Goal: Task Accomplishment & Management: Complete application form

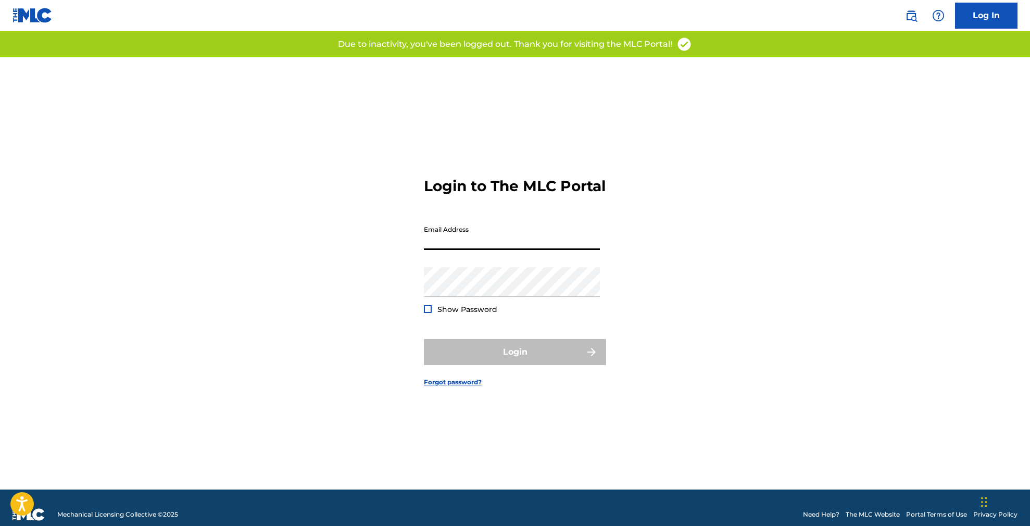
type input "[PERSON_NAME][EMAIL_ADDRESS][DOMAIN_NAME]"
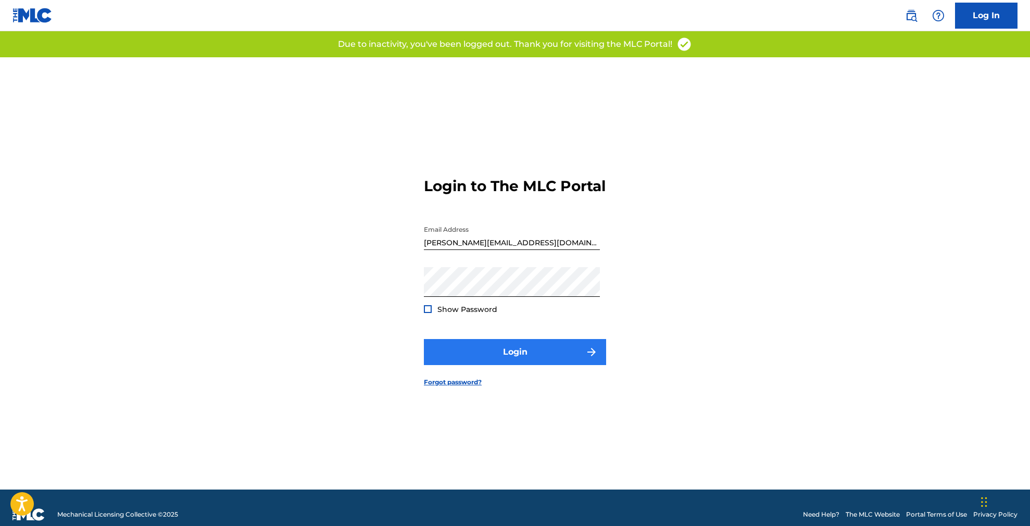
click at [525, 365] on button "Login" at bounding box center [515, 352] width 182 height 26
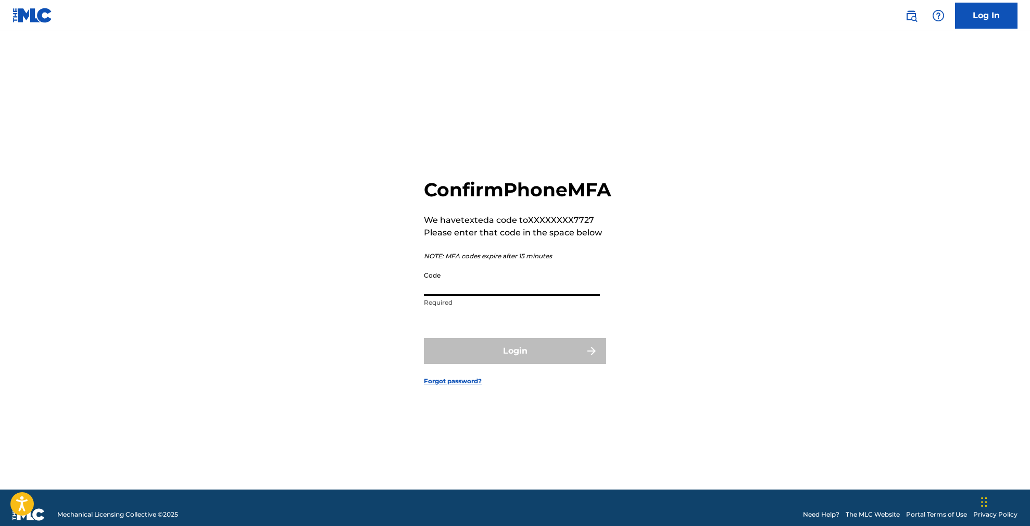
click at [479, 295] on input "Code" at bounding box center [512, 281] width 176 height 30
click at [441, 293] on input "Code" at bounding box center [512, 281] width 176 height 30
paste input "258964"
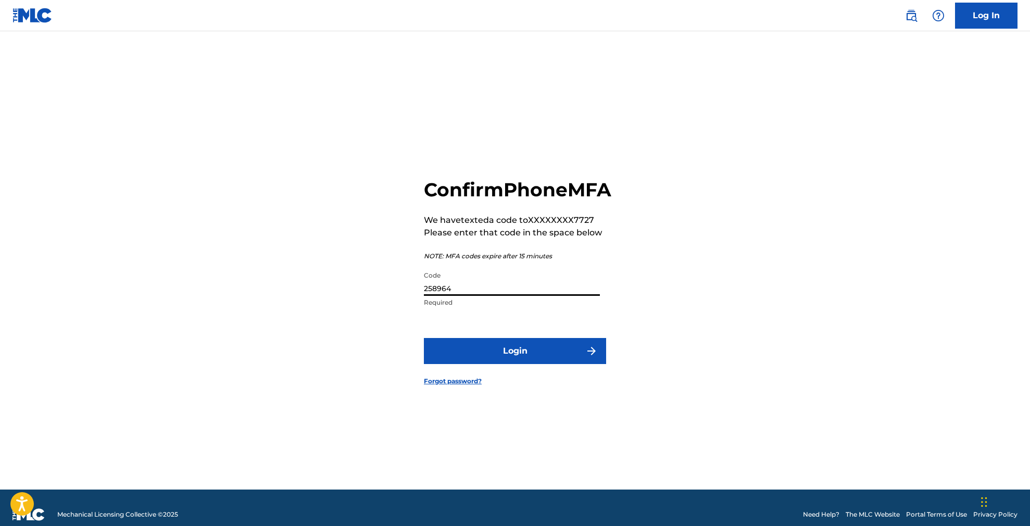
type input "258964"
click at [515, 362] on button "Login" at bounding box center [515, 351] width 182 height 26
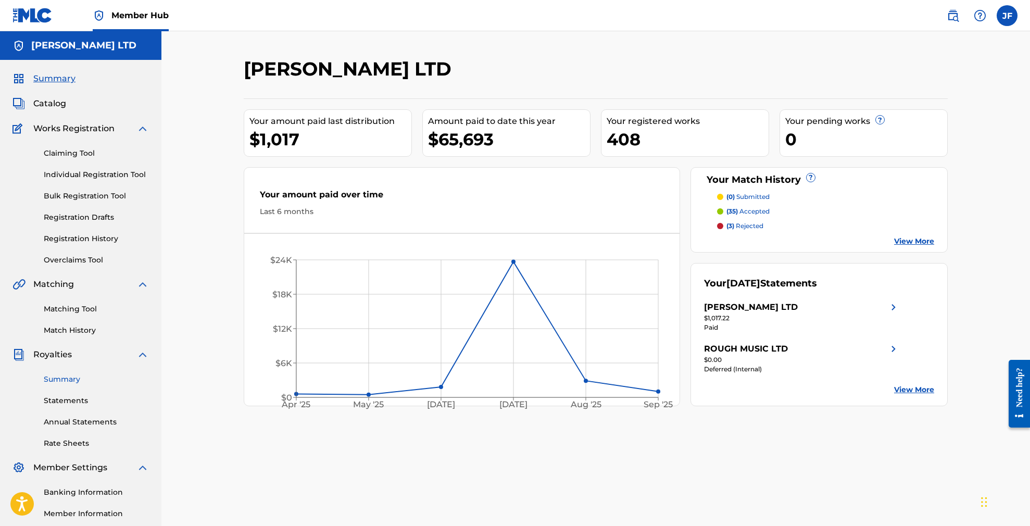
click at [68, 376] on link "Summary" at bounding box center [96, 379] width 105 height 11
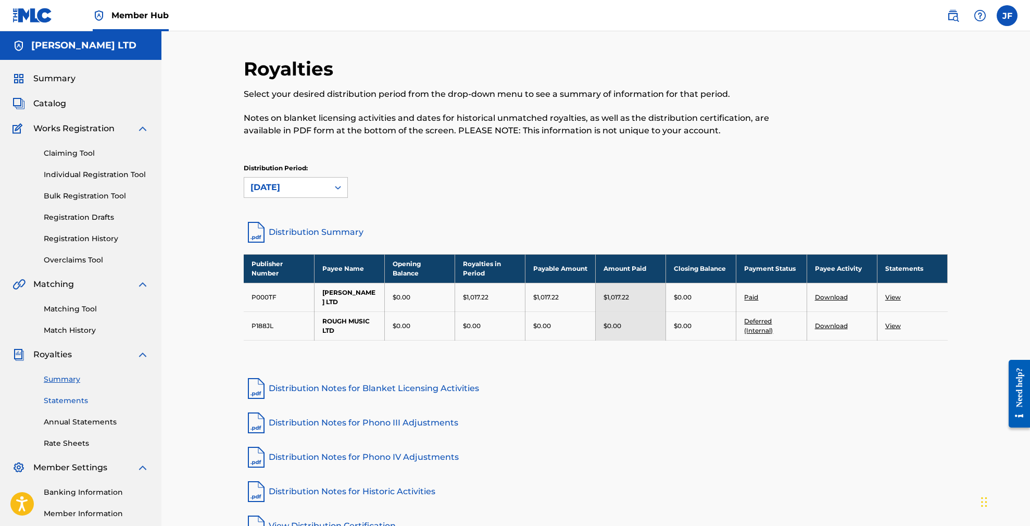
click at [75, 397] on link "Statements" at bounding box center [96, 400] width 105 height 11
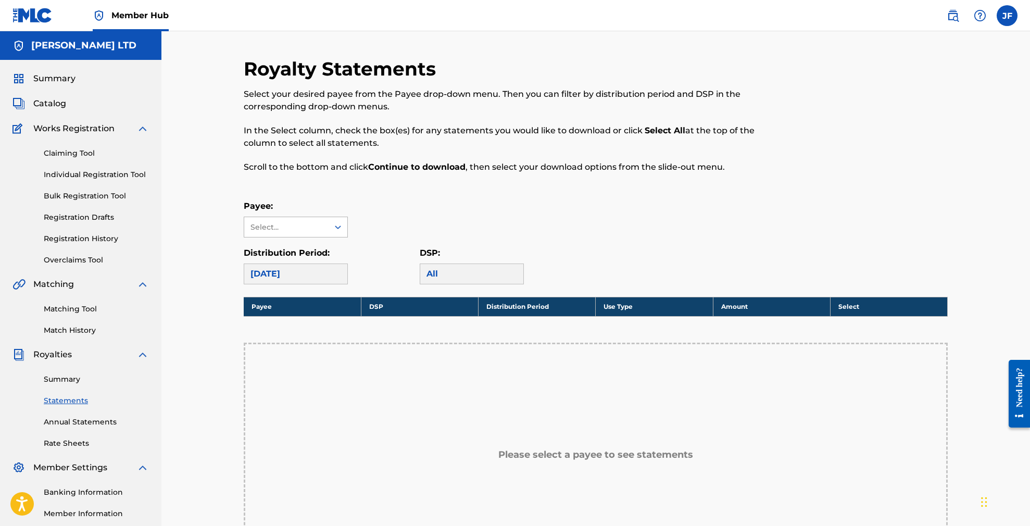
click at [320, 231] on div "Select..." at bounding box center [285, 227] width 71 height 11
click at [309, 248] on div "[PERSON_NAME] LTD" at bounding box center [295, 256] width 103 height 39
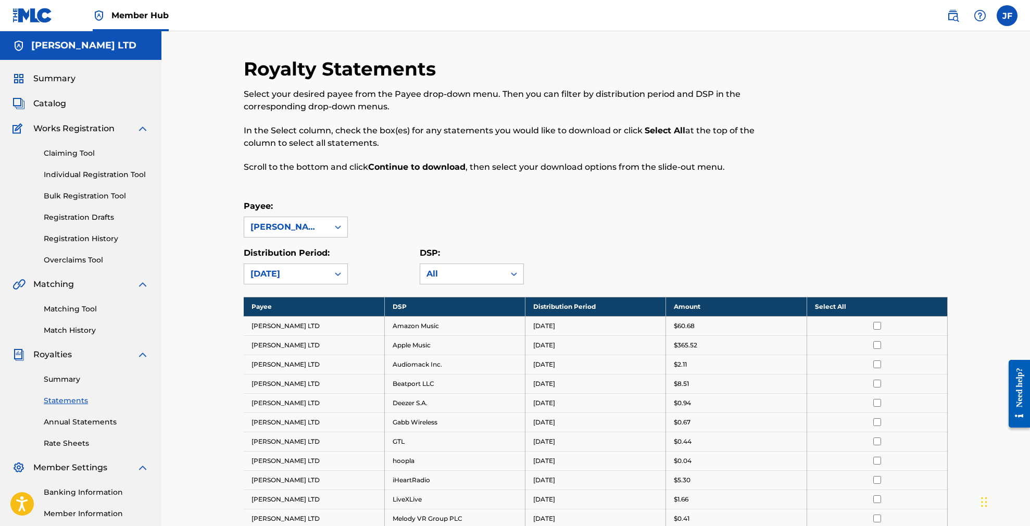
click at [313, 223] on div "[PERSON_NAME] LTD" at bounding box center [286, 227] width 72 height 12
click at [297, 278] on div "ROUGH MUSIC LTD" at bounding box center [295, 289] width 103 height 26
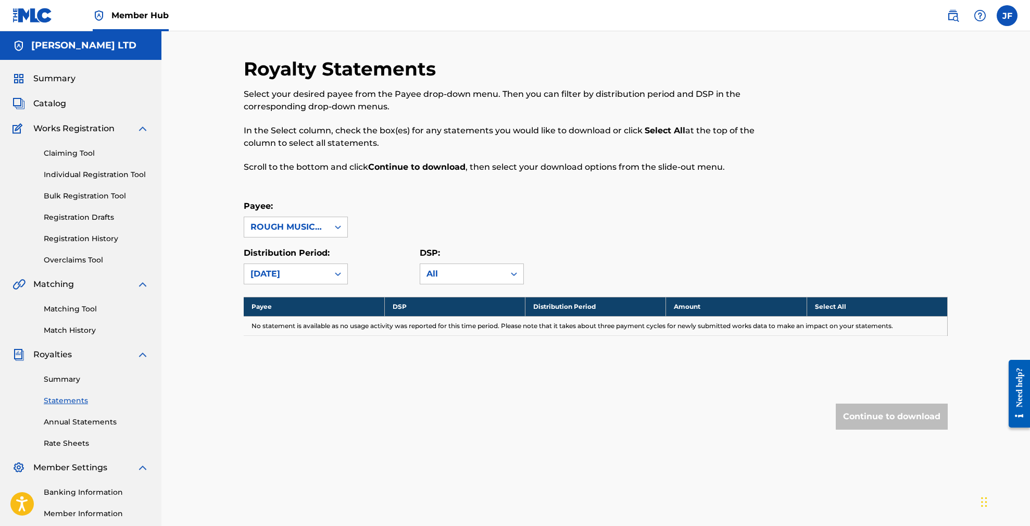
click at [287, 225] on div "ROUGH MUSIC LTD" at bounding box center [286, 227] width 72 height 12
click at [283, 246] on div "[PERSON_NAME] LTD" at bounding box center [295, 256] width 103 height 39
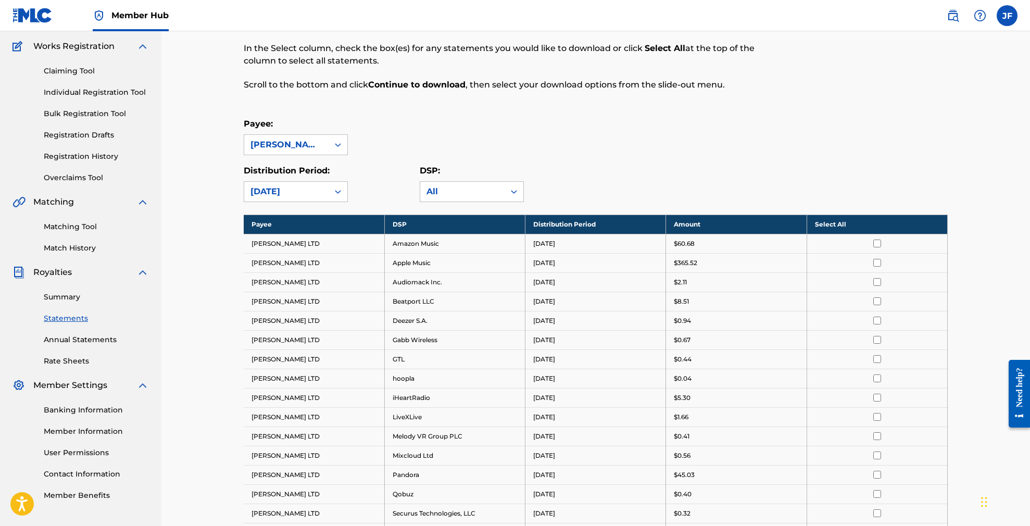
scroll to position [81, 0]
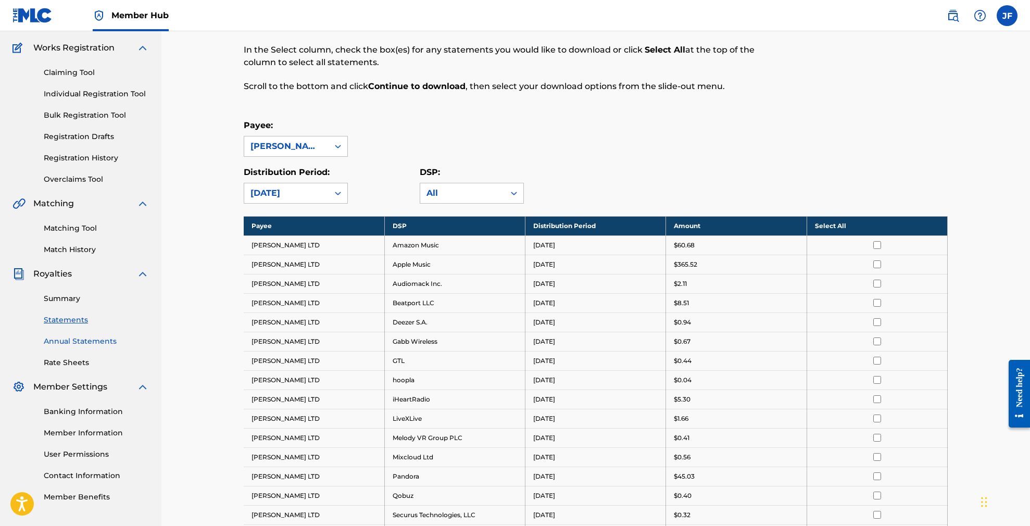
click at [84, 338] on link "Annual Statements" at bounding box center [96, 341] width 105 height 11
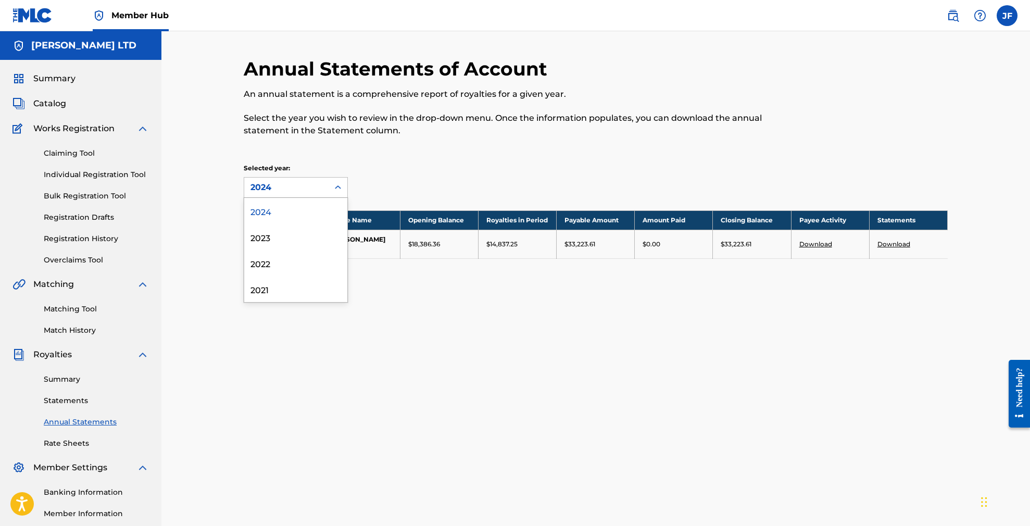
click at [320, 189] on div "2024" at bounding box center [286, 187] width 72 height 12
click at [194, 161] on div "Annual Statements of Account An annual statement is a comprehensive report of r…" at bounding box center [595, 313] width 868 height 564
click at [91, 149] on link "Claiming Tool" at bounding box center [96, 153] width 105 height 11
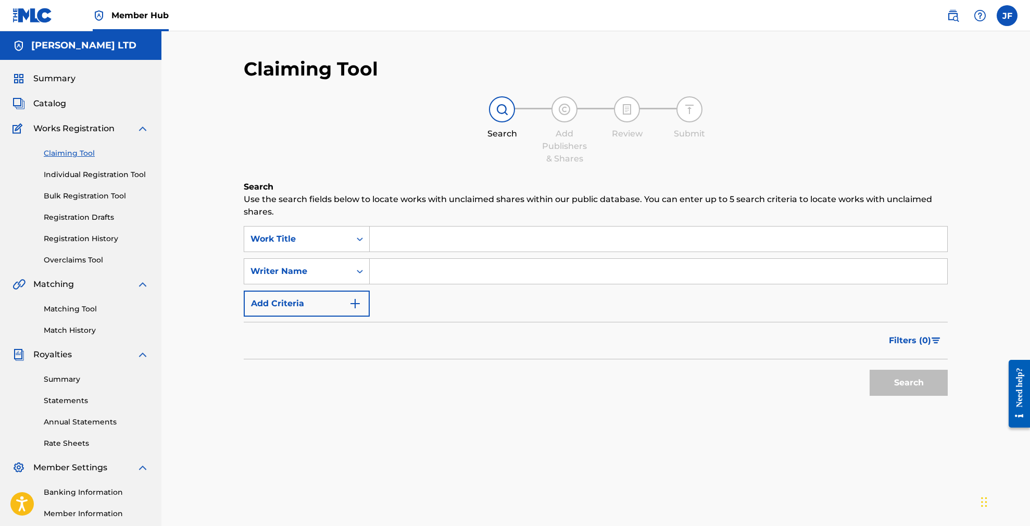
click at [56, 110] on div "Summary Catalog Works Registration Claiming Tool Individual Registration Tool B…" at bounding box center [80, 328] width 161 height 536
click at [56, 104] on span "Catalog" at bounding box center [49, 103] width 33 height 12
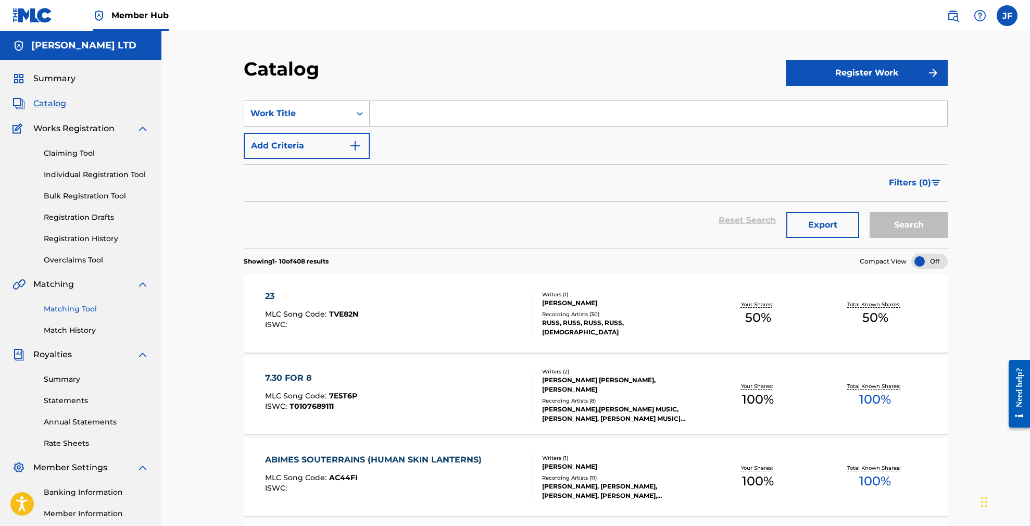
click at [86, 309] on link "Matching Tool" at bounding box center [96, 308] width 105 height 11
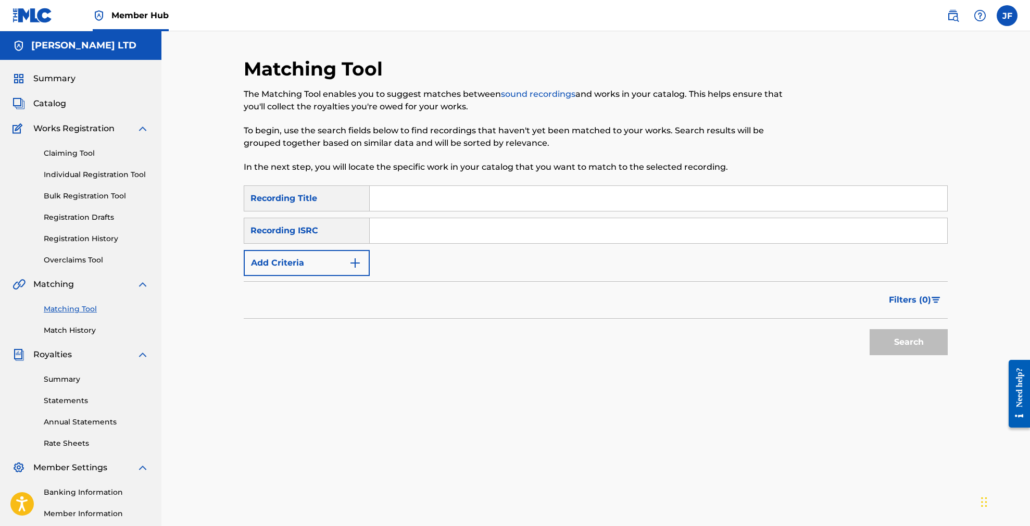
click at [424, 197] on input "Search Form" at bounding box center [658, 198] width 577 height 25
type input "23"
click at [905, 347] on button "Search" at bounding box center [908, 342] width 78 height 26
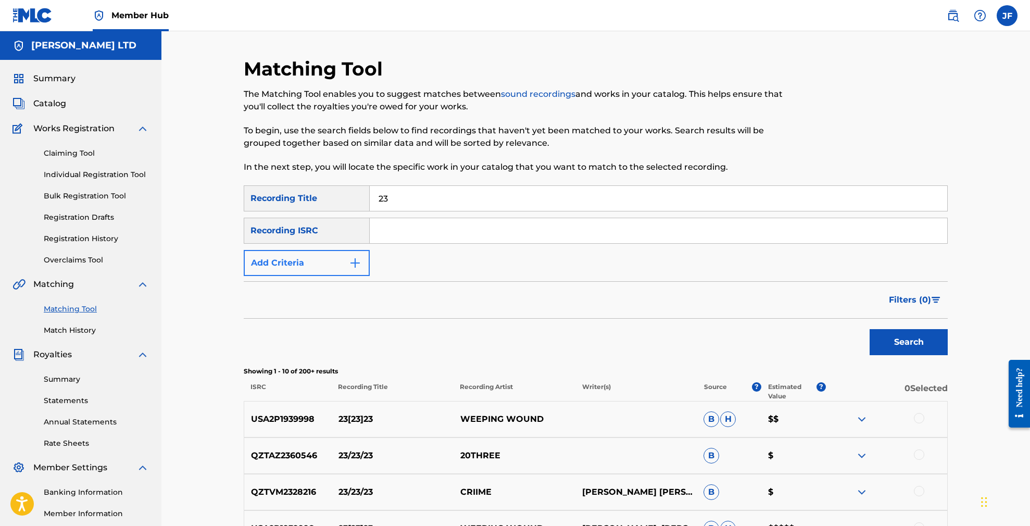
click at [343, 261] on button "Add Criteria" at bounding box center [307, 263] width 126 height 26
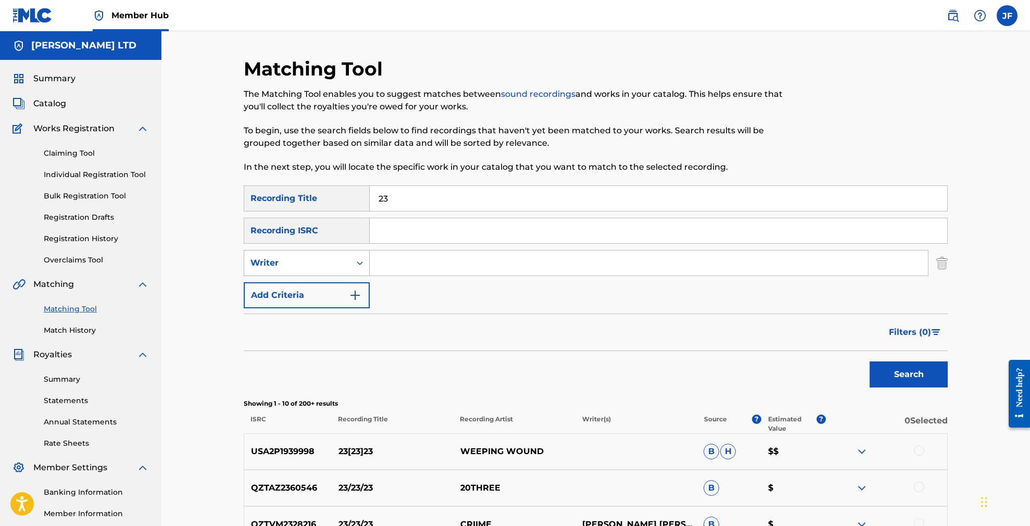
click at [328, 263] on div "Writer" at bounding box center [297, 263] width 94 height 12
click at [297, 294] on div "Recording Artist" at bounding box center [306, 289] width 125 height 26
click at [397, 265] on input "Search Form" at bounding box center [649, 262] width 558 height 25
type input "[PERSON_NAME]"
click at [908, 374] on button "Search" at bounding box center [908, 374] width 78 height 26
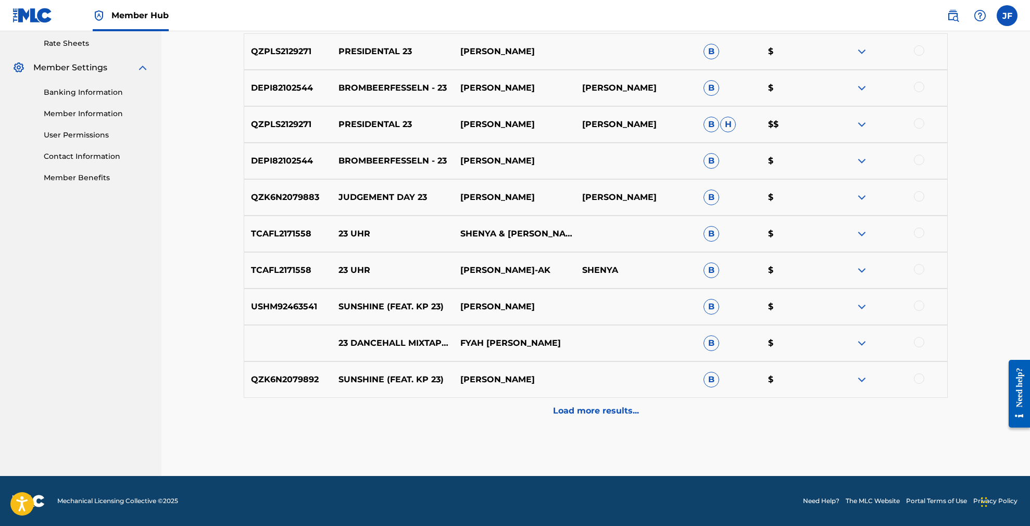
scroll to position [400, 0]
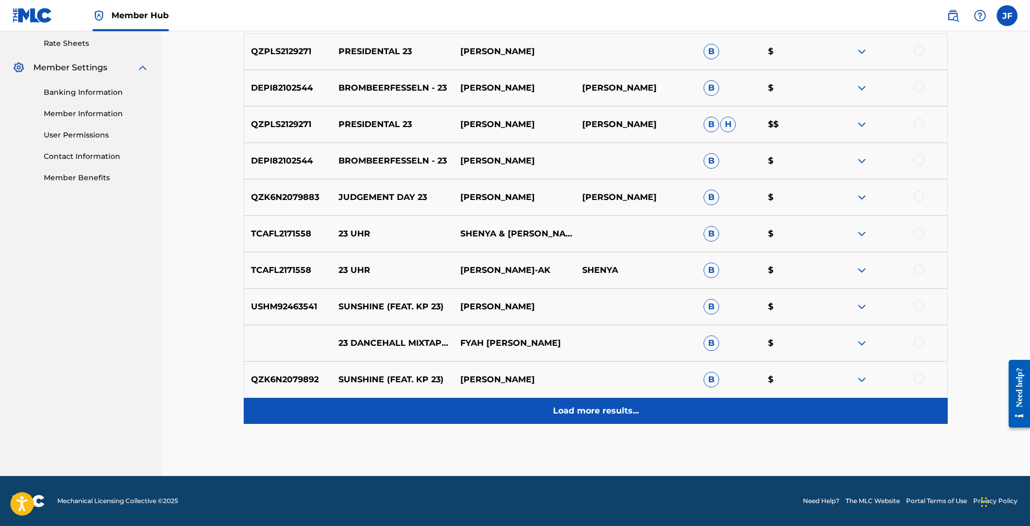
click at [581, 411] on p "Load more results..." at bounding box center [596, 410] width 86 height 12
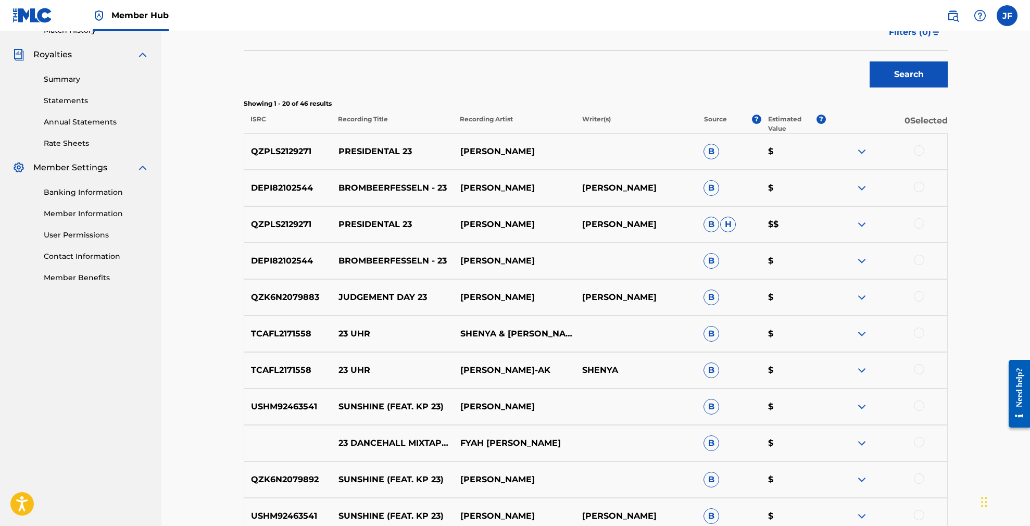
scroll to position [302, 0]
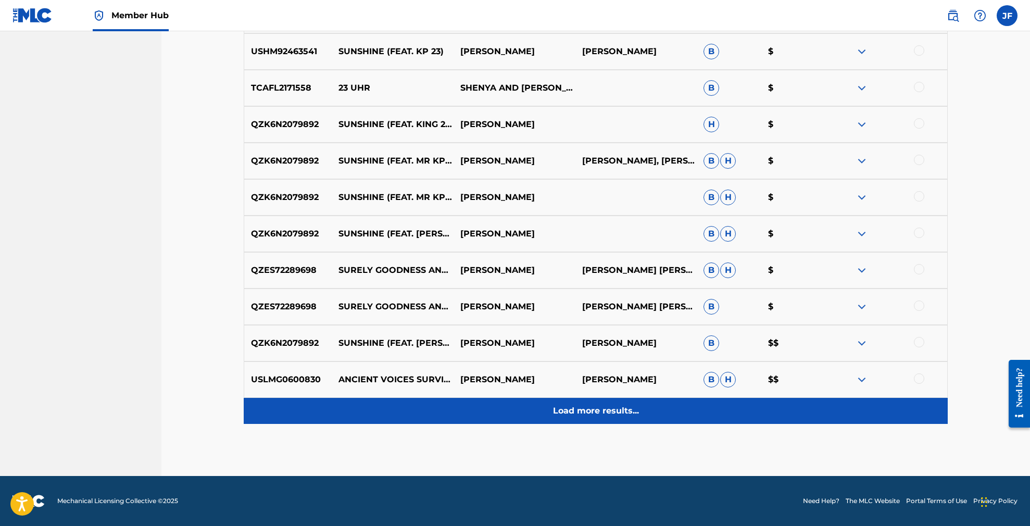
click at [575, 413] on p "Load more results..." at bounding box center [596, 410] width 86 height 12
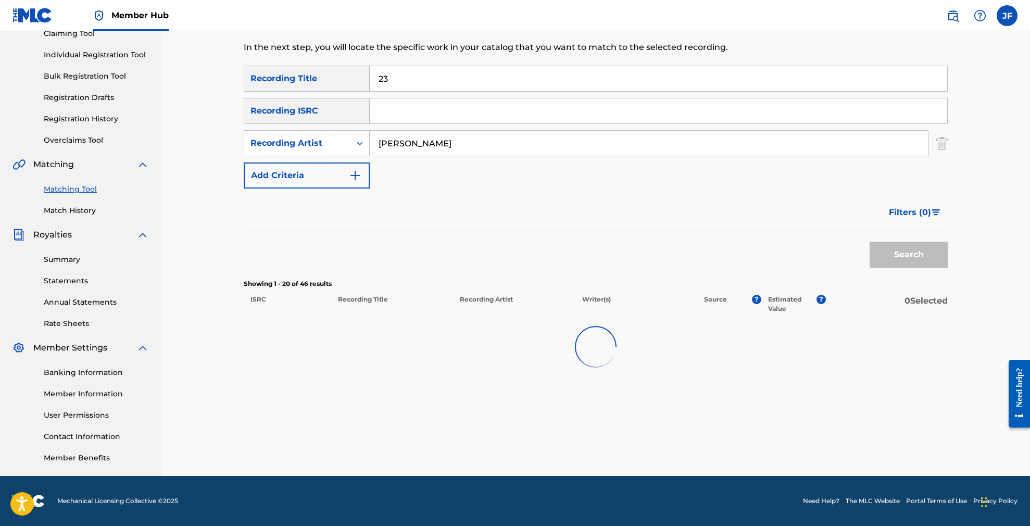
scroll to position [120, 0]
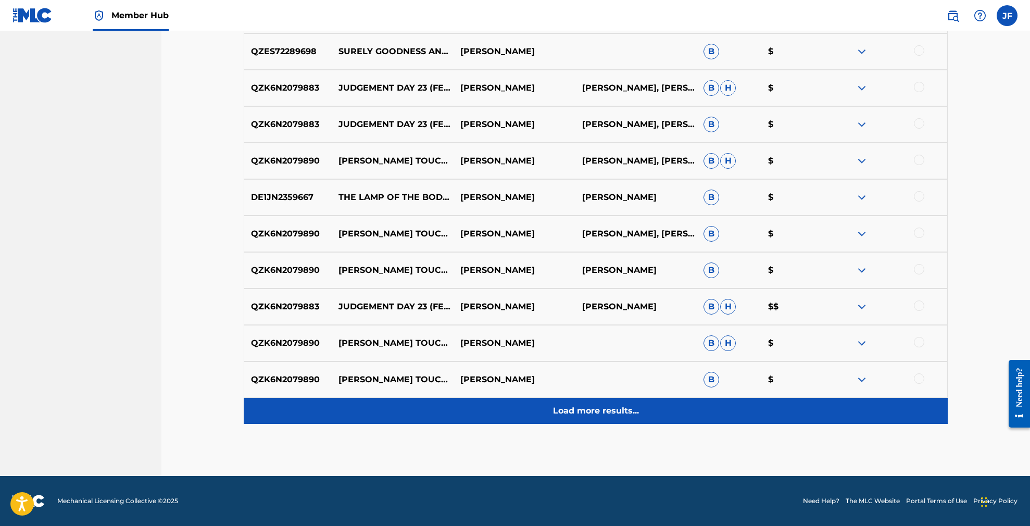
click at [602, 414] on p "Load more results..." at bounding box center [596, 410] width 86 height 12
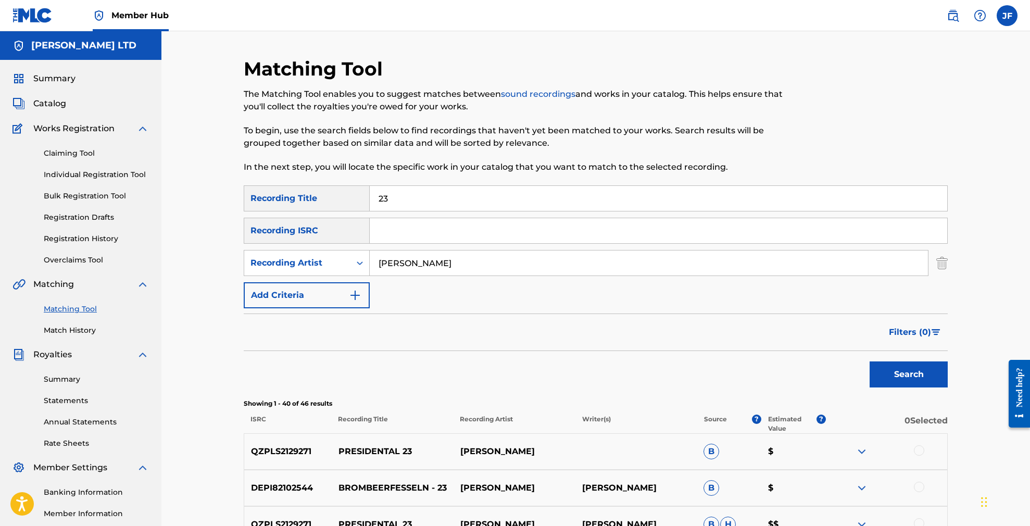
scroll to position [0, 0]
click at [62, 110] on div "Summary Catalog Works Registration Claiming Tool Individual Registration Tool B…" at bounding box center [80, 328] width 161 height 536
click at [62, 107] on span "Catalog" at bounding box center [49, 103] width 33 height 12
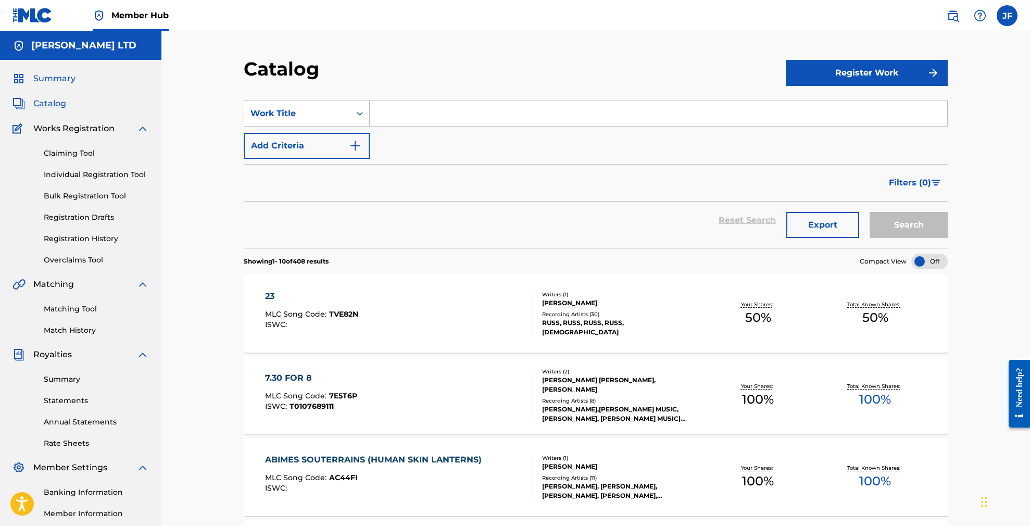
click at [61, 81] on span "Summary" at bounding box center [54, 78] width 42 height 12
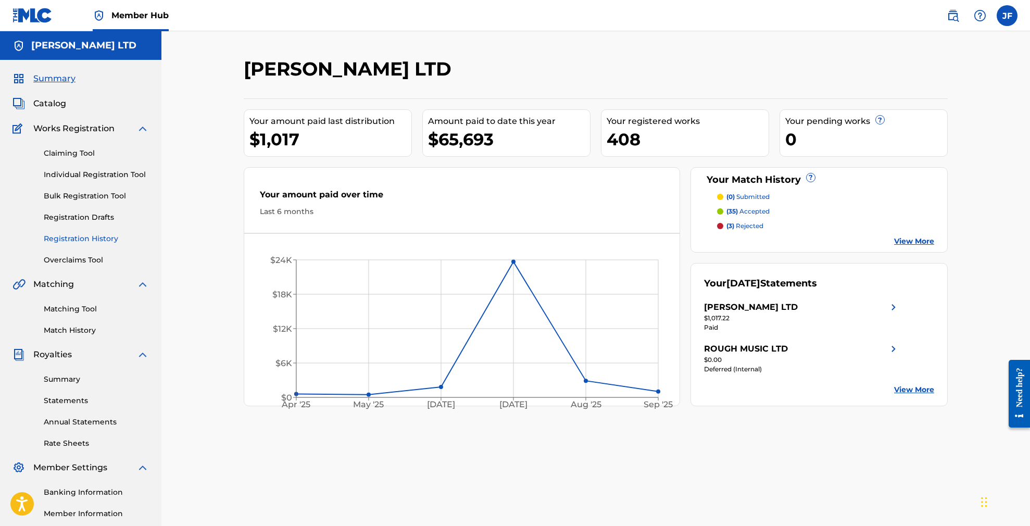
click at [95, 237] on link "Registration History" at bounding box center [96, 238] width 105 height 11
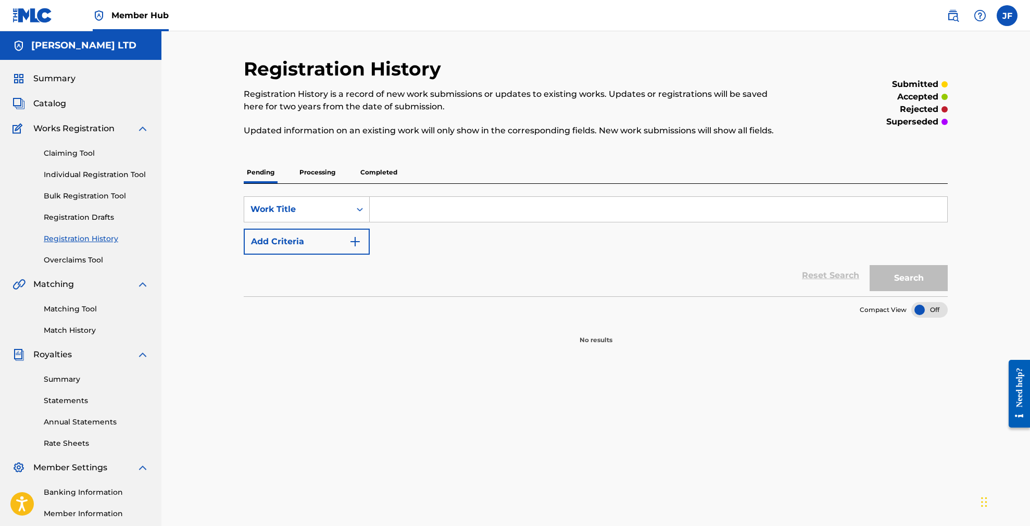
click at [316, 170] on p "Processing" at bounding box center [317, 172] width 42 height 22
click at [381, 171] on p "Completed" at bounding box center [378, 172] width 43 height 22
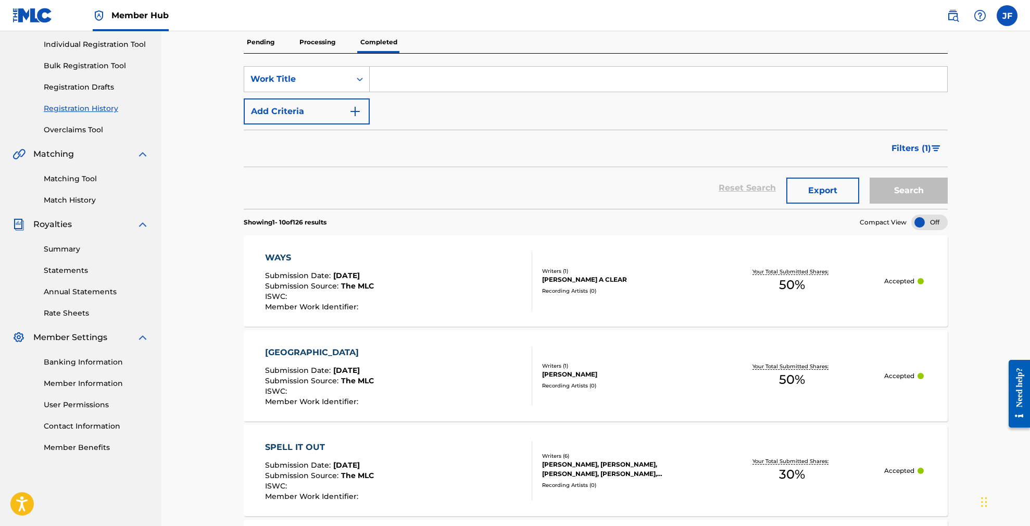
scroll to position [131, 0]
click at [283, 254] on div "WAYS" at bounding box center [319, 257] width 109 height 12
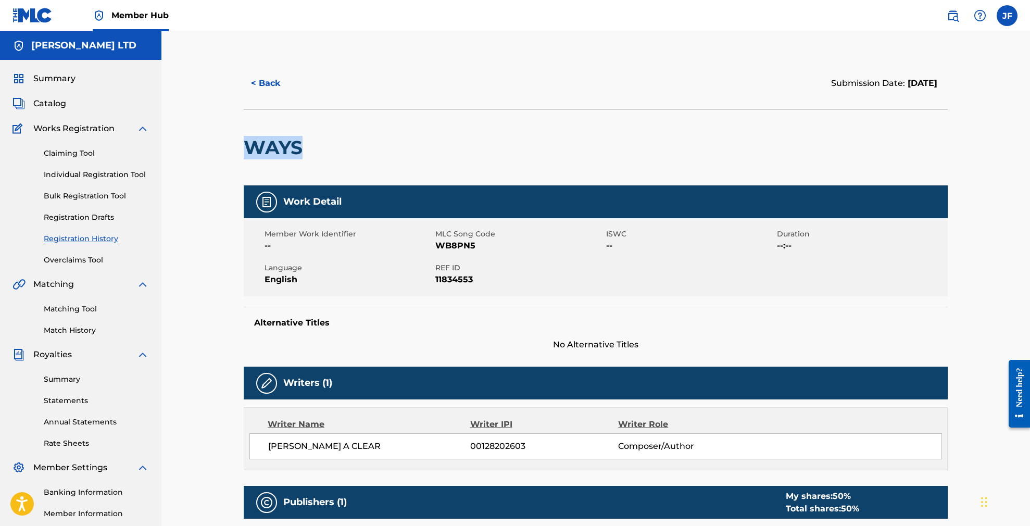
drag, startPoint x: 306, startPoint y: 147, endPoint x: 248, endPoint y: 151, distance: 57.5
click at [248, 151] on h2 "WAYS" at bounding box center [276, 147] width 64 height 23
copy h2 "WAYS"
click at [378, 446] on span "[PERSON_NAME] A CLEAR" at bounding box center [369, 446] width 202 height 12
drag, startPoint x: 344, startPoint y: 447, endPoint x: 267, endPoint y: 447, distance: 77.6
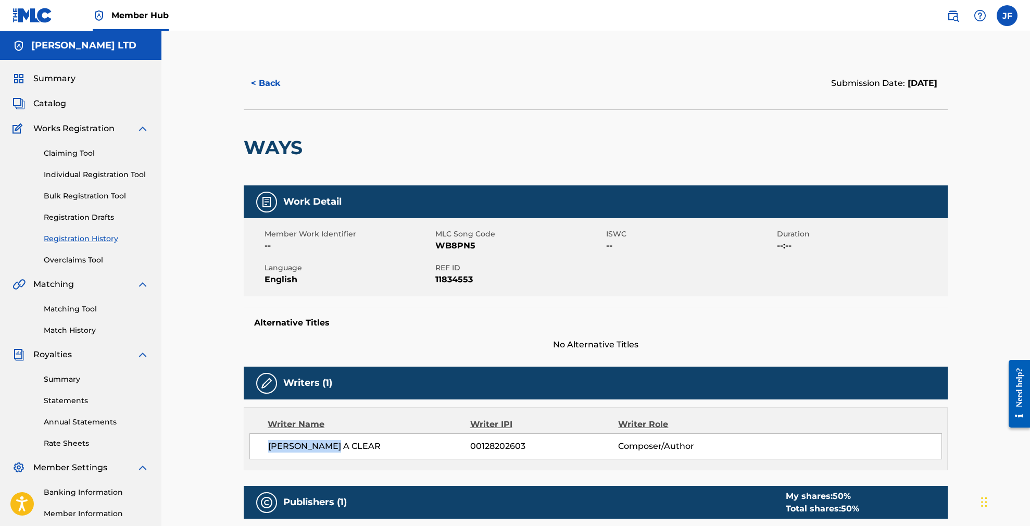
click at [267, 447] on div "[PERSON_NAME] A CLEAR 00128202603 Composer/Author" at bounding box center [595, 446] width 692 height 26
copy span "[PERSON_NAME] A CLEAR"
click at [66, 310] on link "Matching Tool" at bounding box center [96, 308] width 105 height 11
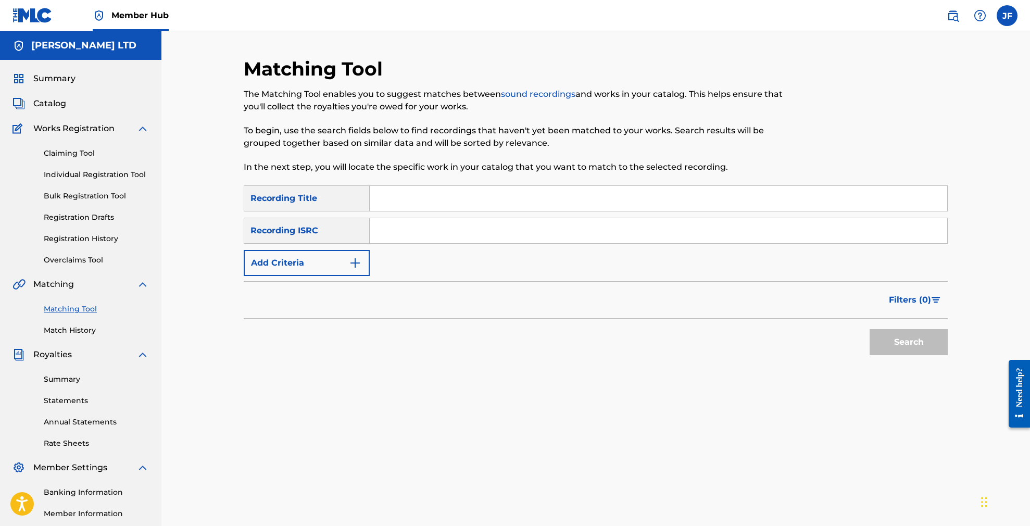
click at [429, 191] on input "Search Form" at bounding box center [658, 198] width 577 height 25
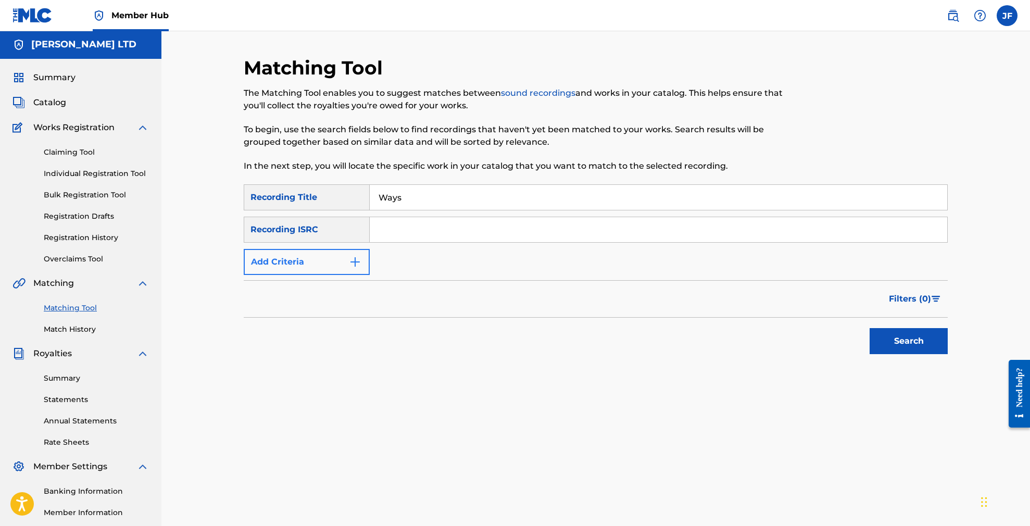
type input "Ways"
click at [354, 262] on img "Search Form" at bounding box center [355, 262] width 12 height 12
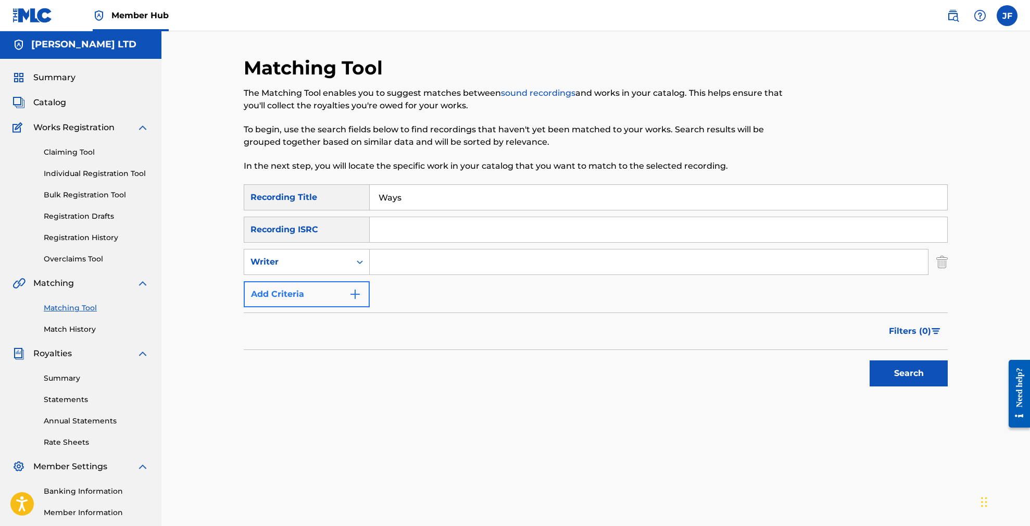
scroll to position [1, 0]
click at [409, 266] on input "Search Form" at bounding box center [649, 261] width 558 height 25
paste input "[PERSON_NAME] A CLEAR"
type input "[PERSON_NAME] A CLEAR"
click at [915, 374] on button "Search" at bounding box center [908, 373] width 78 height 26
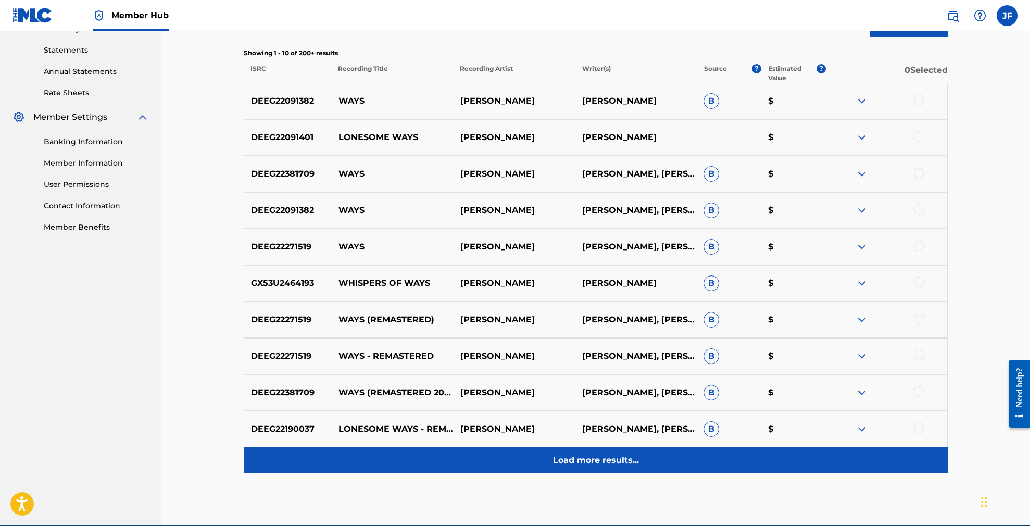
scroll to position [350, 1]
click at [599, 462] on p "Load more results..." at bounding box center [596, 460] width 86 height 12
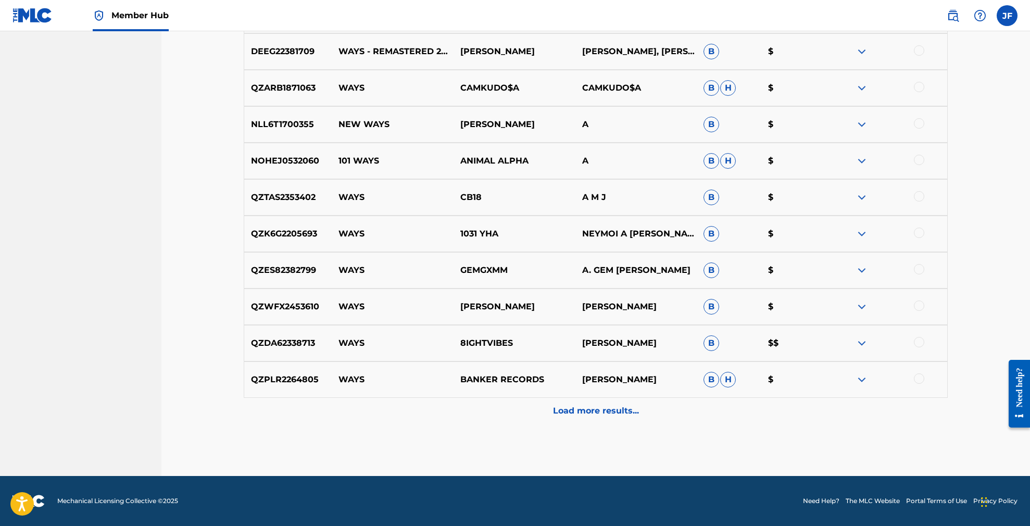
scroll to position [764, 0]
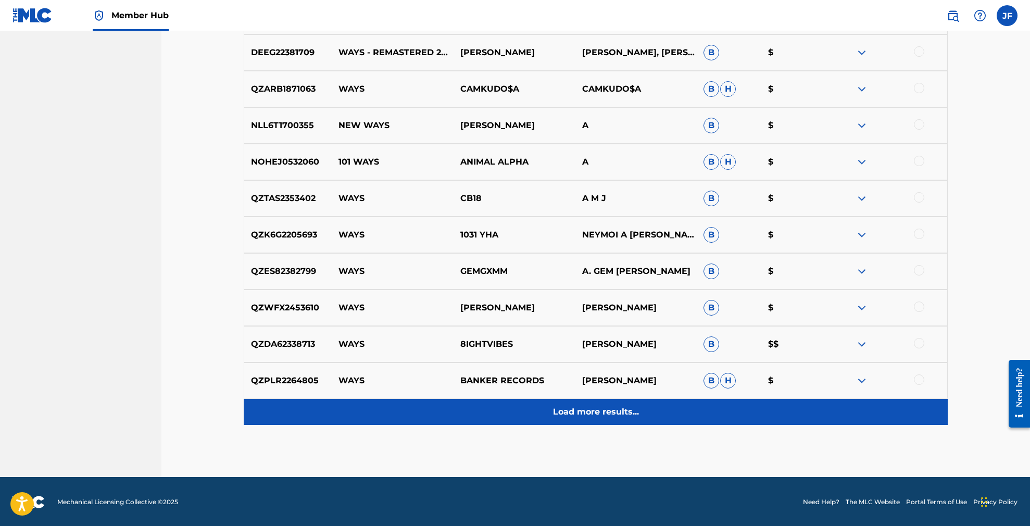
click at [601, 411] on p "Load more results..." at bounding box center [596, 412] width 86 height 12
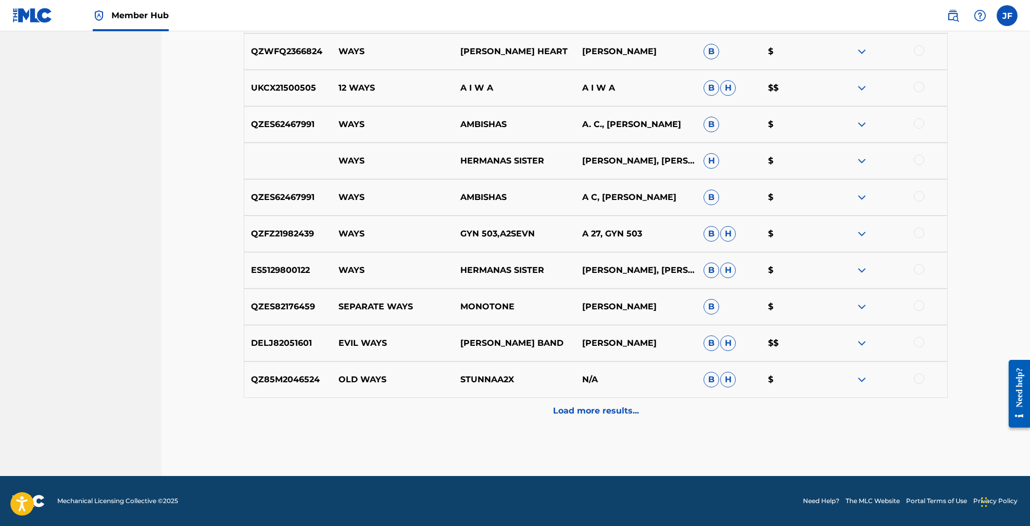
scroll to position [1129, 0]
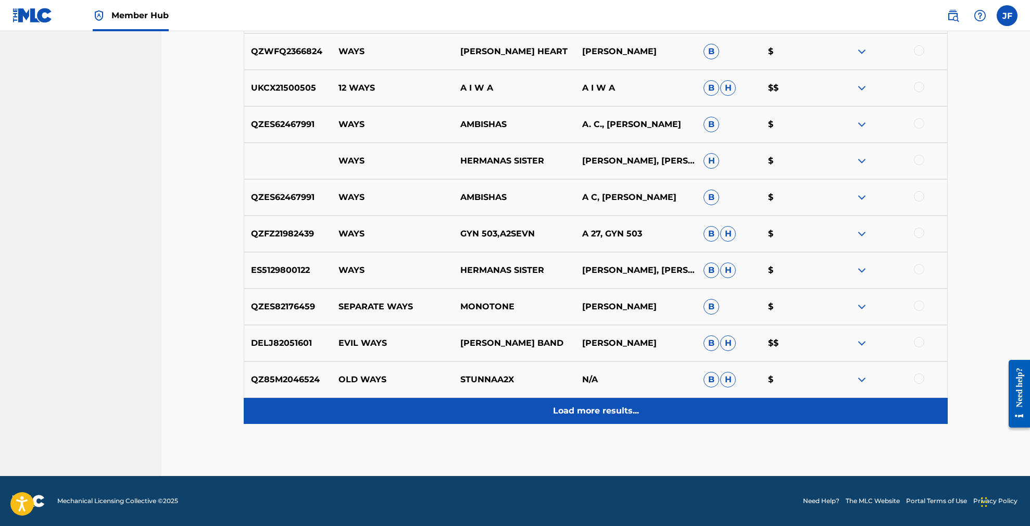
click at [586, 414] on p "Load more results..." at bounding box center [596, 410] width 86 height 12
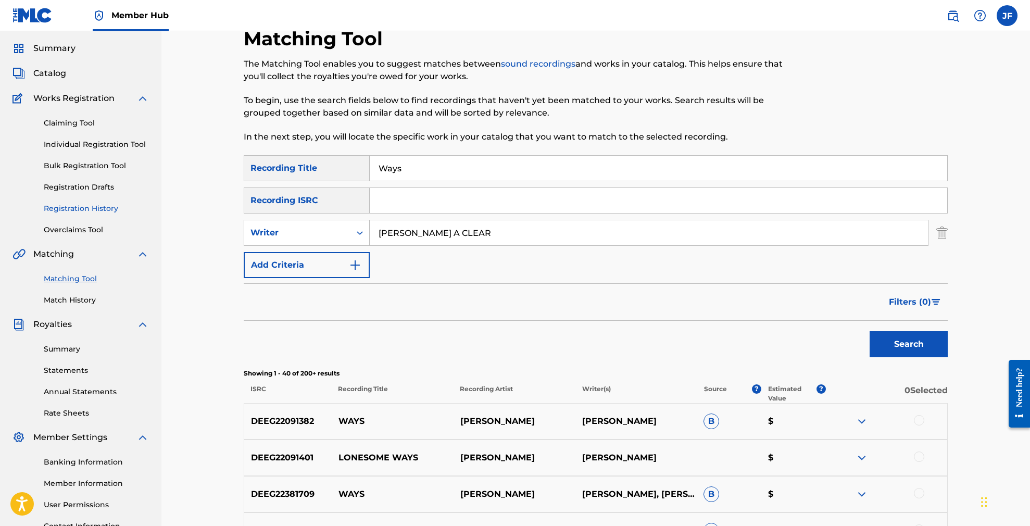
scroll to position [11, 0]
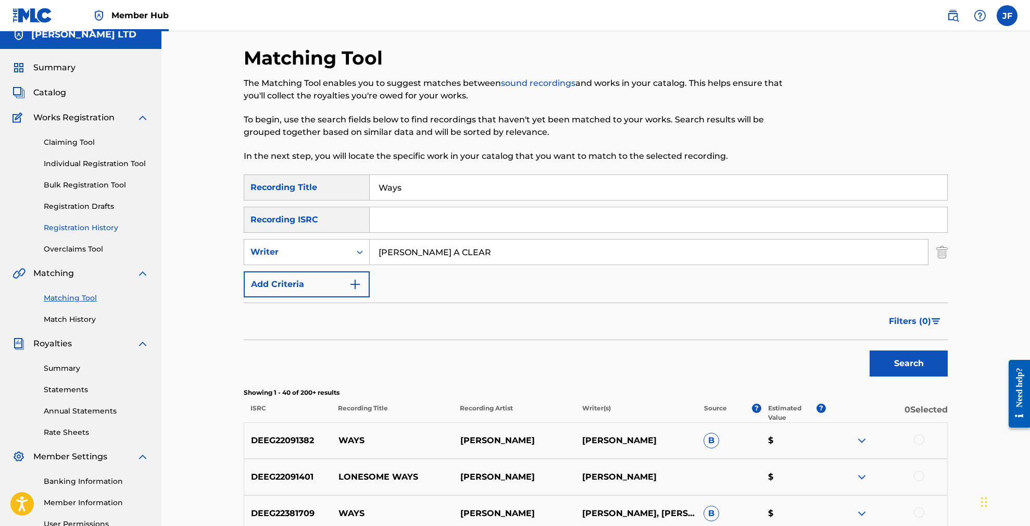
click at [82, 226] on link "Registration History" at bounding box center [96, 227] width 105 height 11
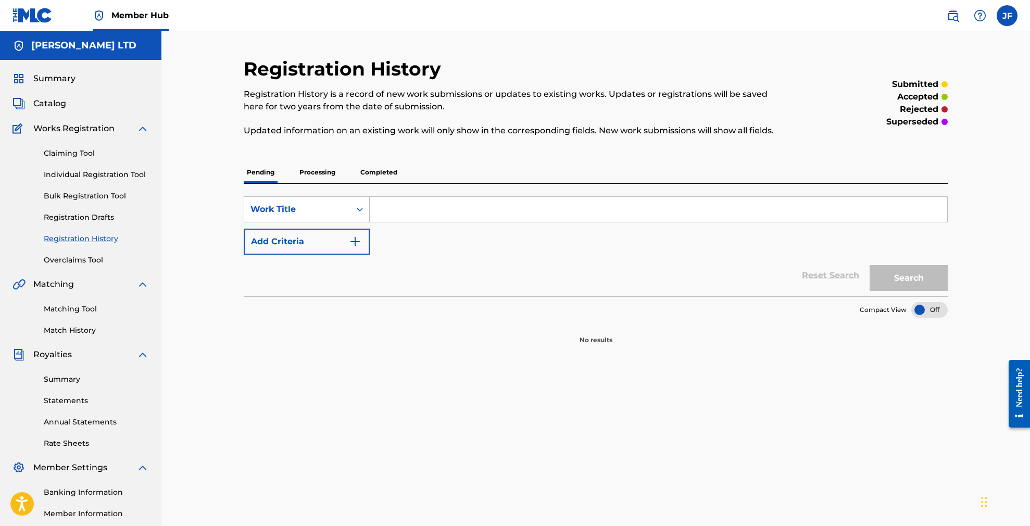
click at [377, 173] on p "Completed" at bounding box center [378, 172] width 43 height 22
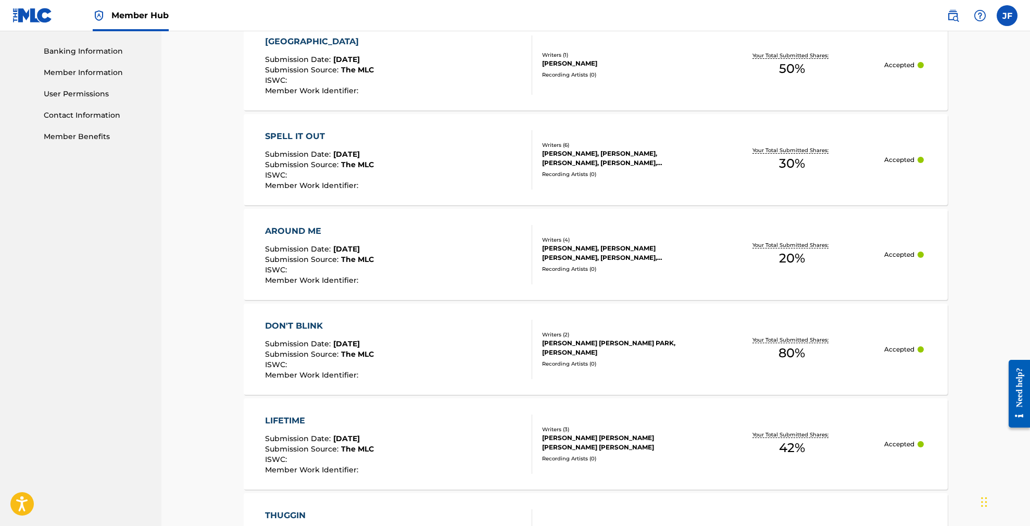
scroll to position [452, 0]
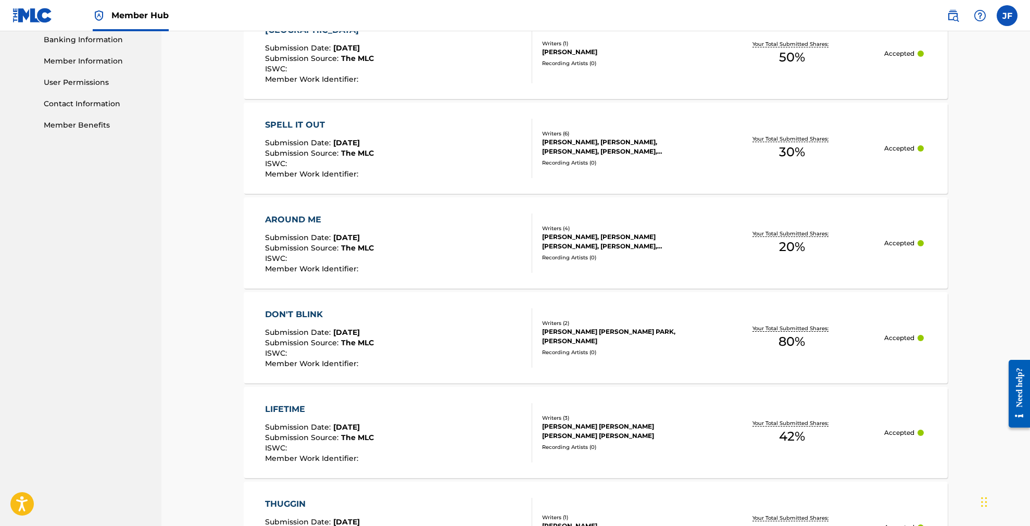
click at [306, 316] on div "DON'T BLINK" at bounding box center [319, 314] width 109 height 12
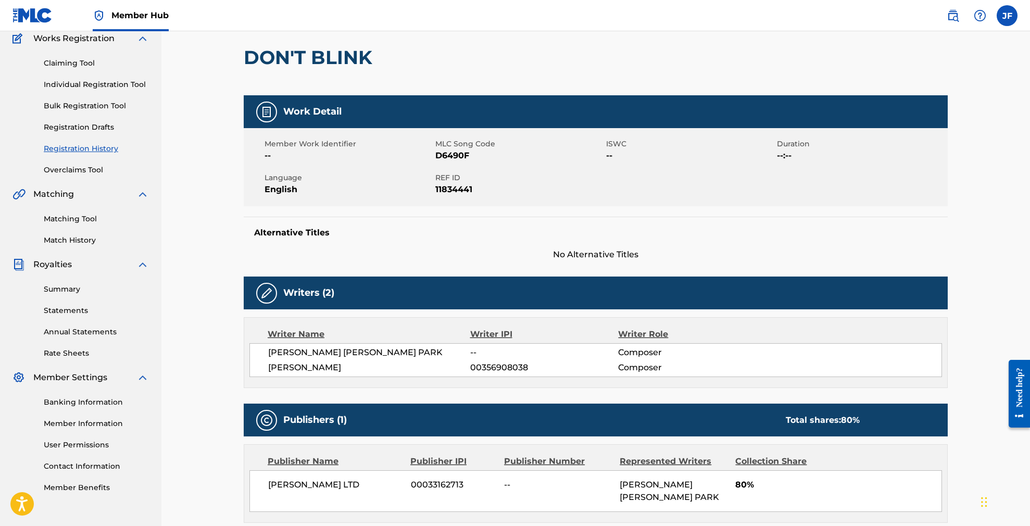
scroll to position [95, 0]
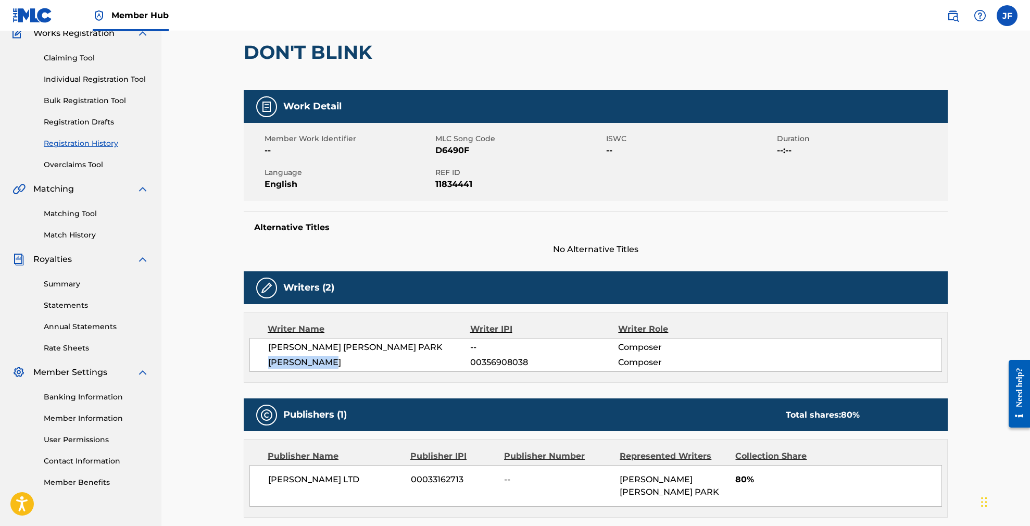
drag, startPoint x: 332, startPoint y: 362, endPoint x: 270, endPoint y: 361, distance: 62.0
click at [270, 361] on span "[PERSON_NAME]" at bounding box center [369, 362] width 202 height 12
copy span "[PERSON_NAME]"
click at [66, 213] on link "Matching Tool" at bounding box center [96, 213] width 105 height 11
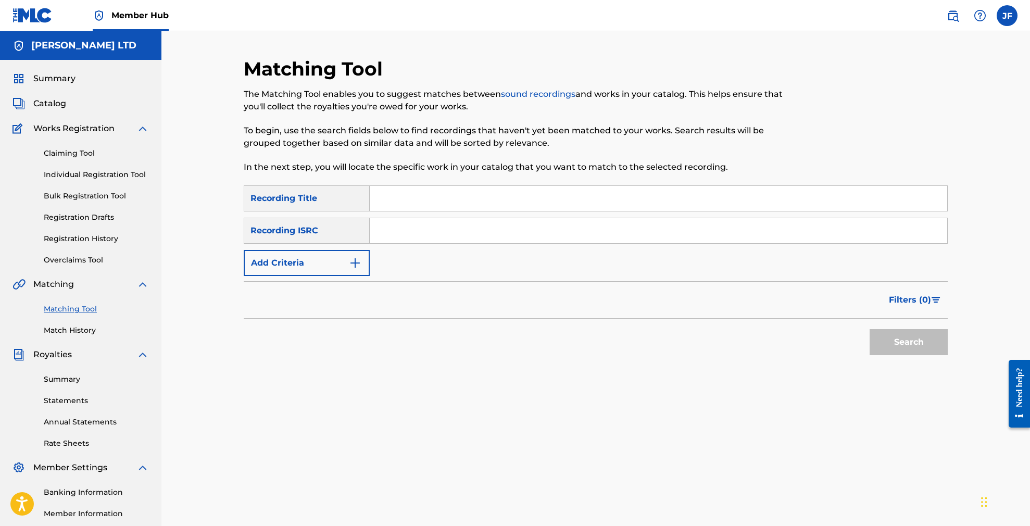
click at [384, 194] on input "Search Form" at bounding box center [658, 198] width 577 height 25
type input "Don't Blink"
click at [334, 261] on button "Add Criteria" at bounding box center [307, 263] width 126 height 26
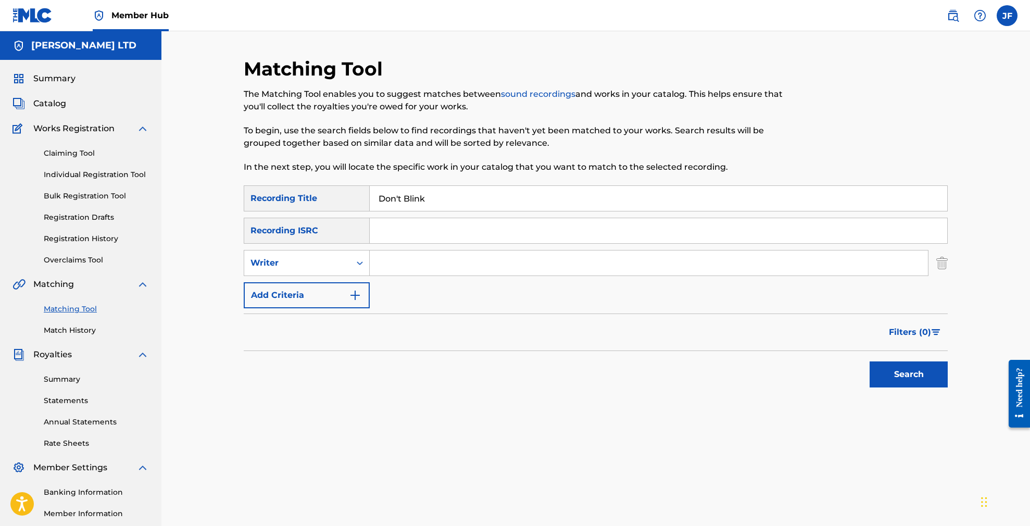
click at [417, 258] on input "Search Form" at bounding box center [649, 262] width 558 height 25
paste input "[PERSON_NAME]"
type input "[PERSON_NAME]"
click at [900, 360] on div "Search" at bounding box center [905, 372] width 83 height 42
click at [900, 370] on button "Search" at bounding box center [908, 374] width 78 height 26
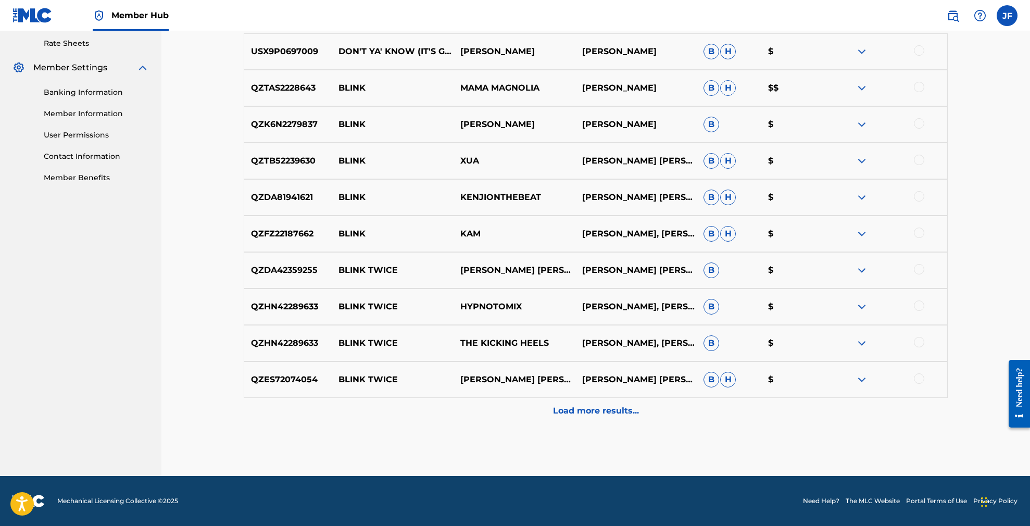
scroll to position [400, 0]
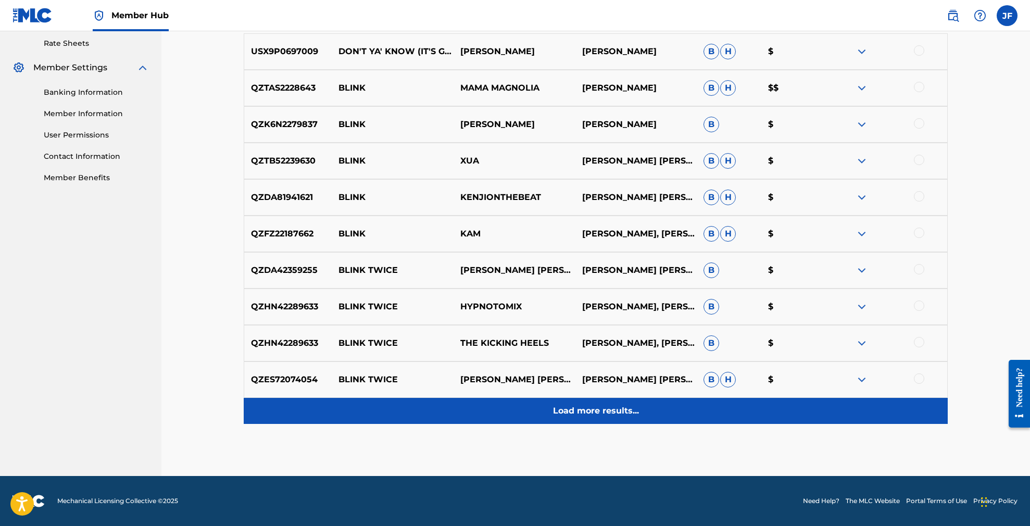
click at [598, 414] on p "Load more results..." at bounding box center [596, 410] width 86 height 12
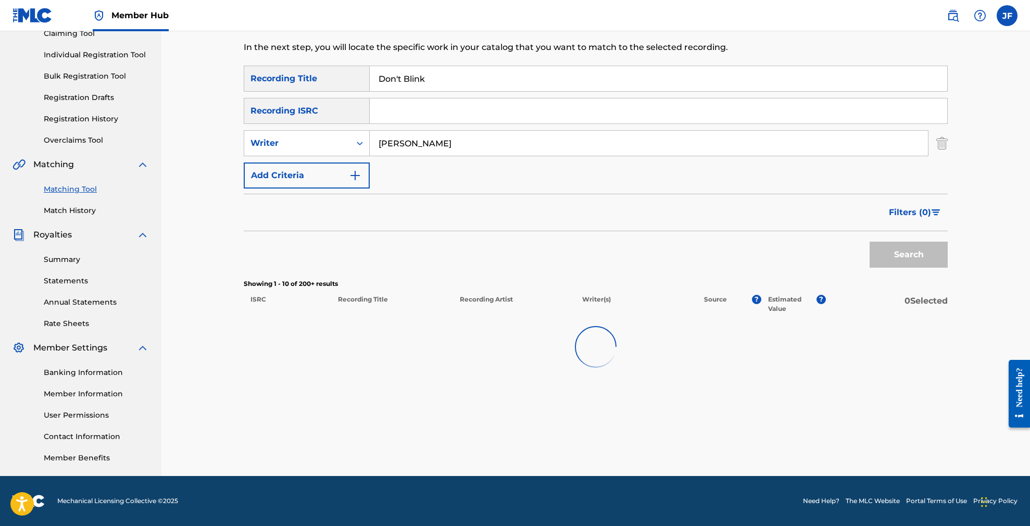
scroll to position [120, 0]
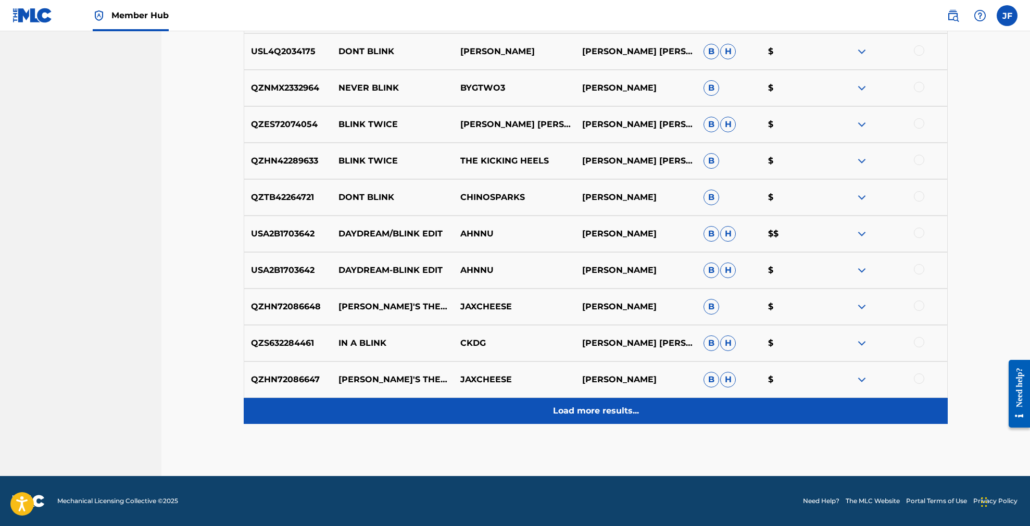
click at [606, 413] on p "Load more results..." at bounding box center [596, 410] width 86 height 12
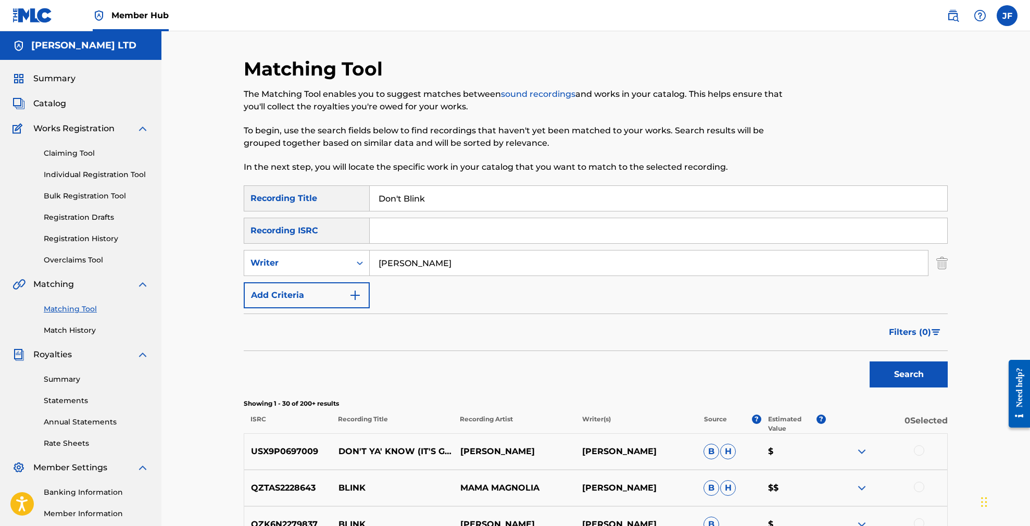
scroll to position [0, 0]
click at [70, 217] on link "Registration Drafts" at bounding box center [96, 217] width 105 height 11
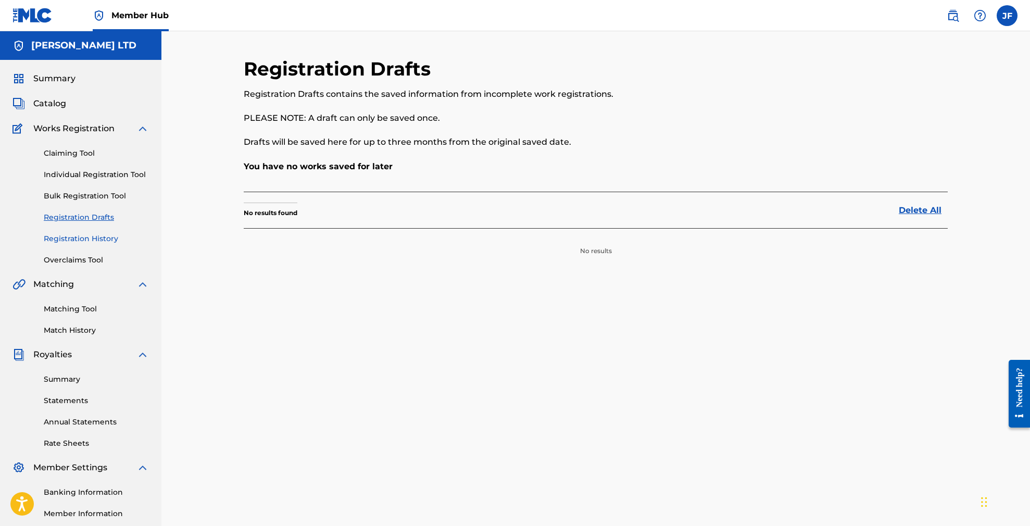
click at [85, 241] on link "Registration History" at bounding box center [96, 238] width 105 height 11
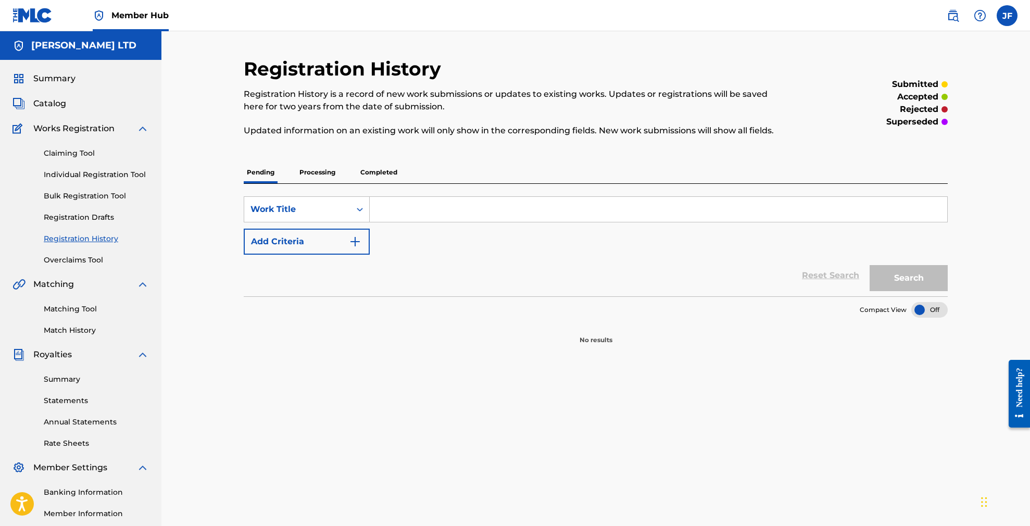
click at [389, 169] on p "Completed" at bounding box center [378, 172] width 43 height 22
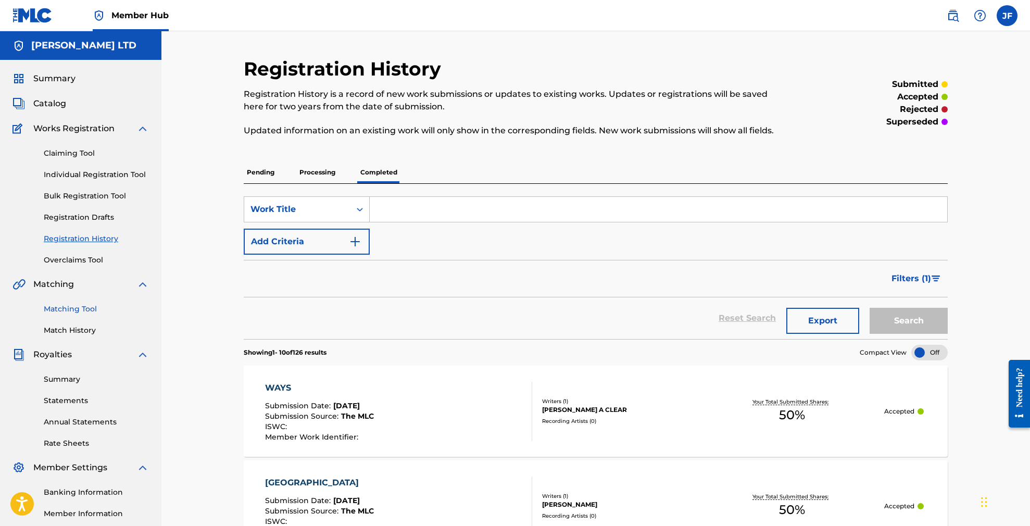
scroll to position [0, 1]
click at [66, 309] on link "Matching Tool" at bounding box center [96, 308] width 105 height 11
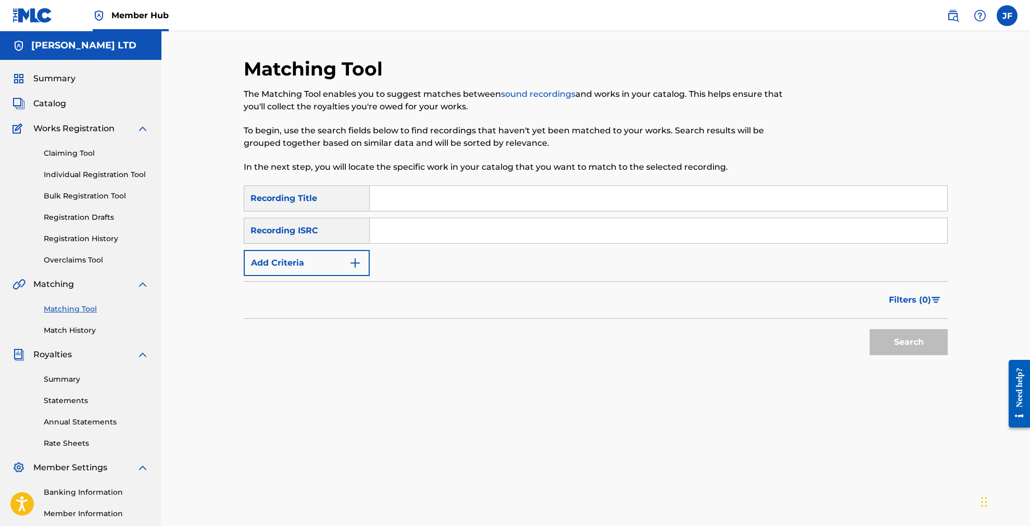
click at [401, 200] on input "Search Form" at bounding box center [658, 198] width 577 height 25
type input "[GEOGRAPHIC_DATA]"
click at [908, 342] on button "Search" at bounding box center [908, 342] width 78 height 26
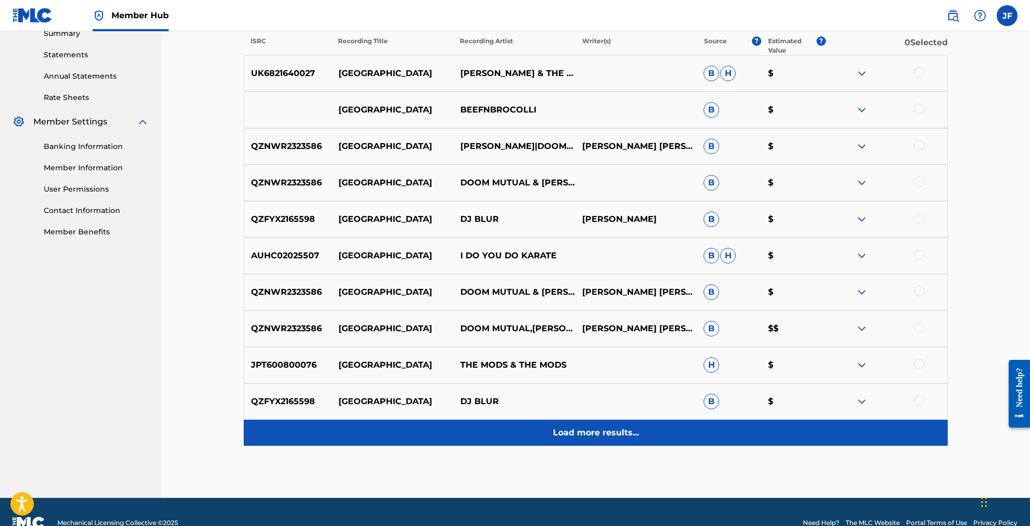
scroll to position [346, 1]
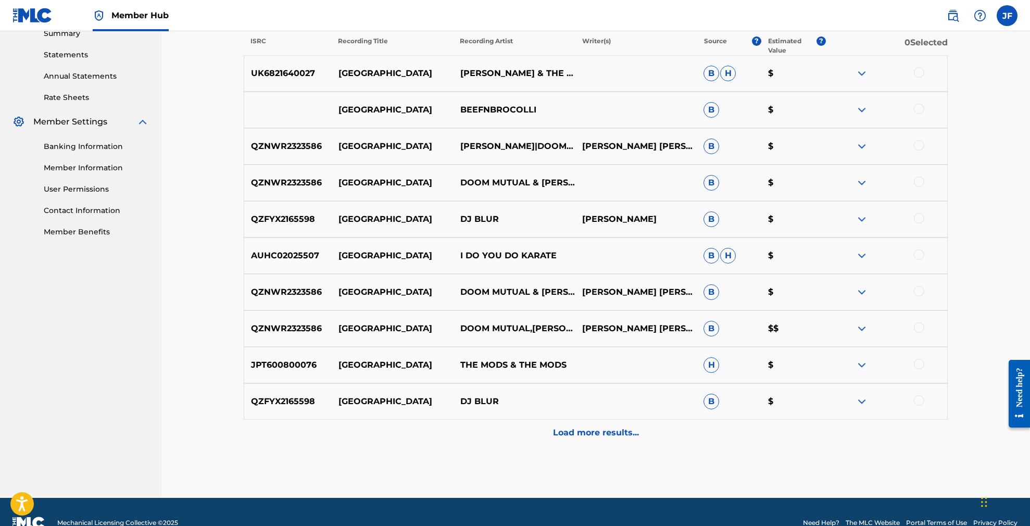
click at [599, 437] on p "Load more results..." at bounding box center [596, 432] width 86 height 12
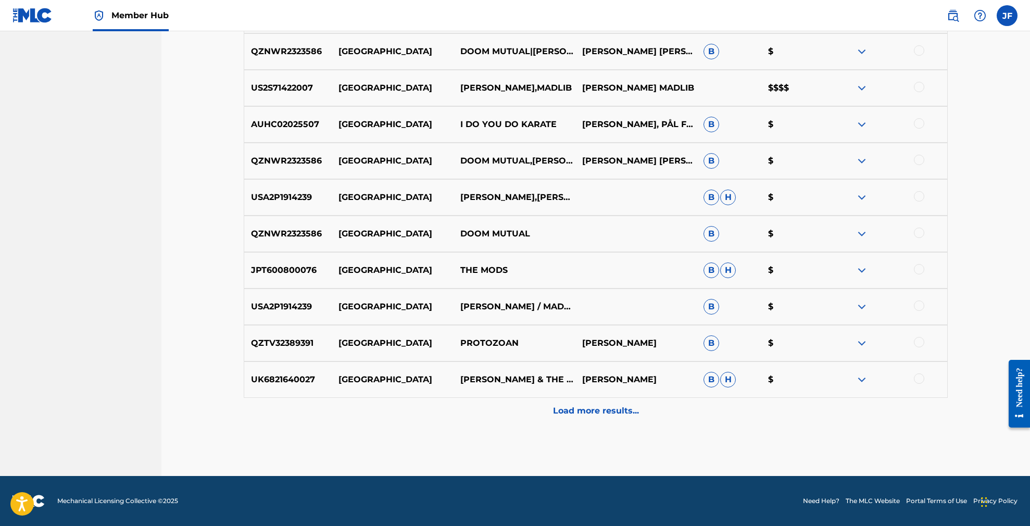
scroll to position [732, 0]
click at [349, 87] on p "[GEOGRAPHIC_DATA]" at bounding box center [393, 88] width 122 height 12
click at [860, 88] on img at bounding box center [861, 88] width 12 height 12
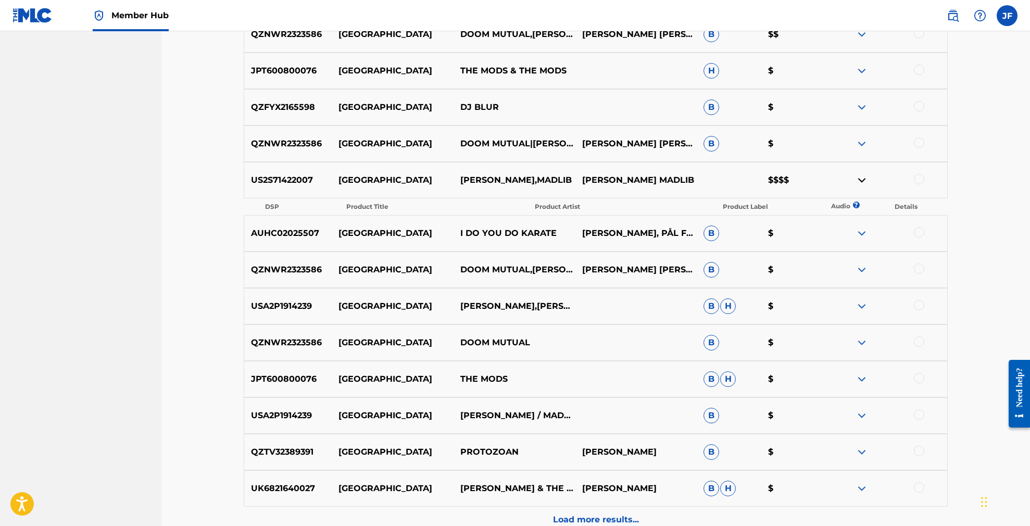
scroll to position [615, 0]
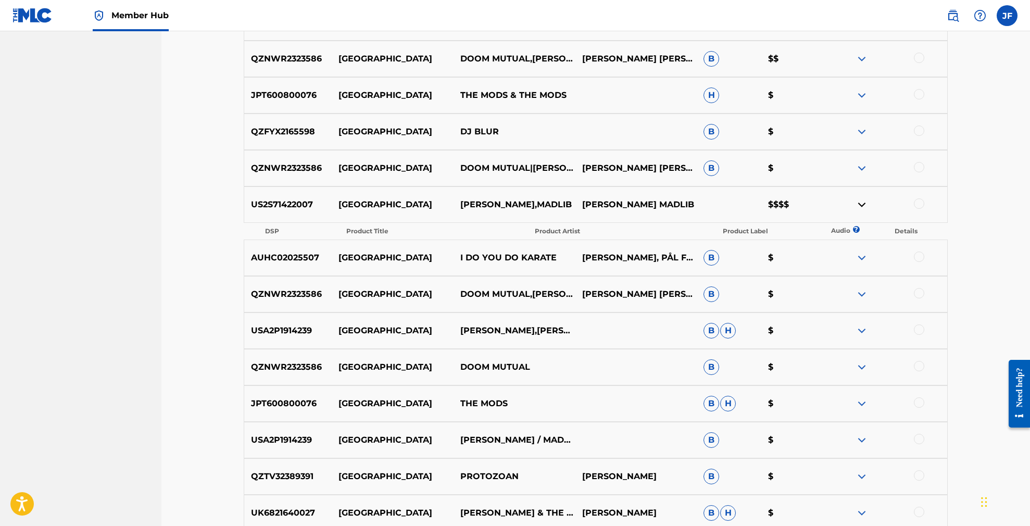
click at [921, 205] on div at bounding box center [919, 203] width 10 height 10
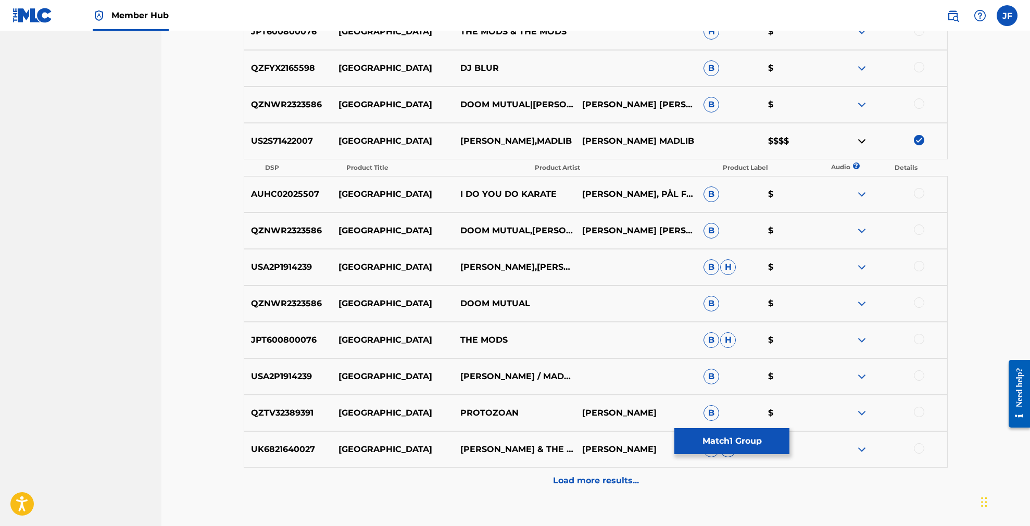
scroll to position [678, 0]
click at [920, 376] on div at bounding box center [919, 376] width 10 height 10
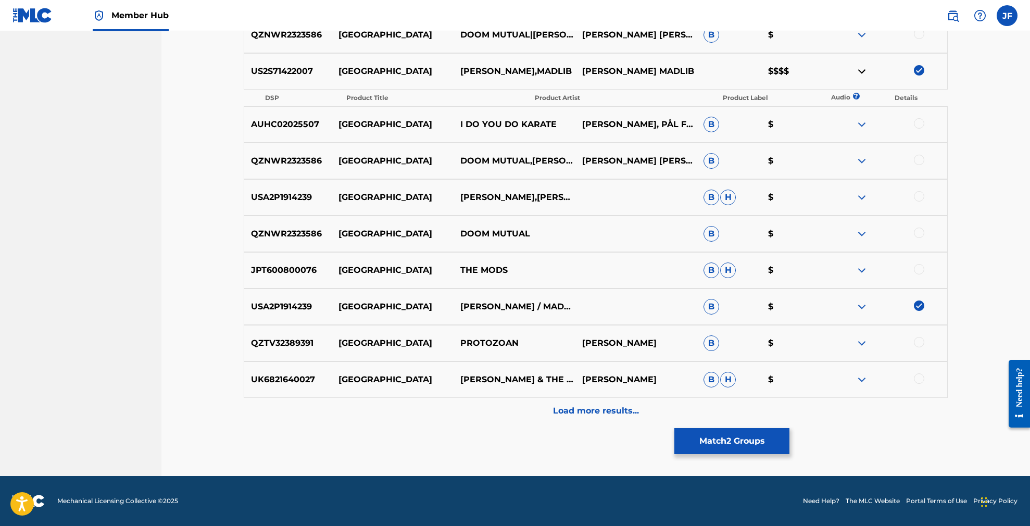
scroll to position [749, 0]
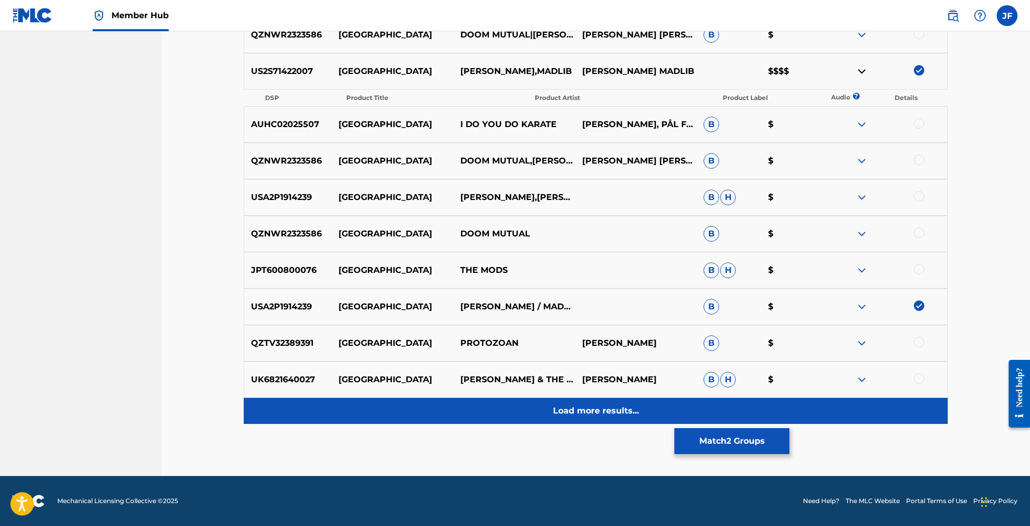
click at [600, 413] on p "Load more results..." at bounding box center [596, 410] width 86 height 12
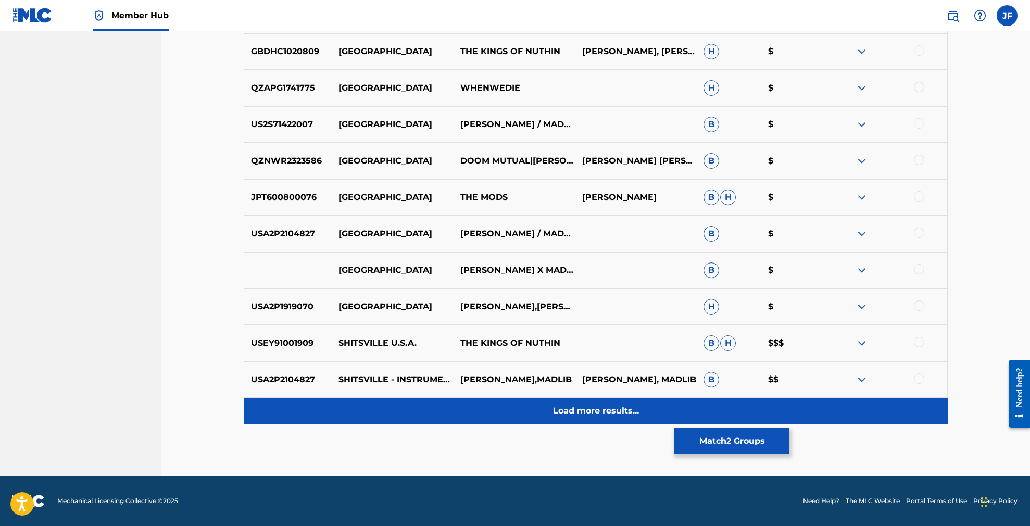
scroll to position [1096, 0]
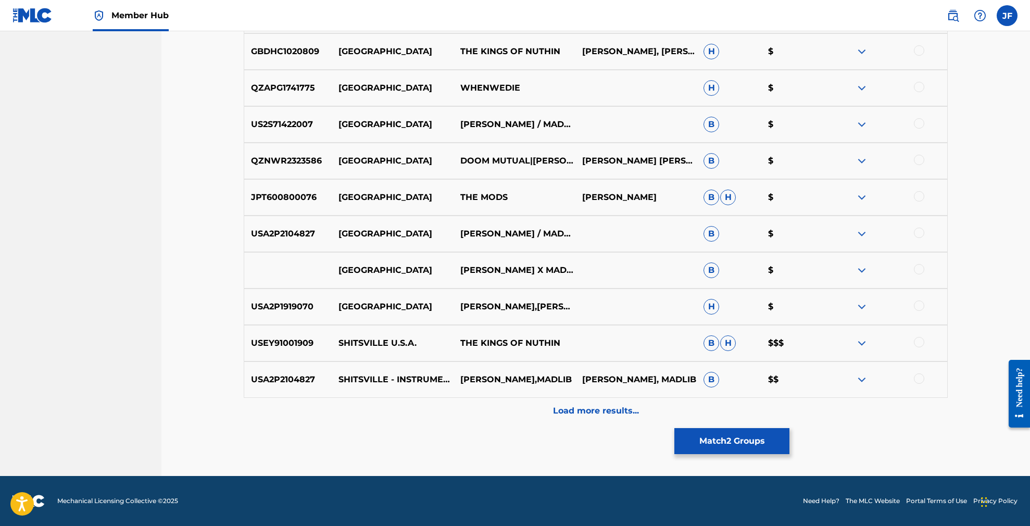
click at [919, 378] on div at bounding box center [919, 378] width 10 height 10
click at [918, 235] on div at bounding box center [919, 232] width 10 height 10
click at [918, 272] on div at bounding box center [919, 269] width 10 height 10
click at [742, 445] on button "Match 5 Groups" at bounding box center [731, 441] width 115 height 26
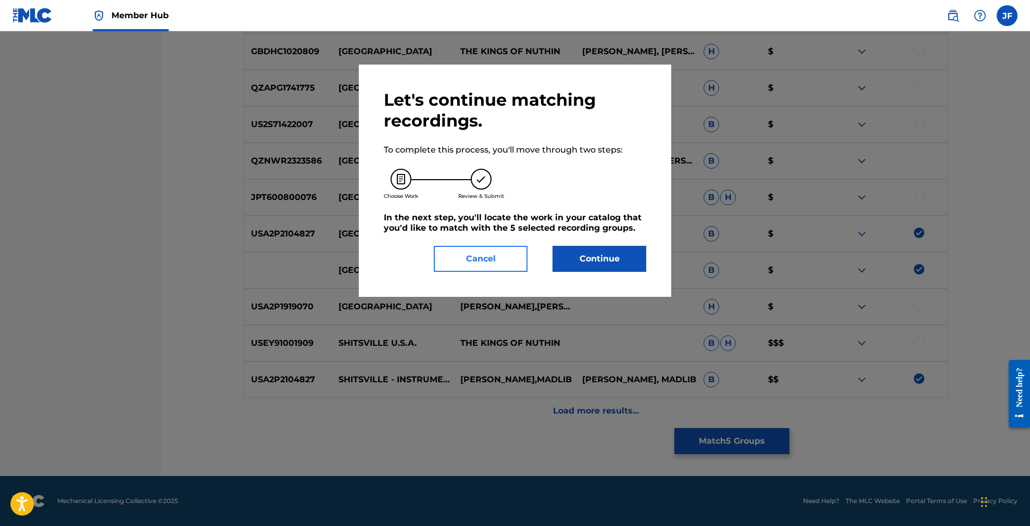
click at [489, 264] on button "Cancel" at bounding box center [481, 259] width 94 height 26
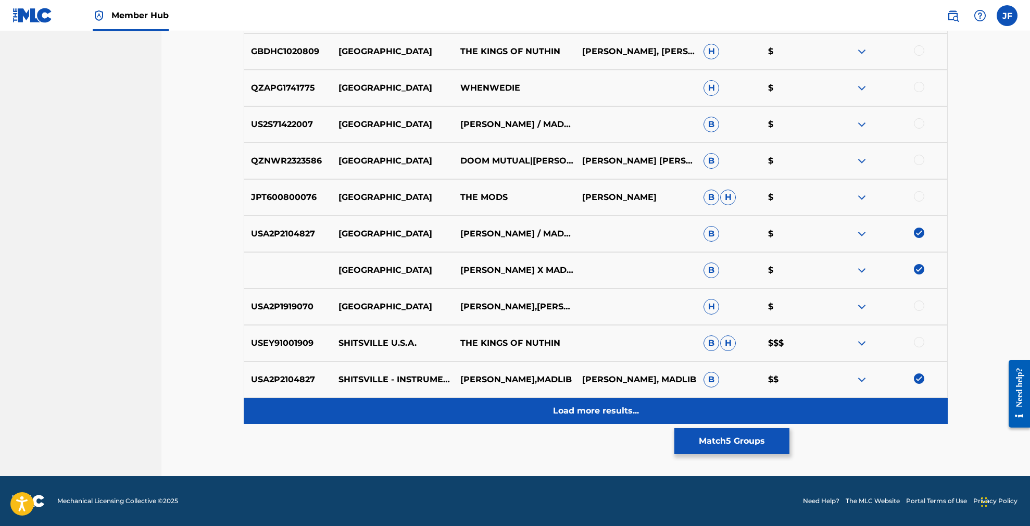
click at [586, 413] on p "Load more results..." at bounding box center [596, 410] width 86 height 12
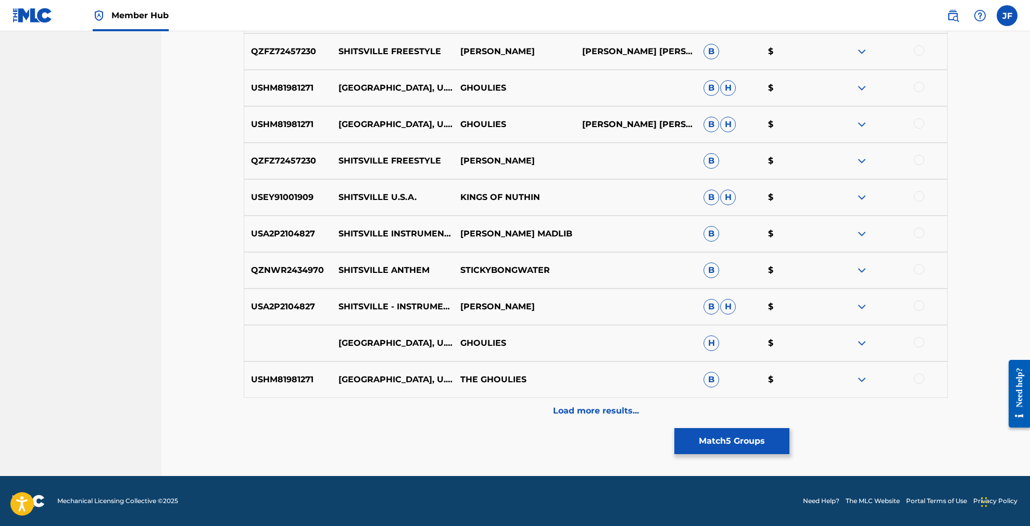
scroll to position [1461, 0]
click at [920, 235] on div at bounding box center [919, 232] width 10 height 10
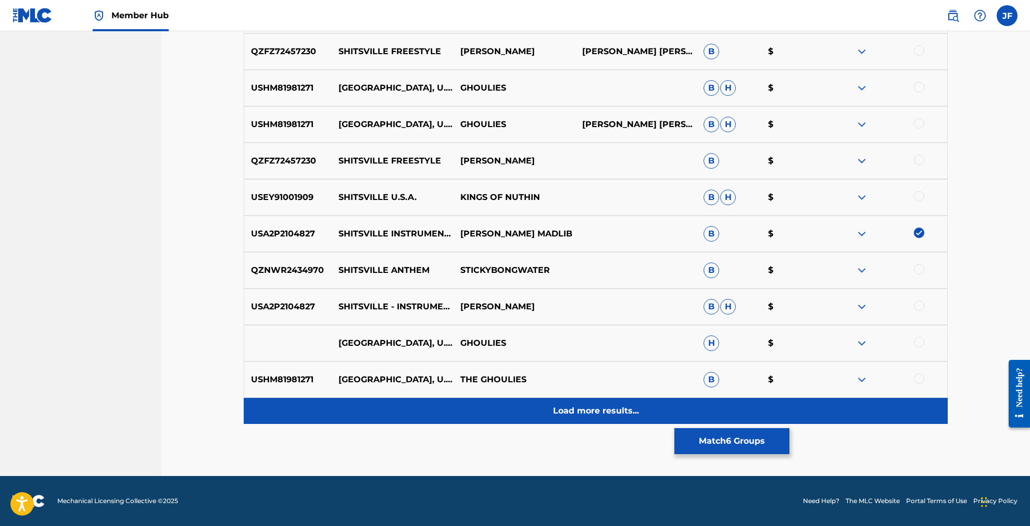
click at [583, 407] on p "Load more results..." at bounding box center [596, 410] width 86 height 12
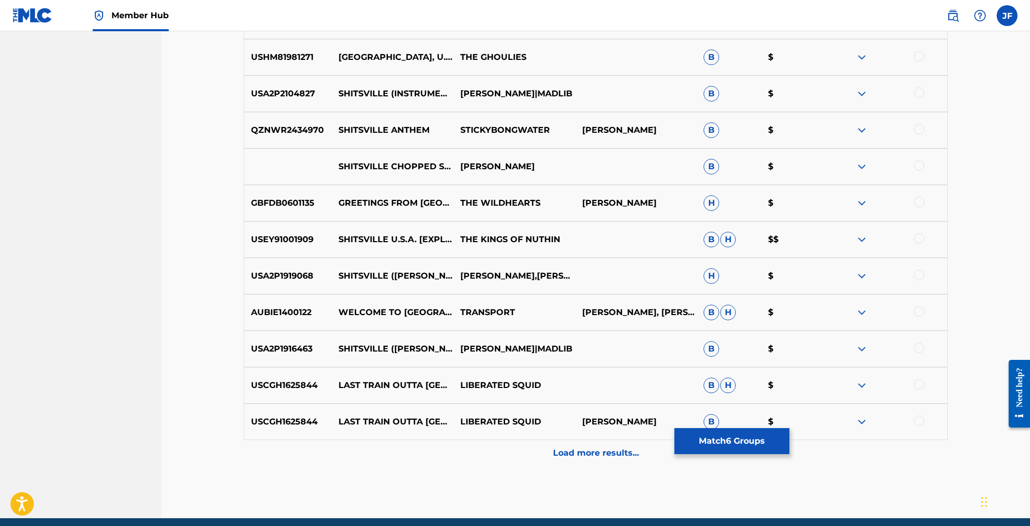
scroll to position [1783, 0]
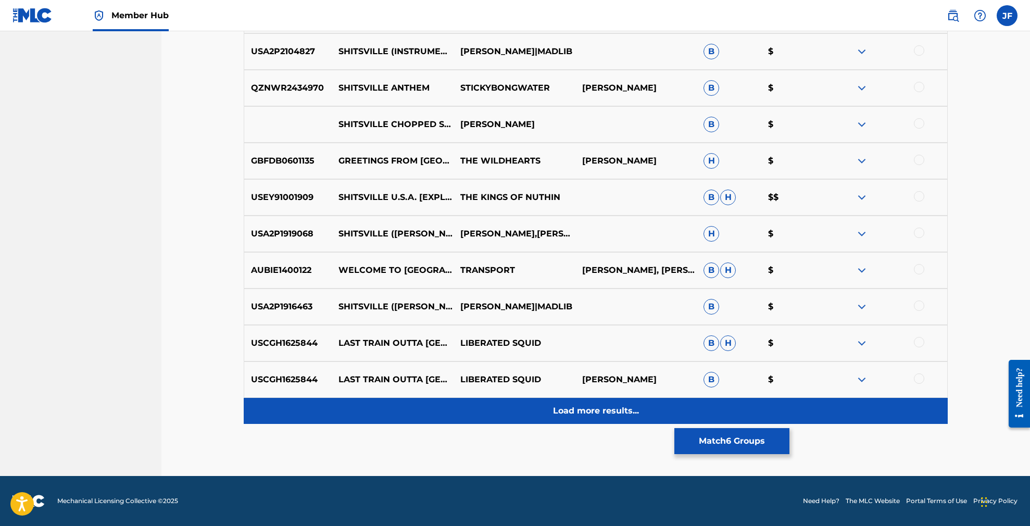
click at [598, 417] on div "Load more results..." at bounding box center [596, 411] width 704 height 26
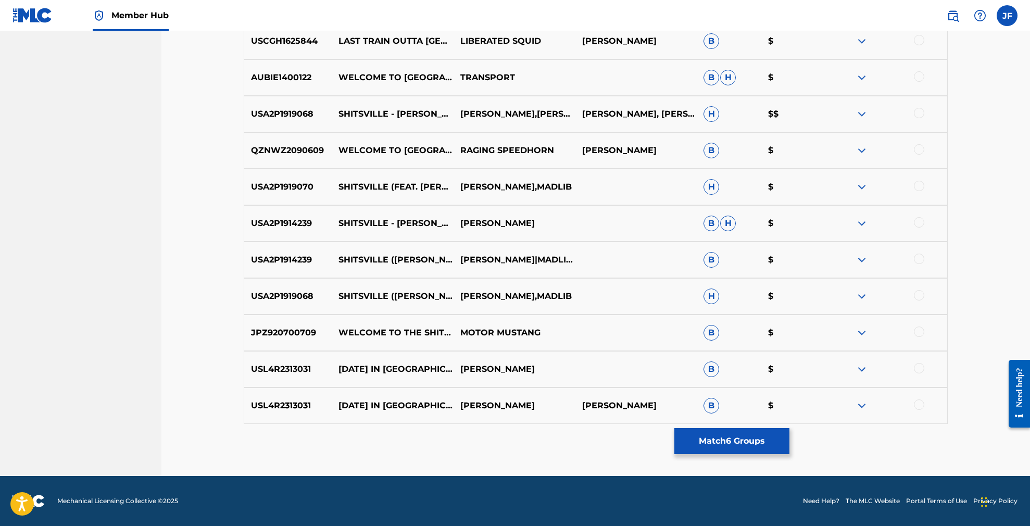
scroll to position [2163, 0]
click at [731, 438] on button "Match 6 Groups" at bounding box center [731, 441] width 115 height 26
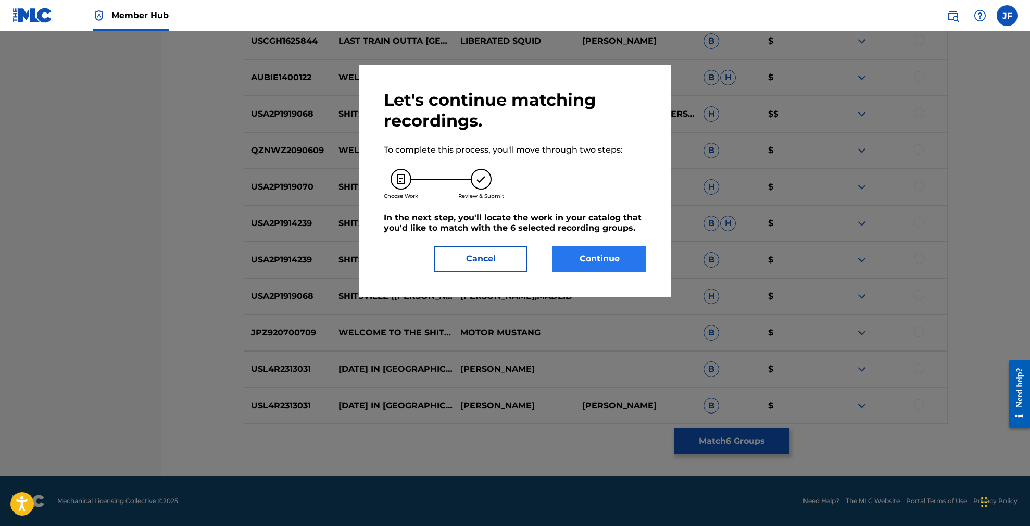
click at [610, 260] on button "Continue" at bounding box center [599, 259] width 94 height 26
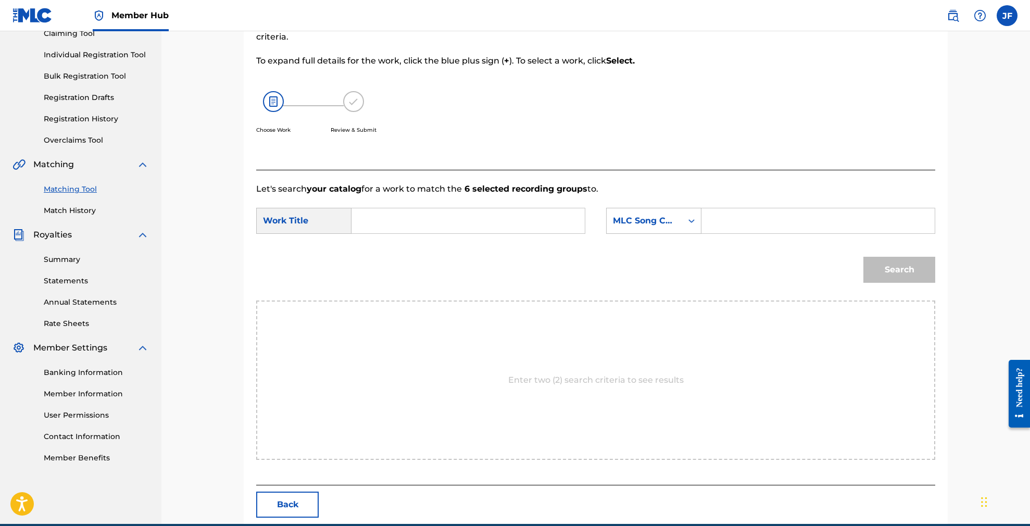
click at [427, 220] on input "Search Form" at bounding box center [468, 220] width 216 height 25
type input "[GEOGRAPHIC_DATA]"
click at [516, 265] on div "Search" at bounding box center [595, 273] width 679 height 54
click at [730, 218] on input "Search Form" at bounding box center [818, 220] width 216 height 25
paste input "SC6FN0"
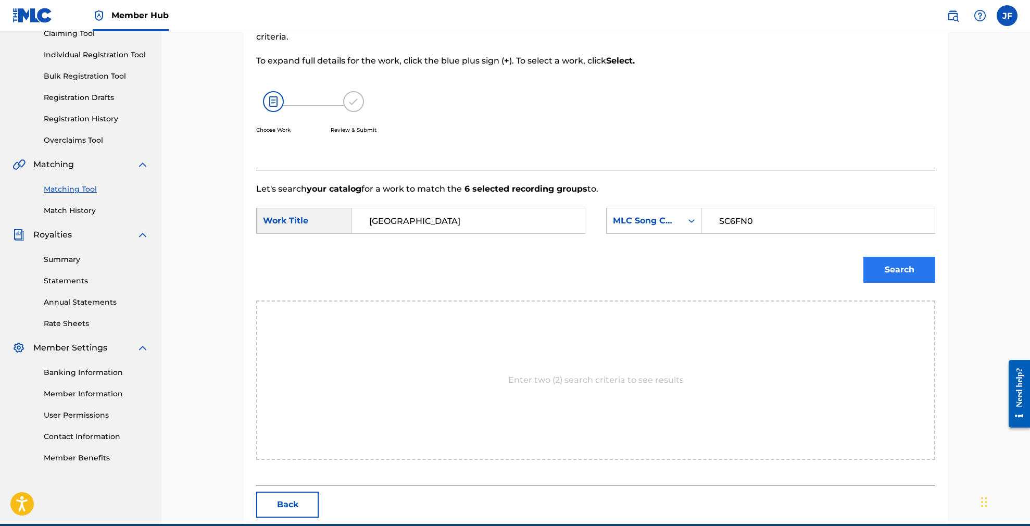
scroll to position [120, 1]
type input "SC6FN0"
click at [887, 274] on button "Search" at bounding box center [899, 270] width 72 height 26
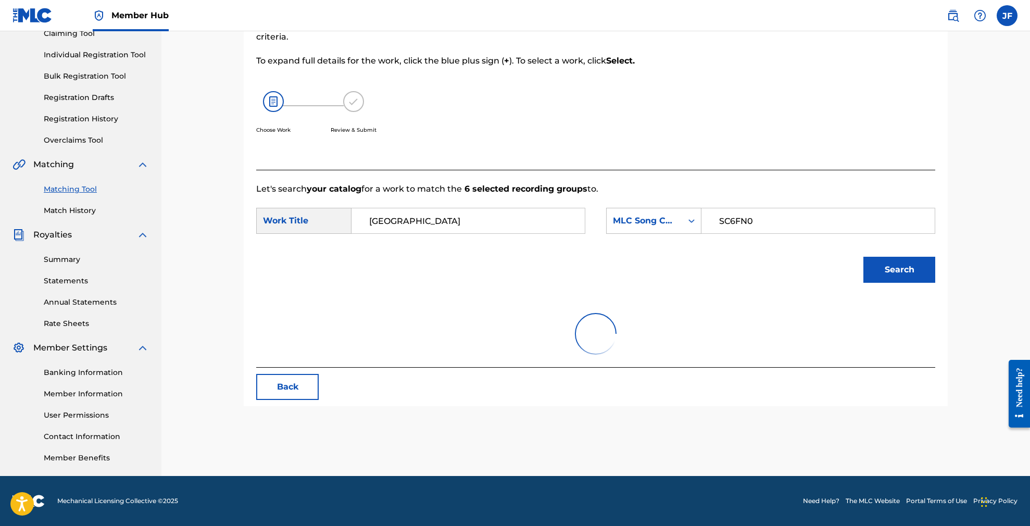
scroll to position [120, 0]
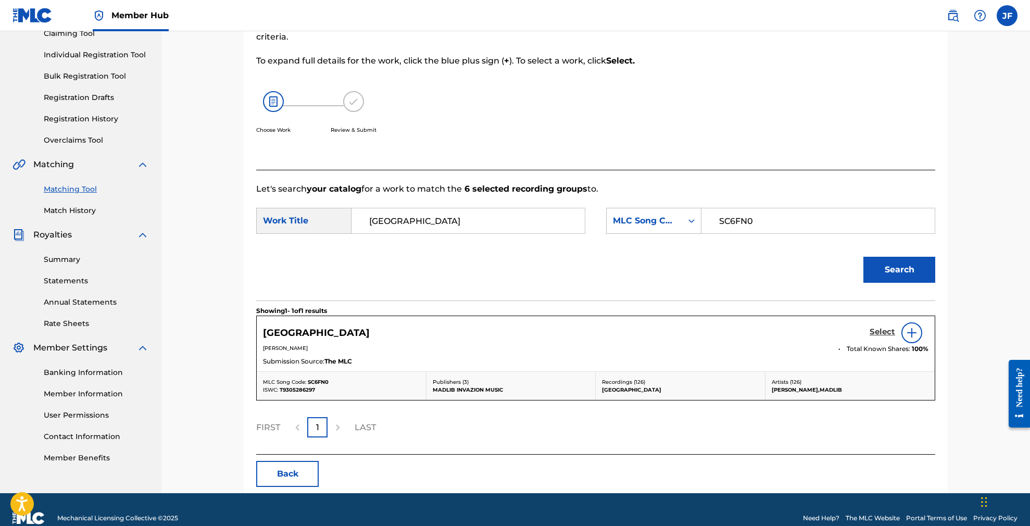
click at [887, 331] on h5 "Select" at bounding box center [882, 332] width 26 height 10
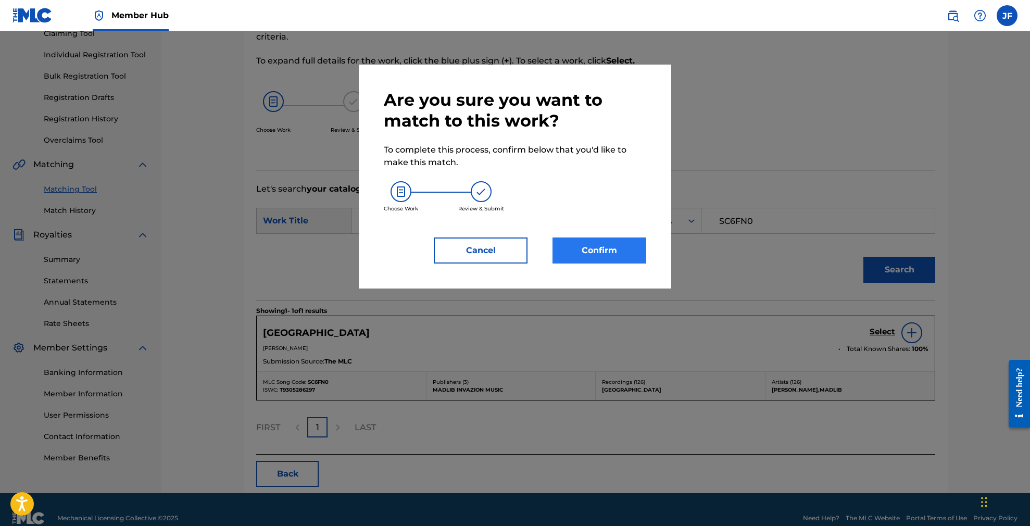
click at [610, 248] on button "Confirm" at bounding box center [599, 250] width 94 height 26
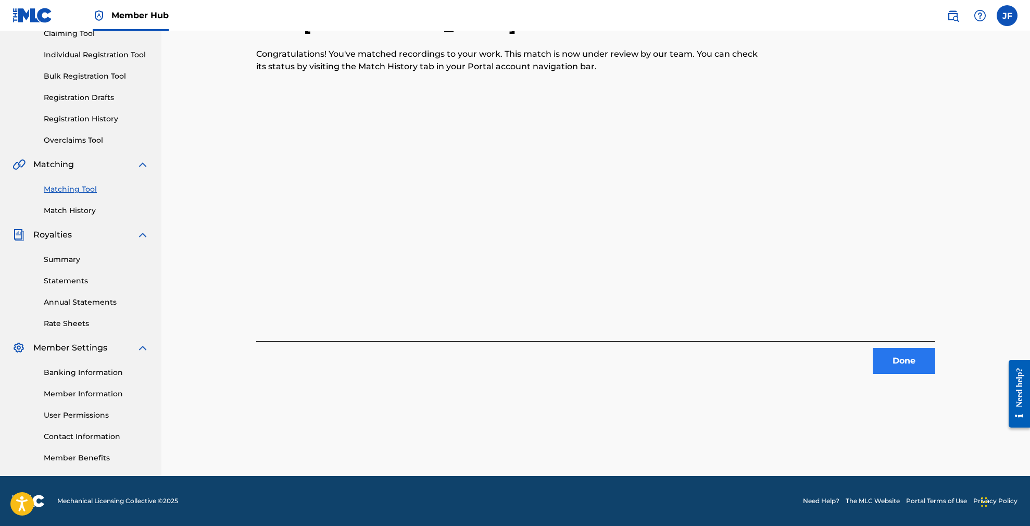
click at [909, 354] on button "Done" at bounding box center [903, 361] width 62 height 26
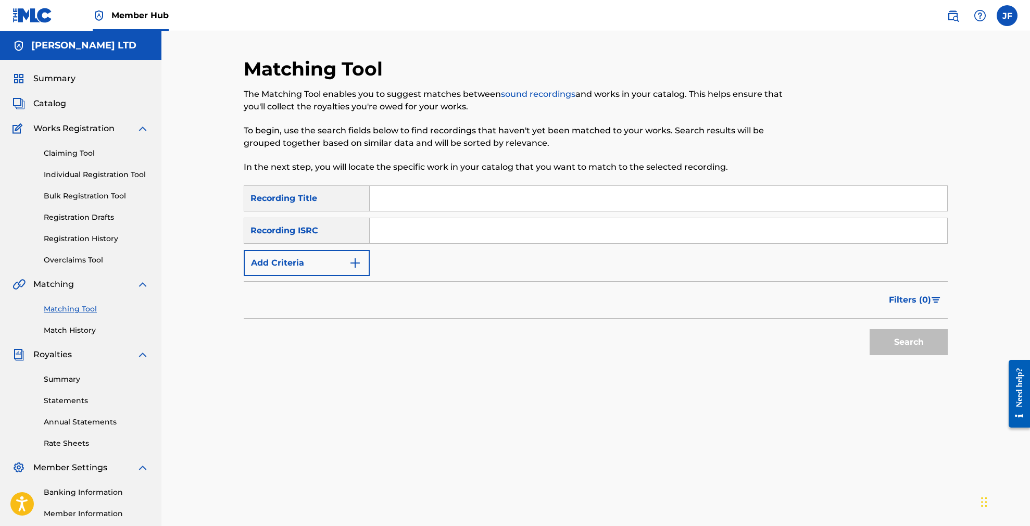
scroll to position [0, 0]
click at [78, 236] on link "Registration History" at bounding box center [96, 238] width 105 height 11
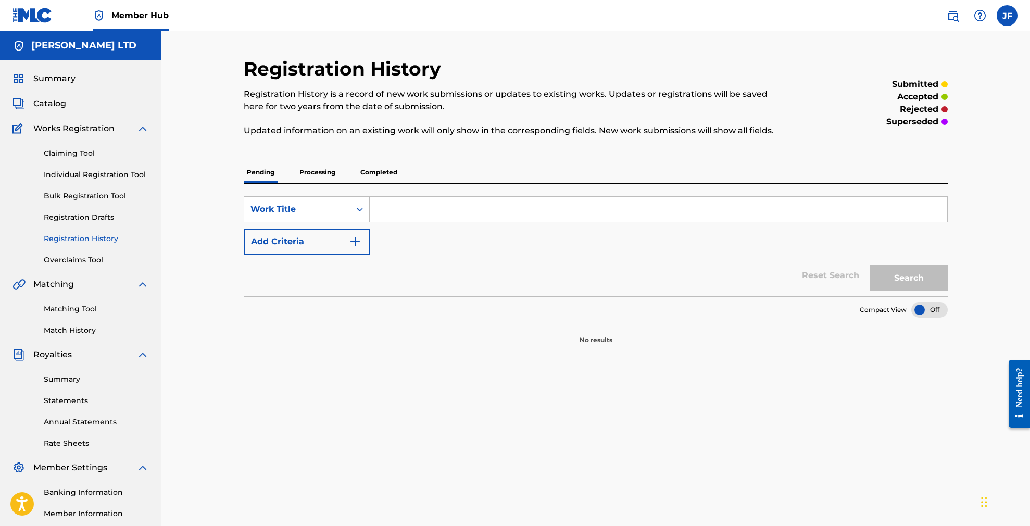
click at [377, 174] on p "Completed" at bounding box center [378, 172] width 43 height 22
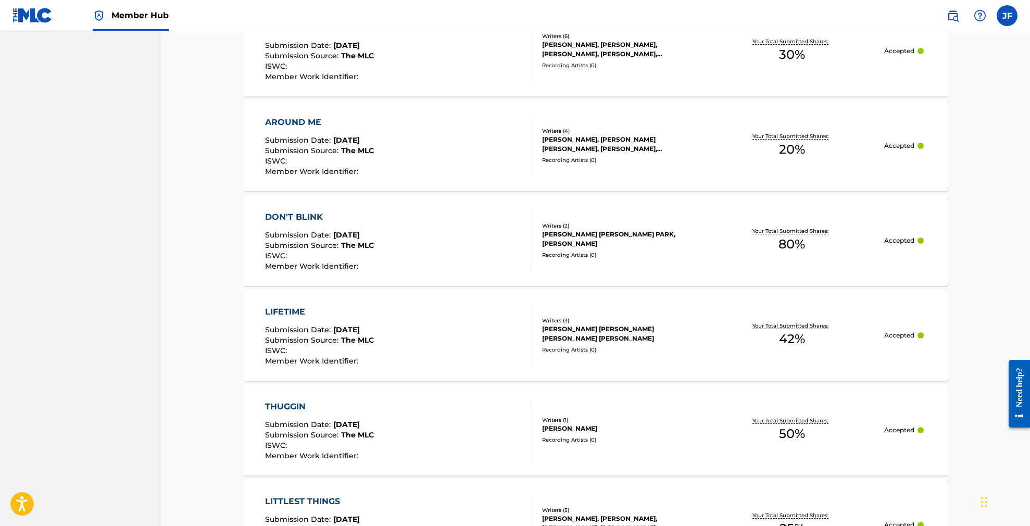
scroll to position [550, 0]
click at [299, 213] on div "DON'T BLINK" at bounding box center [319, 216] width 109 height 12
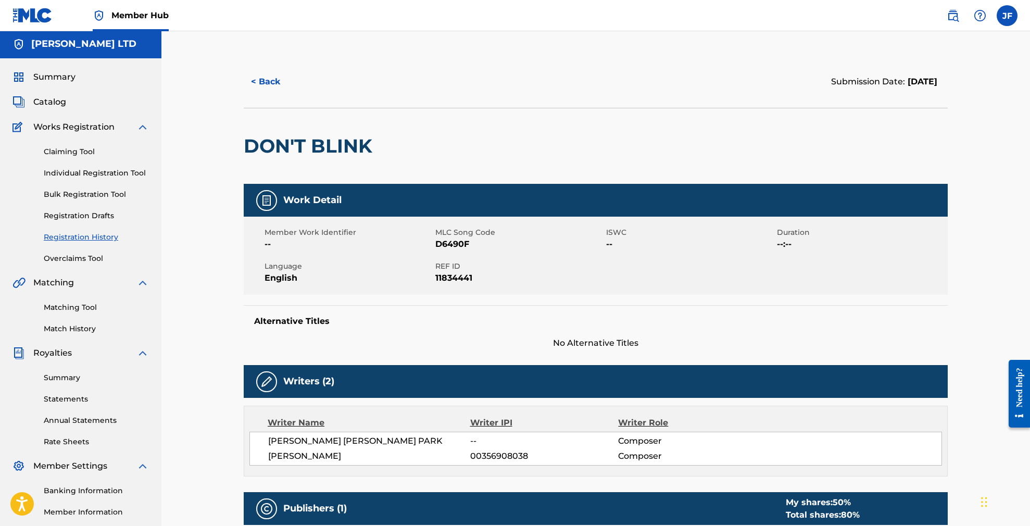
scroll to position [2, 0]
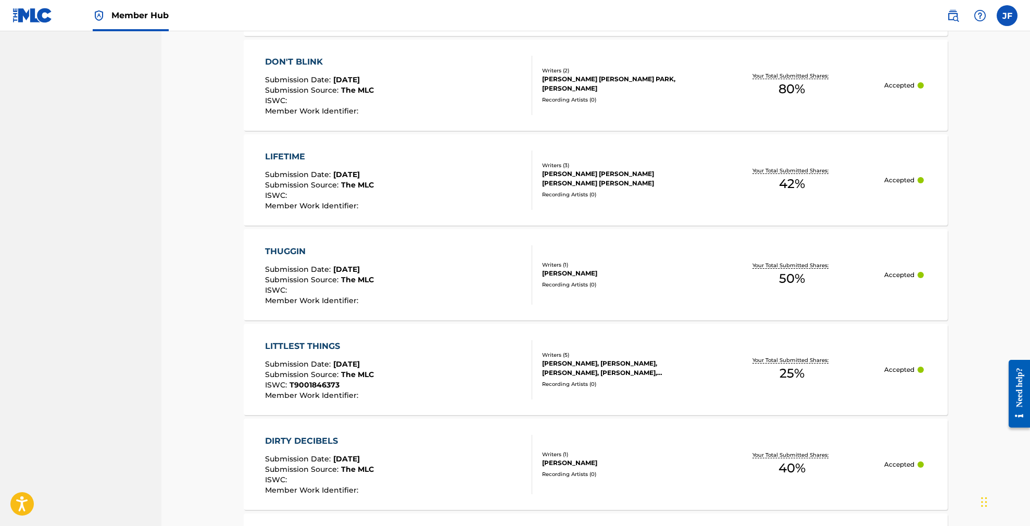
scroll to position [688, 0]
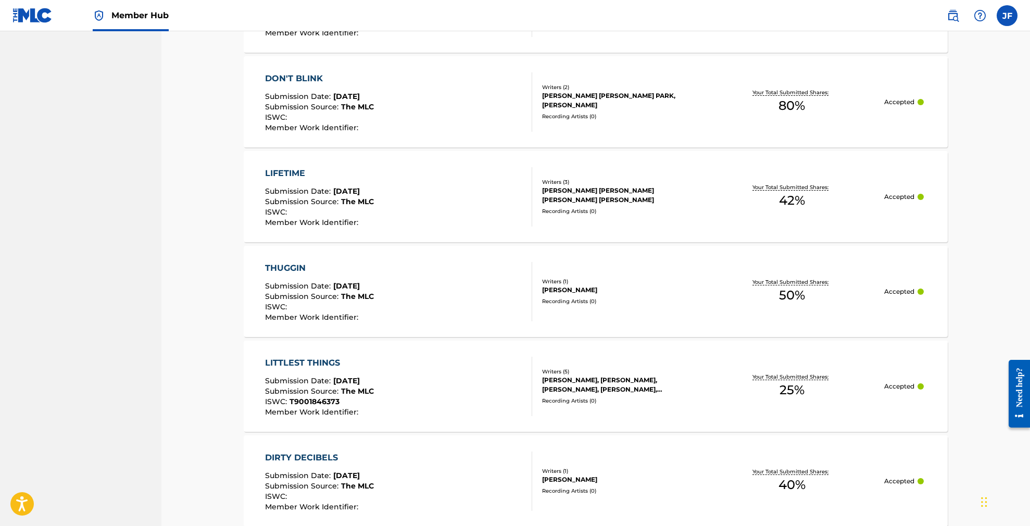
click at [302, 362] on div "LITTLEST THINGS" at bounding box center [319, 363] width 109 height 12
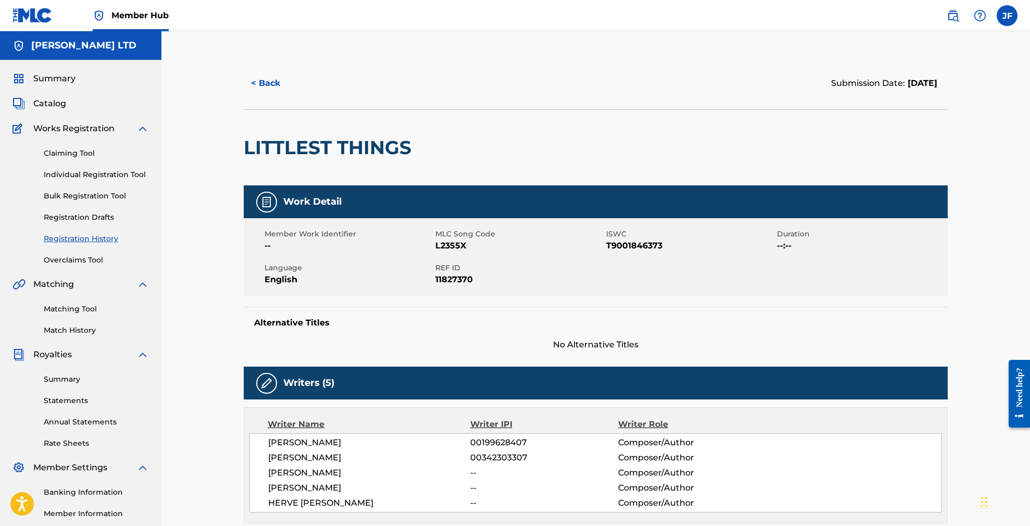
drag, startPoint x: 243, startPoint y: 146, endPoint x: 248, endPoint y: 144, distance: 5.8
click at [247, 144] on div "< Back Submission Date: [DATE] LITTLEST THINGS Work Detail Member Work Identifi…" at bounding box center [595, 419] width 729 height 724
drag, startPoint x: 252, startPoint y: 146, endPoint x: 428, endPoint y: 146, distance: 176.0
click at [428, 146] on div "LITTLEST THINGS" at bounding box center [596, 147] width 704 height 76
copy div "LITTLEST THINGS"
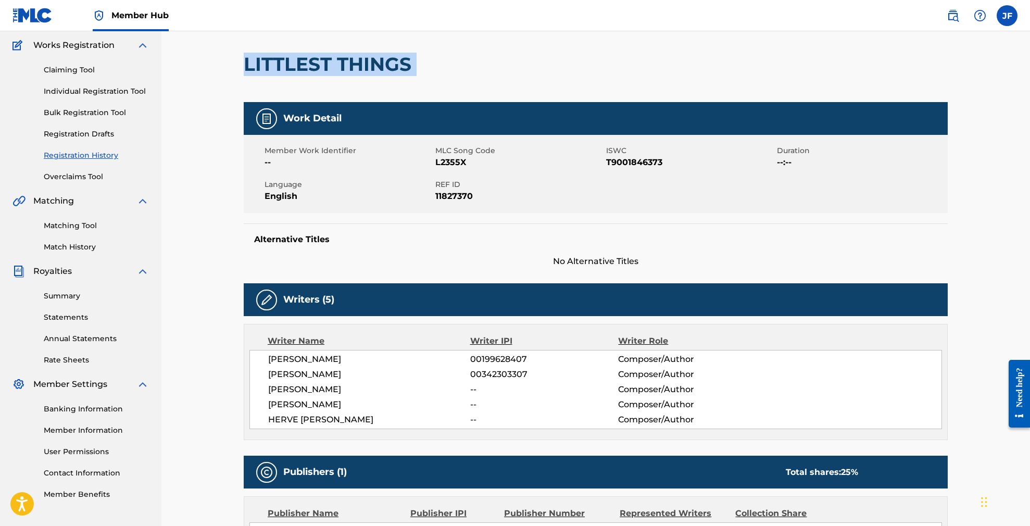
scroll to position [123, 0]
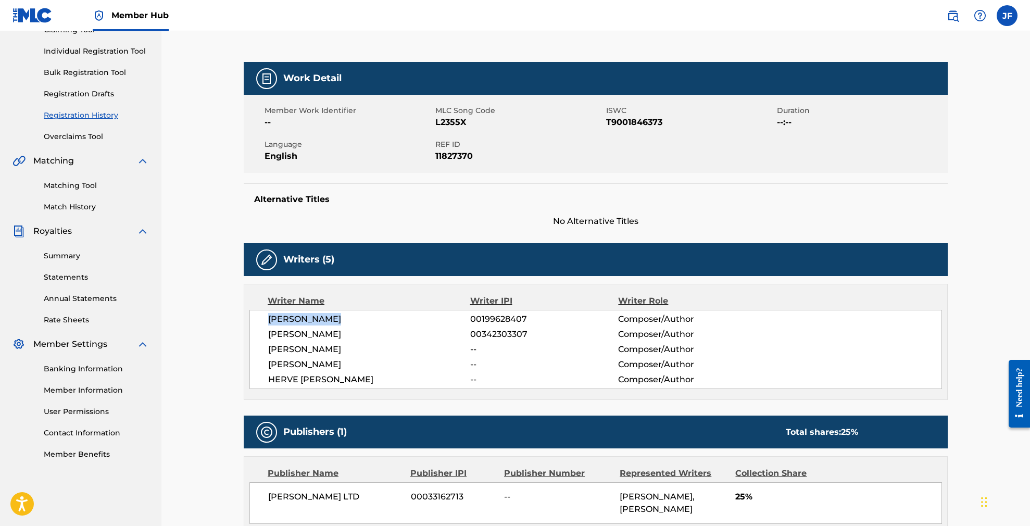
drag, startPoint x: 348, startPoint y: 318, endPoint x: 262, endPoint y: 316, distance: 85.4
click at [262, 316] on div "[PERSON_NAME] 00199628407 Composer/Author [PERSON_NAME] 00342303307 Composer/Au…" at bounding box center [595, 349] width 692 height 79
copy span "[PERSON_NAME]"
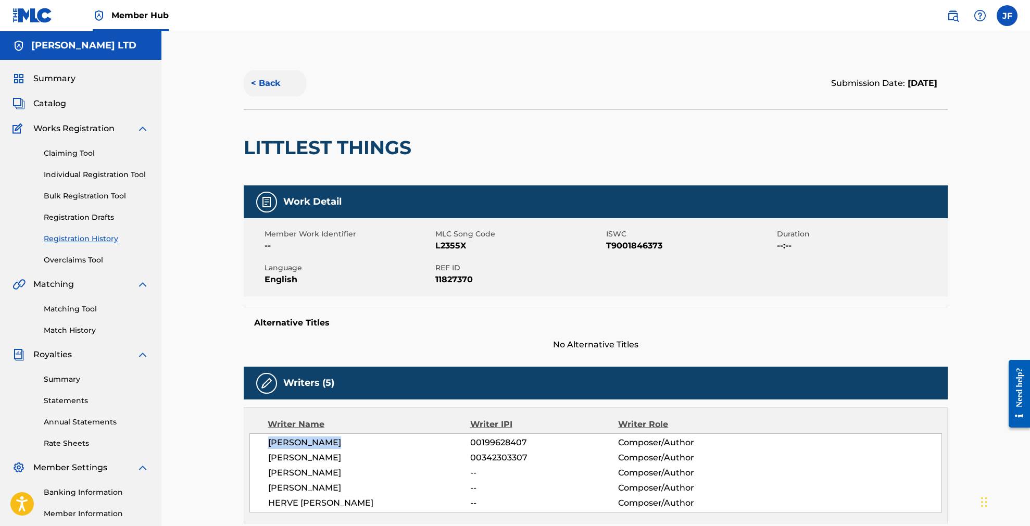
scroll to position [0, 0]
click at [283, 83] on button "< Back" at bounding box center [275, 83] width 62 height 26
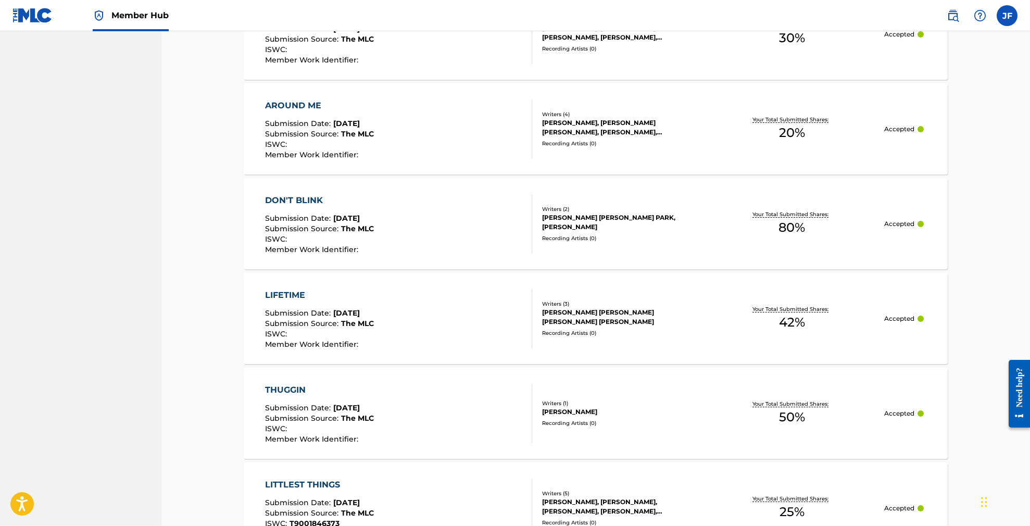
scroll to position [564, 0]
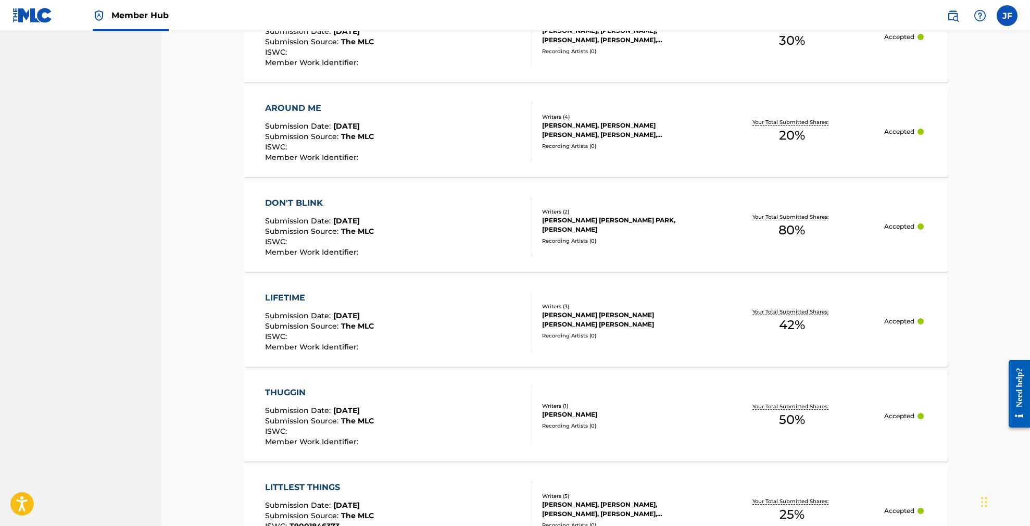
click at [288, 297] on div "LIFETIME" at bounding box center [319, 298] width 109 height 12
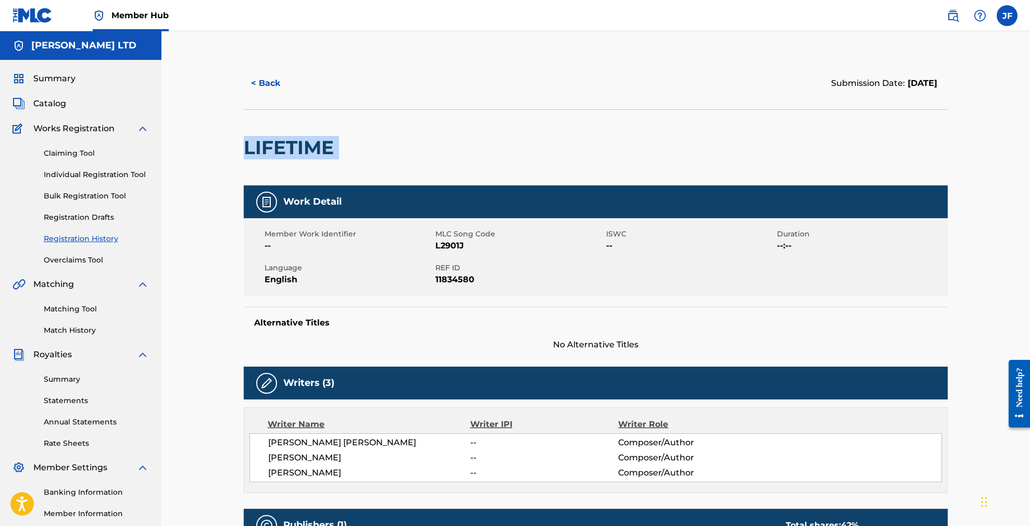
drag, startPoint x: 245, startPoint y: 146, endPoint x: 342, endPoint y: 153, distance: 97.5
click at [342, 153] on div "LIFETIME" at bounding box center [596, 147] width 704 height 76
click at [343, 153] on div at bounding box center [420, 147] width 162 height 75
drag, startPoint x: 246, startPoint y: 144, endPoint x: 328, endPoint y: 142, distance: 82.8
click at [328, 142] on h2 "LIFETIME" at bounding box center [291, 147] width 95 height 23
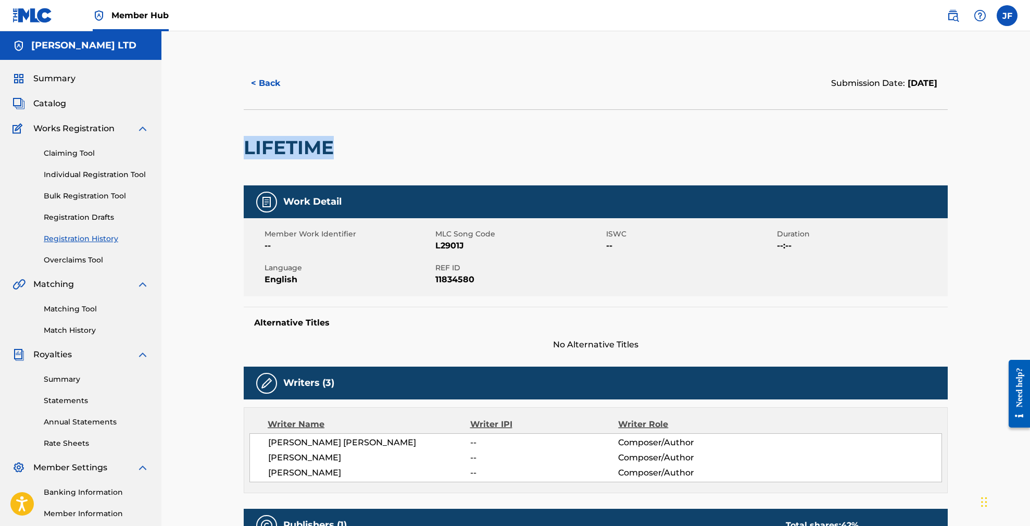
copy h2 "LIFETIME"
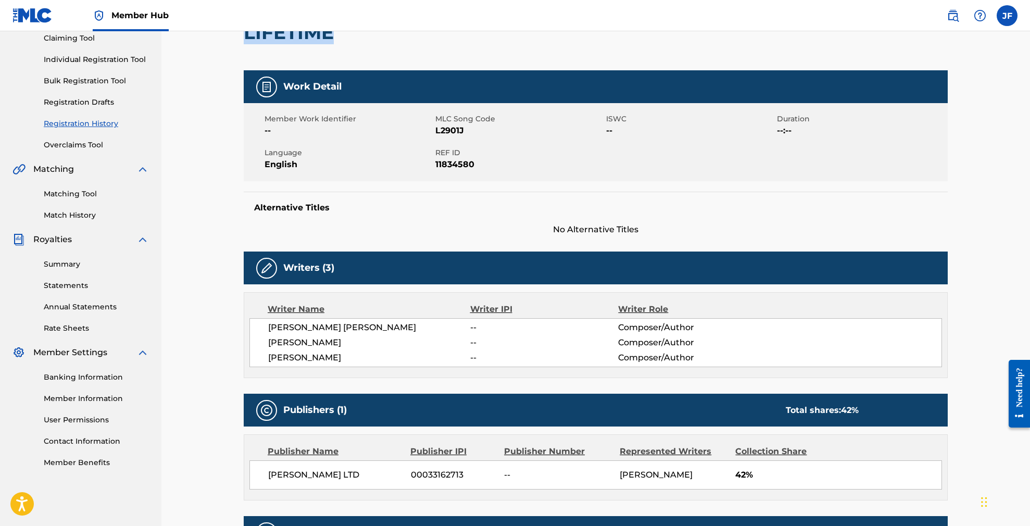
scroll to position [122, 0]
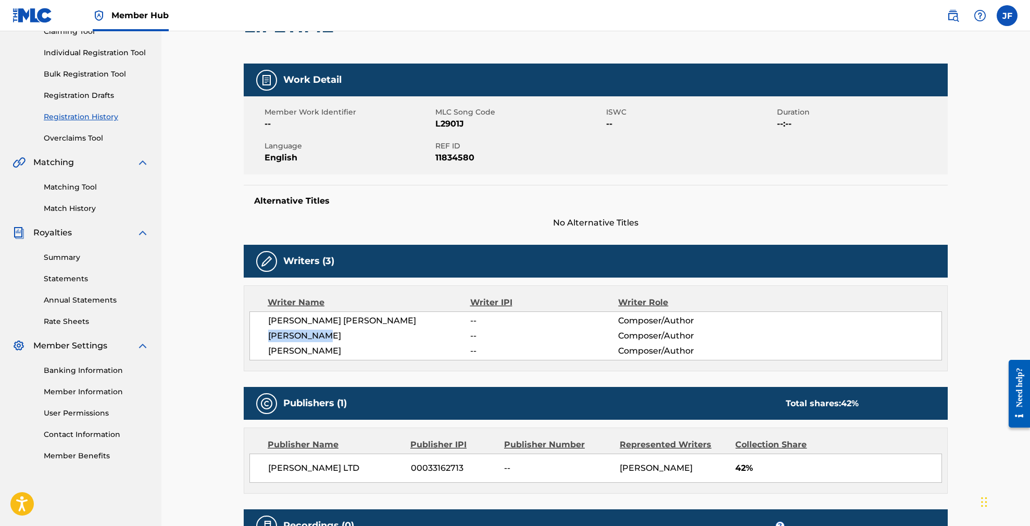
drag, startPoint x: 334, startPoint y: 335, endPoint x: 269, endPoint y: 335, distance: 65.6
click at [269, 335] on span "[PERSON_NAME]" at bounding box center [369, 336] width 202 height 12
copy span "[PERSON_NAME]"
click at [954, 12] on img at bounding box center [952, 15] width 12 height 12
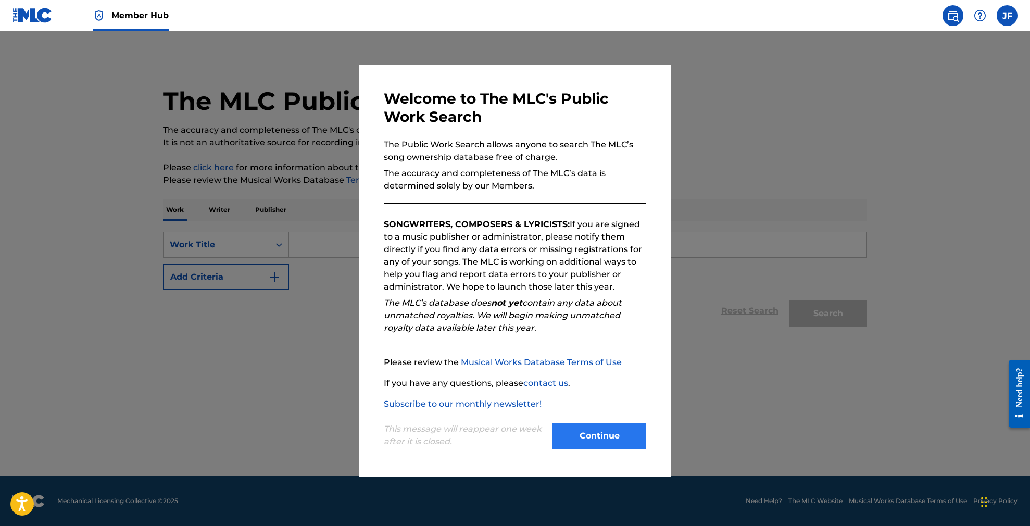
click at [611, 438] on button "Continue" at bounding box center [599, 436] width 94 height 26
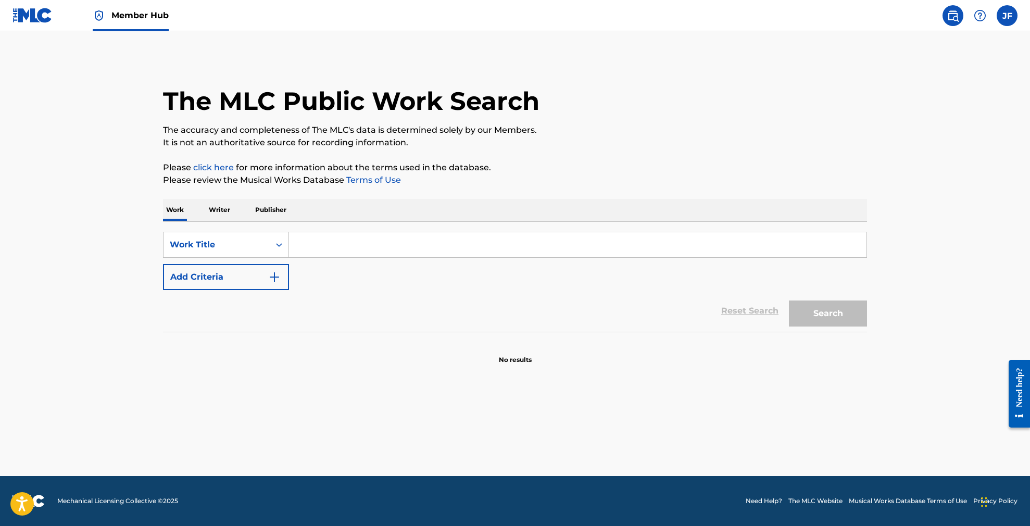
click at [336, 250] on input "Search Form" at bounding box center [577, 244] width 577 height 25
paste input "Suicide Slang"
click at [851, 315] on button "Search" at bounding box center [828, 313] width 78 height 26
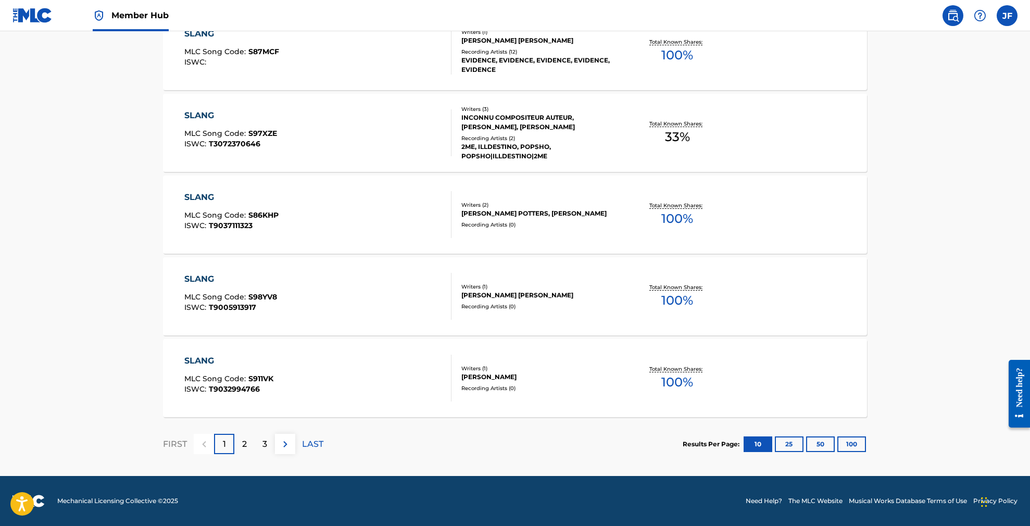
scroll to position [749, 0]
click at [859, 444] on button "100" at bounding box center [851, 444] width 29 height 16
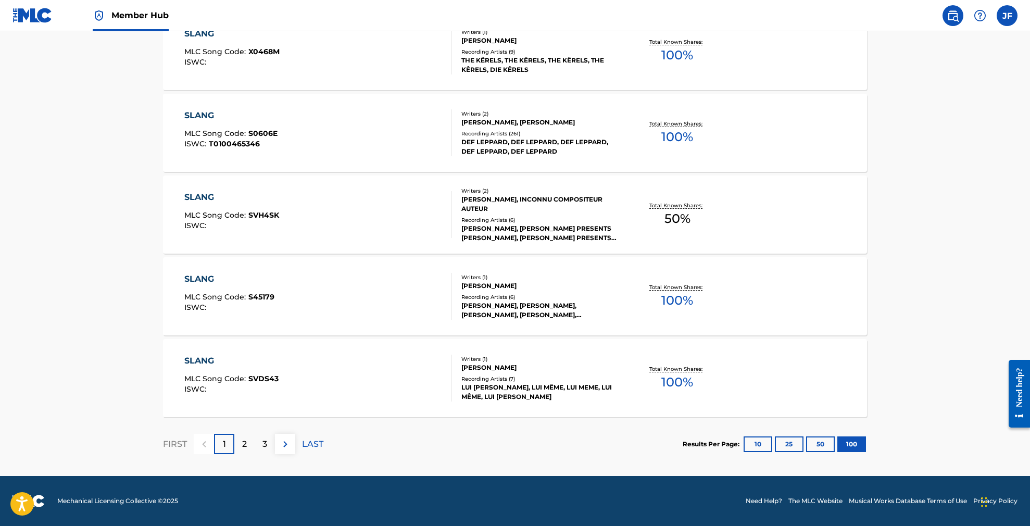
scroll to position [8104, 0]
click at [246, 448] on p "2" at bounding box center [244, 444] width 5 height 12
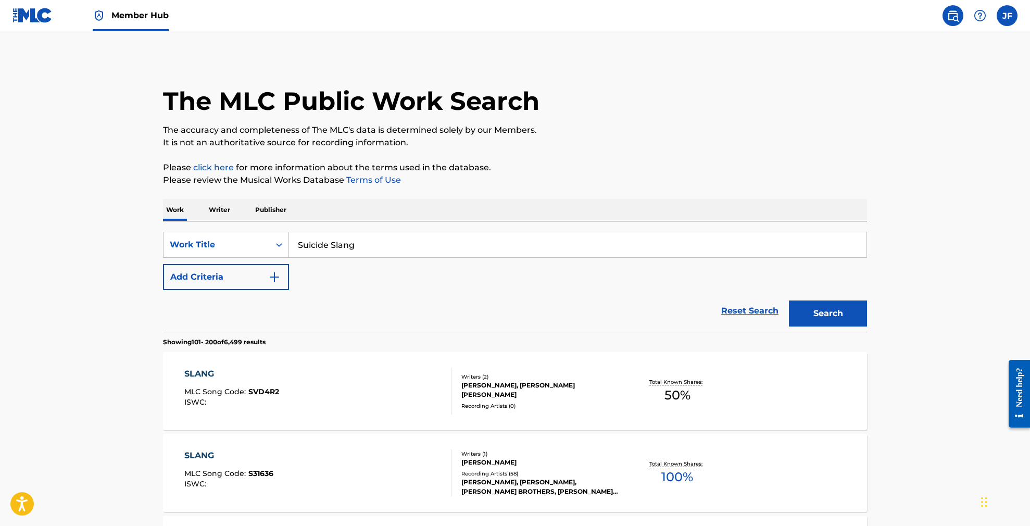
scroll to position [0, 0]
click at [298, 244] on input "Suicide Slang" at bounding box center [577, 244] width 577 height 25
click at [364, 246] on input ""Suicide Slang" at bounding box center [577, 244] width 577 height 25
click at [828, 313] on button "Search" at bounding box center [828, 313] width 78 height 26
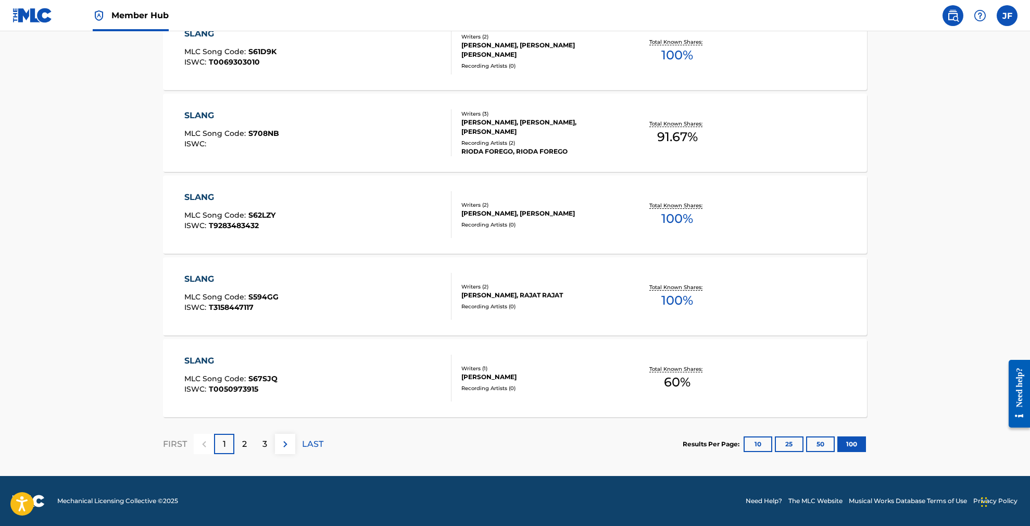
scroll to position [8104, 0]
click at [262, 444] on p "3" at bounding box center [264, 444] width 5 height 12
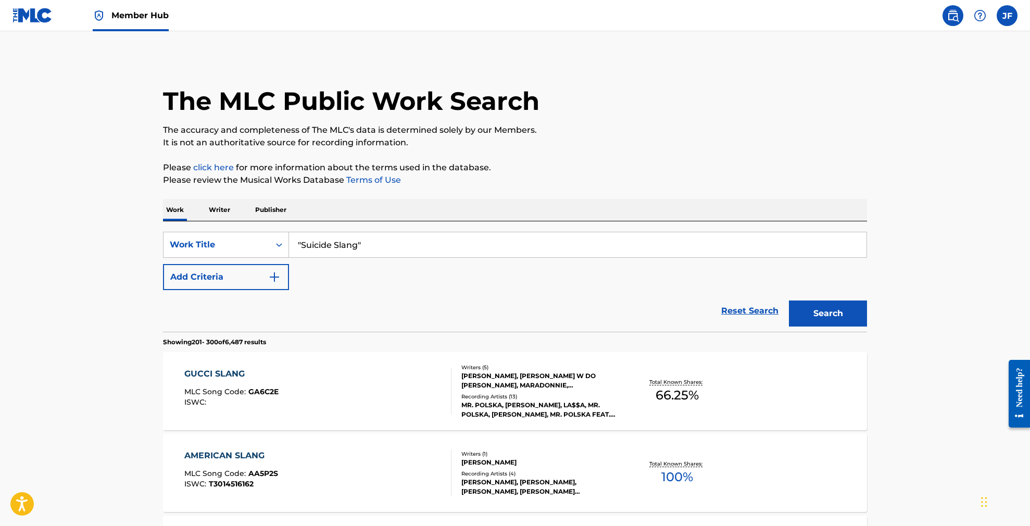
scroll to position [0, 0]
click at [301, 242] on input ""Suicide Slang"" at bounding box center [577, 244] width 577 height 25
click at [358, 243] on input "Suicide Slang"" at bounding box center [577, 244] width 577 height 25
type input "Suicide Slang"
click at [225, 284] on button "Add Criteria" at bounding box center [226, 277] width 126 height 26
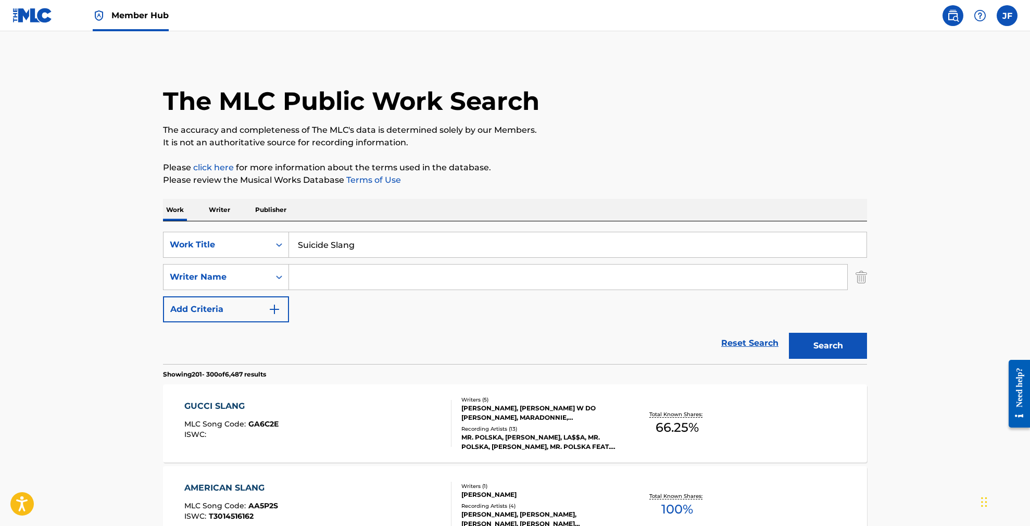
click at [316, 279] on input "Search Form" at bounding box center [568, 276] width 558 height 25
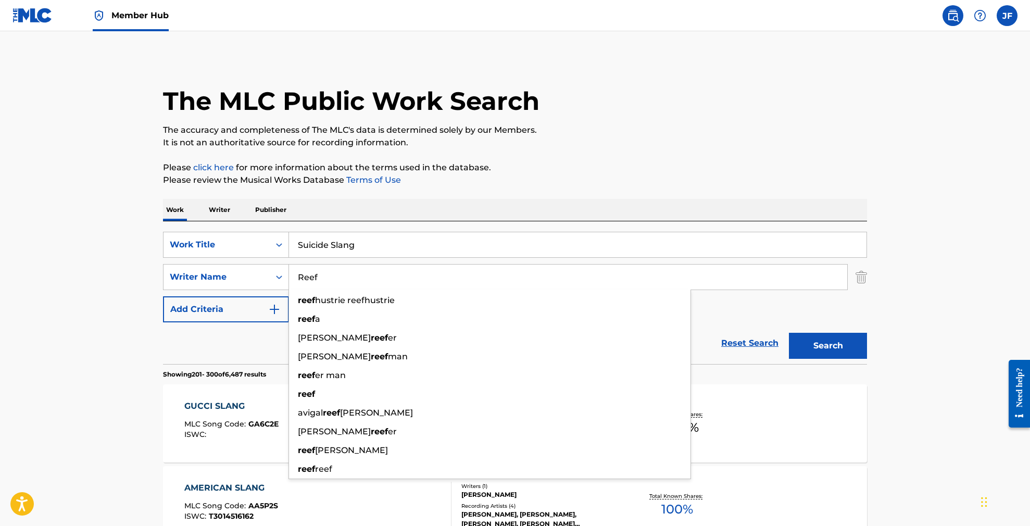
type input "Reef"
click at [828, 346] on button "Search" at bounding box center [828, 346] width 78 height 26
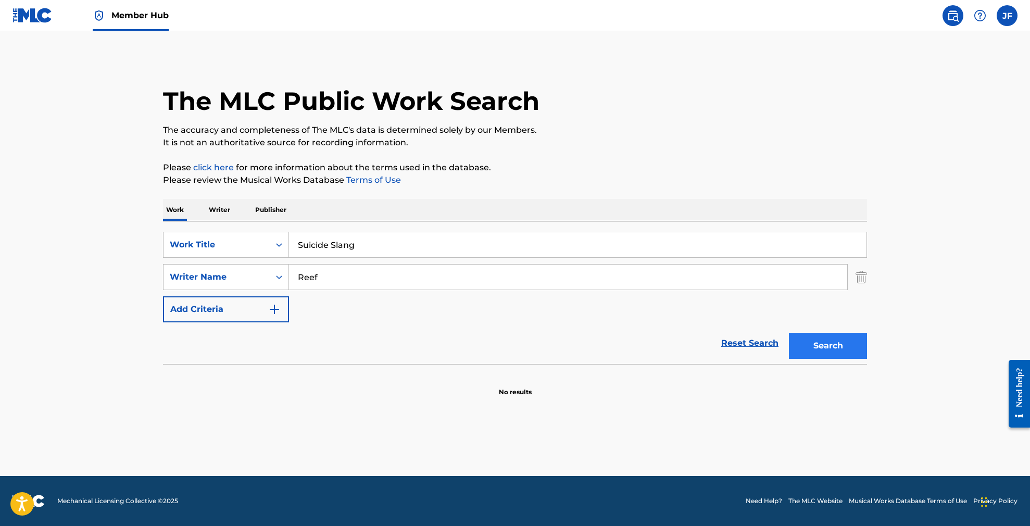
click at [830, 349] on button "Search" at bounding box center [828, 346] width 78 height 26
click at [256, 321] on button "Add Criteria" at bounding box center [226, 309] width 126 height 26
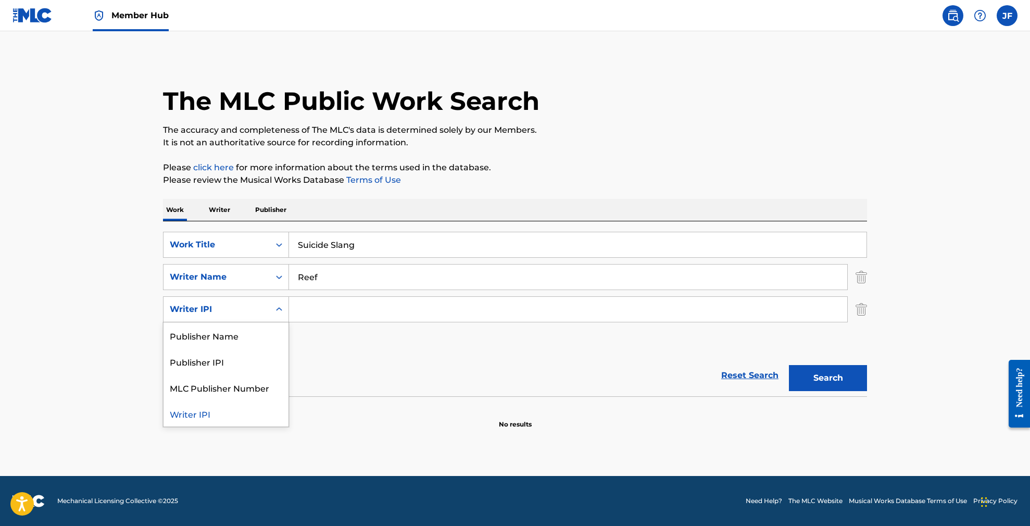
click at [270, 310] on div "Search Form" at bounding box center [279, 309] width 19 height 25
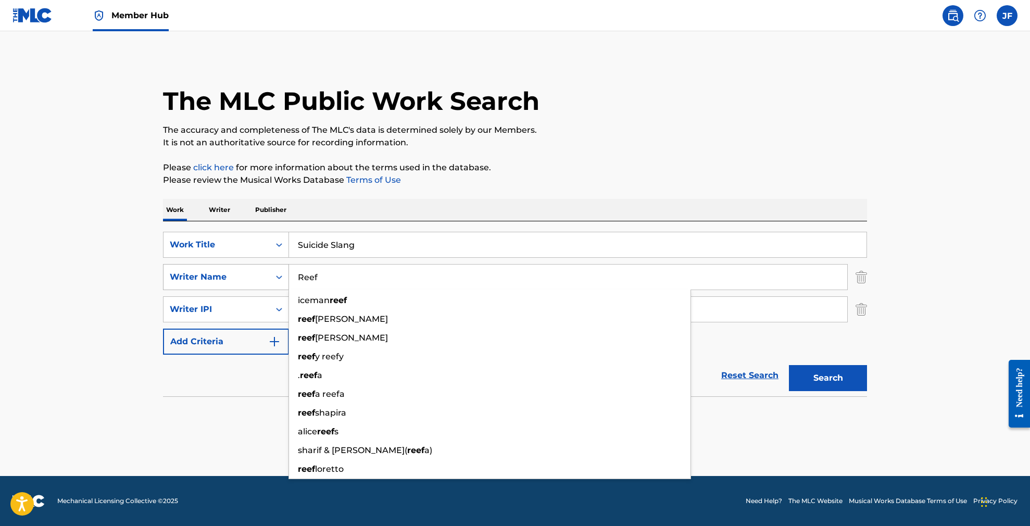
drag, startPoint x: 321, startPoint y: 273, endPoint x: 283, endPoint y: 279, distance: 38.9
click at [283, 279] on div "SearchWithCriteria543e7c7c-a0ba-4741-9213-885958cf53e6 Writer Name Reef iceman …" at bounding box center [515, 277] width 704 height 26
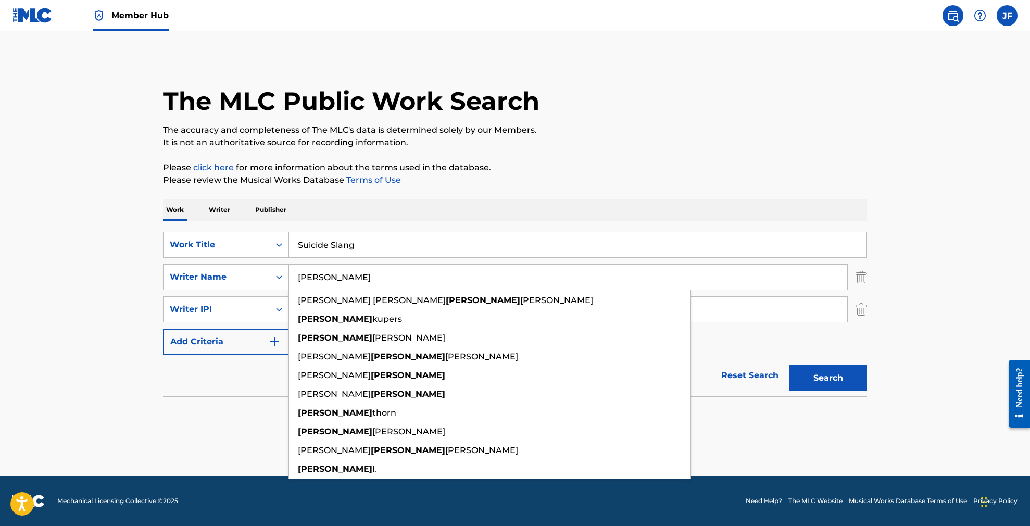
type input "[PERSON_NAME]"
click at [828, 378] on button "Search" at bounding box center [828, 378] width 78 height 26
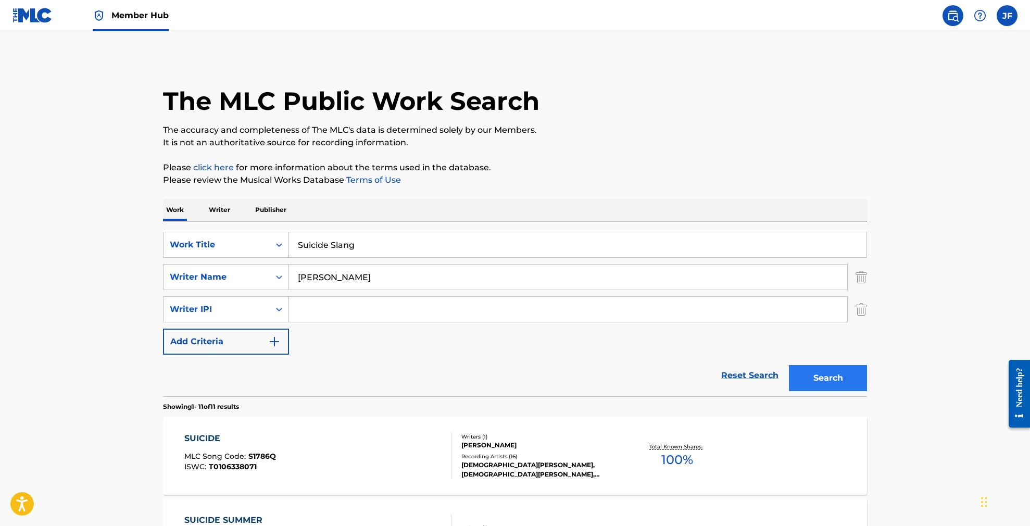
click at [854, 381] on button "Search" at bounding box center [828, 378] width 78 height 26
drag, startPoint x: 377, startPoint y: 244, endPoint x: 267, endPoint y: 235, distance: 110.8
click at [267, 235] on div "SearchWithCriteria846a685f-57d4-4fcd-a848-700cb4681042 Work Title Suicide Slang" at bounding box center [515, 245] width 704 height 26
click at [355, 279] on input "[PERSON_NAME]" at bounding box center [568, 276] width 558 height 25
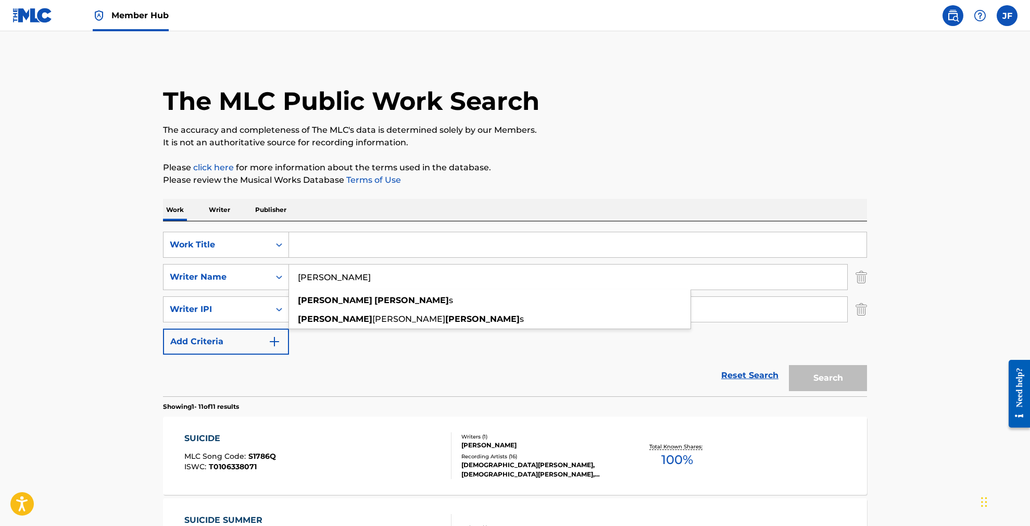
type input "[PERSON_NAME]"
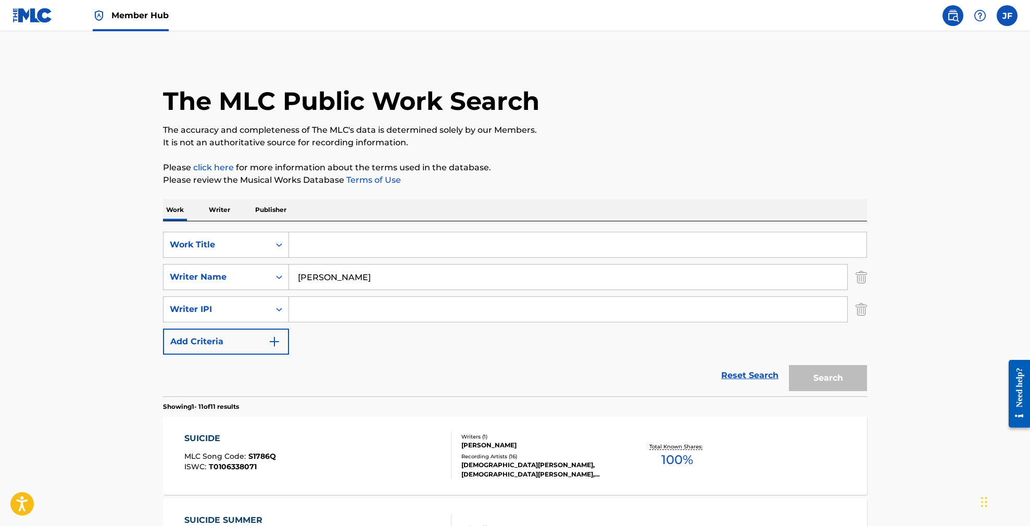
click at [225, 210] on p "Writer" at bounding box center [220, 210] width 28 height 22
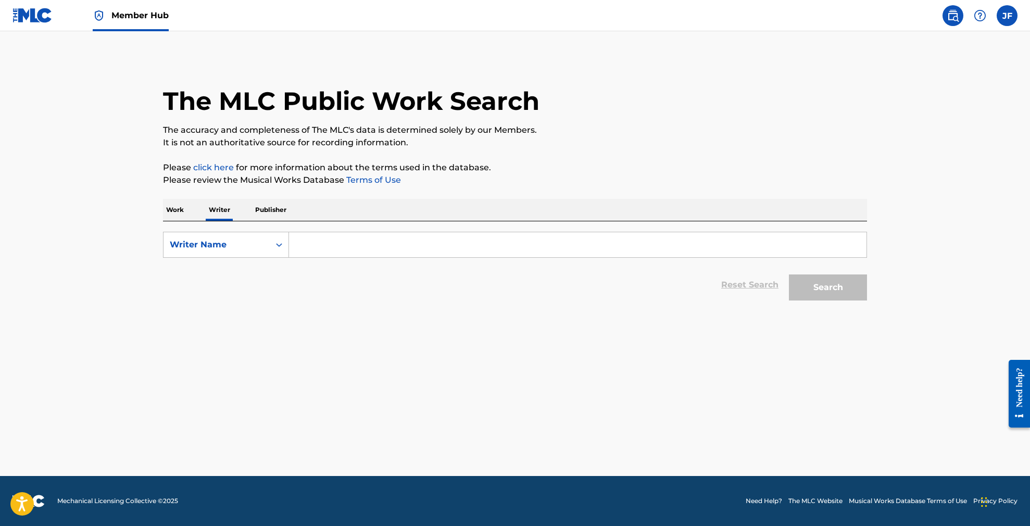
click at [313, 245] on input "Search Form" at bounding box center [577, 244] width 577 height 25
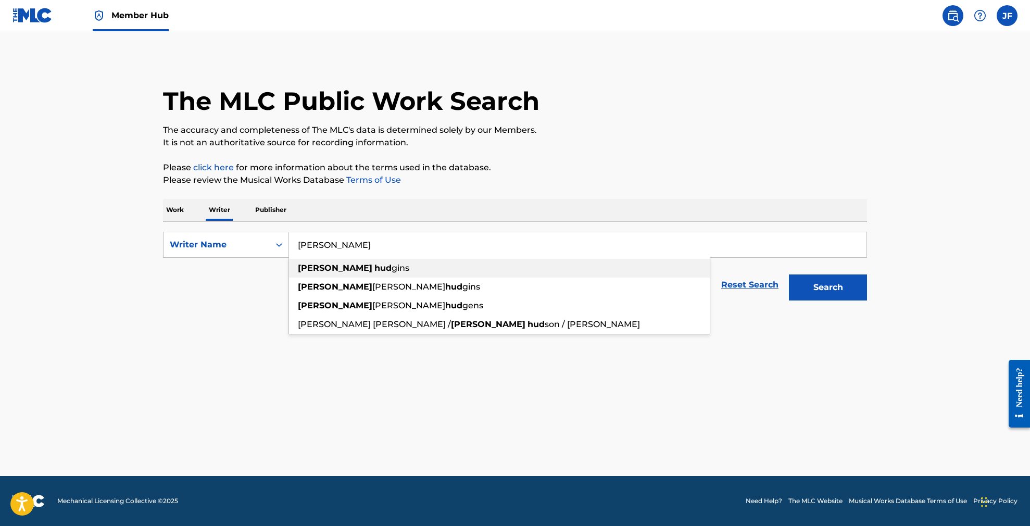
click at [320, 265] on strong "[PERSON_NAME]" at bounding box center [335, 268] width 74 height 10
type input "[PERSON_NAME]"
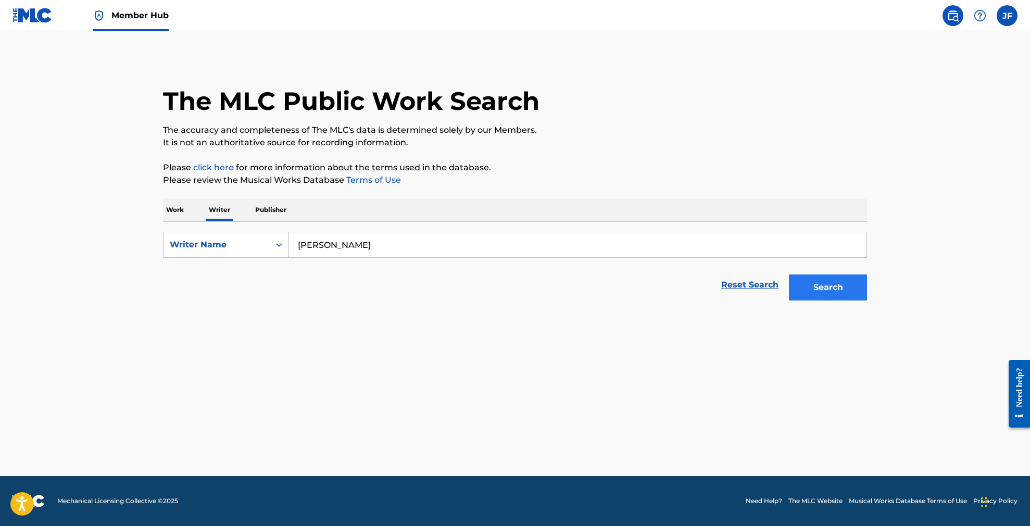
click at [827, 291] on button "Search" at bounding box center [828, 287] width 78 height 26
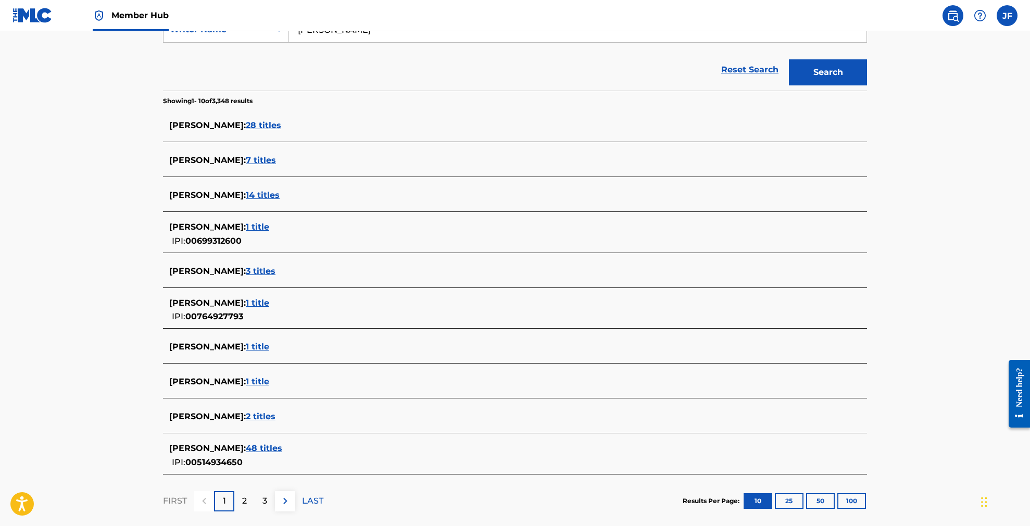
scroll to position [171, 0]
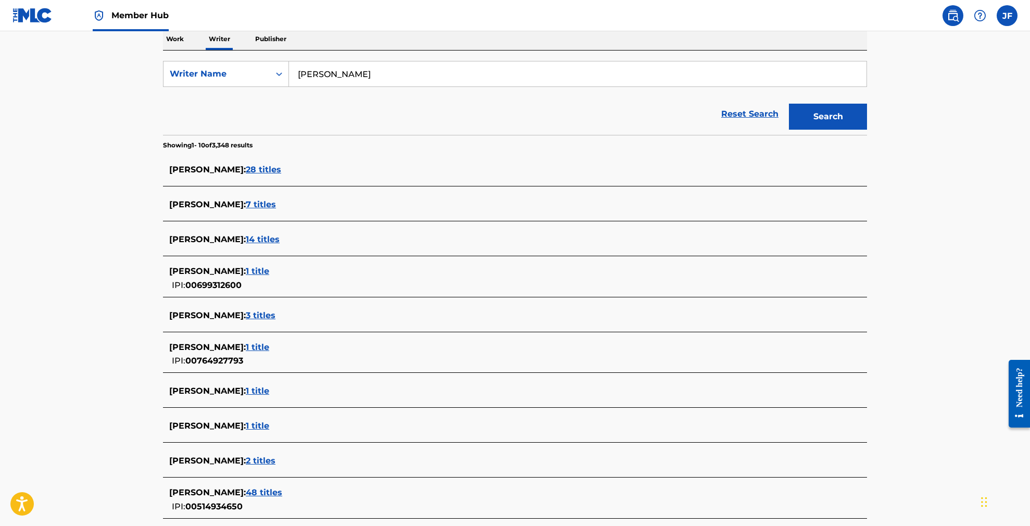
click at [269, 168] on span "28 titles" at bounding box center [263, 169] width 35 height 10
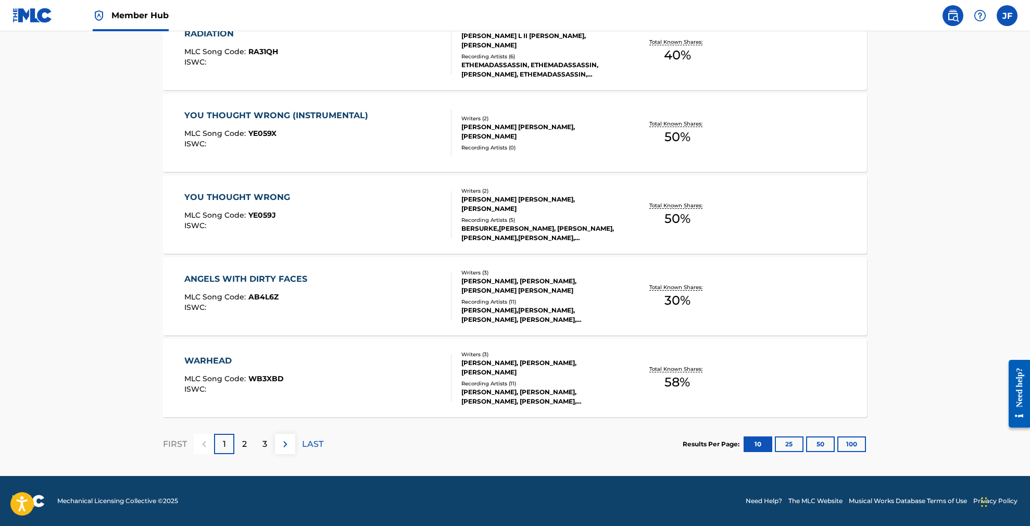
scroll to position [749, 0]
click at [851, 443] on button "100" at bounding box center [851, 444] width 29 height 16
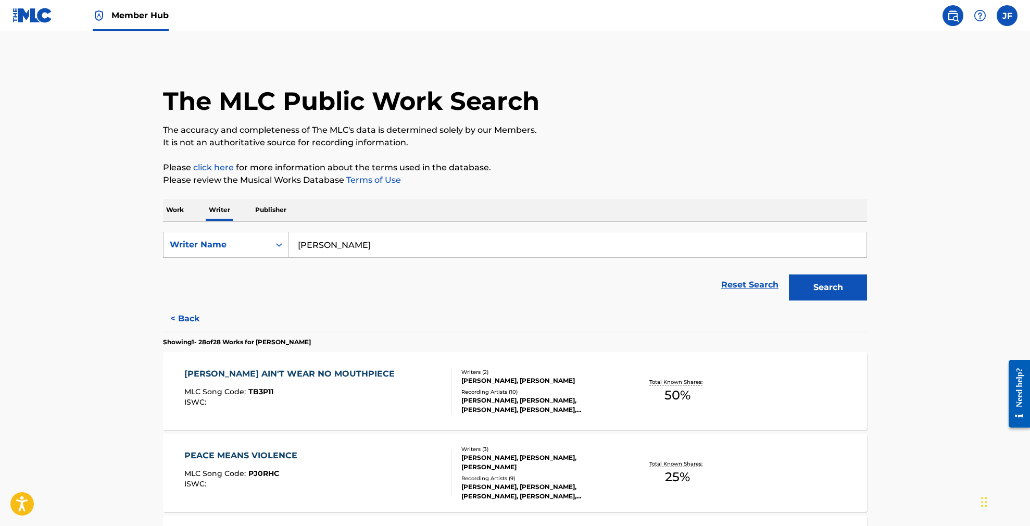
scroll to position [0, 0]
click at [32, 20] on img at bounding box center [32, 15] width 40 height 15
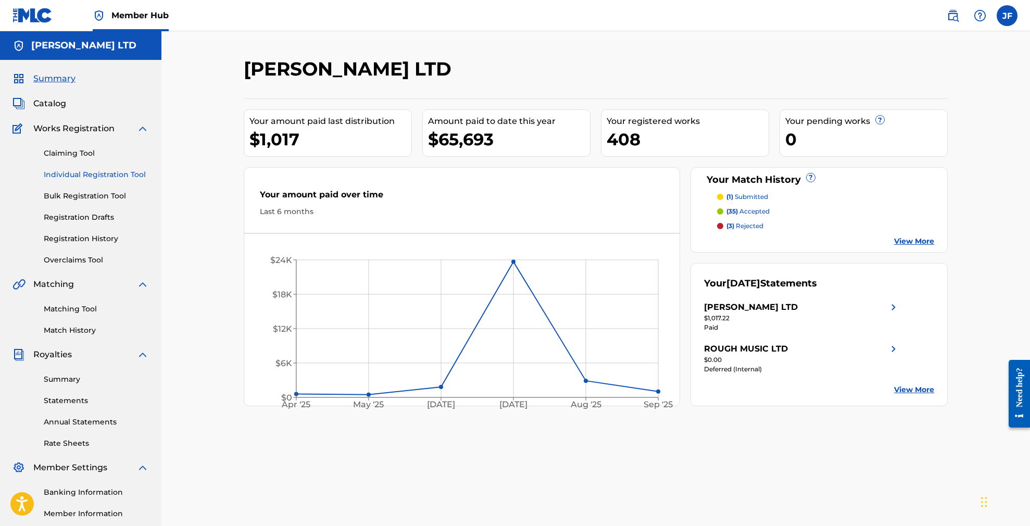
click at [89, 174] on link "Individual Registration Tool" at bounding box center [96, 174] width 105 height 11
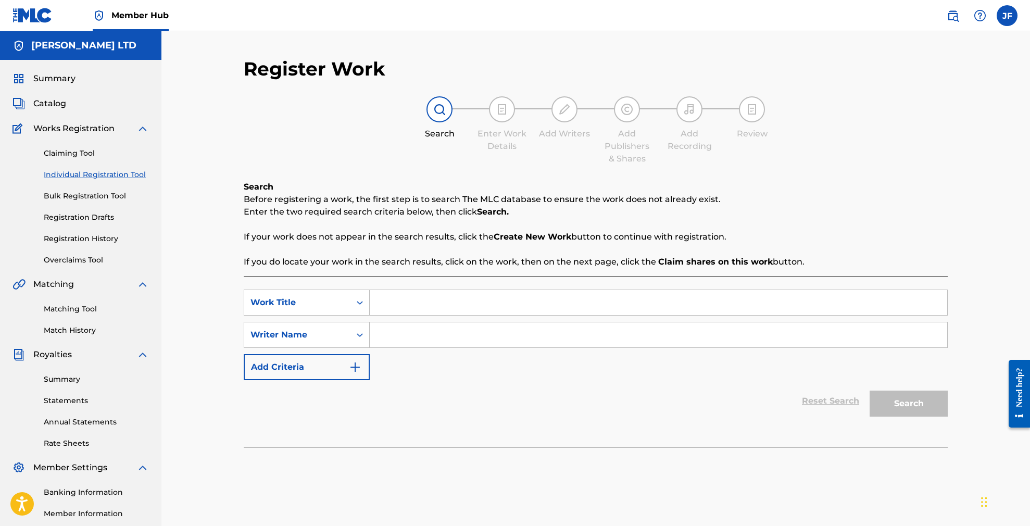
click at [422, 306] on input "Search Form" at bounding box center [658, 302] width 577 height 25
type input "Suicide Slang"
click at [436, 340] on input "Search Form" at bounding box center [658, 334] width 577 height 25
click at [908, 403] on button "Search" at bounding box center [908, 403] width 78 height 26
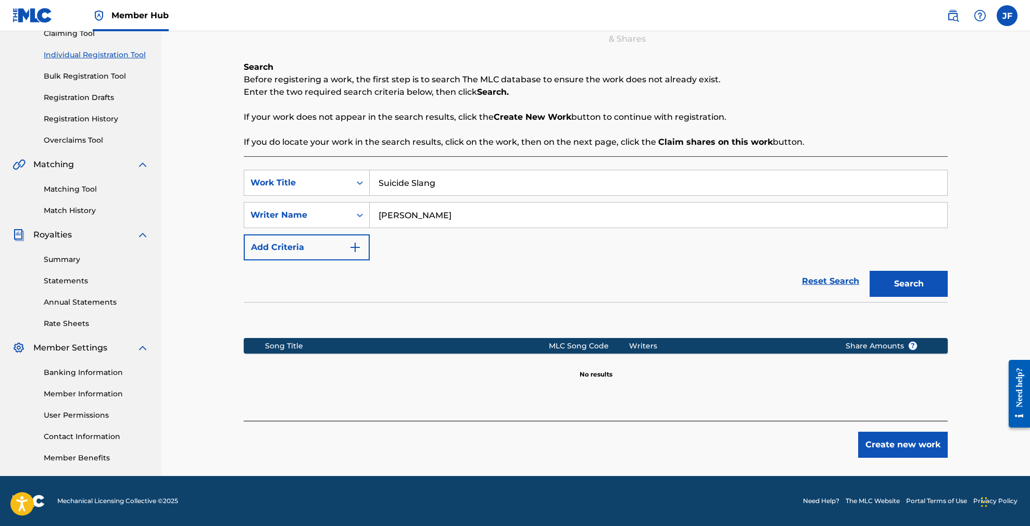
scroll to position [120, 0]
drag, startPoint x: 445, startPoint y: 214, endPoint x: 370, endPoint y: 214, distance: 74.4
click at [370, 214] on input "[PERSON_NAME]" at bounding box center [658, 215] width 577 height 25
click at [908, 284] on button "Search" at bounding box center [908, 284] width 78 height 26
drag, startPoint x: 402, startPoint y: 214, endPoint x: 391, endPoint y: 218, distance: 11.5
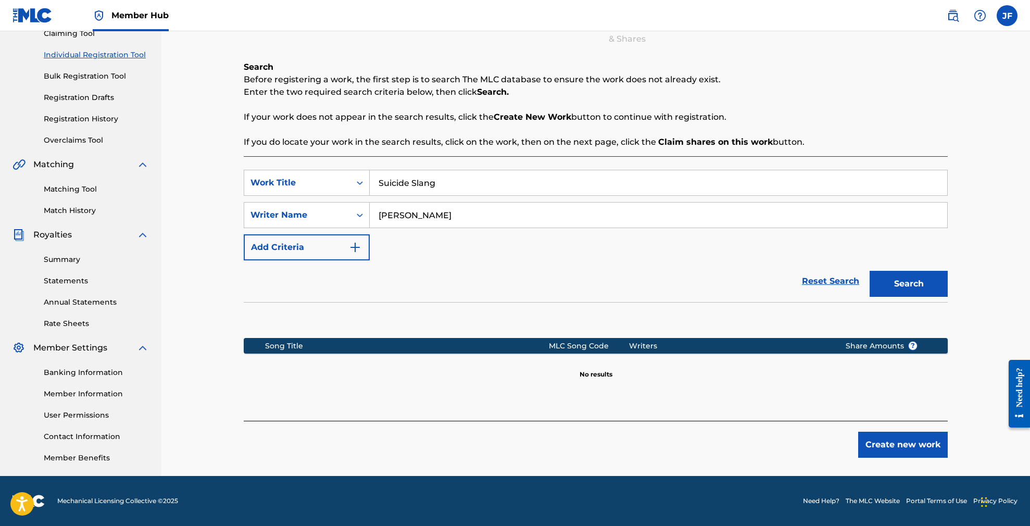
click at [391, 218] on input "[PERSON_NAME]" at bounding box center [658, 215] width 577 height 25
click at [908, 284] on button "Search" at bounding box center [908, 284] width 78 height 26
click at [383, 214] on input "[PERSON_NAME]" at bounding box center [658, 215] width 577 height 25
type input "[PERSON_NAME]"
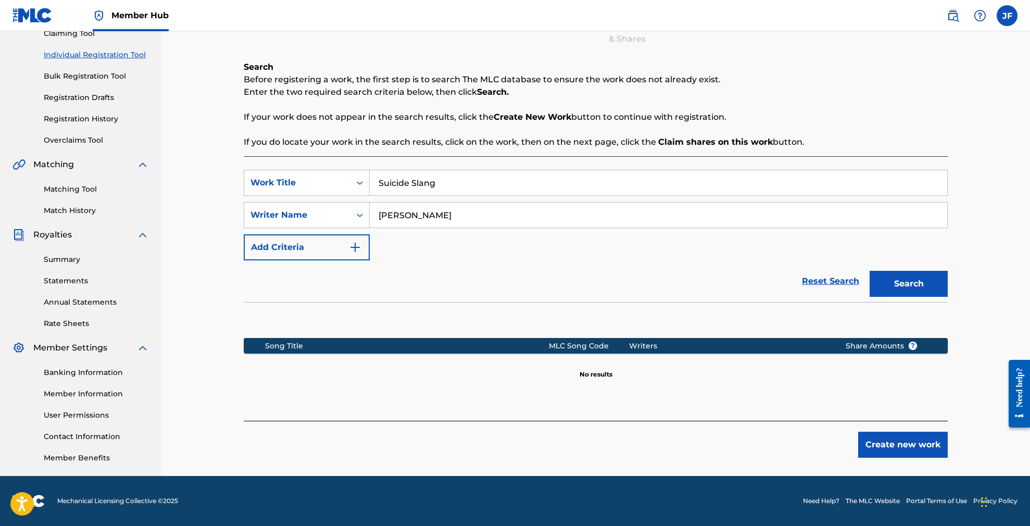
click at [908, 284] on button "Search" at bounding box center [908, 284] width 78 height 26
click at [899, 444] on button "Create new work" at bounding box center [903, 445] width 90 height 26
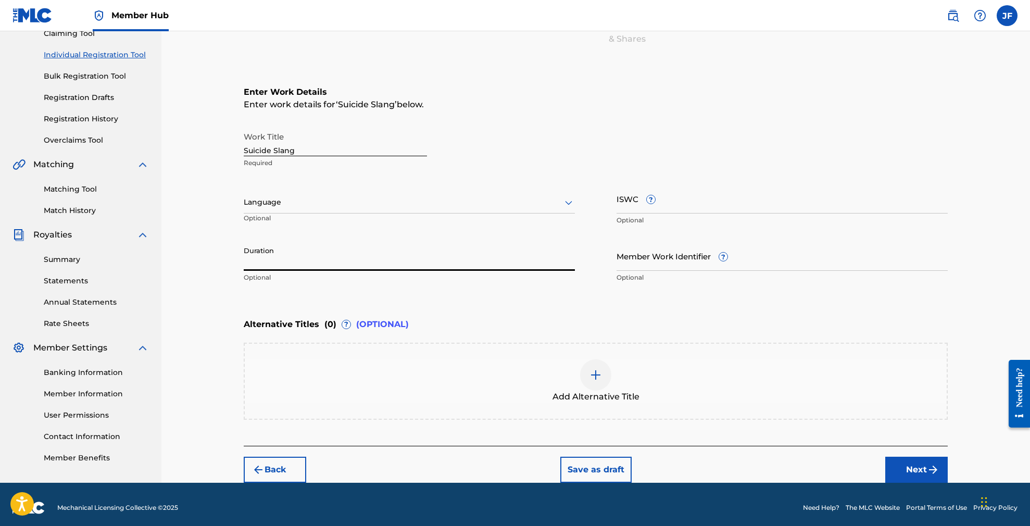
click at [317, 260] on input "Duration" at bounding box center [409, 256] width 331 height 30
type input "04:19"
click at [378, 293] on div "Enter Work Details Enter work details for ‘ Suicide Slang ’ below. Work Title S…" at bounding box center [596, 187] width 704 height 252
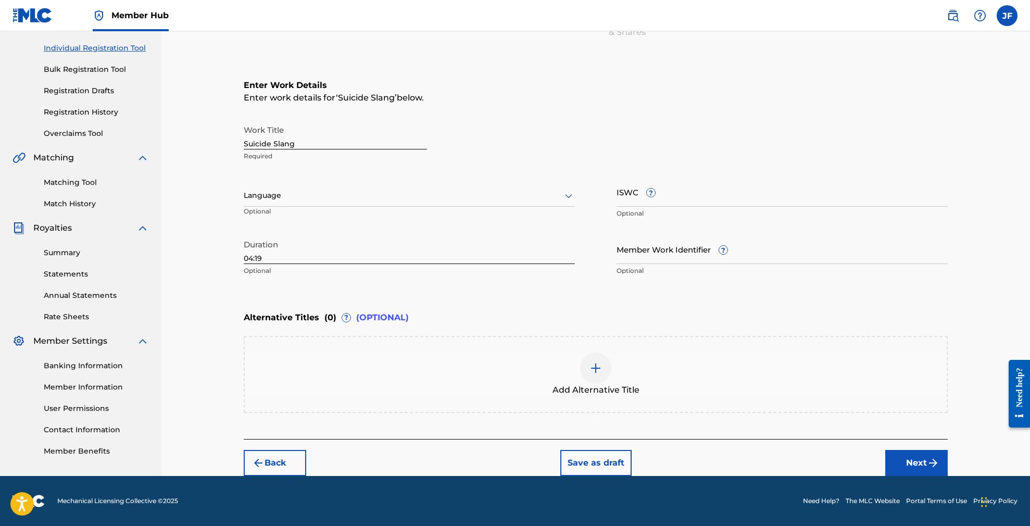
scroll to position [126, 0]
click at [597, 370] on img at bounding box center [595, 368] width 12 height 12
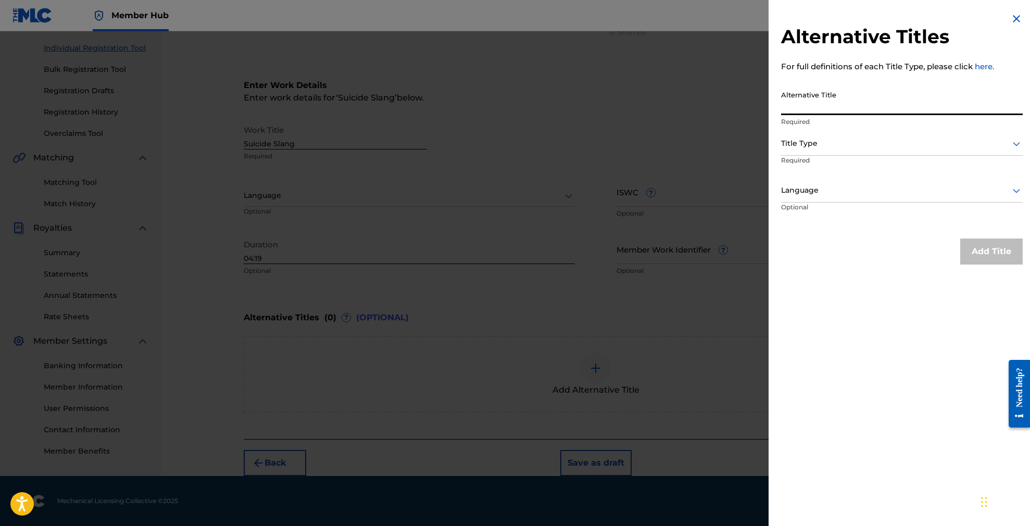
click at [844, 100] on input "Alternative Title" at bounding box center [902, 100] width 242 height 30
paste input "SUICIDE SLANG (FEAT. KING MAGNETIC & SLAINE)"
type input "SUICIDE SLANG (FEAT. KING MAGNETIC & SLAINE)"
click at [839, 141] on div at bounding box center [902, 143] width 242 height 13
click at [842, 127] on div "Alternative Title SUICIDE SLANG (FEAT. KING MAGNETIC & SLAINE) Required" at bounding box center [902, 108] width 242 height 47
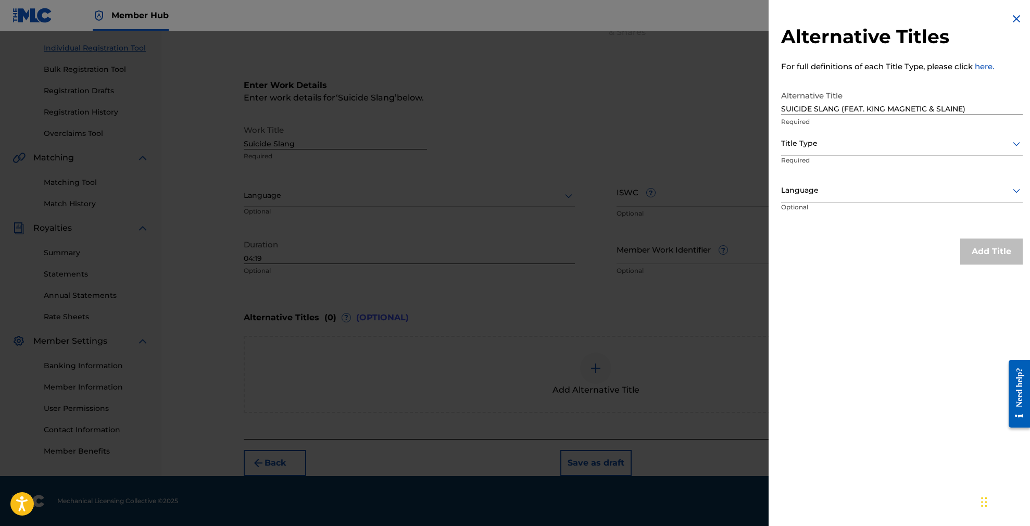
click at [838, 145] on div at bounding box center [902, 143] width 242 height 13
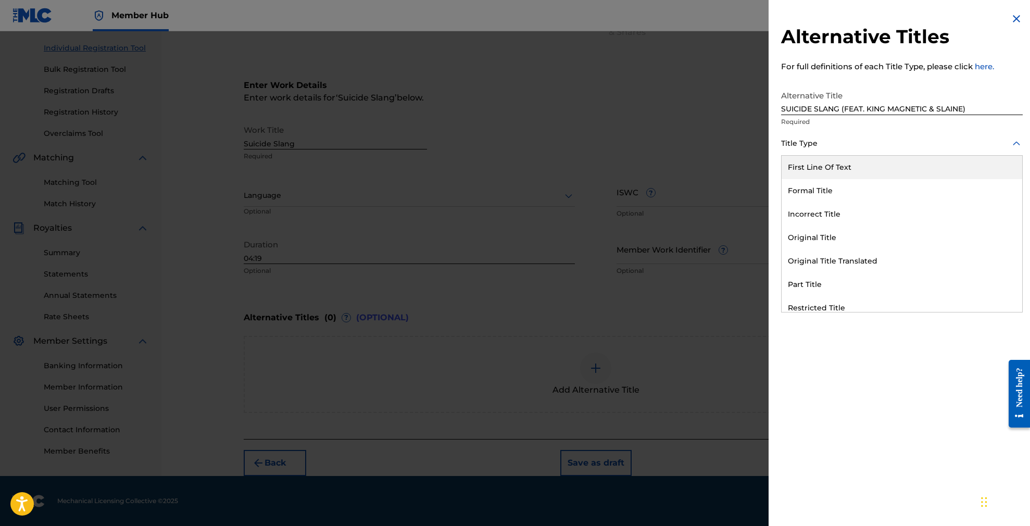
scroll to position [1, 0]
click at [830, 170] on div "First Line Of Text" at bounding box center [901, 166] width 241 height 23
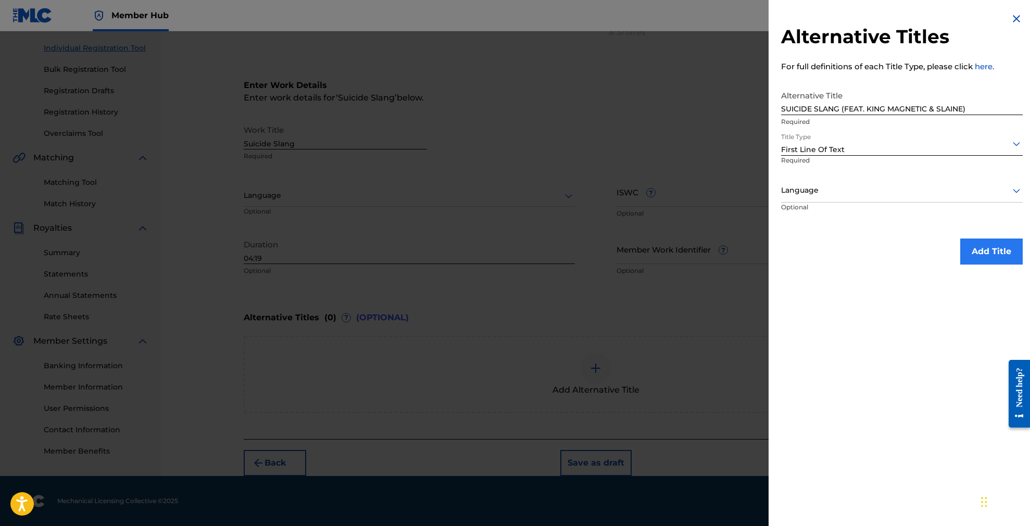
click at [990, 248] on button "Add Title" at bounding box center [991, 251] width 62 height 26
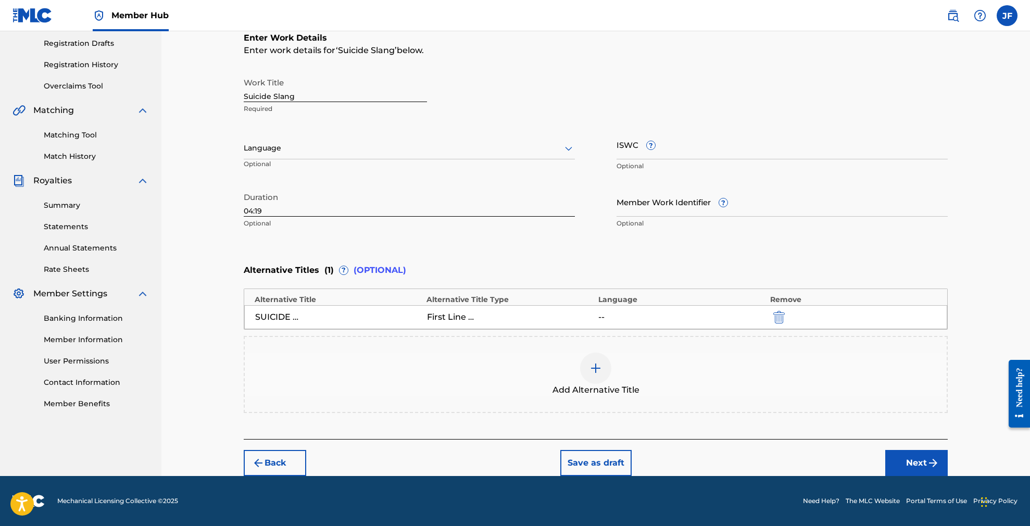
scroll to position [173, 0]
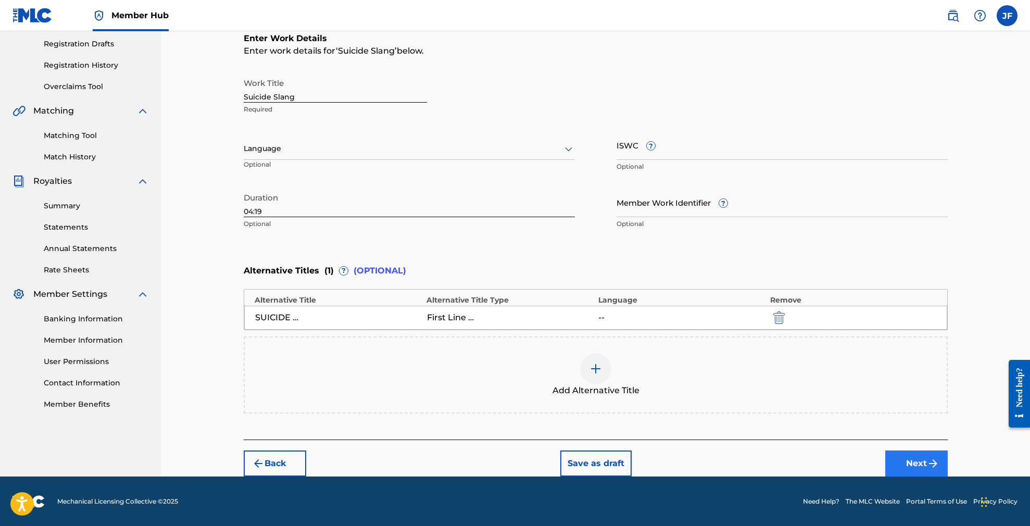
click at [923, 464] on button "Next" at bounding box center [916, 463] width 62 height 26
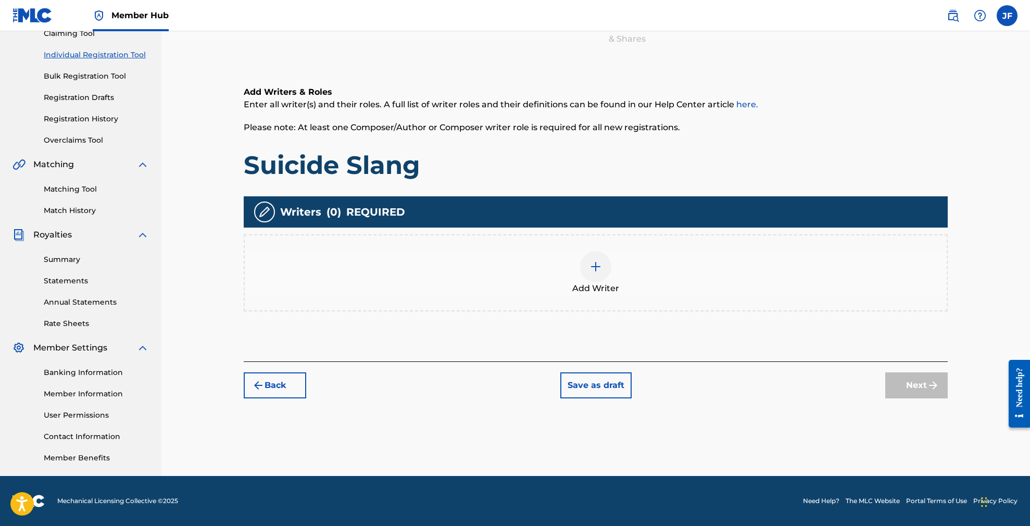
click at [595, 263] on img at bounding box center [595, 266] width 12 height 12
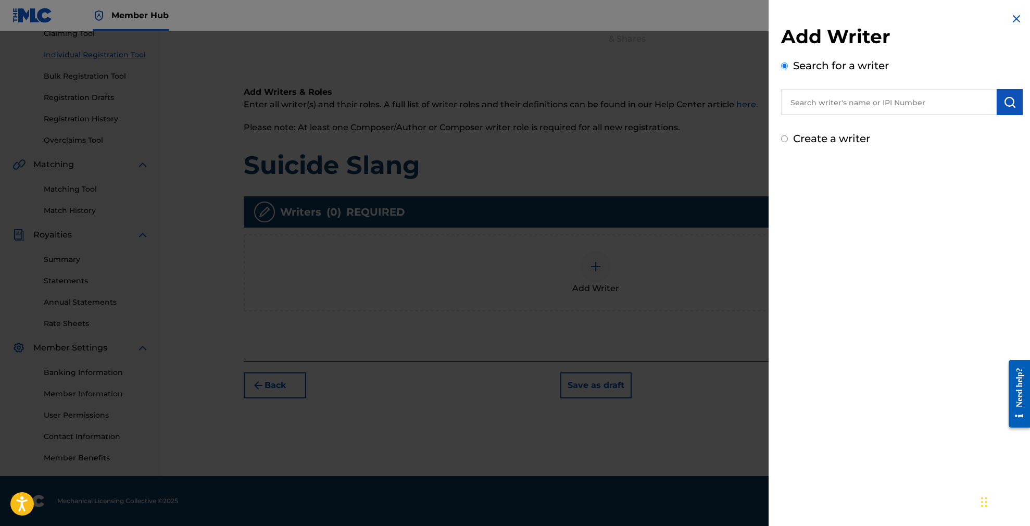
click at [851, 104] on input "text" at bounding box center [889, 102] width 216 height 26
click at [896, 216] on div "Add Writer Search for a writer [PERSON_NAME] [PERSON_NAME] Create a writer" at bounding box center [901, 263] width 267 height 526
click at [1016, 101] on button "submit" at bounding box center [1009, 102] width 26 height 26
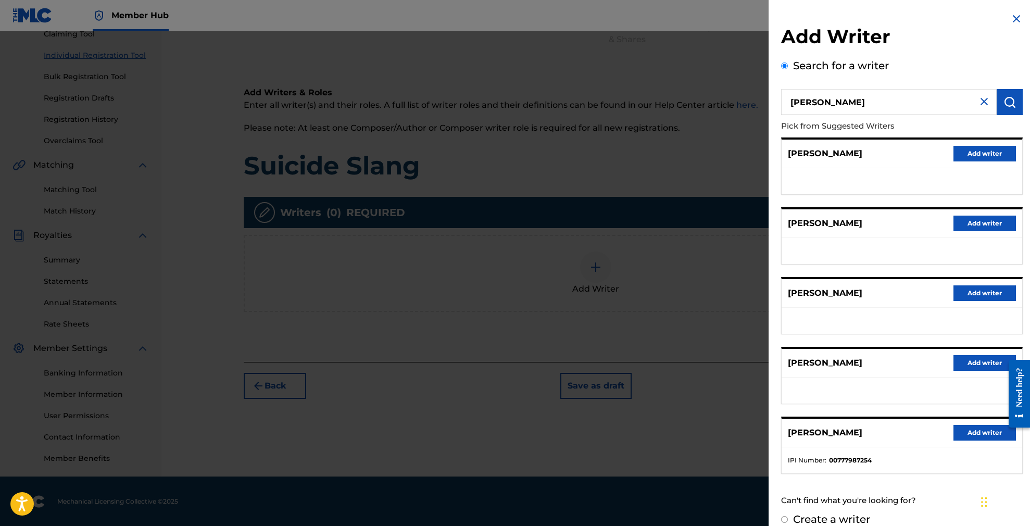
scroll to position [0, 0]
click at [491, 26] on nav "Member Hub JF [PERSON_NAME] [PERSON_NAME] [PERSON_NAME][EMAIL_ADDRESS][DOMAIN_N…" at bounding box center [515, 15] width 1030 height 31
click at [795, 101] on input "[PERSON_NAME]" at bounding box center [889, 102] width 216 height 26
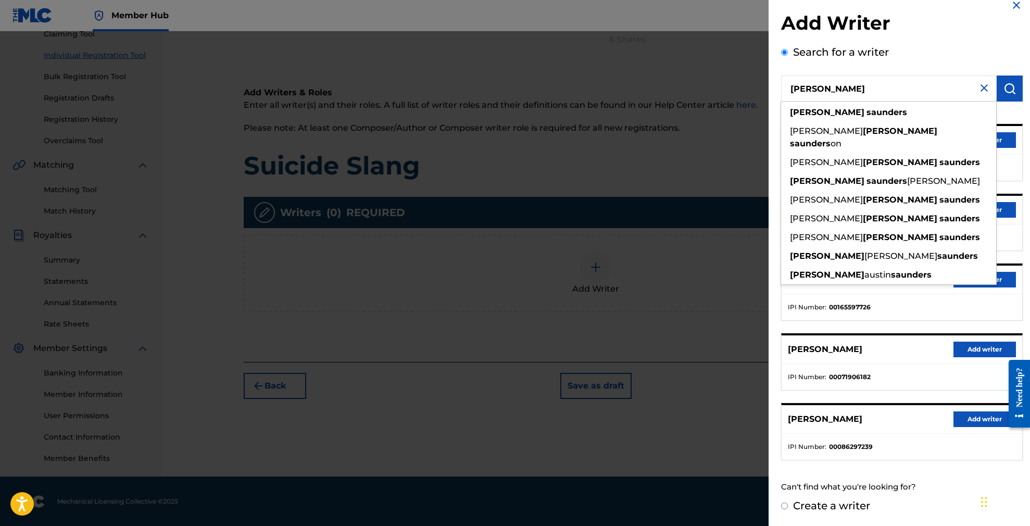
scroll to position [13, 0]
type input "[PERSON_NAME]"
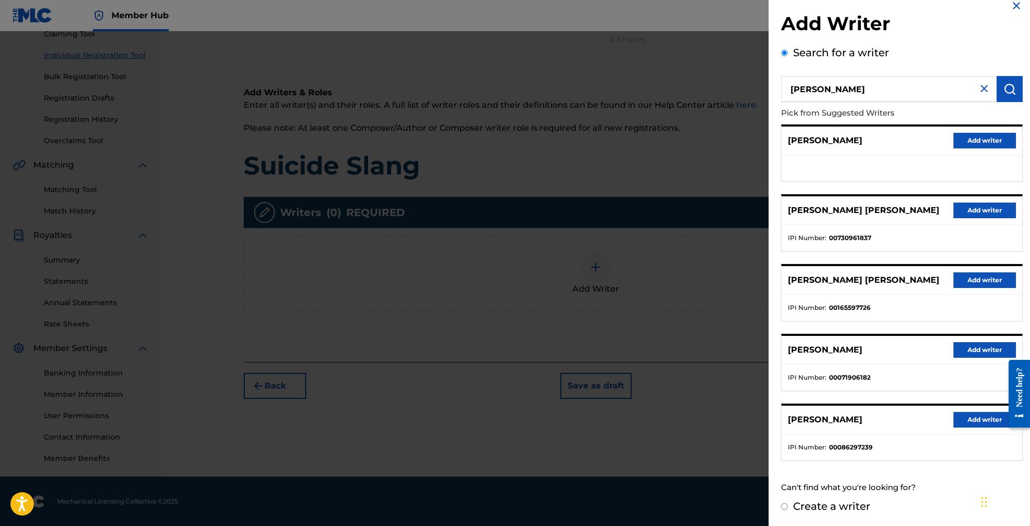
click at [955, 37] on h2 "Add Writer" at bounding box center [902, 25] width 242 height 27
click at [846, 414] on p "[PERSON_NAME]" at bounding box center [825, 419] width 74 height 12
click at [985, 142] on button "Add writer" at bounding box center [984, 141] width 62 height 16
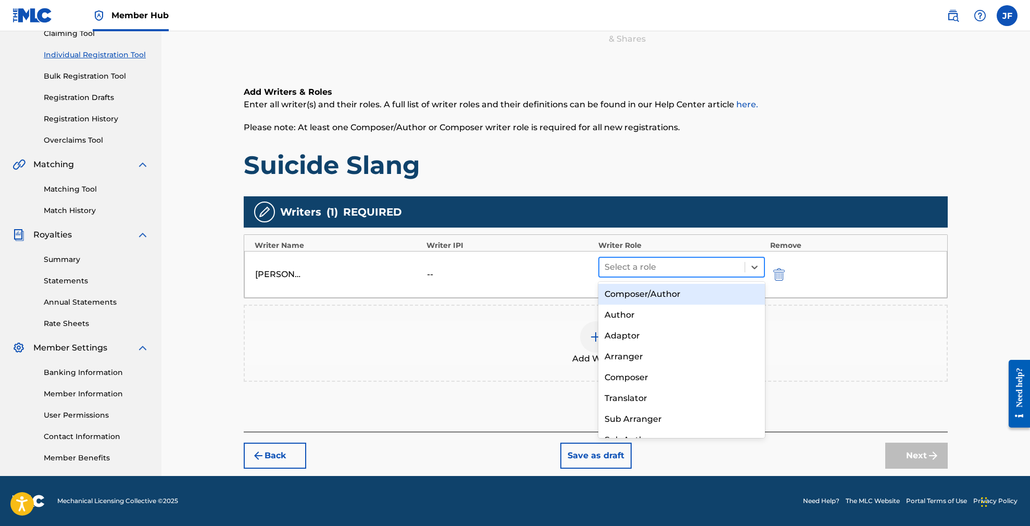
click at [677, 260] on div at bounding box center [671, 267] width 135 height 15
click at [663, 302] on div "Composer/Author" at bounding box center [681, 294] width 167 height 21
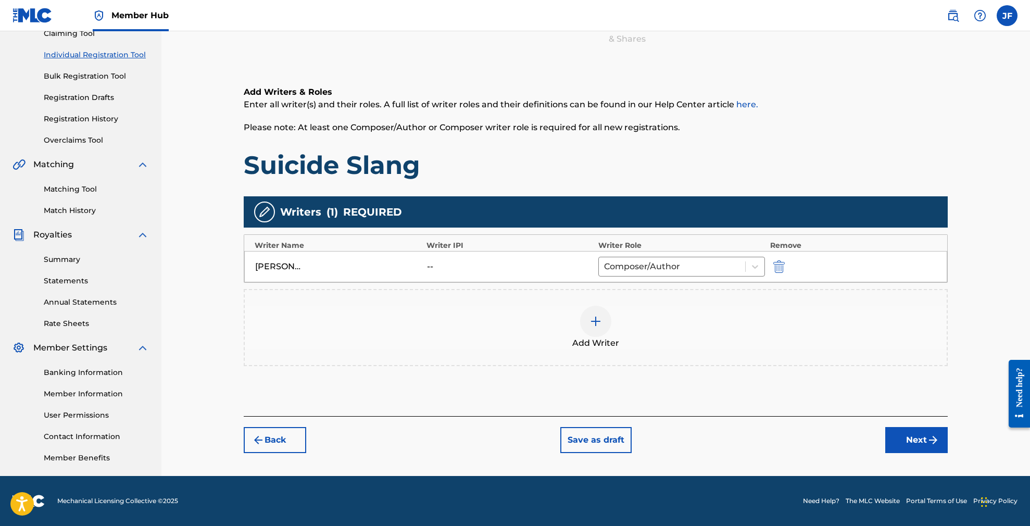
scroll to position [120, 1]
click at [592, 322] on img at bounding box center [595, 321] width 12 height 12
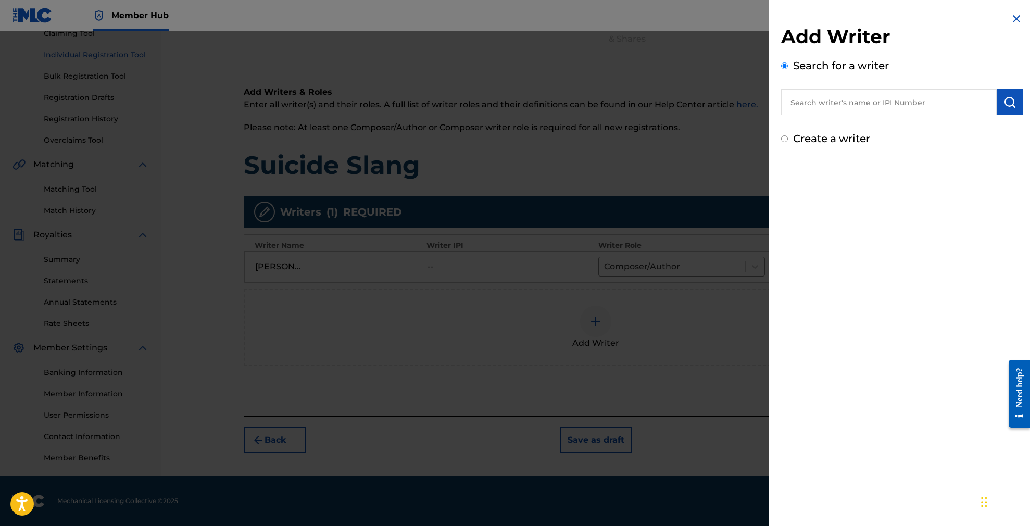
scroll to position [120, 0]
click at [865, 102] on input "text" at bounding box center [889, 102] width 216 height 26
paste input "[PERSON_NAME]"
type input "[PERSON_NAME]"
click at [1006, 103] on img "submit" at bounding box center [1009, 102] width 12 height 12
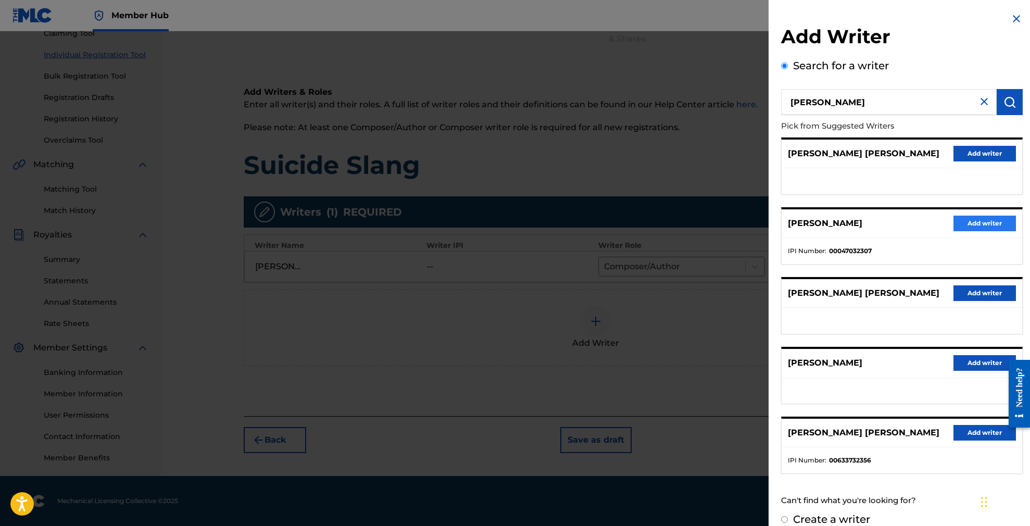
click at [976, 226] on button "Add writer" at bounding box center [984, 224] width 62 height 16
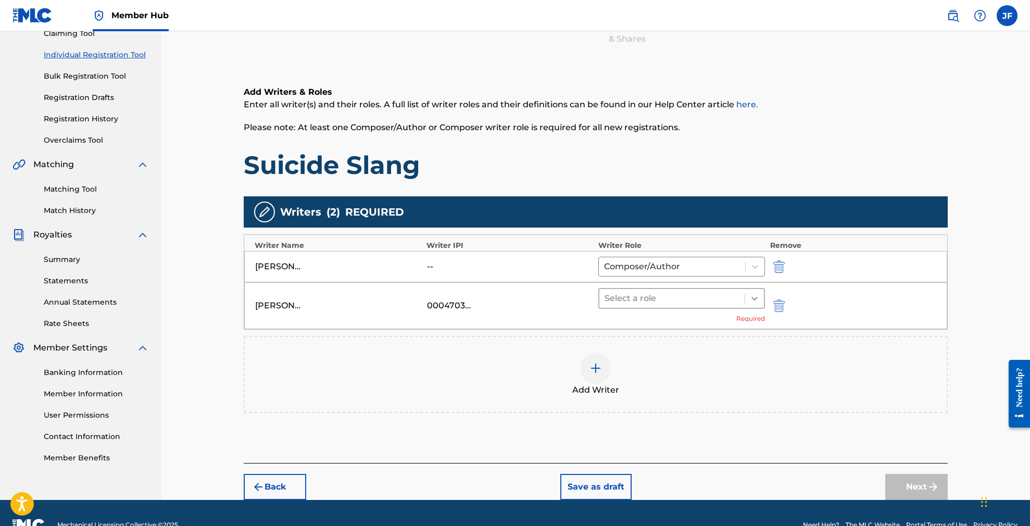
click at [752, 301] on icon at bounding box center [754, 298] width 10 height 10
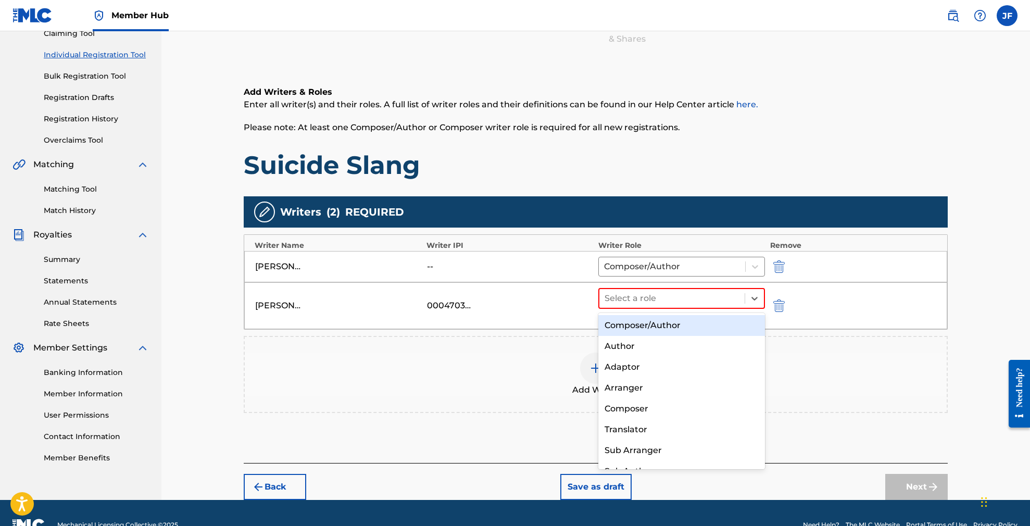
click at [681, 326] on div "Composer/Author" at bounding box center [681, 325] width 167 height 21
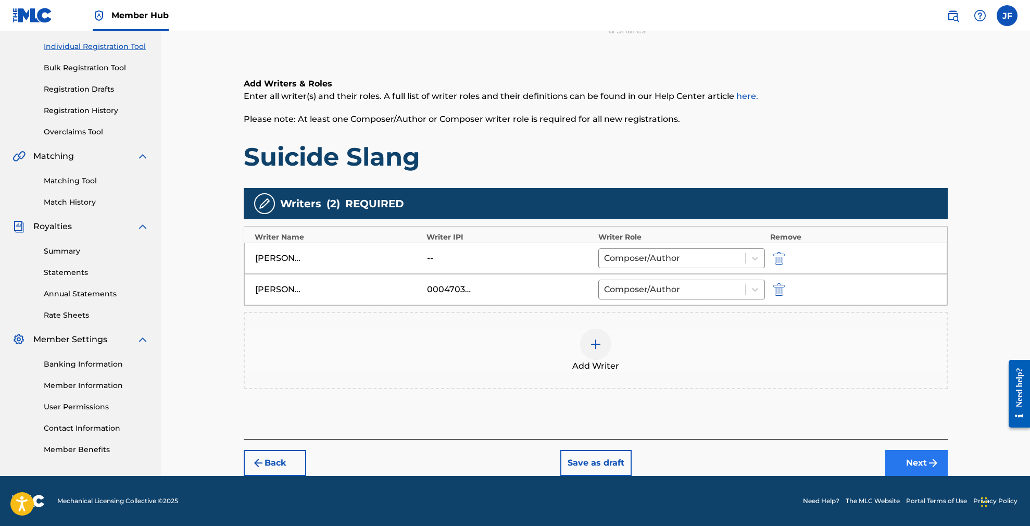
click at [917, 460] on button "Next" at bounding box center [916, 463] width 62 height 26
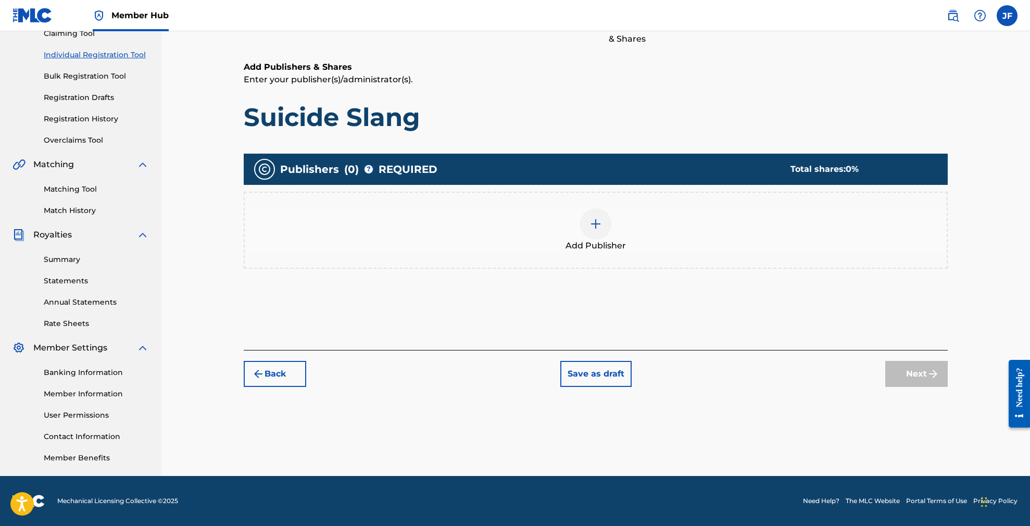
click at [599, 224] on img at bounding box center [595, 224] width 12 height 12
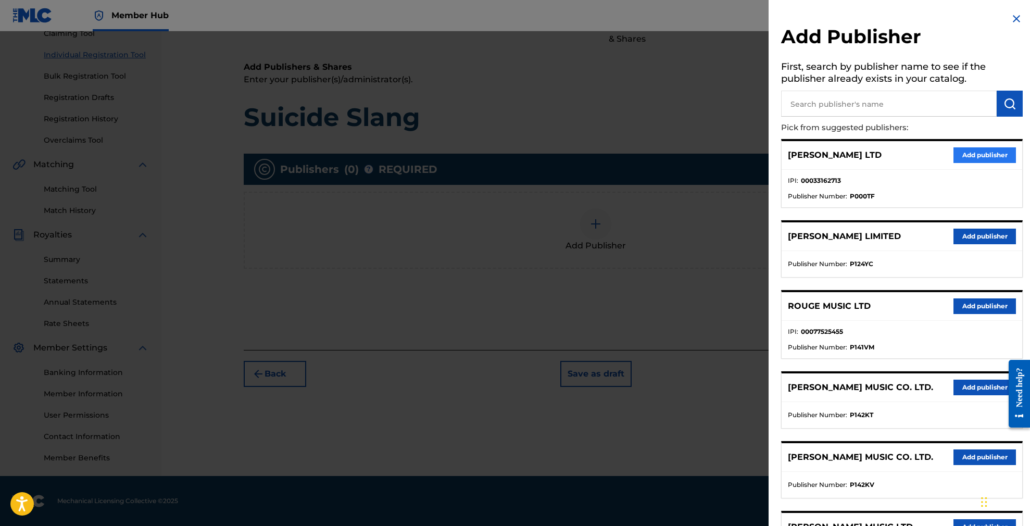
click at [974, 155] on button "Add publisher" at bounding box center [984, 155] width 62 height 16
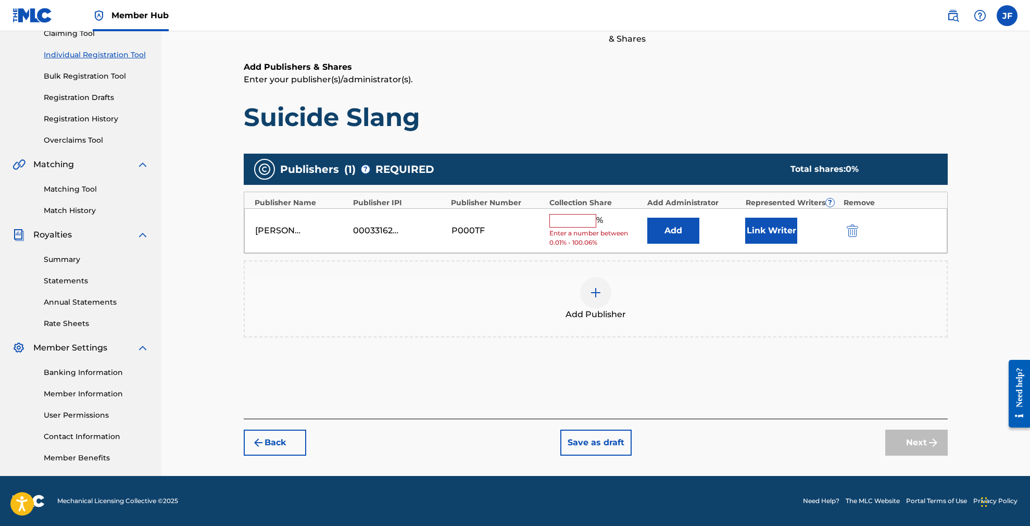
click at [568, 218] on input "text" at bounding box center [572, 221] width 47 height 14
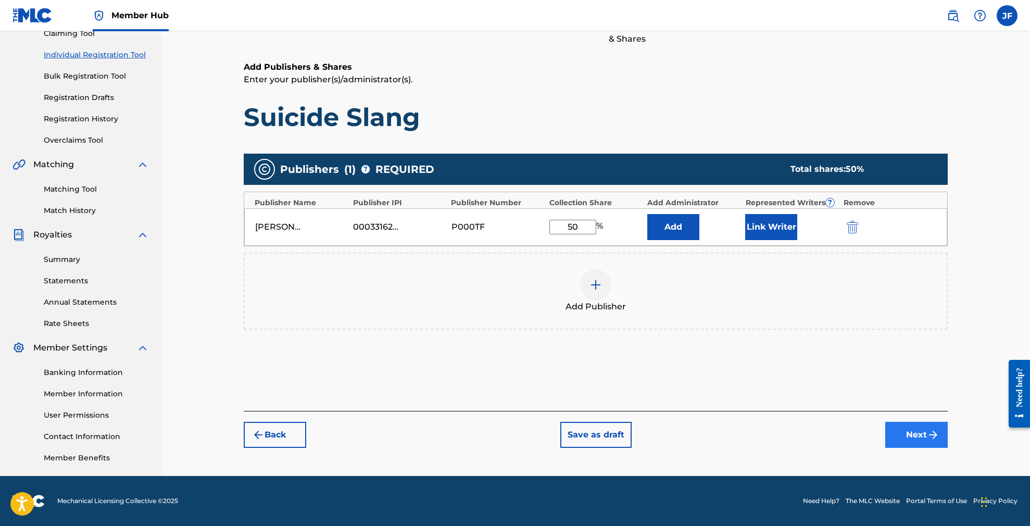
type input "50"
click at [914, 429] on button "Next" at bounding box center [916, 435] width 62 height 26
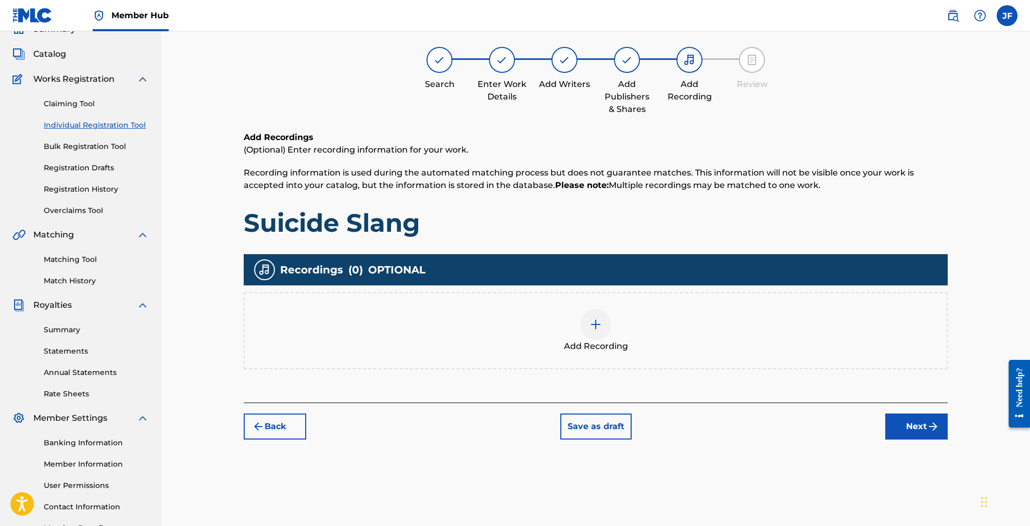
scroll to position [47, 0]
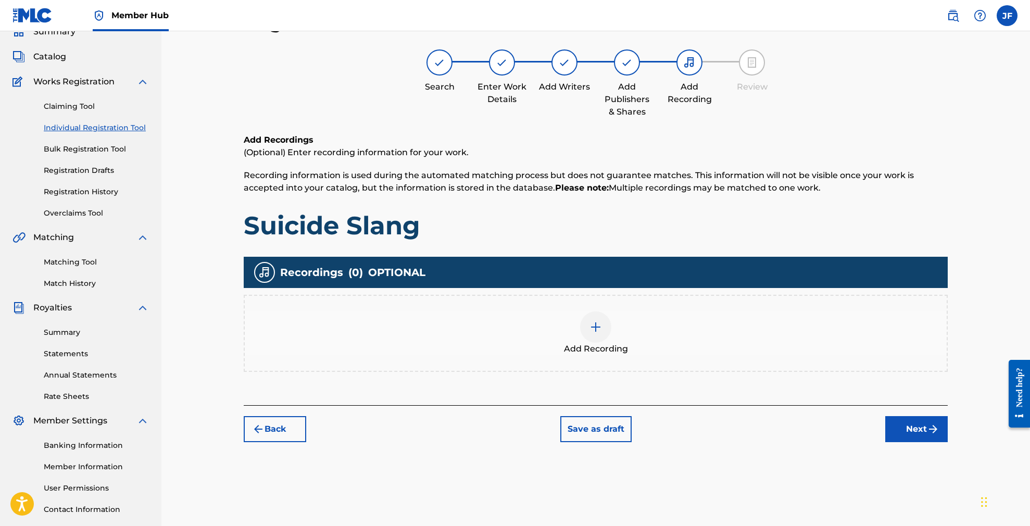
click at [602, 327] on div at bounding box center [595, 326] width 31 height 31
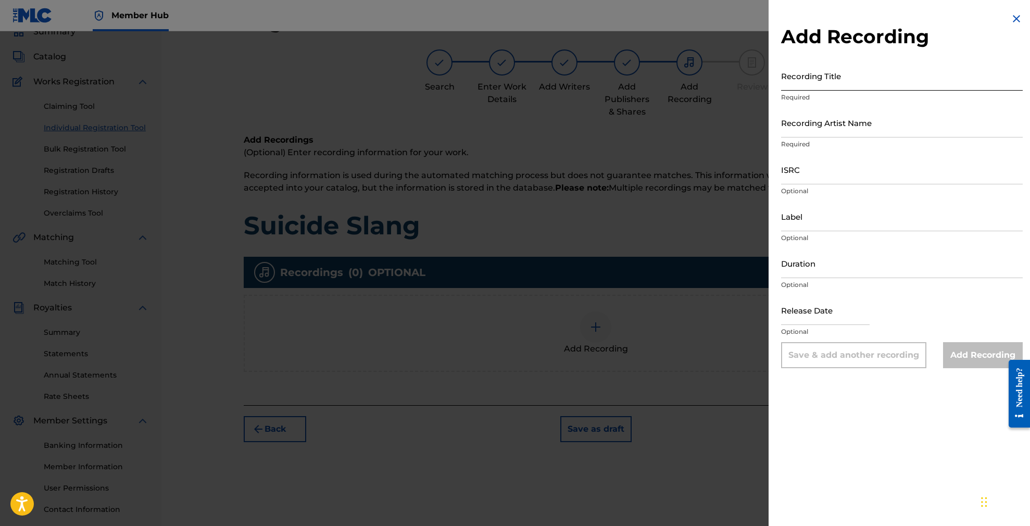
click at [830, 77] on input "Recording Title" at bounding box center [902, 76] width 242 height 30
type input "Suicide Slang"
click at [839, 124] on input "Recording Artist Name" at bounding box center [902, 123] width 242 height 30
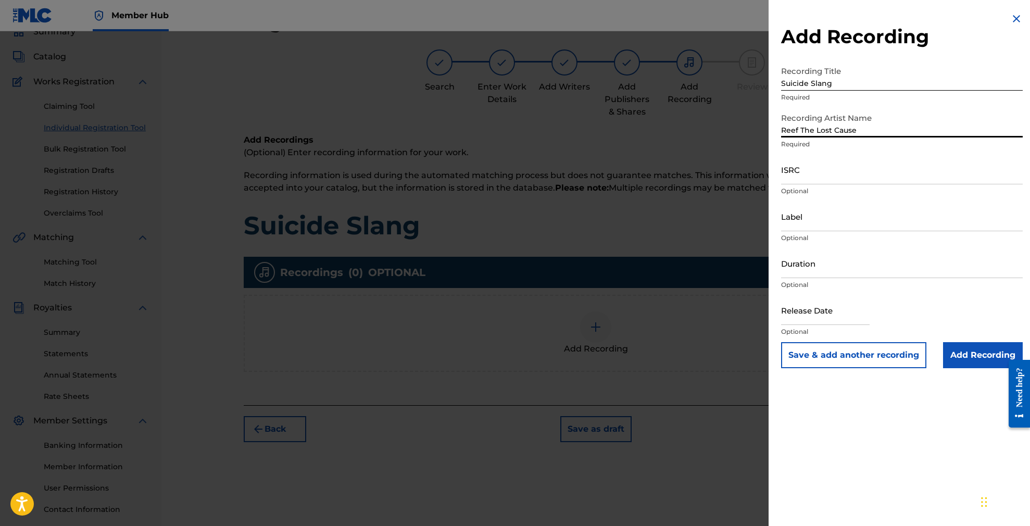
click at [849, 130] on input "Reef The Lost Cause" at bounding box center [902, 123] width 242 height 30
click at [852, 128] on input "Reef The Lost Cause" at bounding box center [902, 123] width 242 height 30
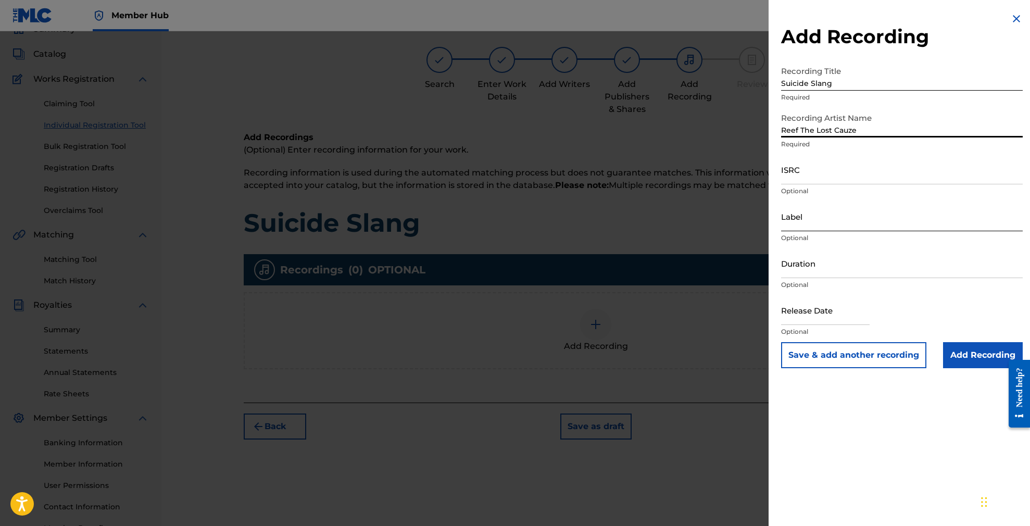
type input "Reef The Lost Cauze"
click at [803, 221] on input "Label" at bounding box center [902, 216] width 242 height 30
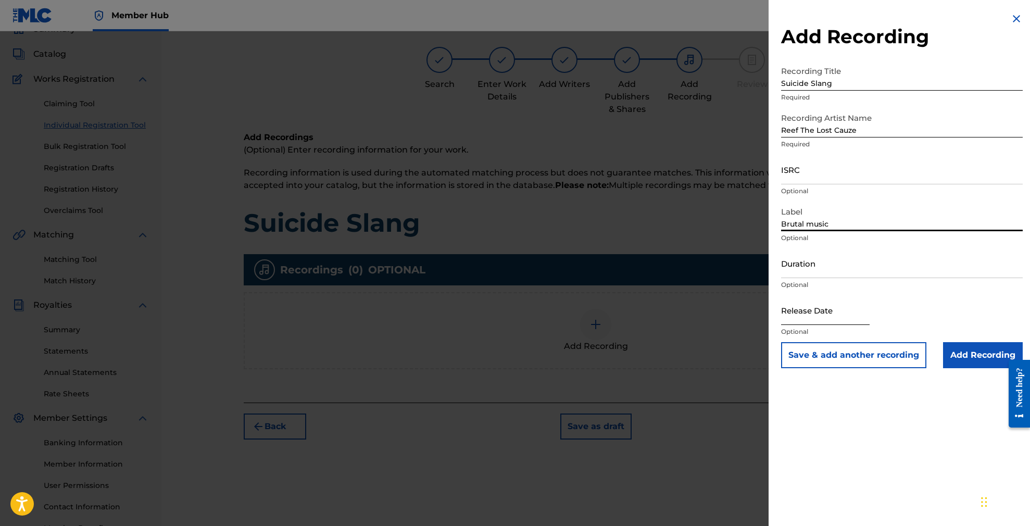
type input "Brutal music"
click at [833, 311] on input "text" at bounding box center [825, 310] width 88 height 30
select select "8"
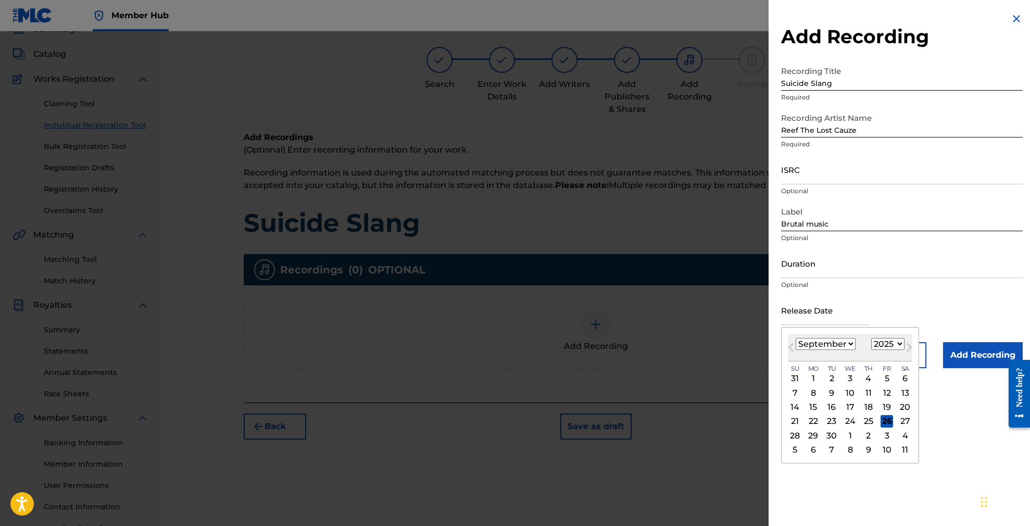
select select "2018"
click at [899, 380] on div "1" at bounding box center [905, 378] width 12 height 12
type input "[DATE]"
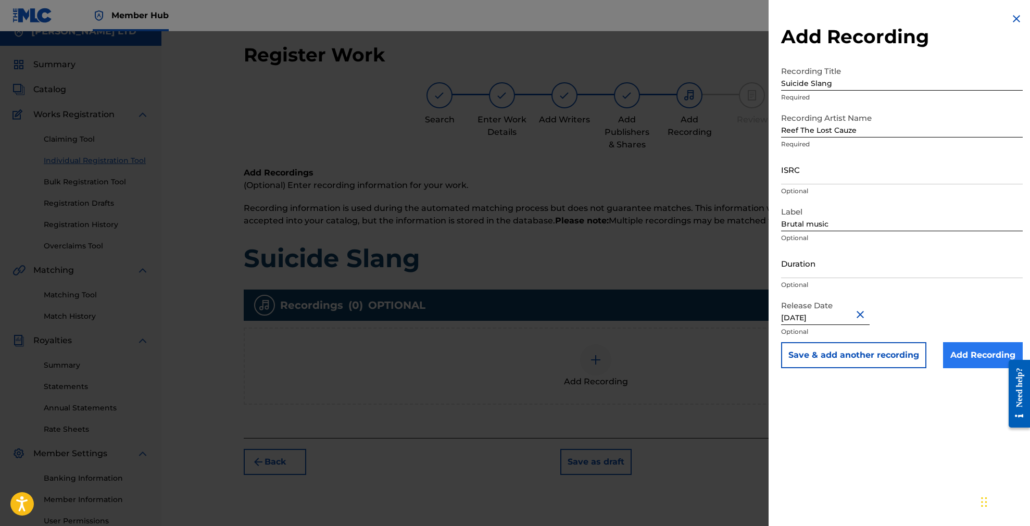
scroll to position [13, 0]
click at [857, 359] on button "Save & add another recording" at bounding box center [853, 355] width 145 height 26
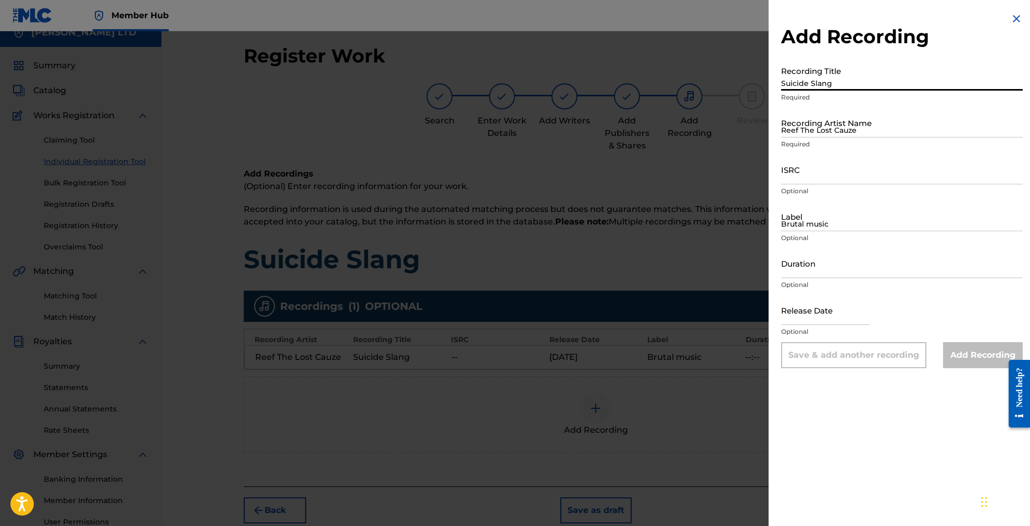
click at [853, 80] on input "Suicide Slang" at bounding box center [902, 76] width 242 height 30
type input "Suicide Slang (Feat. King Magnetic & [PERSON_NAME])"
click at [819, 267] on input "Duration" at bounding box center [902, 263] width 242 height 30
click at [893, 295] on div "Release Date Optional" at bounding box center [902, 318] width 242 height 47
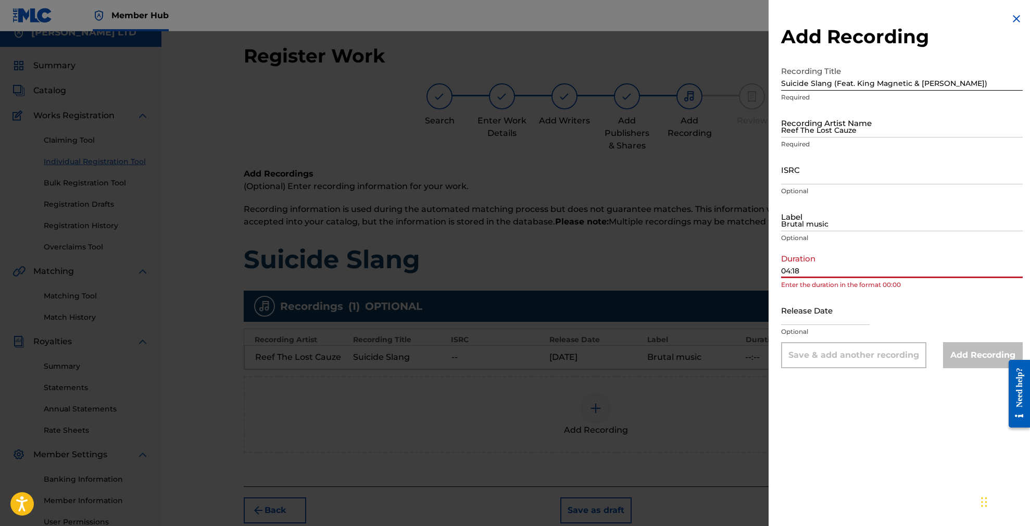
click at [841, 275] on input "04:18" at bounding box center [902, 263] width 242 height 30
drag, startPoint x: 800, startPoint y: 268, endPoint x: 821, endPoint y: 266, distance: 21.4
click at [800, 268] on input "04:18" at bounding box center [902, 263] width 242 height 30
drag, startPoint x: 802, startPoint y: 270, endPoint x: 756, endPoint y: 272, distance: 45.4
click at [756, 272] on div "Add Recording Recording Title Suicide Slang (Feat. King Magnetic & [PERSON_NAME…" at bounding box center [515, 278] width 1030 height 495
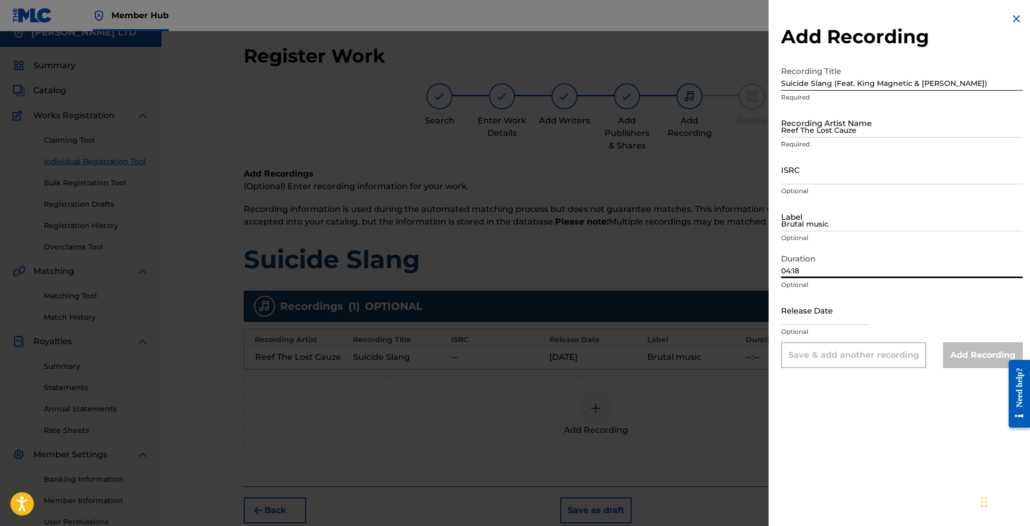
type input "04:18"
click at [862, 292] on div "Duration 04:18 Optional" at bounding box center [902, 271] width 242 height 47
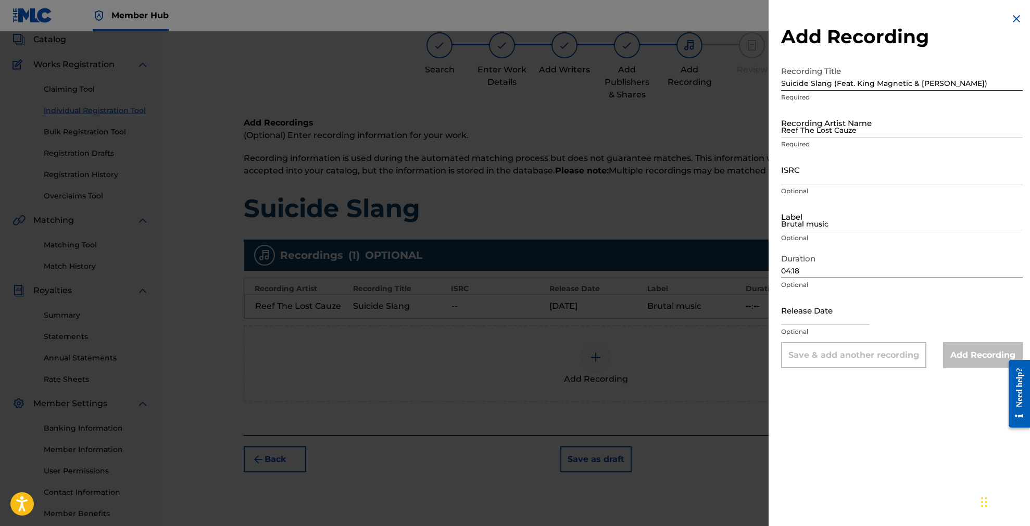
scroll to position [67, 0]
click at [826, 319] on input "text" at bounding box center [825, 310] width 88 height 30
select select "8"
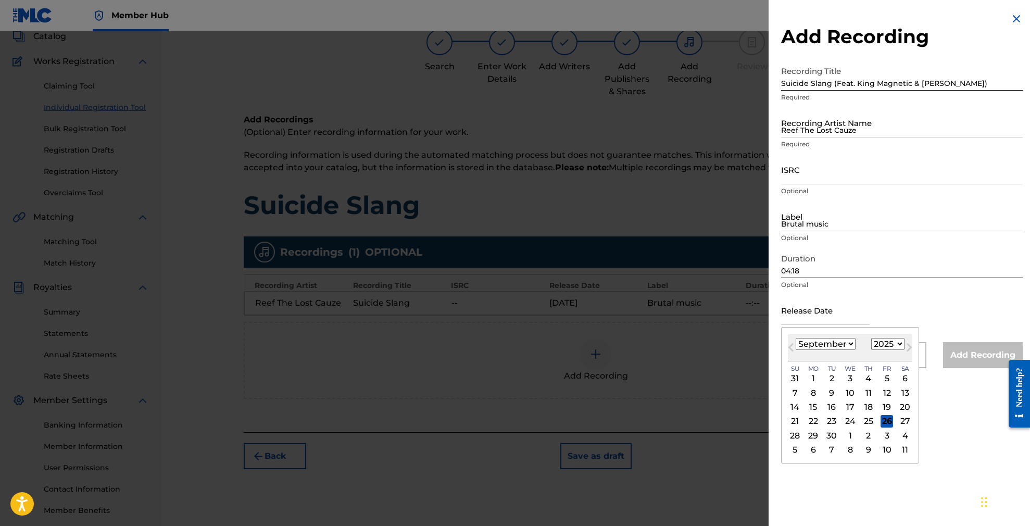
select select "2010"
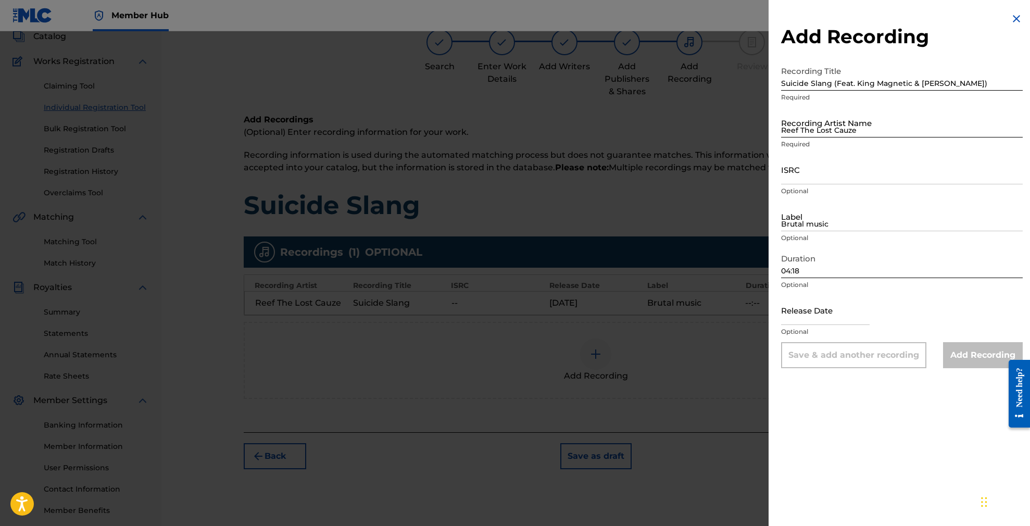
click at [868, 126] on input "Reef The Lost Cauze" at bounding box center [902, 123] width 242 height 30
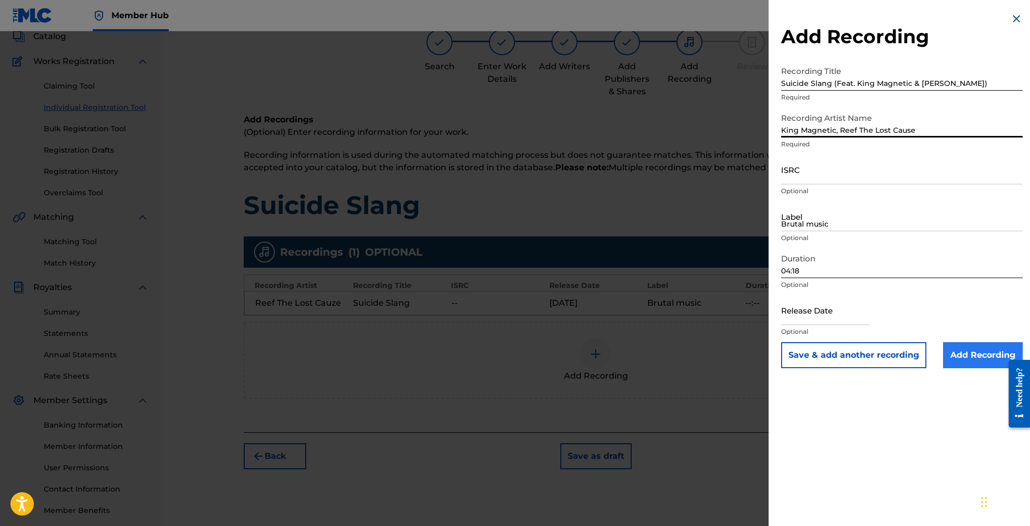
type input "King Magnetic, Reef The Lost Cause"
click at [970, 352] on input "Add Recording" at bounding box center [983, 355] width 80 height 26
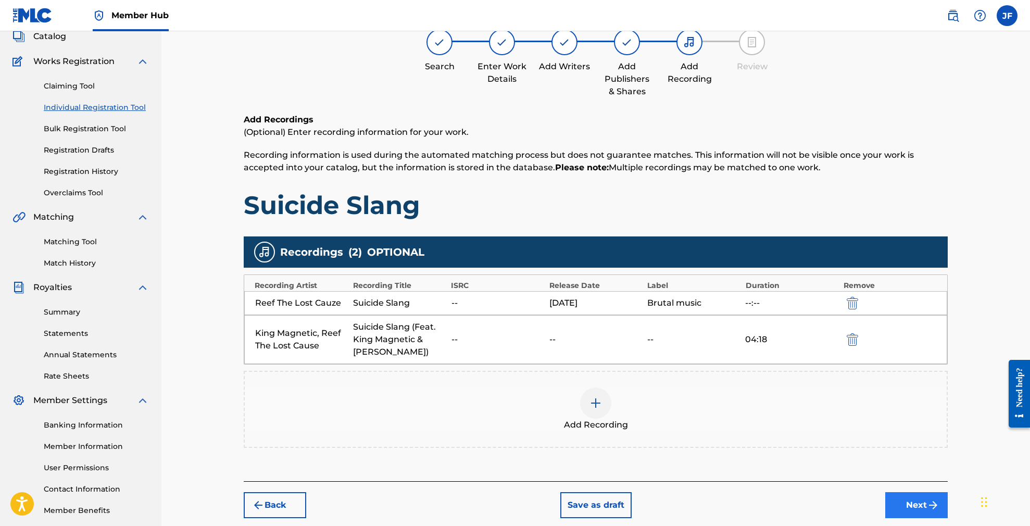
click at [921, 499] on button "Next" at bounding box center [916, 505] width 62 height 26
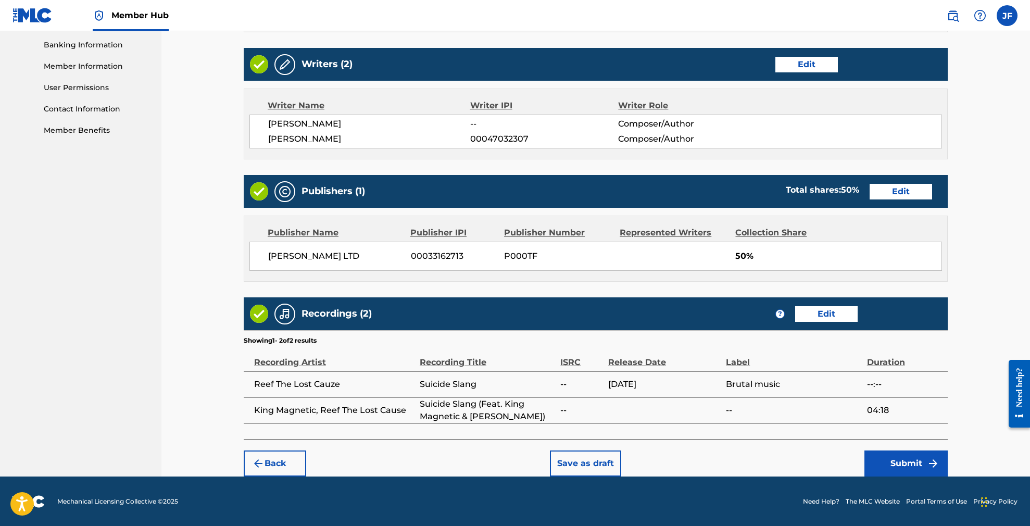
scroll to position [447, 0]
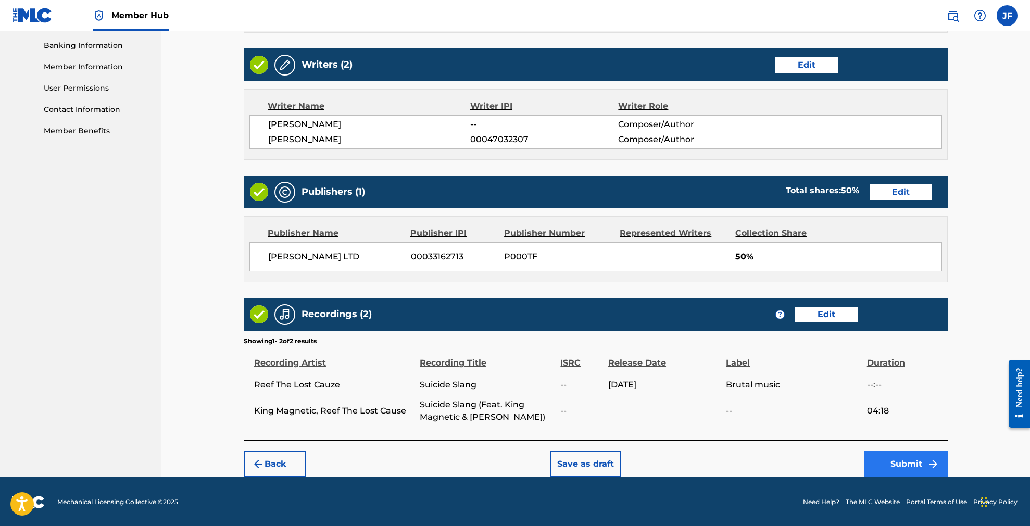
click at [899, 460] on button "Submit" at bounding box center [905, 464] width 83 height 26
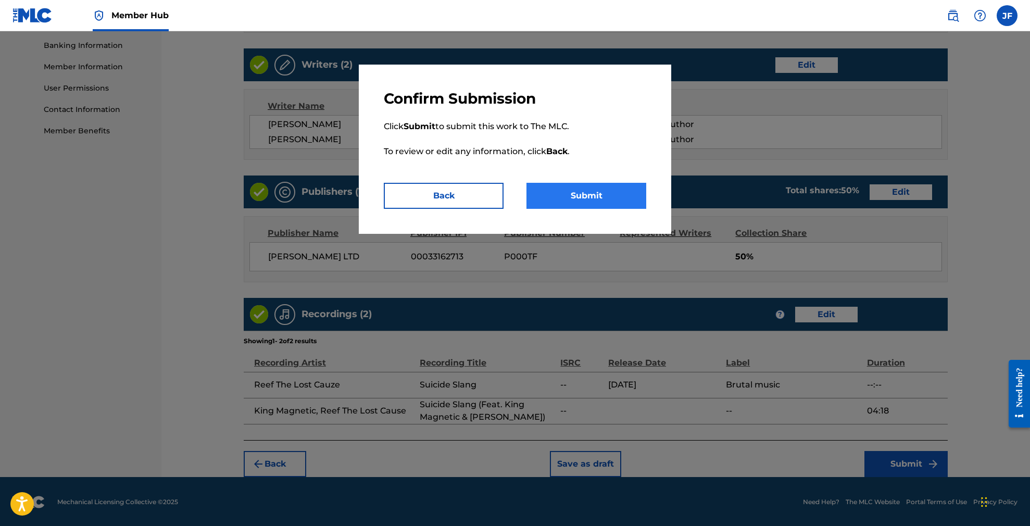
click at [592, 187] on button "Submit" at bounding box center [586, 196] width 120 height 26
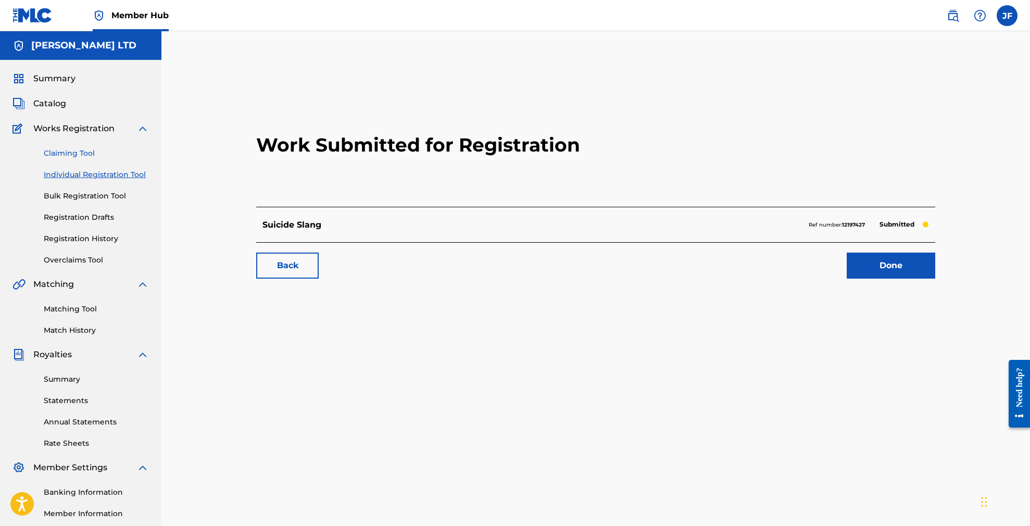
click at [77, 156] on link "Claiming Tool" at bounding box center [96, 153] width 105 height 11
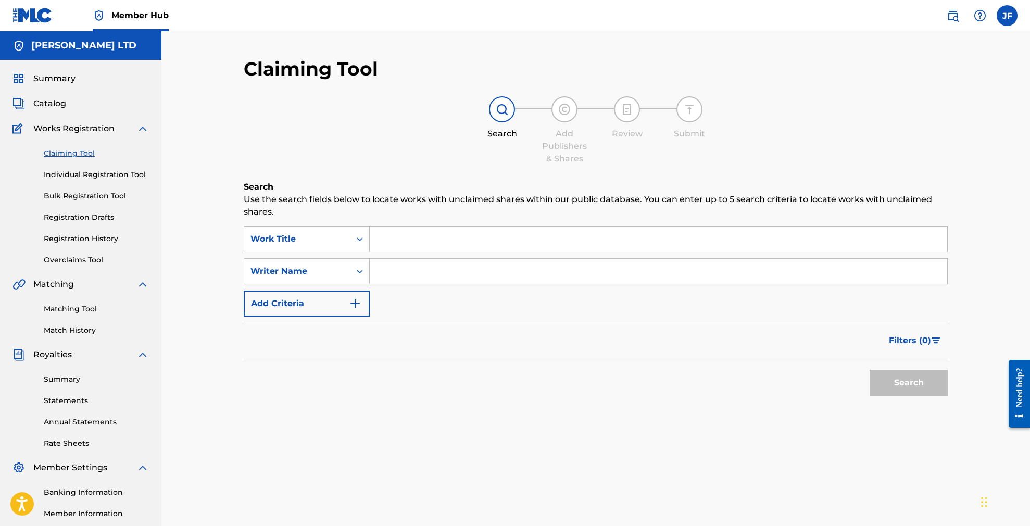
click at [483, 244] on input "Search Form" at bounding box center [658, 238] width 577 height 25
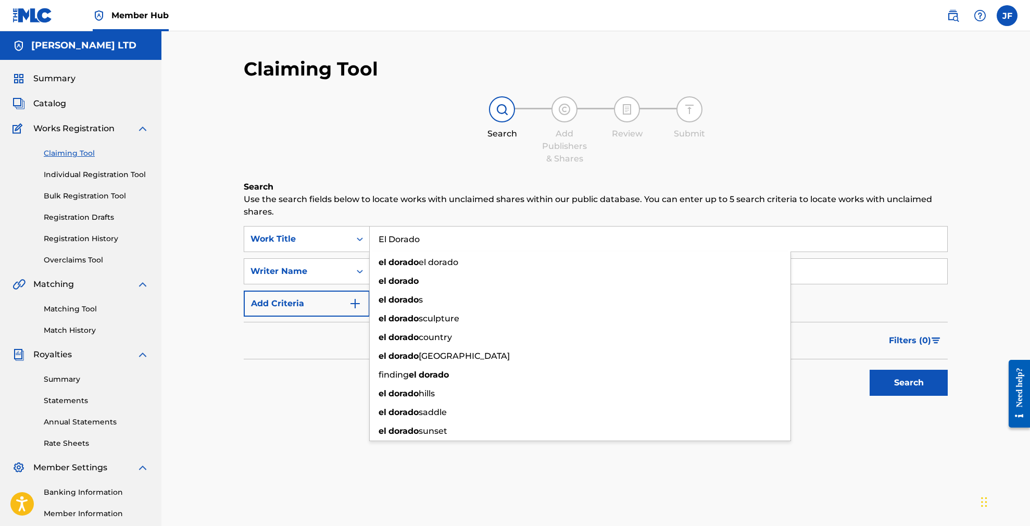
type input "El Dorado"
click at [309, 406] on div "Search Use the search fields below to locate works with unclaimed shares within…" at bounding box center [596, 317] width 704 height 272
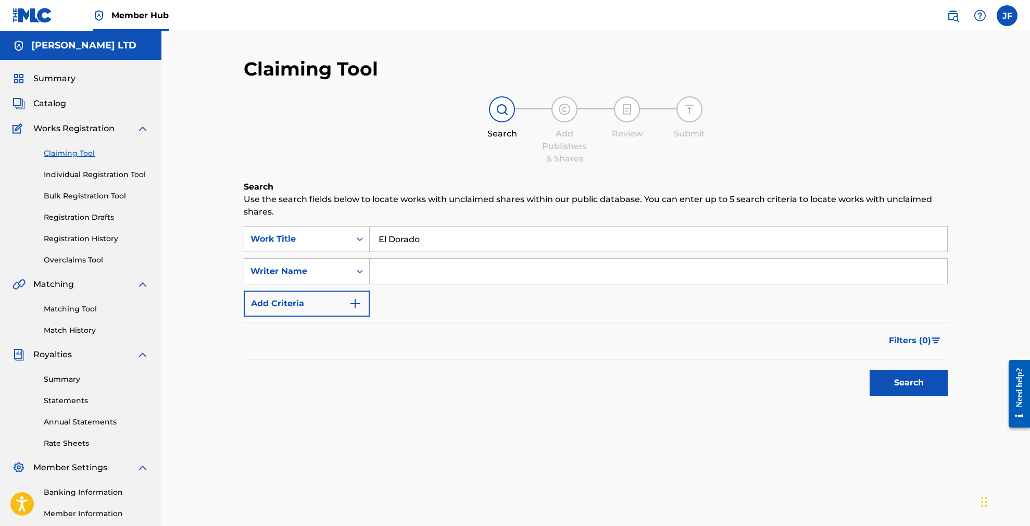
click at [440, 268] on input "Search Form" at bounding box center [658, 271] width 577 height 25
paste input "Sherylee"
type input "Sherylee"
click at [887, 381] on button "Search" at bounding box center [908, 383] width 78 height 26
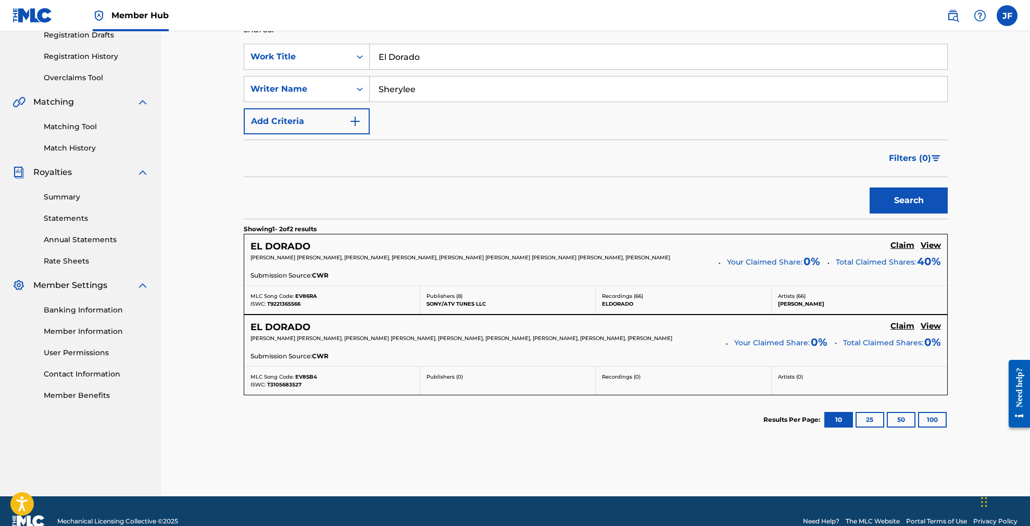
scroll to position [183, 0]
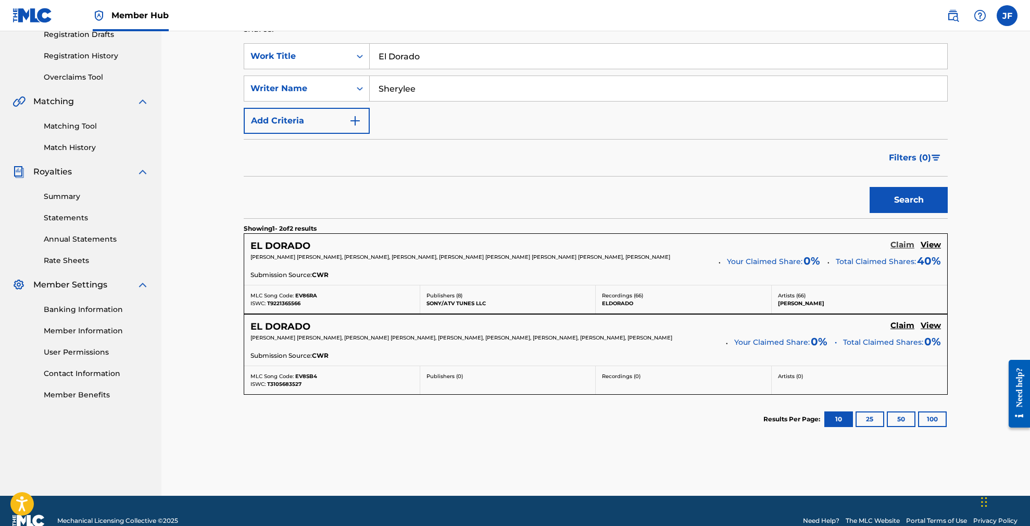
click at [902, 245] on h5 "Claim" at bounding box center [902, 245] width 24 height 10
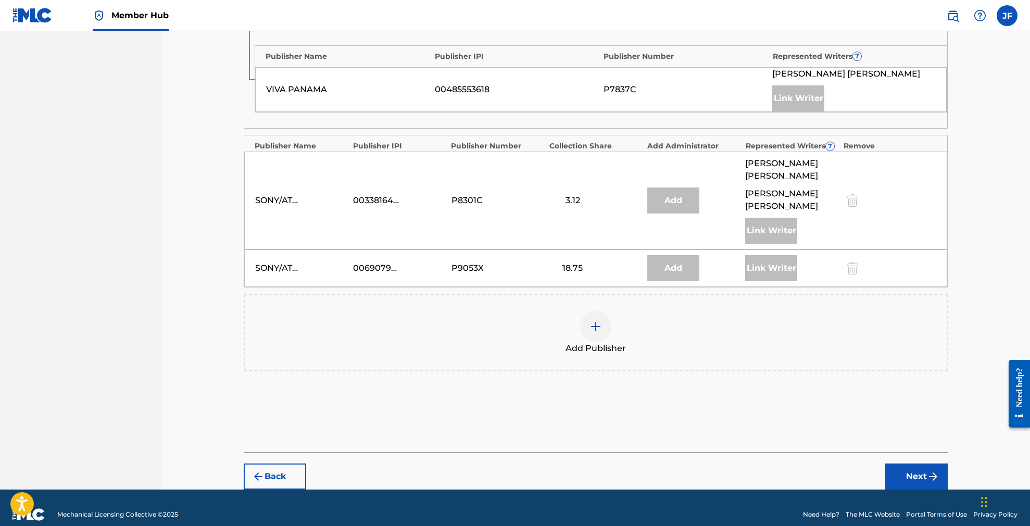
scroll to position [707, 0]
click at [599, 321] on img at bounding box center [595, 327] width 12 height 12
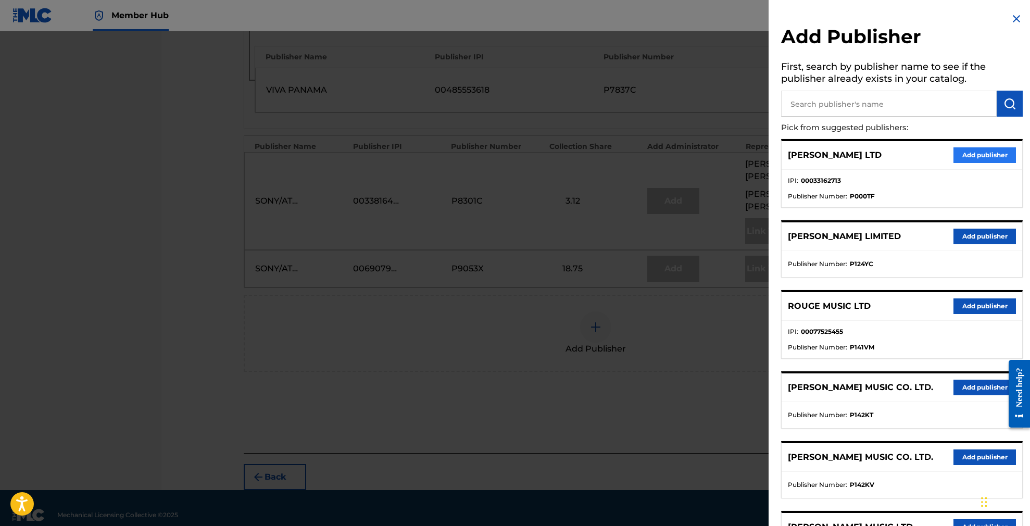
click at [973, 154] on button "Add publisher" at bounding box center [984, 155] width 62 height 16
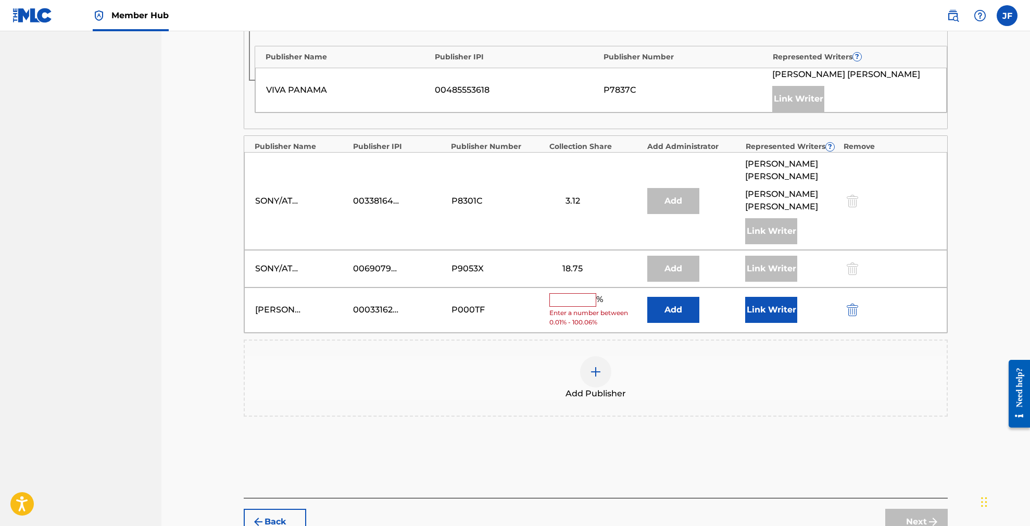
click at [574, 293] on input "text" at bounding box center [572, 300] width 47 height 14
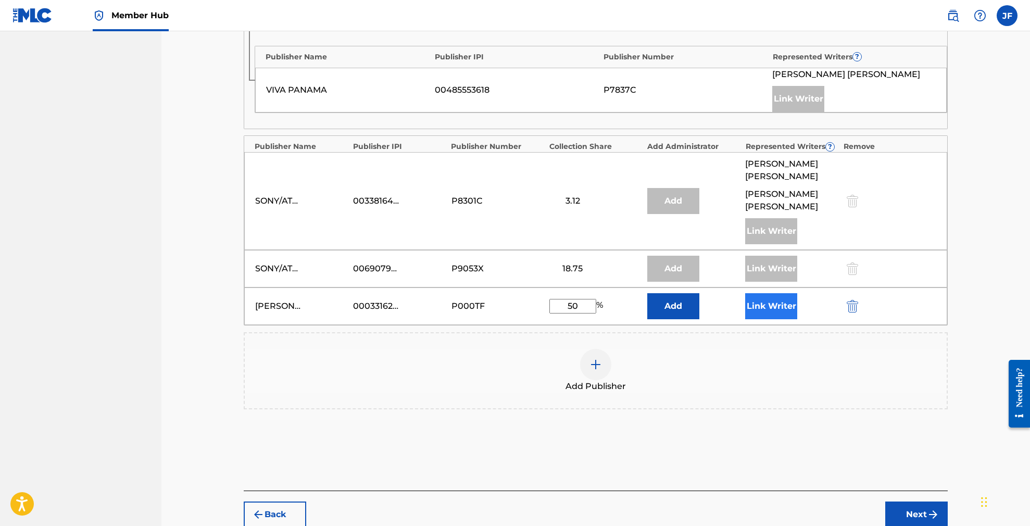
type input "50"
click at [780, 293] on button "Link Writer" at bounding box center [771, 306] width 52 height 26
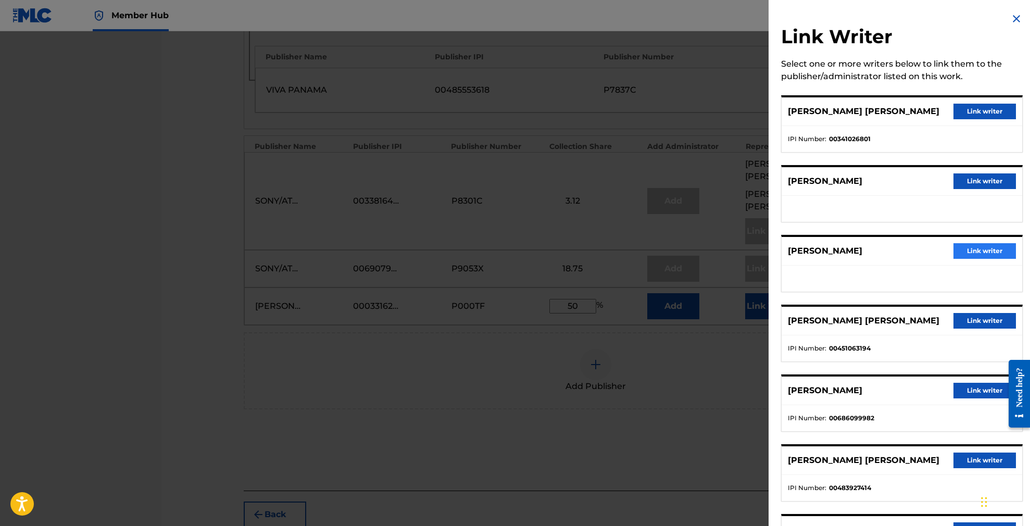
click at [971, 248] on button "Link writer" at bounding box center [984, 251] width 62 height 16
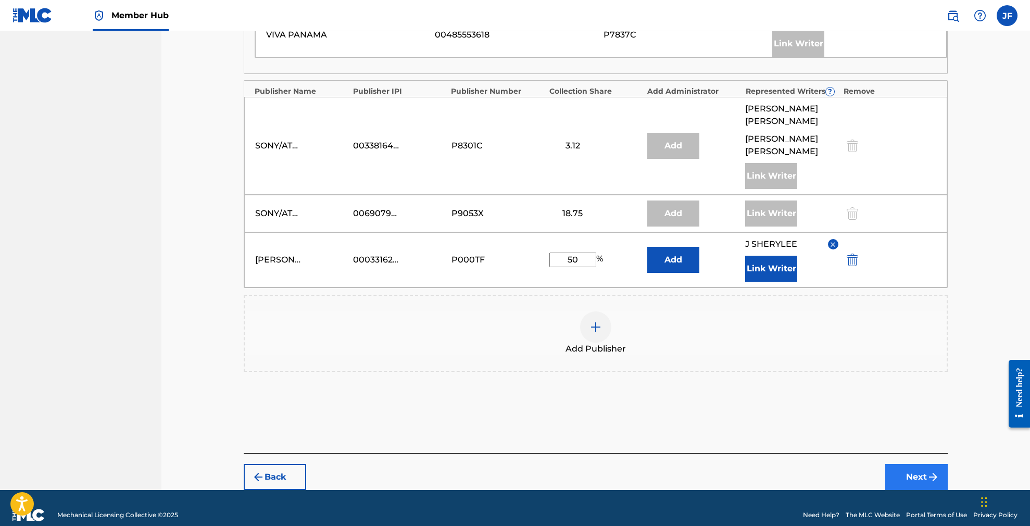
click at [919, 464] on button "Next" at bounding box center [916, 477] width 62 height 26
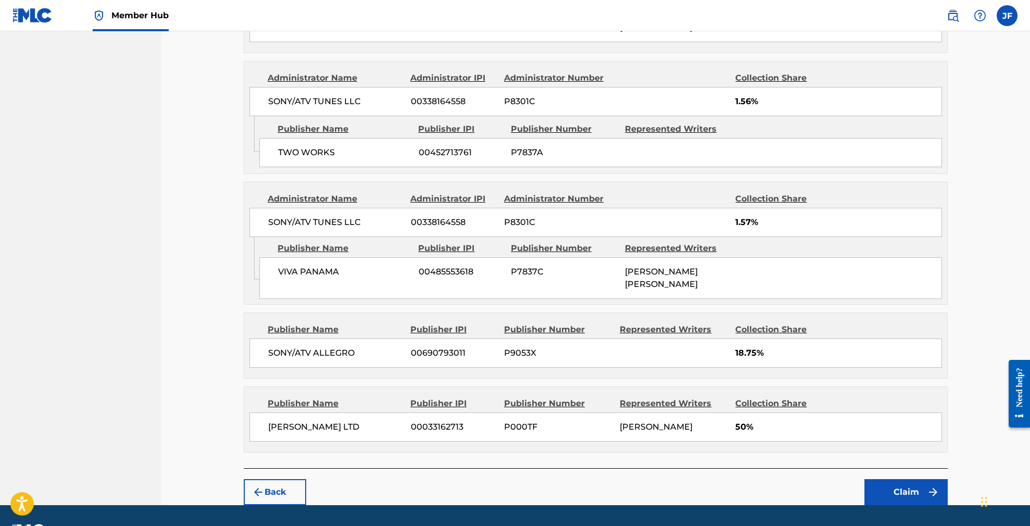
scroll to position [787, 0]
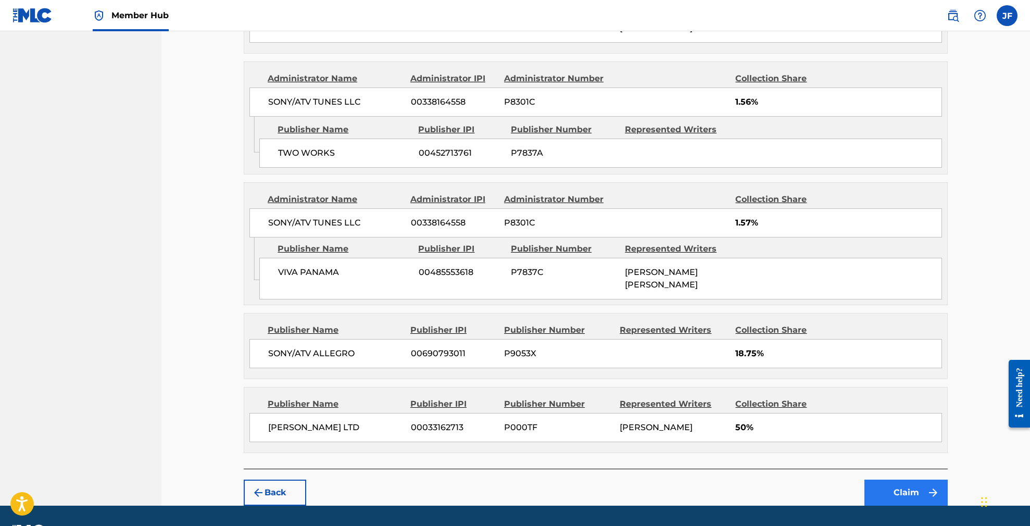
click at [899, 479] on button "Claim" at bounding box center [905, 492] width 83 height 26
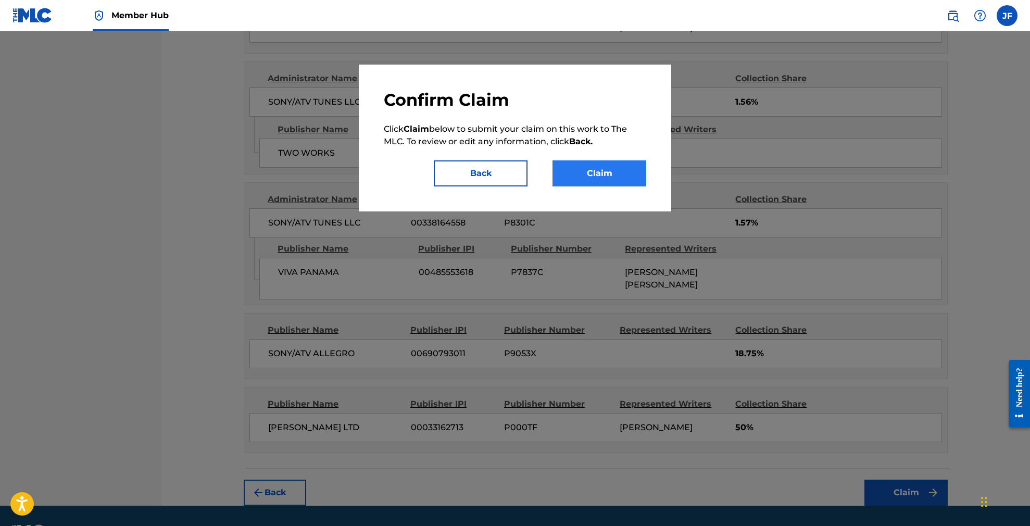
click at [601, 168] on button "Claim" at bounding box center [599, 173] width 94 height 26
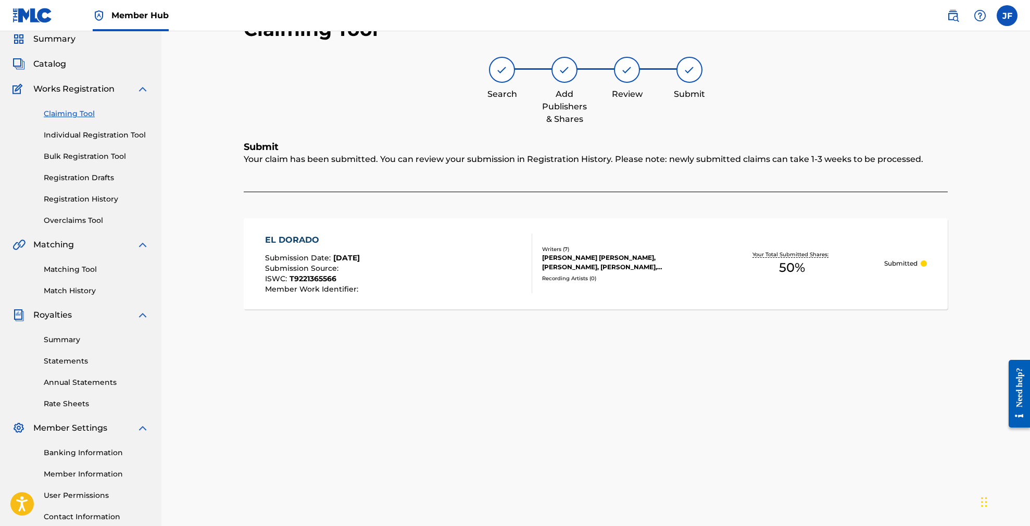
scroll to position [9, 0]
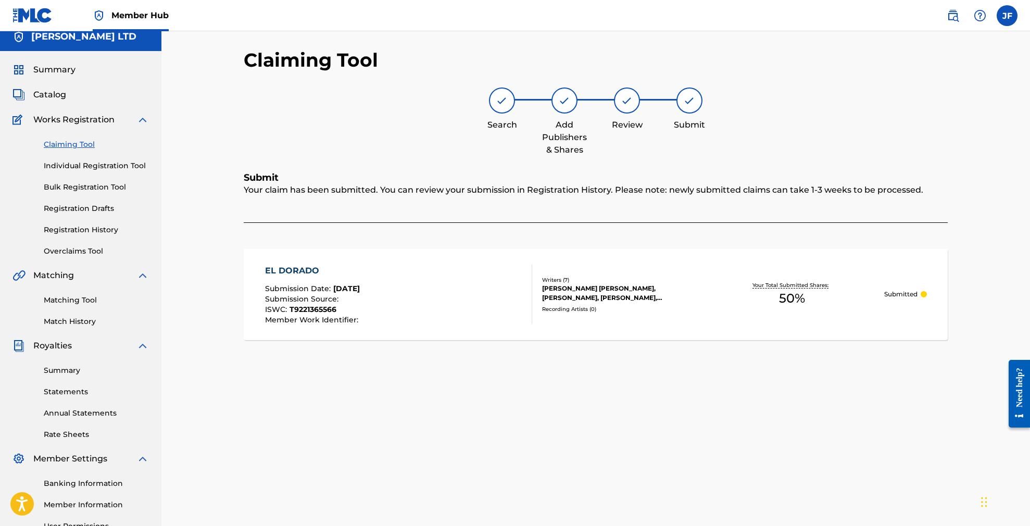
click at [71, 144] on link "Claiming Tool" at bounding box center [96, 144] width 105 height 11
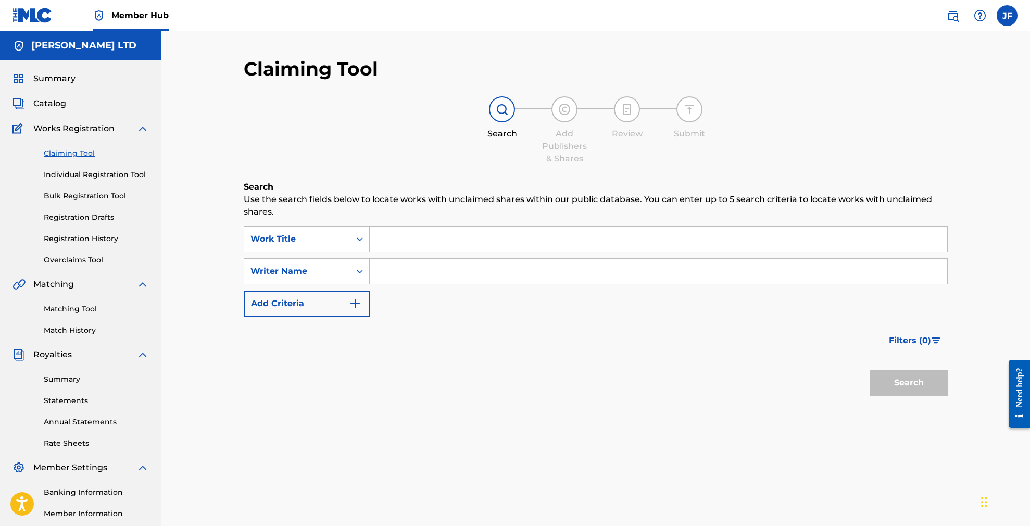
click at [403, 235] on input "Search Form" at bounding box center [658, 238] width 577 height 25
paste input "That isn't Empirically Possible"
type input "That isn't Empirically Possible"
click at [925, 385] on button "Search" at bounding box center [908, 383] width 78 height 26
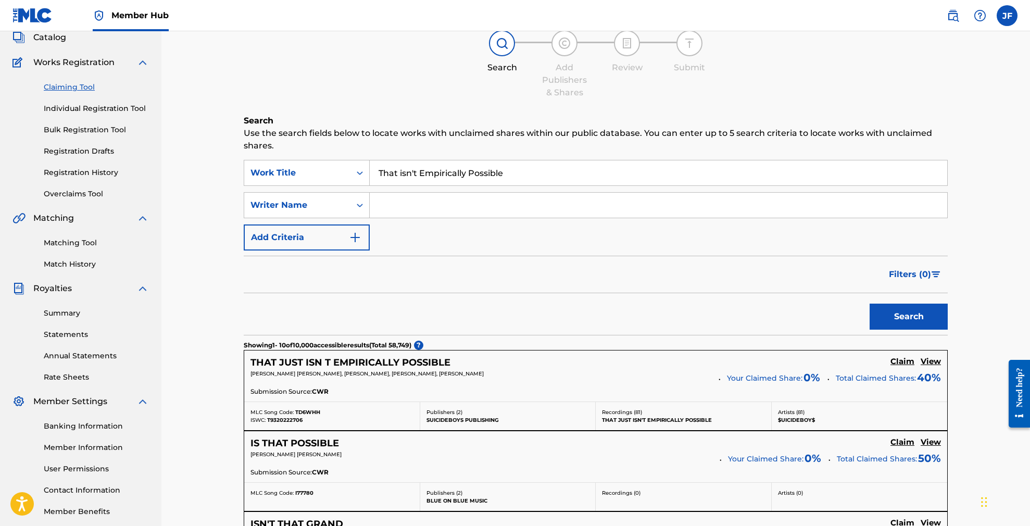
scroll to position [232, 0]
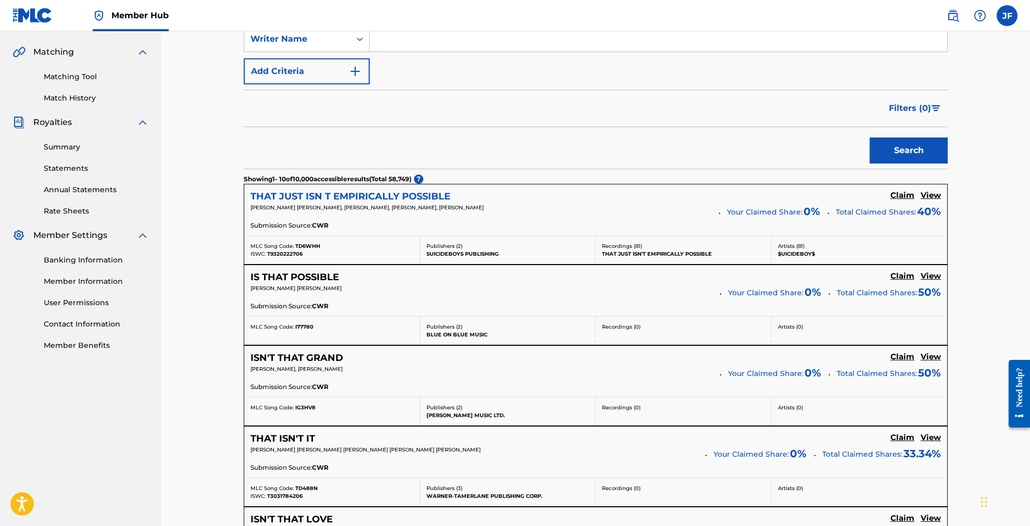
click at [400, 195] on h5 "THAT JUST ISN T EMPIRICALLY POSSIBLE" at bounding box center [350, 197] width 200 height 12
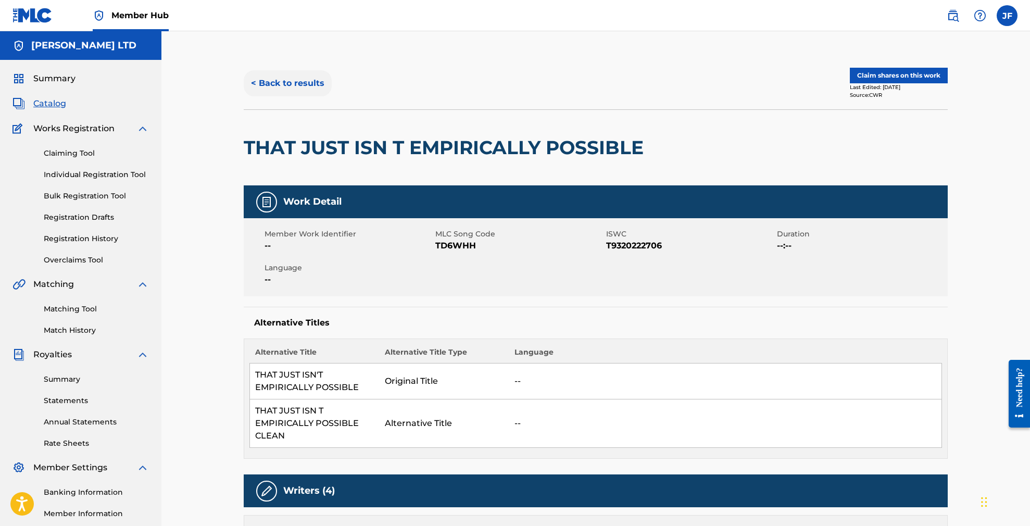
click at [284, 79] on button "< Back to results" at bounding box center [288, 83] width 88 height 26
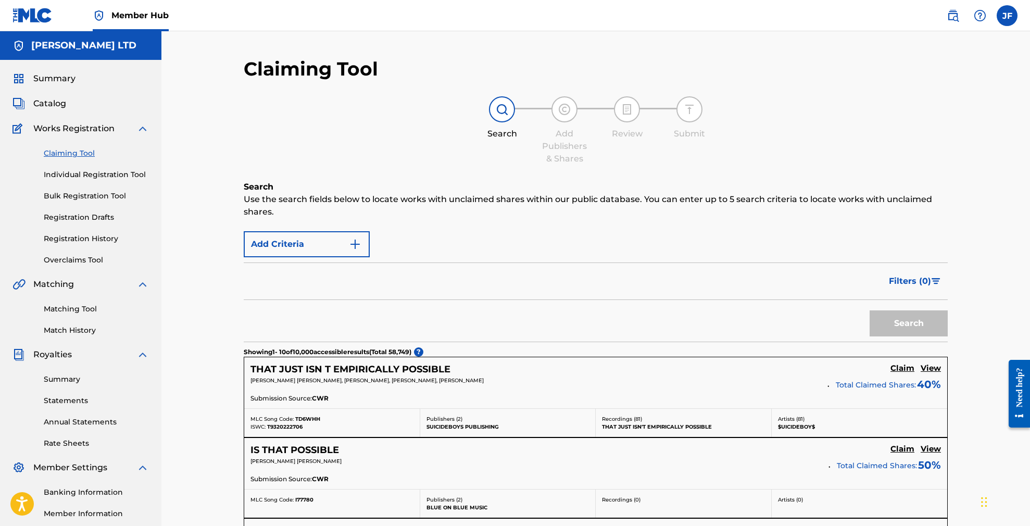
scroll to position [232, 0]
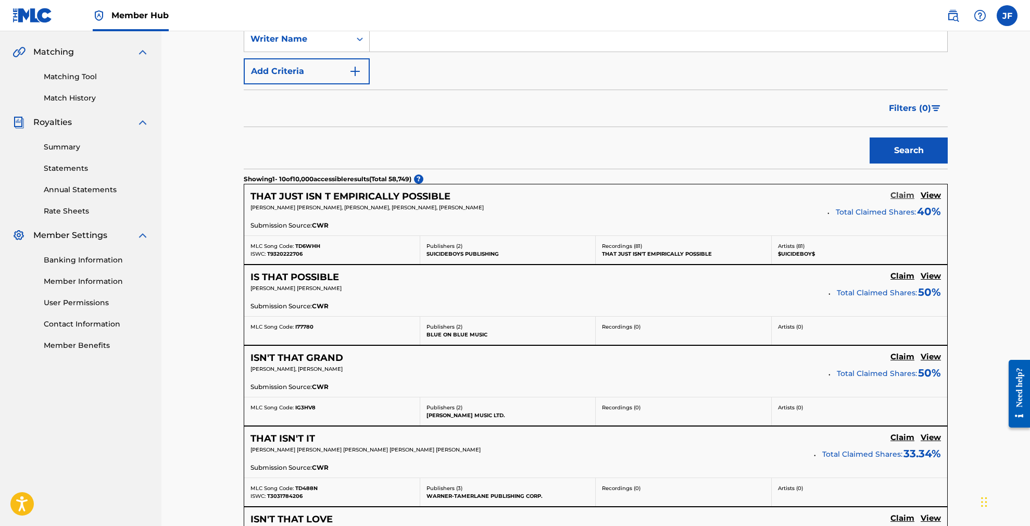
click at [900, 196] on h5 "Claim" at bounding box center [902, 196] width 24 height 10
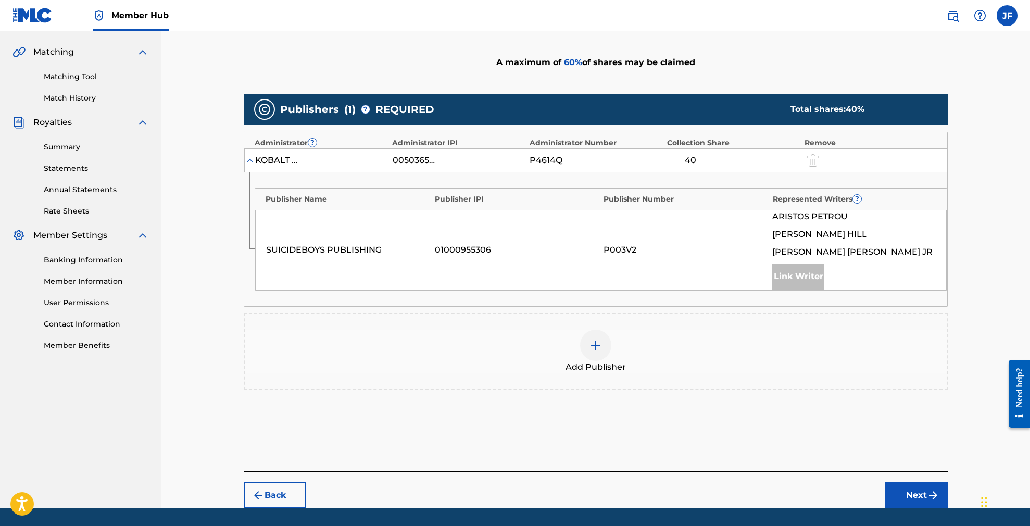
click at [596, 343] on img at bounding box center [595, 345] width 12 height 12
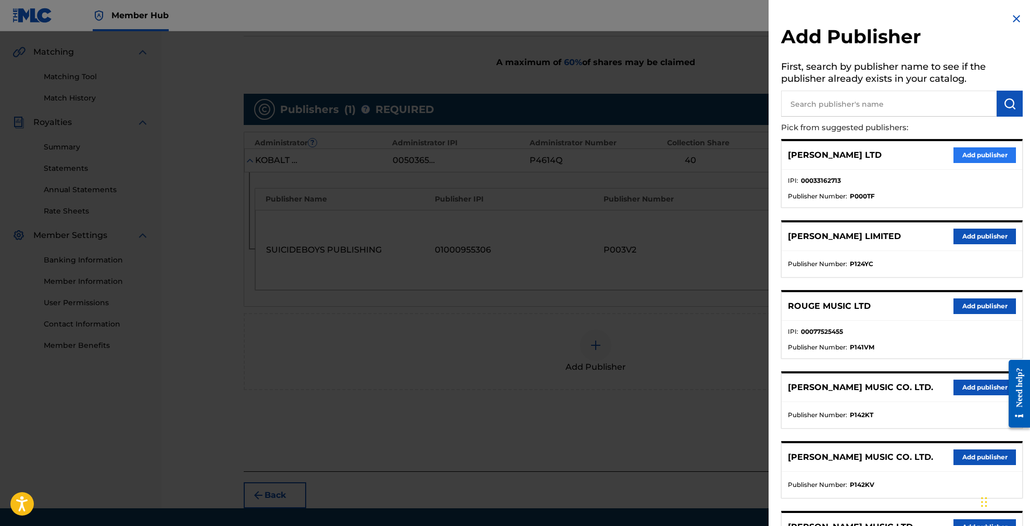
click at [980, 155] on button "Add publisher" at bounding box center [984, 155] width 62 height 16
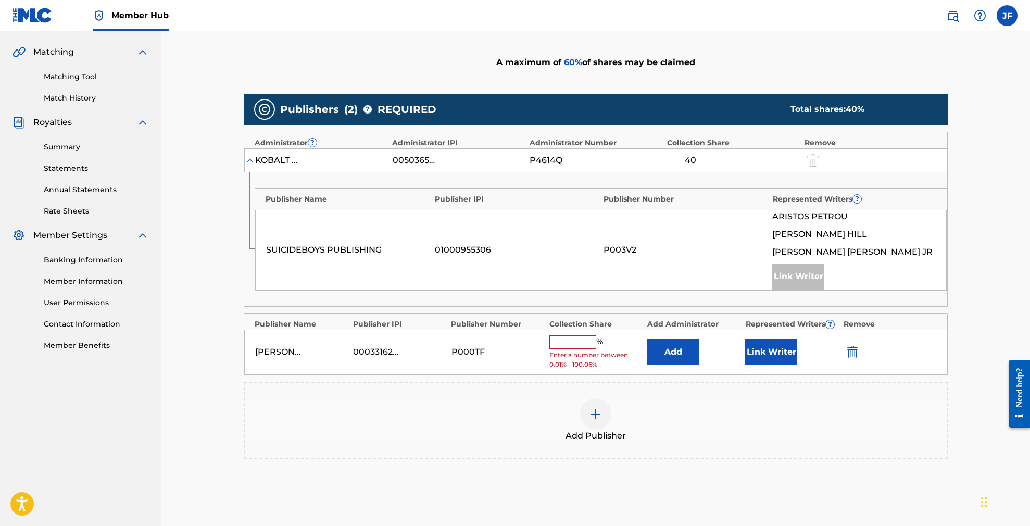
click at [573, 340] on input "text" at bounding box center [572, 342] width 47 height 14
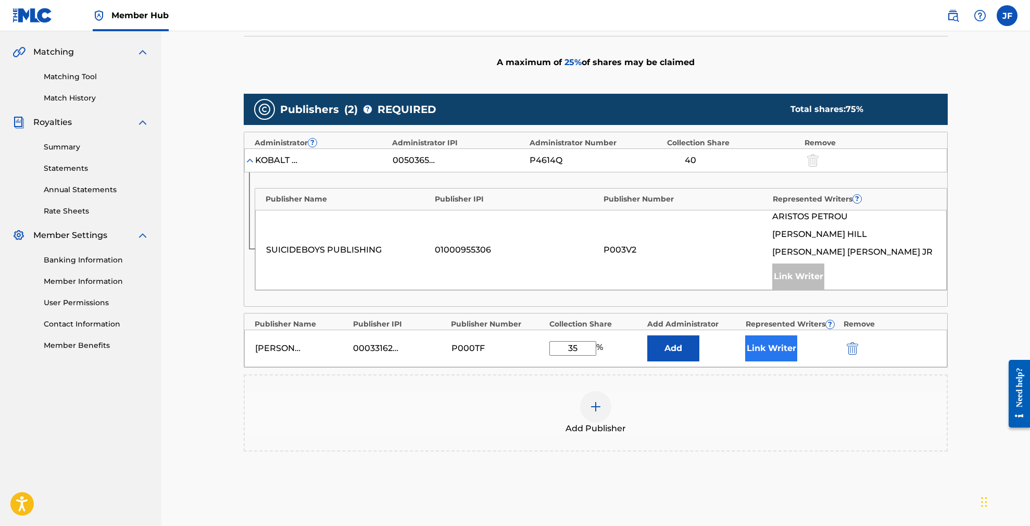
type input "35"
click at [766, 348] on button "Link Writer" at bounding box center [771, 348] width 52 height 26
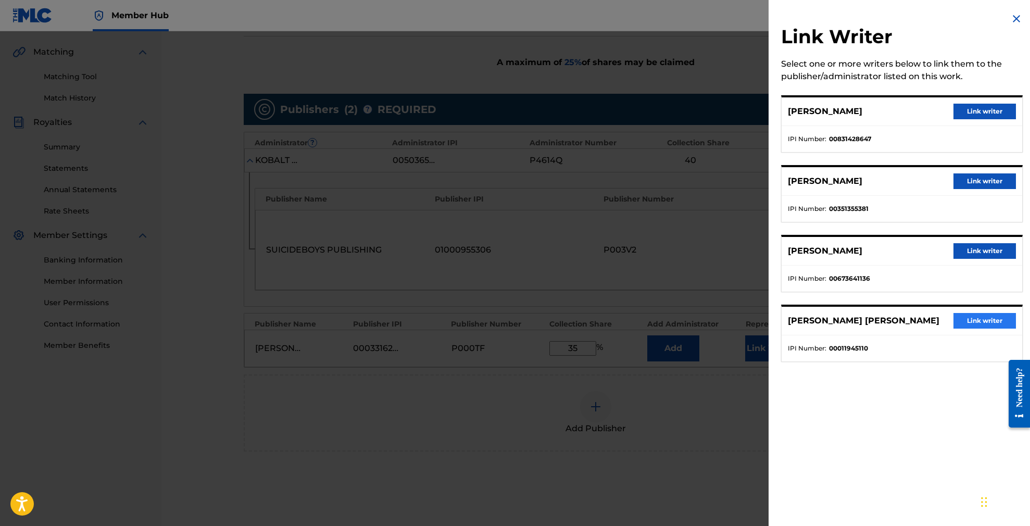
click at [972, 321] on button "Link writer" at bounding box center [984, 321] width 62 height 16
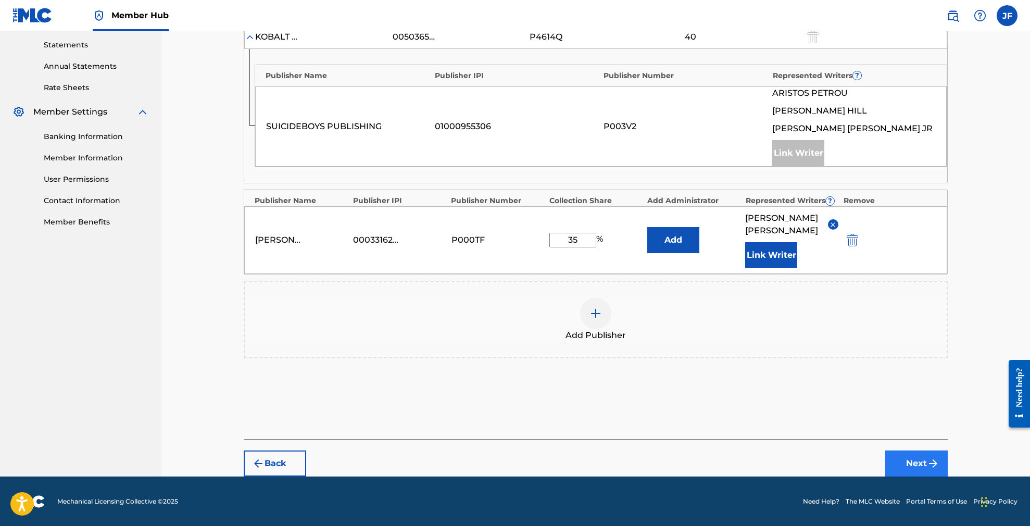
click at [915, 462] on button "Next" at bounding box center [916, 463] width 62 height 26
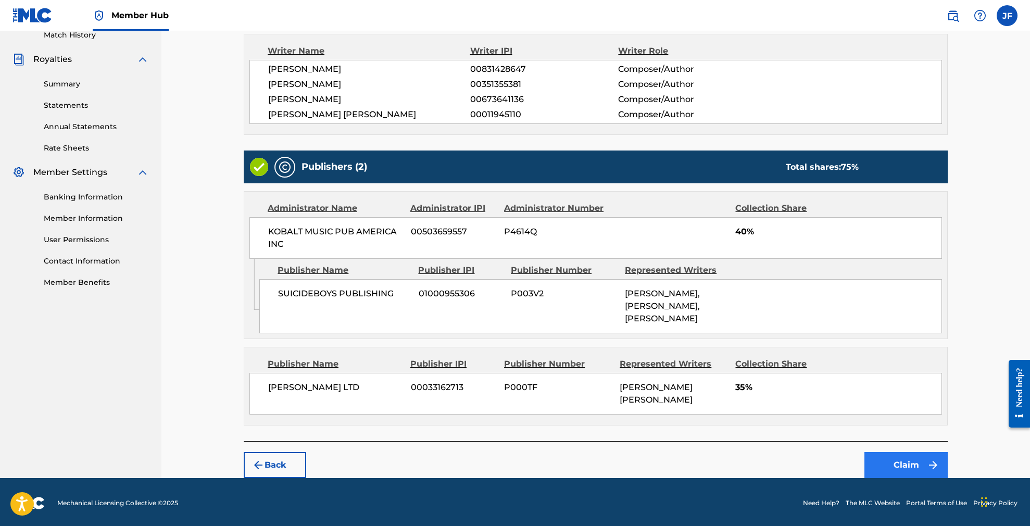
click at [911, 458] on button "Claim" at bounding box center [905, 465] width 83 height 26
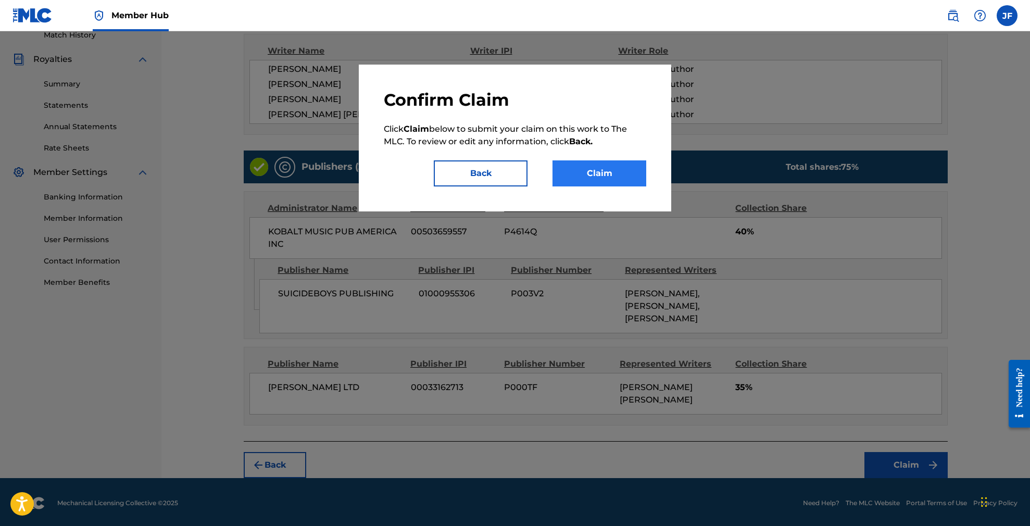
click at [607, 173] on button "Claim" at bounding box center [599, 173] width 94 height 26
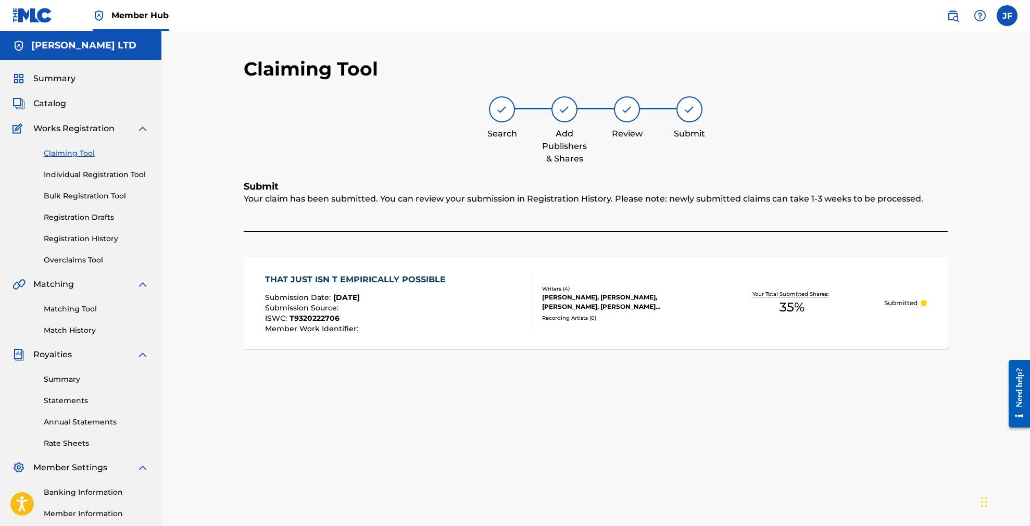
scroll to position [0, 0]
click at [75, 154] on link "Claiming Tool" at bounding box center [96, 153] width 105 height 11
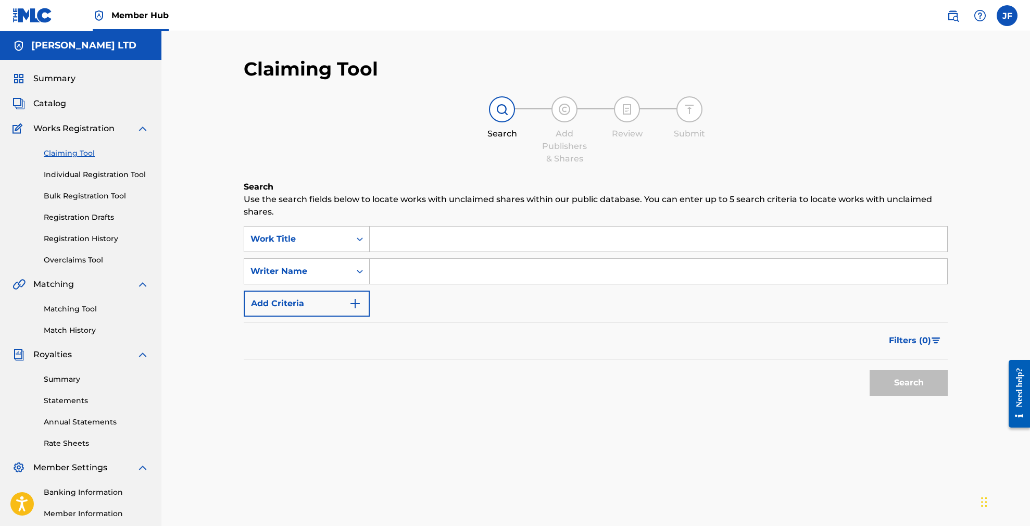
click at [388, 246] on input "Search Form" at bounding box center [658, 238] width 577 height 25
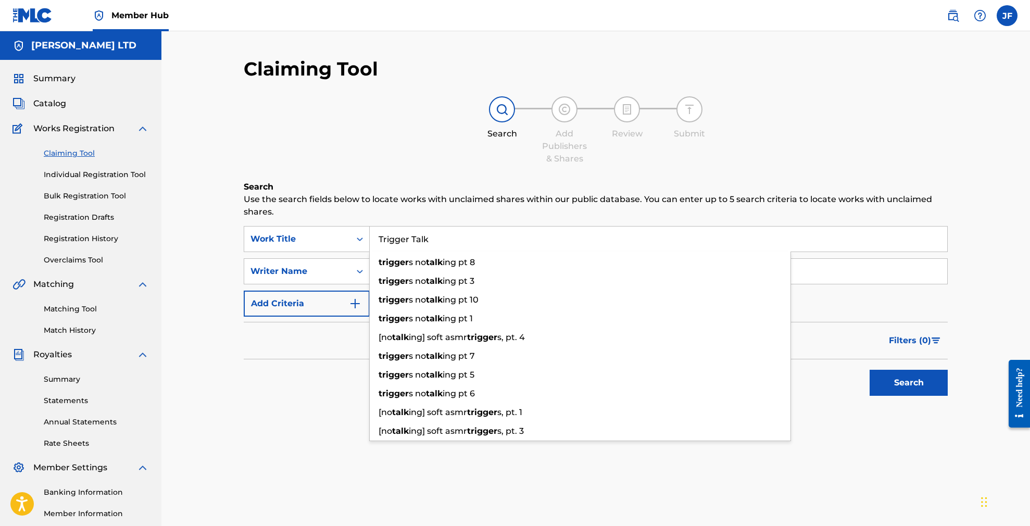
type input "Trigger Talk"
click at [908, 383] on button "Search" at bounding box center [908, 383] width 78 height 26
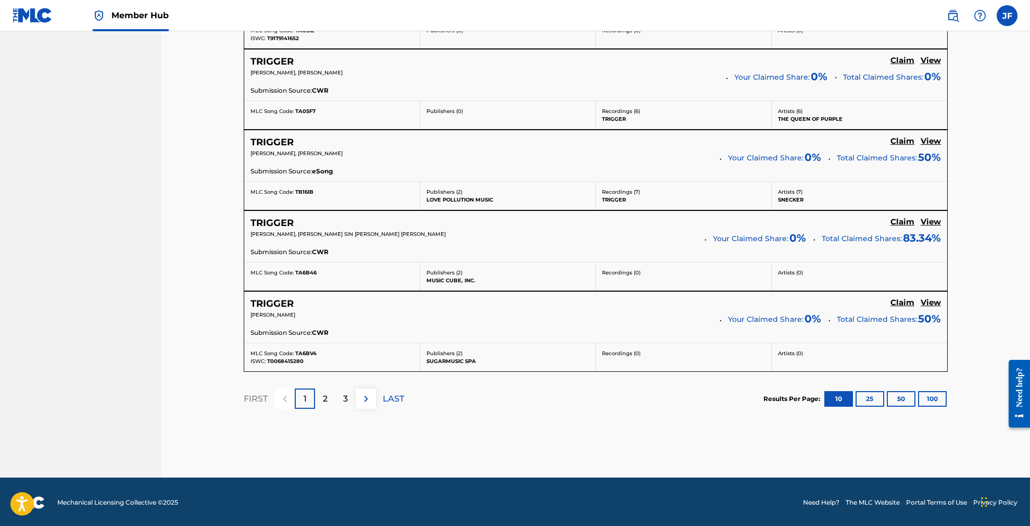
scroll to position [850, 0]
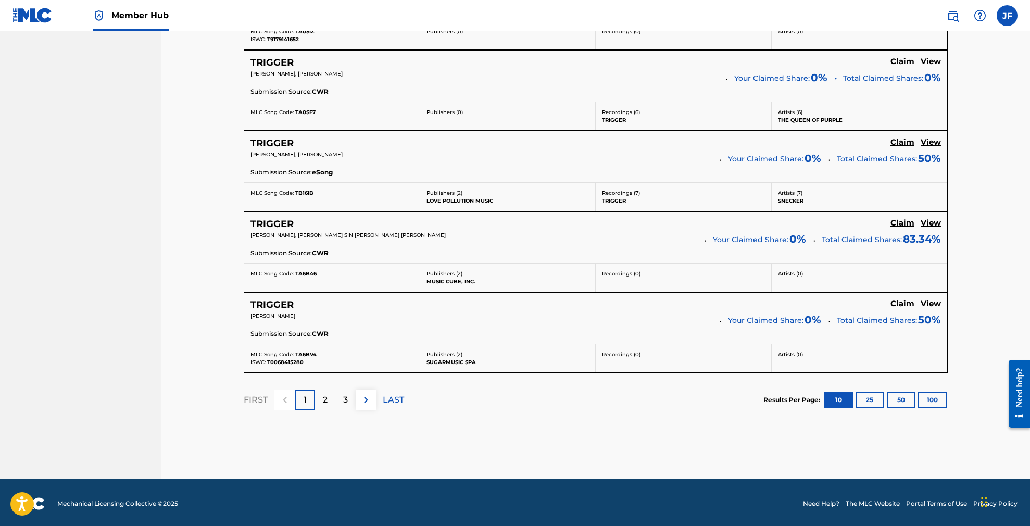
click at [932, 398] on button "100" at bounding box center [932, 400] width 29 height 16
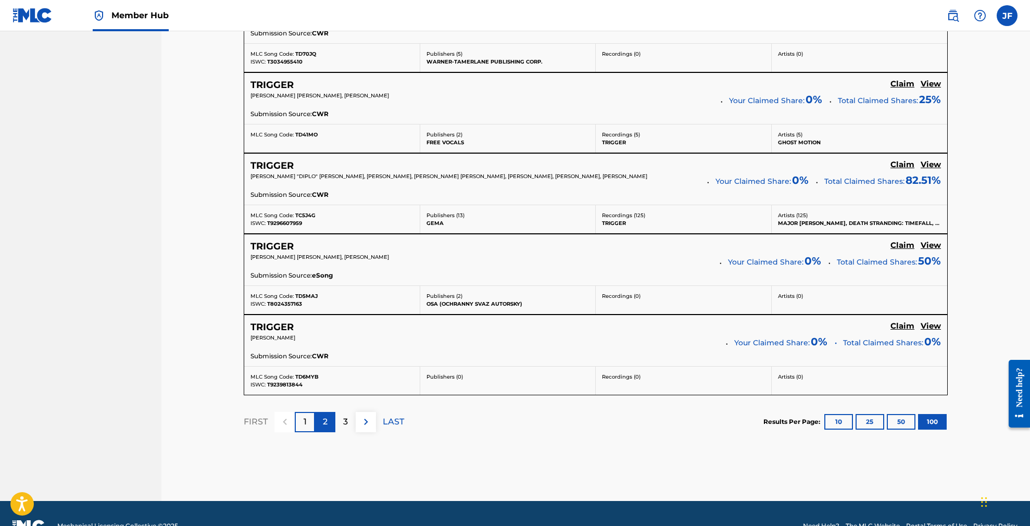
click at [325, 415] on p "2" at bounding box center [325, 421] width 5 height 12
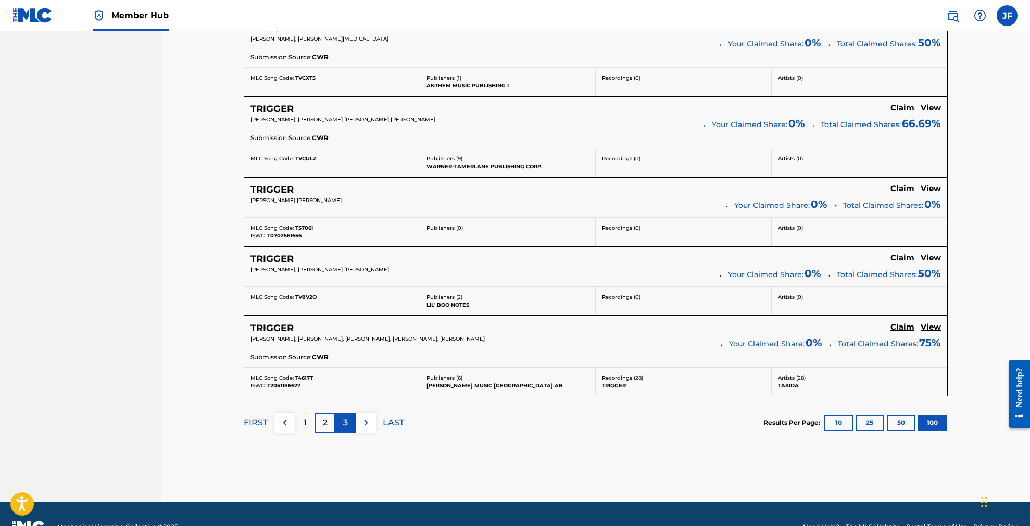
click at [343, 416] on p "3" at bounding box center [345, 422] width 5 height 12
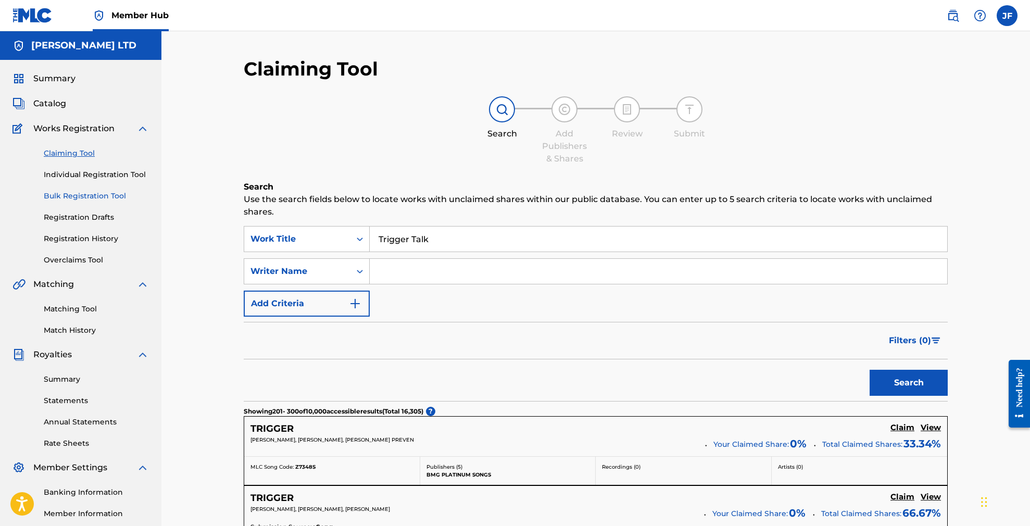
scroll to position [0, 0]
click at [70, 307] on link "Matching Tool" at bounding box center [96, 308] width 105 height 11
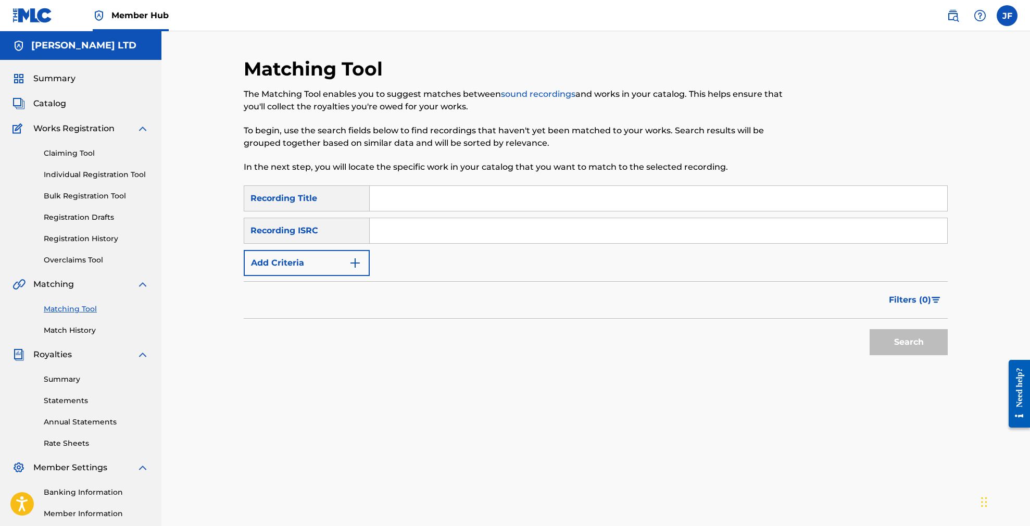
click at [465, 193] on input "Search Form" at bounding box center [658, 198] width 577 height 25
type input "Trigger Talk"
click at [908, 342] on button "Search" at bounding box center [908, 342] width 78 height 26
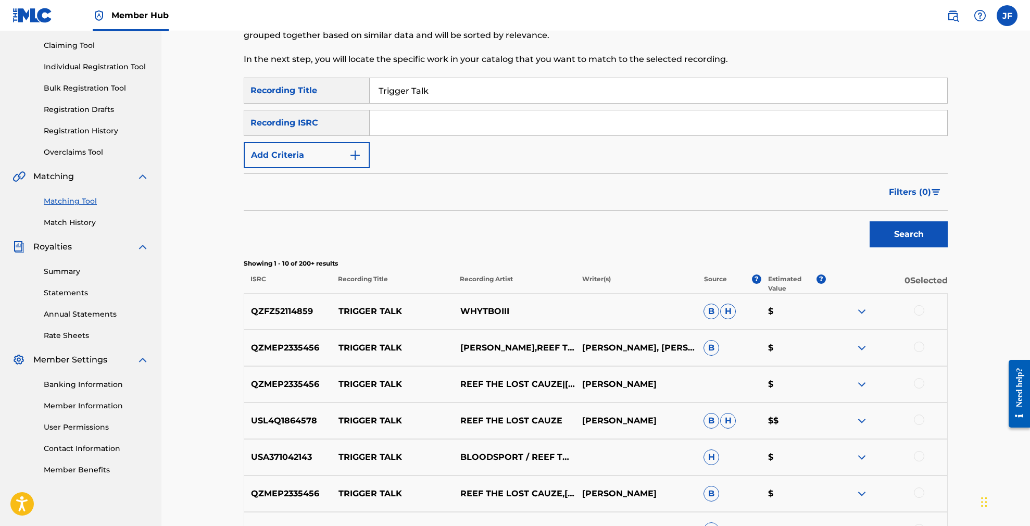
scroll to position [108, 0]
drag, startPoint x: 645, startPoint y: 420, endPoint x: 581, endPoint y: 422, distance: 64.1
click at [581, 422] on p "[PERSON_NAME]" at bounding box center [636, 420] width 122 height 12
copy p "[PERSON_NAME]"
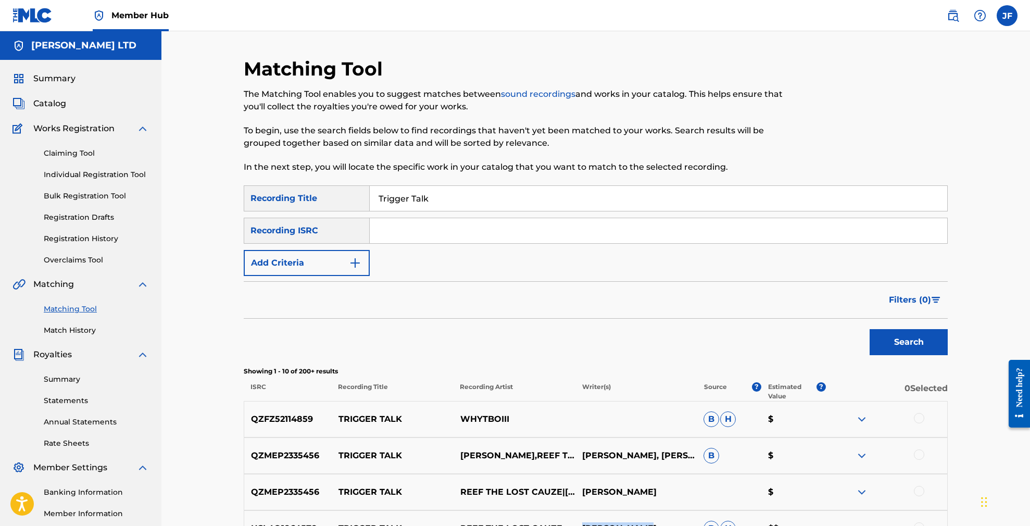
scroll to position [0, 0]
click at [46, 104] on span "Catalog" at bounding box center [49, 103] width 33 height 12
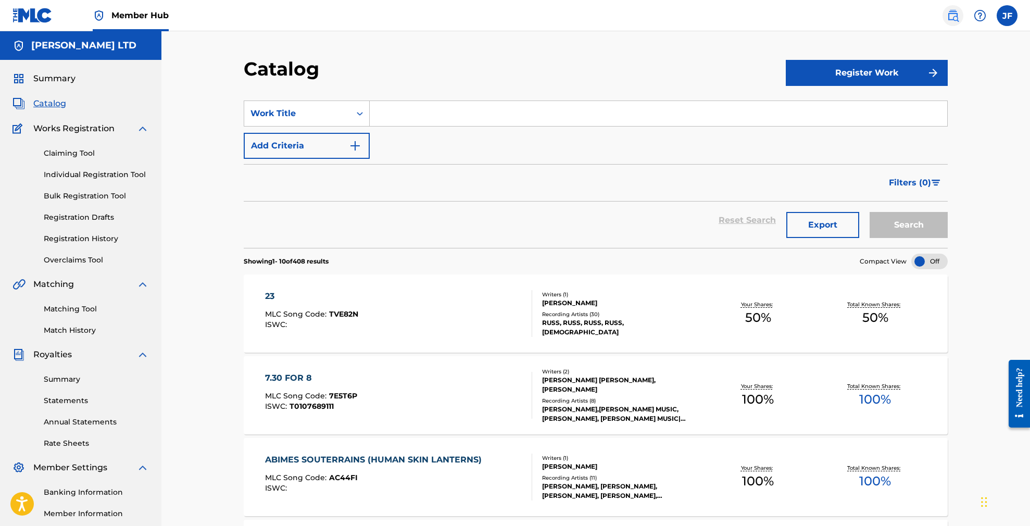
click at [958, 16] on img at bounding box center [952, 15] width 12 height 12
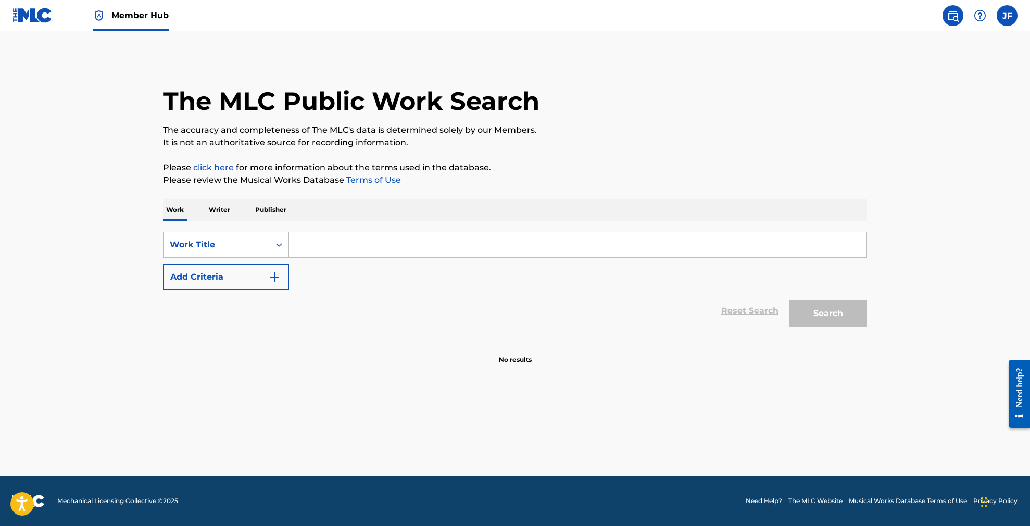
click at [328, 251] on input "Search Form" at bounding box center [577, 244] width 577 height 25
type input "R"
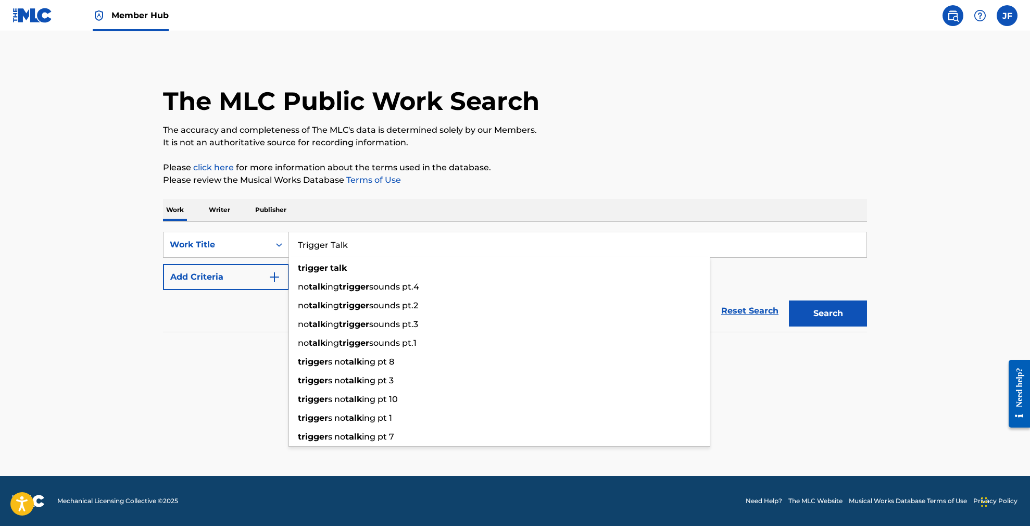
type input "Trigger Talk"
click at [100, 328] on main "The MLC Public Work Search The accuracy and completeness of The MLC's data is d…" at bounding box center [515, 253] width 1030 height 445
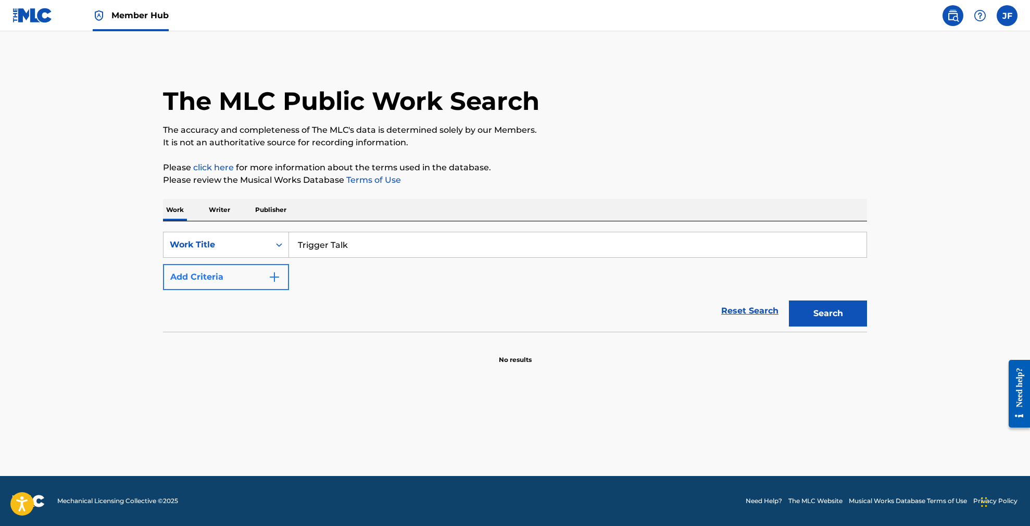
click at [281, 283] on button "Add Criteria" at bounding box center [226, 277] width 126 height 26
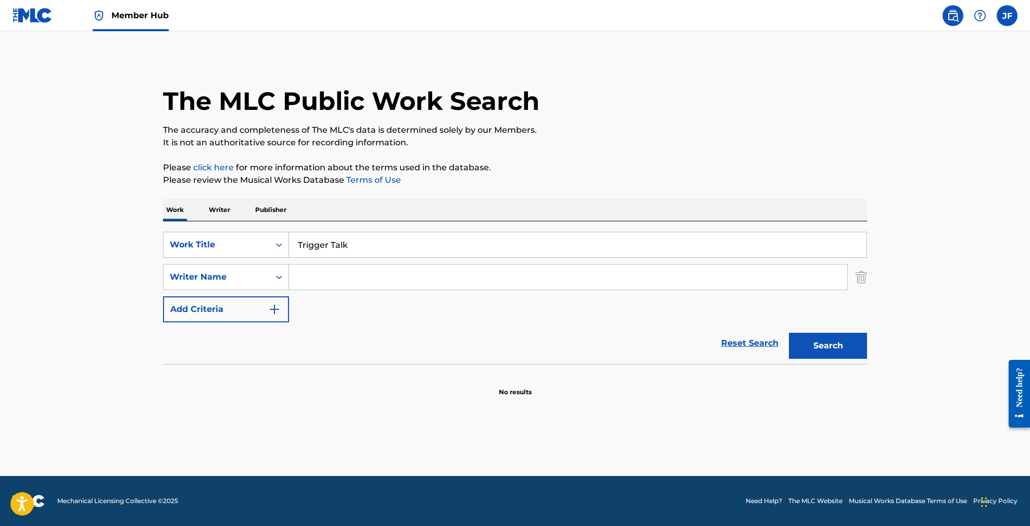
click at [319, 276] on input "Search Form" at bounding box center [568, 276] width 558 height 25
paste input "[PERSON_NAME]"
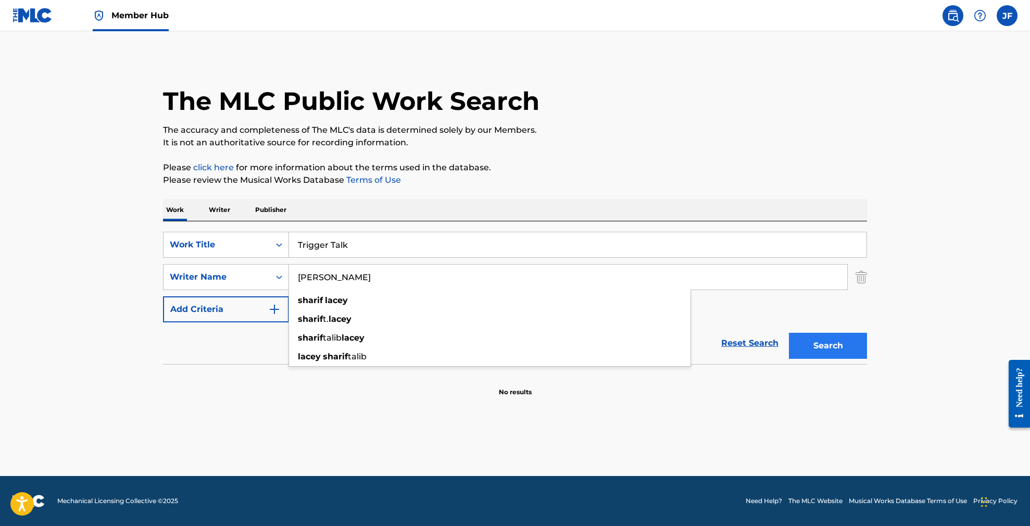
type input "[PERSON_NAME]"
click at [825, 347] on button "Search" at bounding box center [828, 346] width 78 height 26
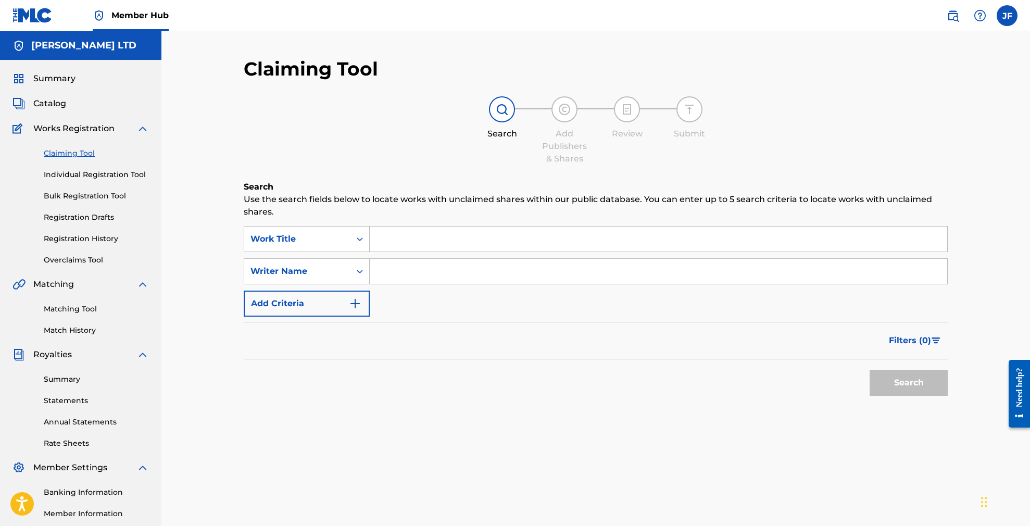
click at [415, 235] on input "Search Form" at bounding box center [658, 238] width 577 height 25
click at [71, 308] on link "Matching Tool" at bounding box center [96, 308] width 105 height 11
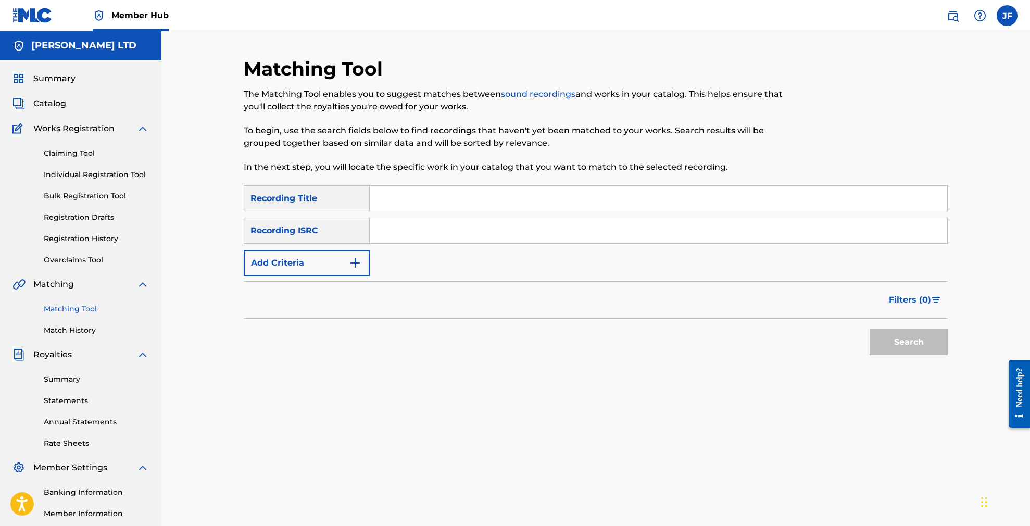
click at [402, 201] on input "Search Form" at bounding box center [658, 198] width 577 height 25
type input "Trigger Talk"
click at [908, 342] on button "Search" at bounding box center [908, 342] width 78 height 26
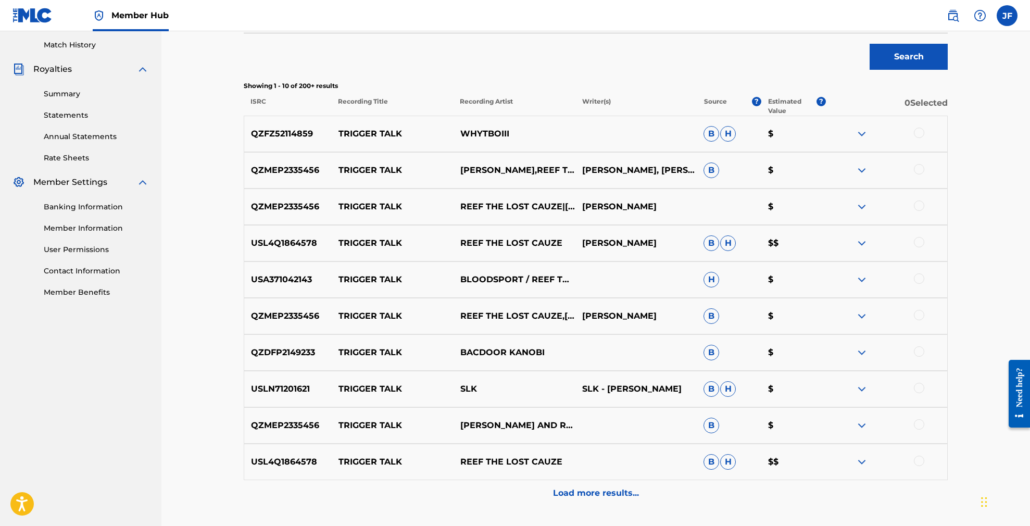
scroll to position [317, 0]
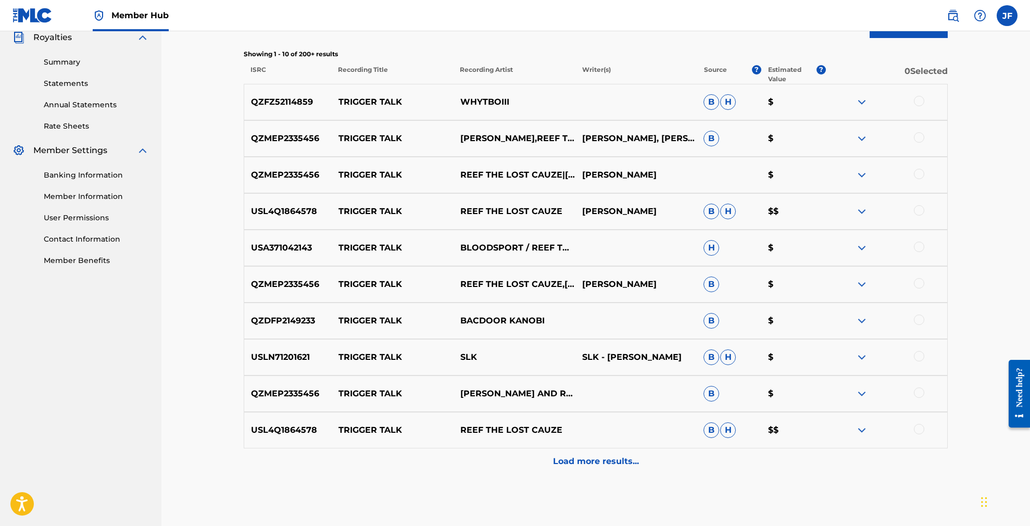
click at [859, 140] on img at bounding box center [861, 138] width 12 height 12
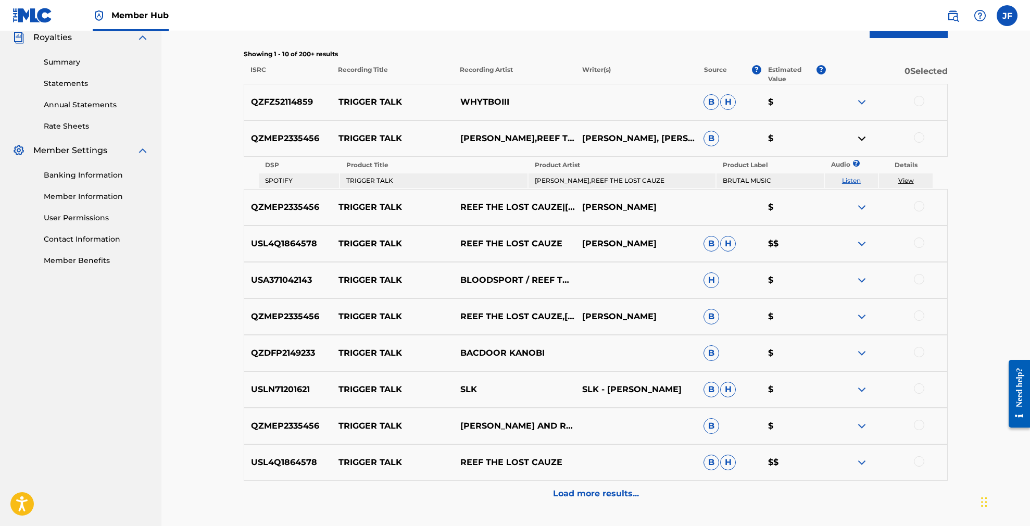
click at [858, 244] on img at bounding box center [861, 243] width 12 height 12
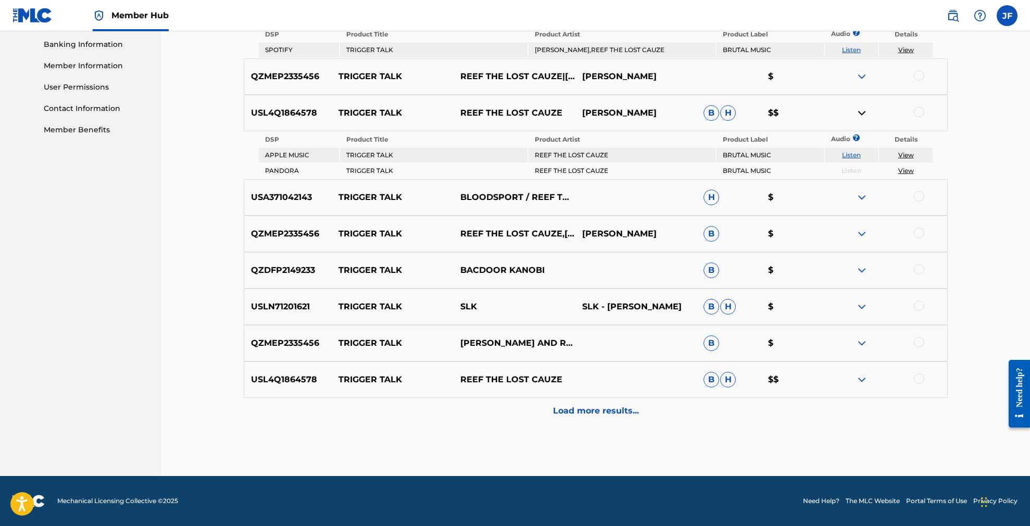
scroll to position [448, 0]
click at [862, 379] on img at bounding box center [861, 379] width 12 height 12
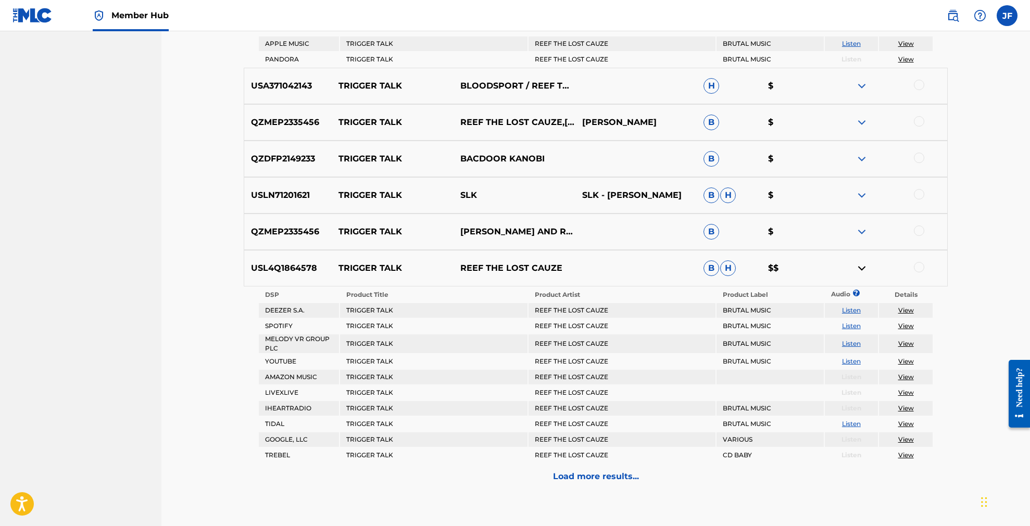
scroll to position [576, 0]
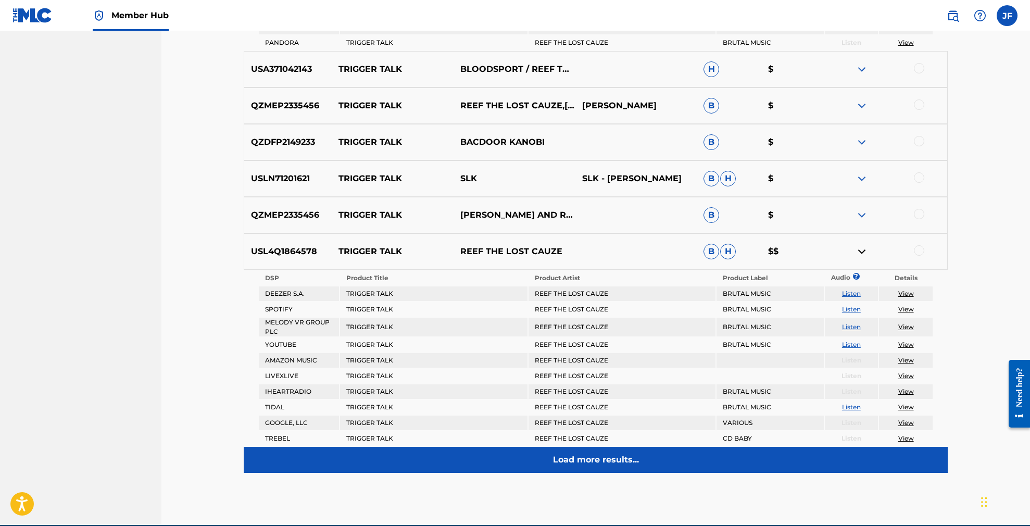
click at [615, 460] on p "Load more results..." at bounding box center [596, 459] width 86 height 12
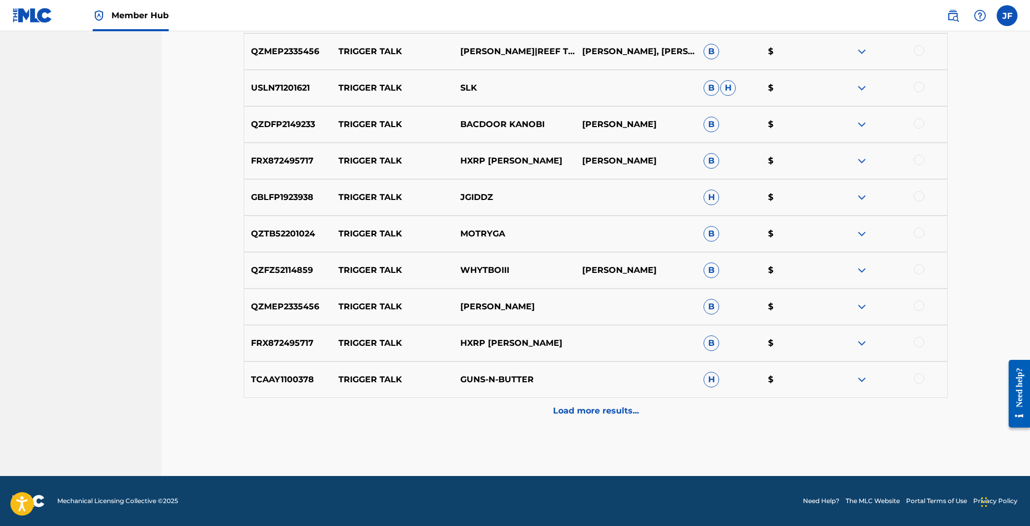
scroll to position [732, 0]
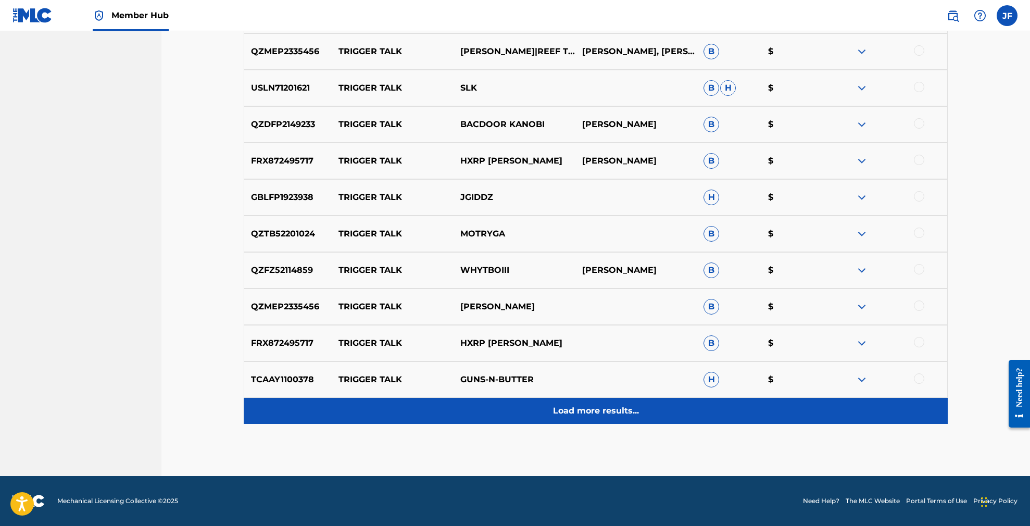
click at [584, 405] on p "Load more results..." at bounding box center [596, 410] width 86 height 12
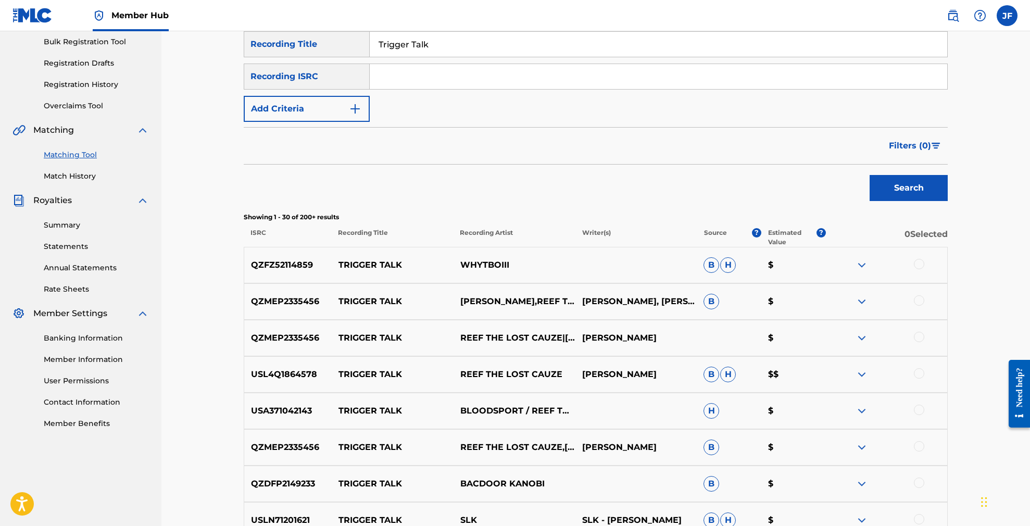
scroll to position [167, 0]
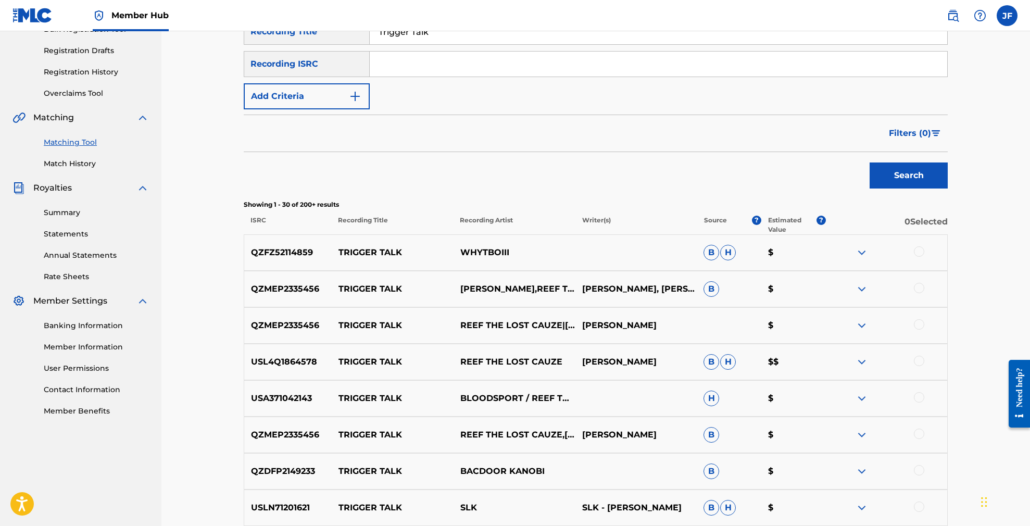
click at [863, 286] on img at bounding box center [861, 289] width 12 height 12
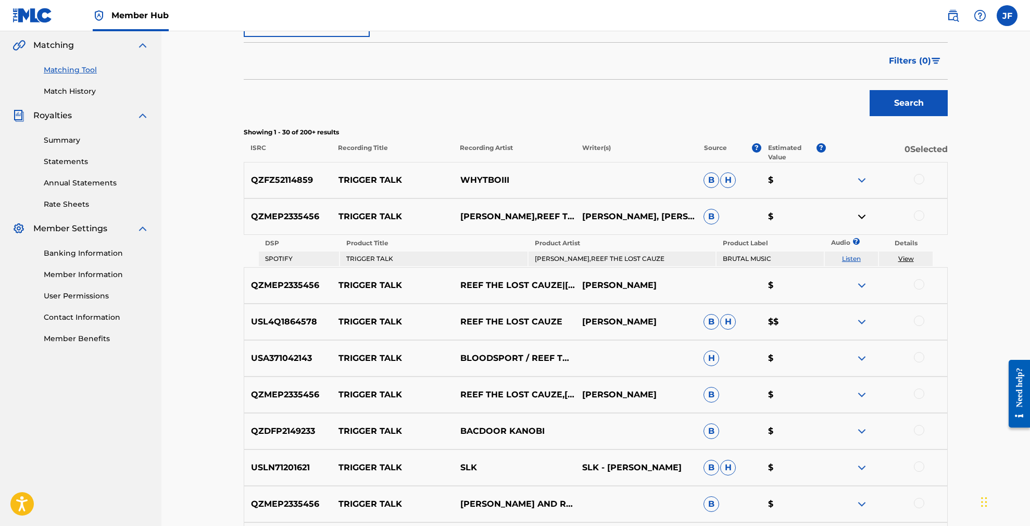
scroll to position [248, 0]
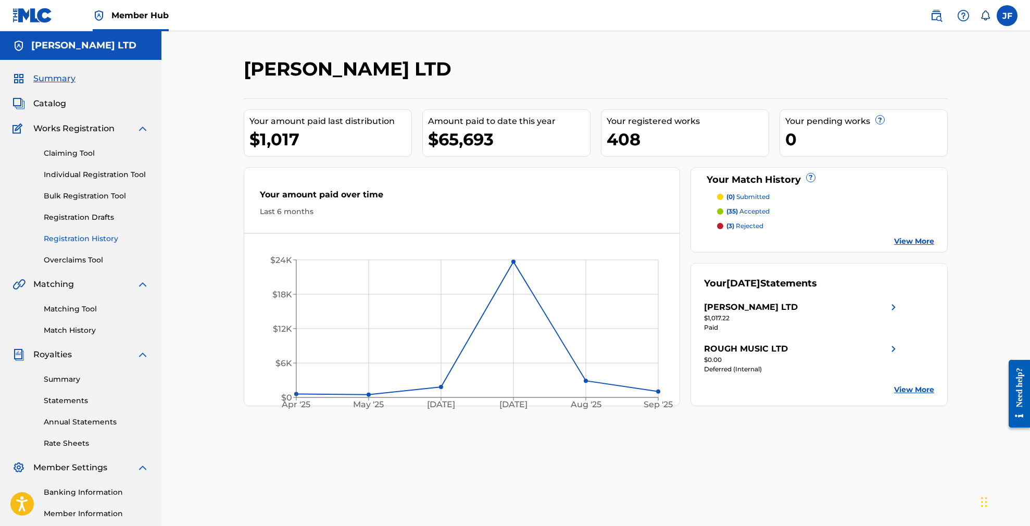
click at [72, 241] on link "Registration History" at bounding box center [96, 238] width 105 height 11
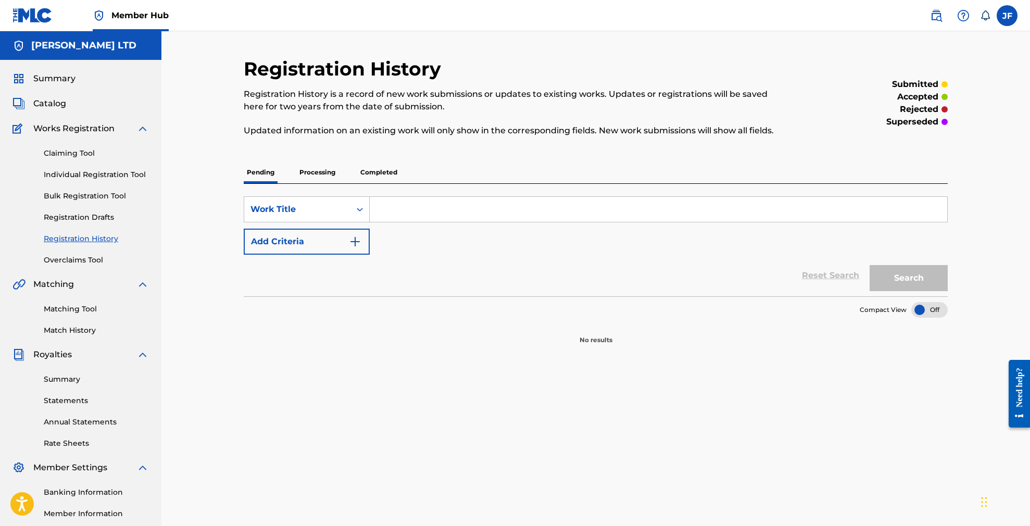
click at [391, 172] on p "Completed" at bounding box center [378, 172] width 43 height 22
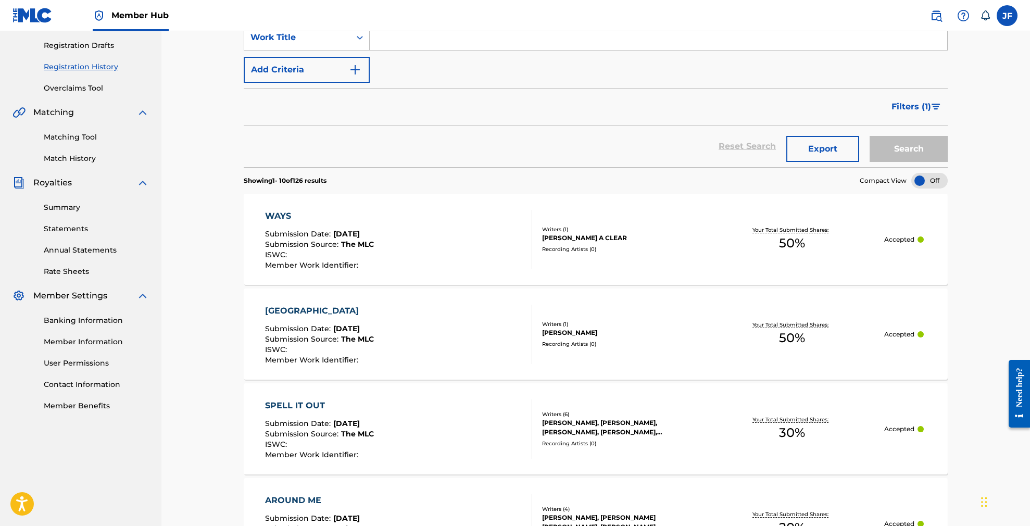
scroll to position [258, 0]
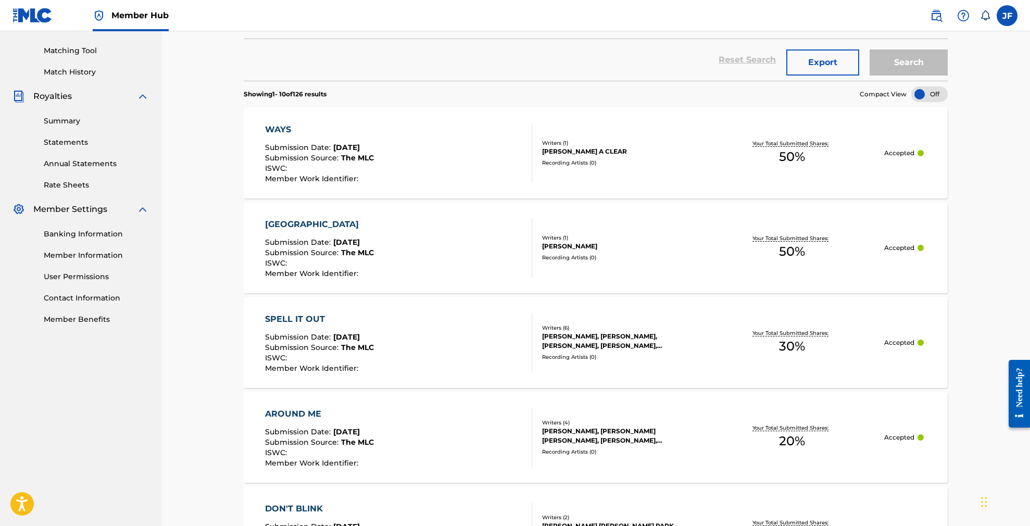
click at [287, 223] on div "[GEOGRAPHIC_DATA]" at bounding box center [319, 224] width 109 height 12
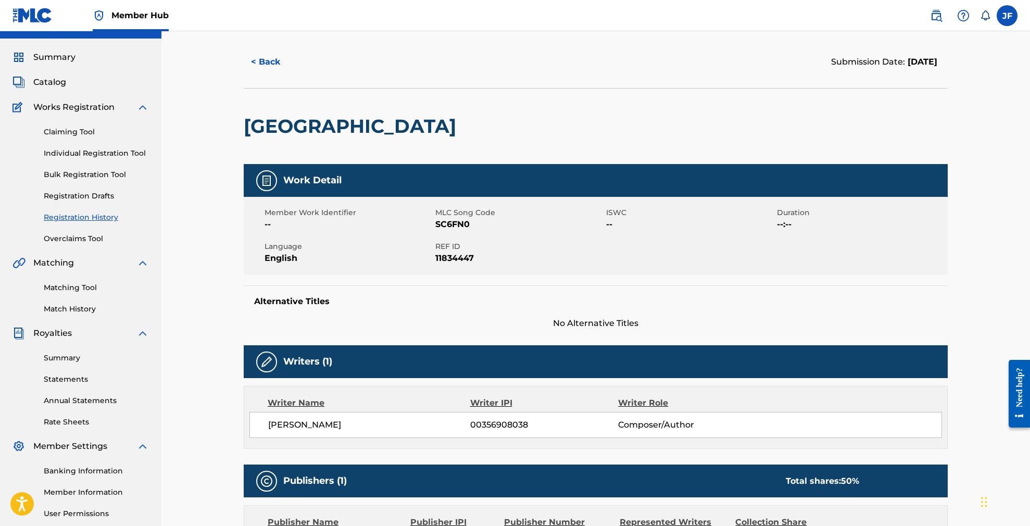
scroll to position [21, 0]
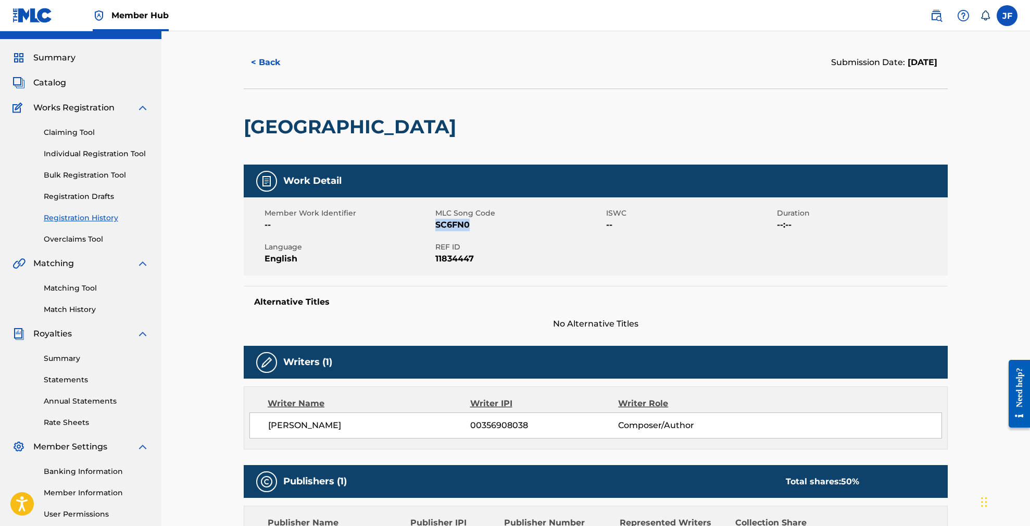
drag, startPoint x: 470, startPoint y: 224, endPoint x: 437, endPoint y: 223, distance: 33.3
click at [437, 223] on span "SC6FN0" at bounding box center [519, 225] width 168 height 12
copy span "SC6FN0"
click at [68, 290] on link "Matching Tool" at bounding box center [96, 288] width 105 height 11
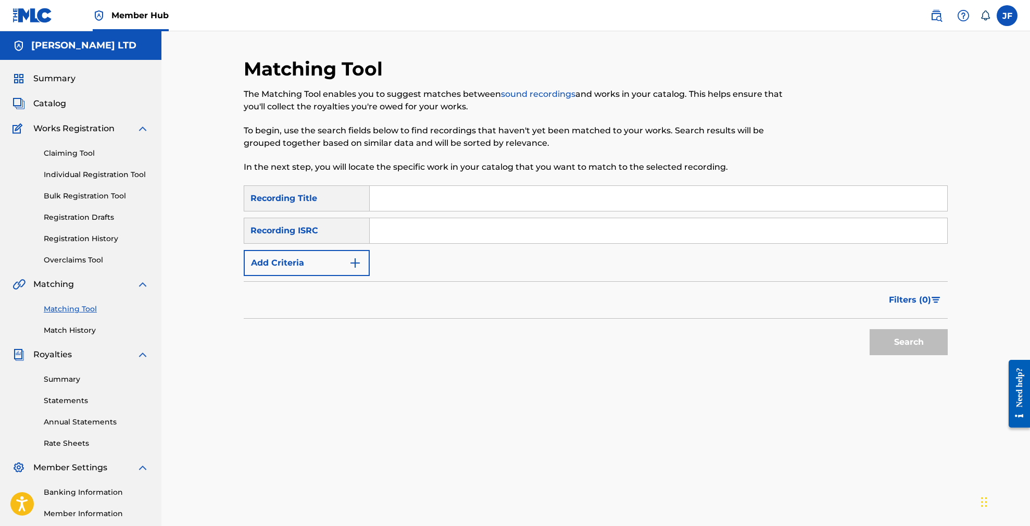
click at [390, 200] on input "Search Form" at bounding box center [658, 198] width 577 height 25
paste input "LITTLEST THINGS"
type input "LITTLEST THINGS"
click at [891, 348] on button "Search" at bounding box center [908, 342] width 78 height 26
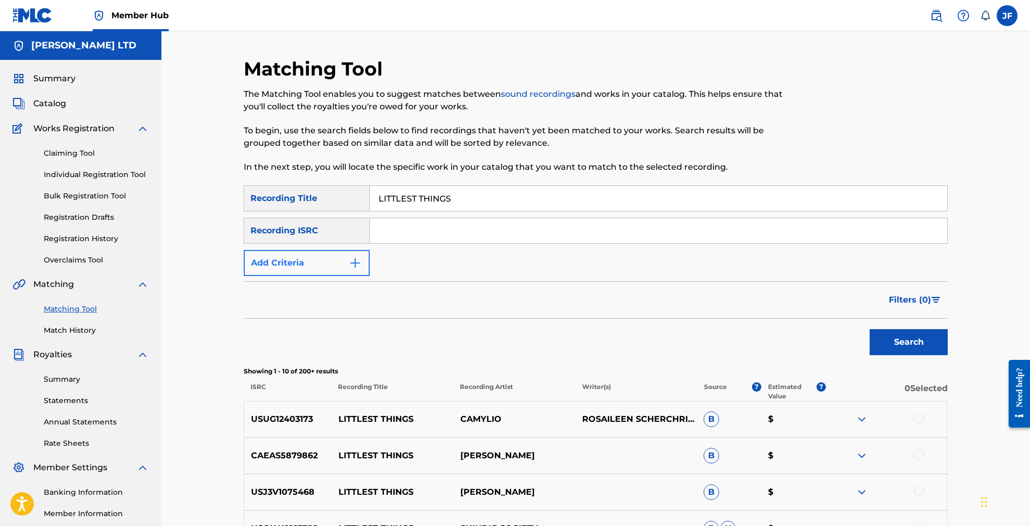
click at [323, 262] on button "Add Criteria" at bounding box center [307, 263] width 126 height 26
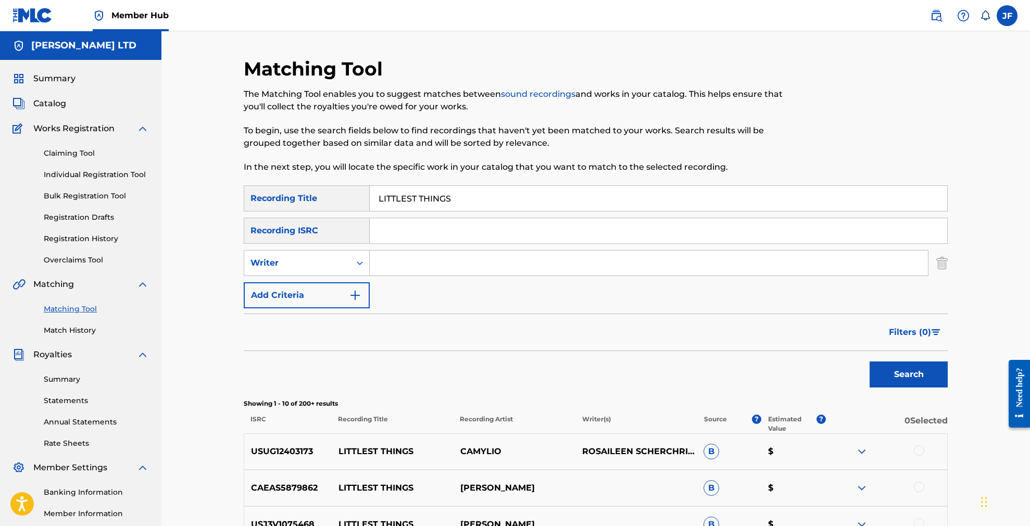
click at [398, 265] on input "Search Form" at bounding box center [649, 262] width 558 height 25
paste input "[PERSON_NAME]"
type input "[PERSON_NAME]"
click at [909, 373] on button "Search" at bounding box center [908, 374] width 78 height 26
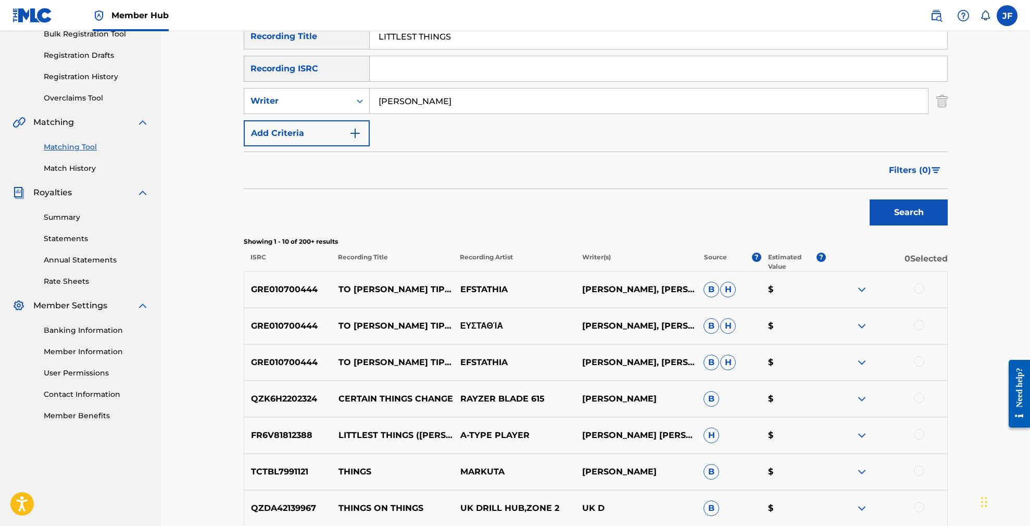
scroll to position [163, 0]
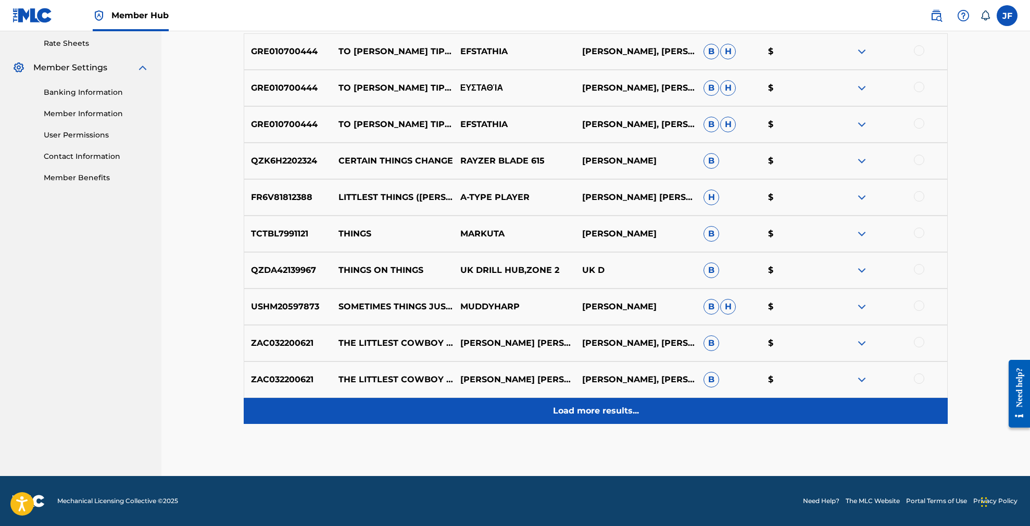
click at [580, 410] on p "Load more results..." at bounding box center [596, 410] width 86 height 12
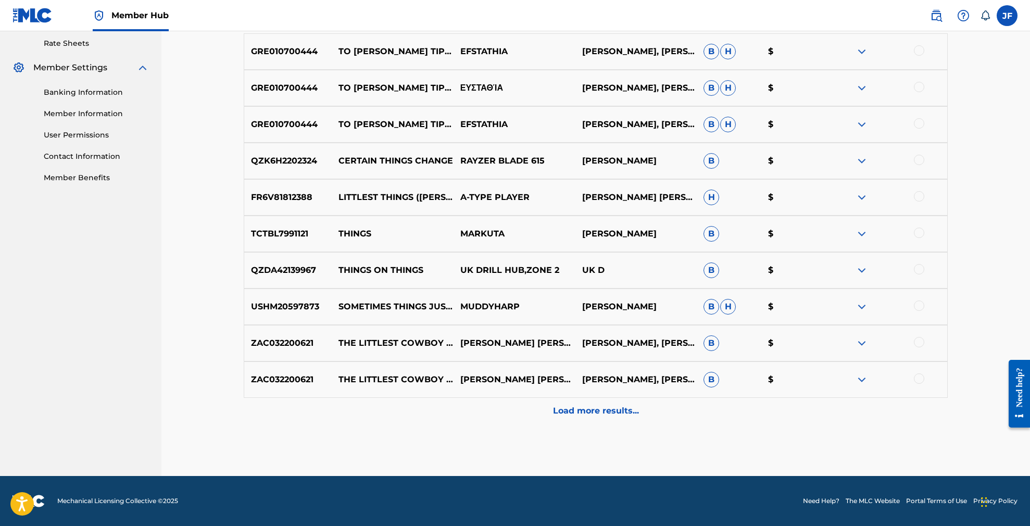
scroll to position [120, 0]
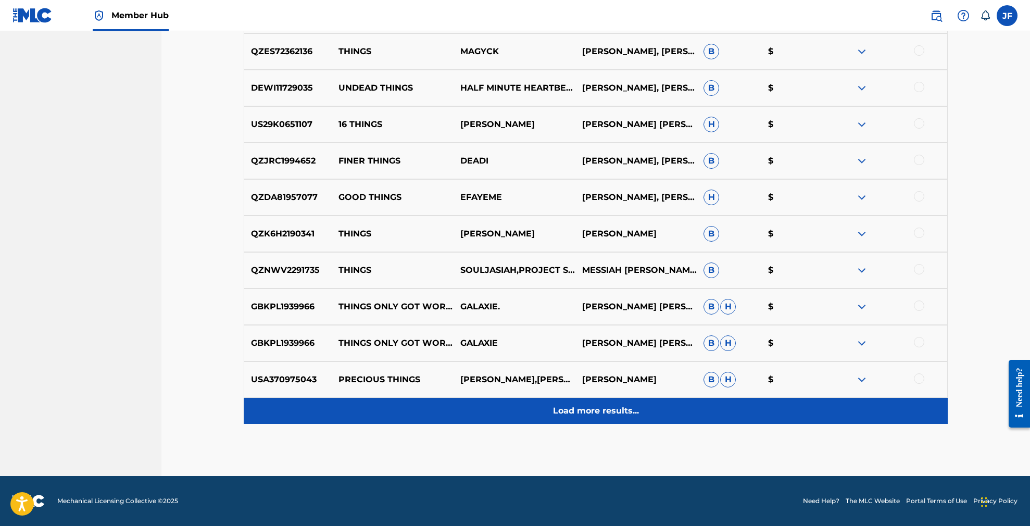
click at [572, 413] on p "Load more results..." at bounding box center [596, 410] width 86 height 12
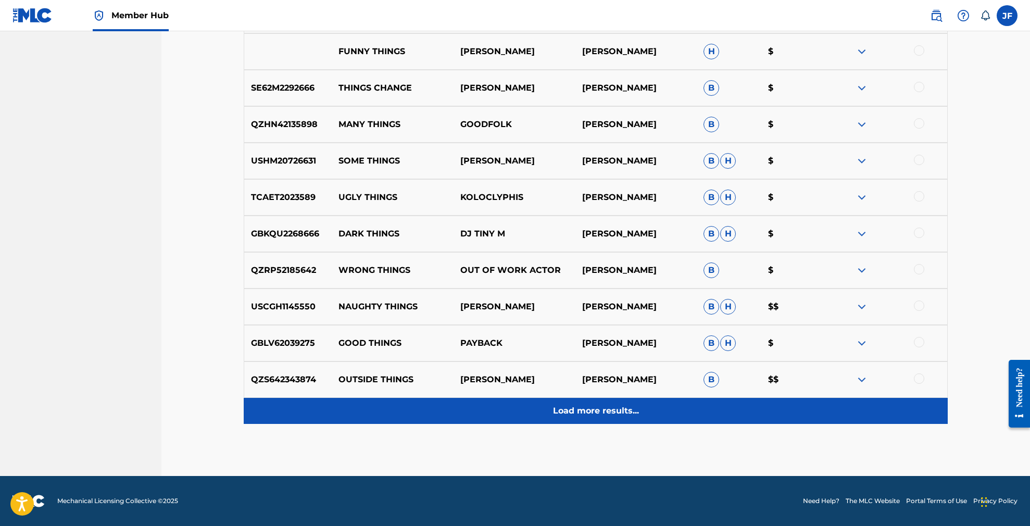
click at [574, 409] on p "Load more results..." at bounding box center [596, 410] width 86 height 12
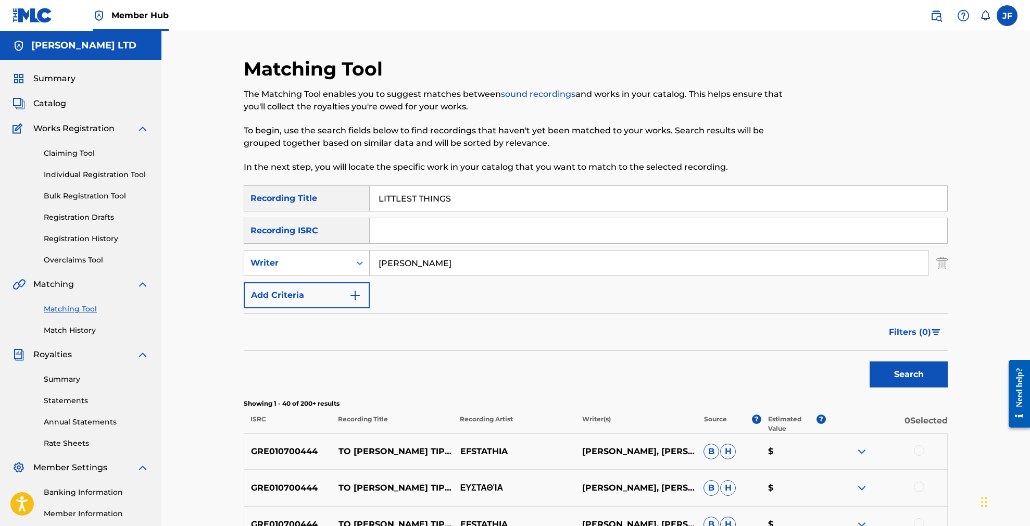
scroll to position [0, 0]
drag, startPoint x: 466, startPoint y: 261, endPoint x: 320, endPoint y: 261, distance: 146.3
click at [320, 261] on div "SearchWithCriteria5e9eacca-3032-4c5e-9579-239719fb5bee Writer MARK D RONSON" at bounding box center [596, 263] width 704 height 26
click at [344, 263] on div "Writer" at bounding box center [297, 262] width 94 height 12
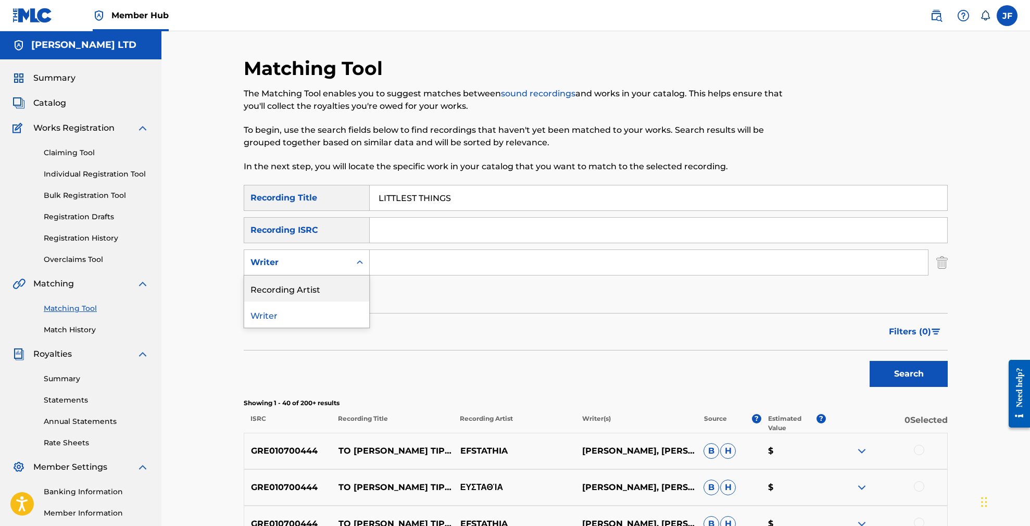
click at [314, 291] on div "Recording Artist" at bounding box center [306, 288] width 125 height 26
click at [403, 267] on input "Search Form" at bounding box center [649, 262] width 558 height 25
click at [390, 262] on input "Lilly Allen" at bounding box center [649, 262] width 558 height 25
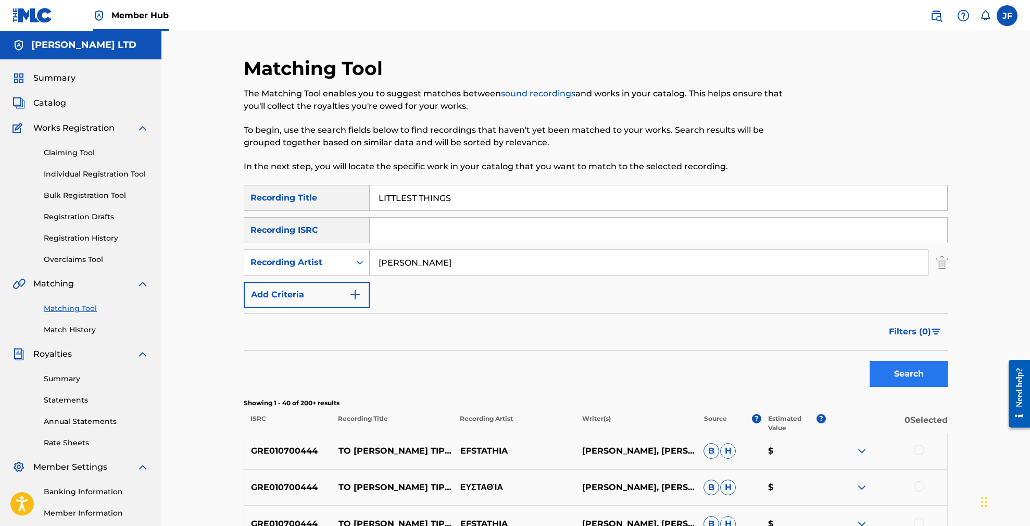
type input "Lily Allen"
click at [906, 371] on button "Search" at bounding box center [908, 374] width 78 height 26
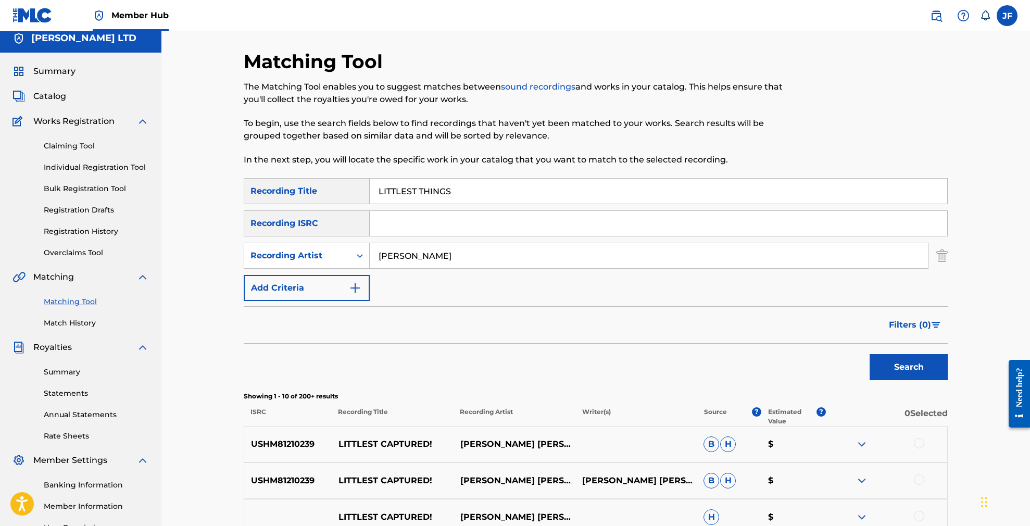
scroll to position [6, 0]
drag, startPoint x: 465, startPoint y: 191, endPoint x: 397, endPoint y: 192, distance: 68.2
click at [397, 192] on input "LITTLEST THINGS" at bounding box center [658, 192] width 577 height 25
click at [460, 195] on input "LITTLEST THINGS" at bounding box center [658, 192] width 577 height 25
drag, startPoint x: 458, startPoint y: 193, endPoint x: 366, endPoint y: 188, distance: 91.7
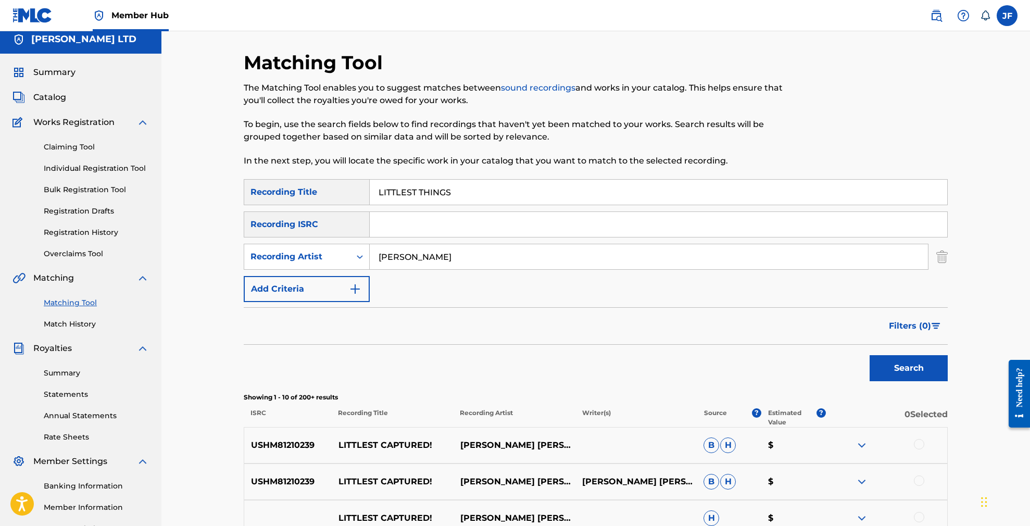
click at [366, 188] on div "SearchWithCriteriaf9fb393f-21dc-4ba8-b8ea-acc84086db39 Recording Title LITTLEST…" at bounding box center [596, 192] width 704 height 26
paste input "FETIME"
type input "LIFETIME"
drag, startPoint x: 422, startPoint y: 258, endPoint x: 369, endPoint y: 255, distance: 52.7
click at [369, 255] on div "SearchWithCriteria3f3895a6-28e5-4f6a-922b-648300c99bd4 Recording Artist Lily Al…" at bounding box center [596, 257] width 704 height 26
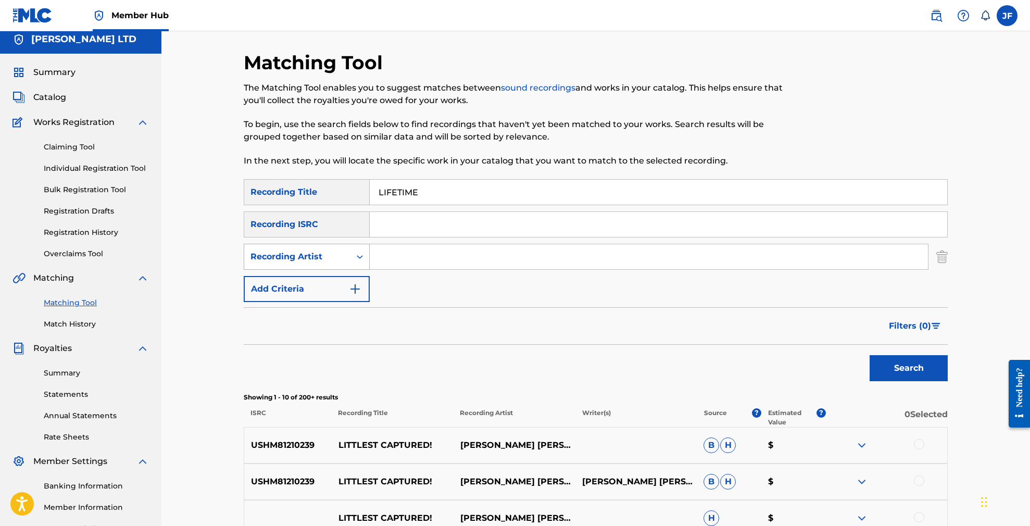
click at [357, 255] on icon "Search Form" at bounding box center [360, 256] width 10 height 10
click at [311, 283] on div "Writer" at bounding box center [306, 283] width 125 height 26
click at [401, 258] on input "Search Form" at bounding box center [649, 256] width 558 height 25
paste input "[PERSON_NAME]"
click at [908, 368] on button "Search" at bounding box center [908, 368] width 78 height 26
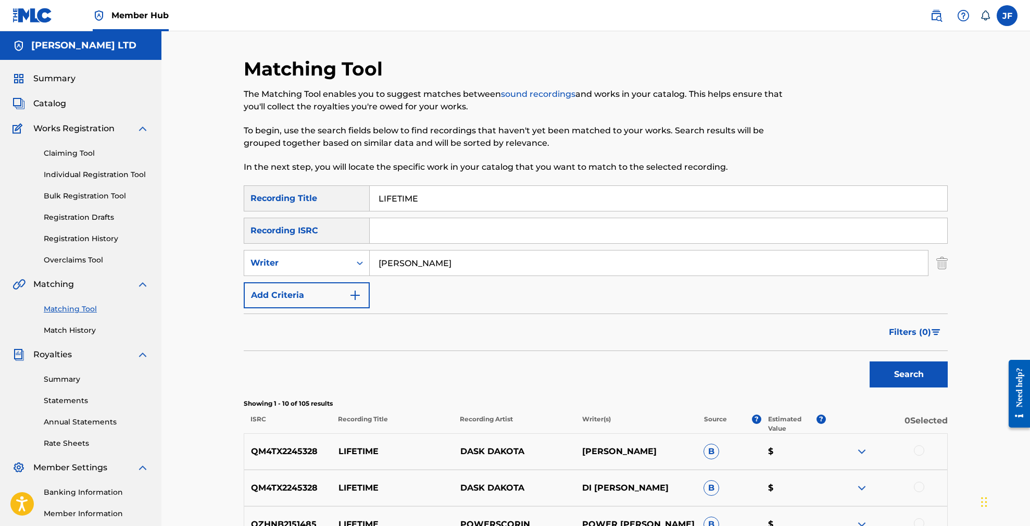
scroll to position [0, 0]
drag, startPoint x: 446, startPoint y: 261, endPoint x: 346, endPoint y: 261, distance: 100.0
click at [346, 261] on div "SearchWithCriteria88bceae5-95ef-4a0e-80b1-7077507c41cd Writer DANTE SMITH" at bounding box center [596, 263] width 704 height 26
type input "Mos Def"
click at [908, 374] on button "Search" at bounding box center [908, 374] width 78 height 26
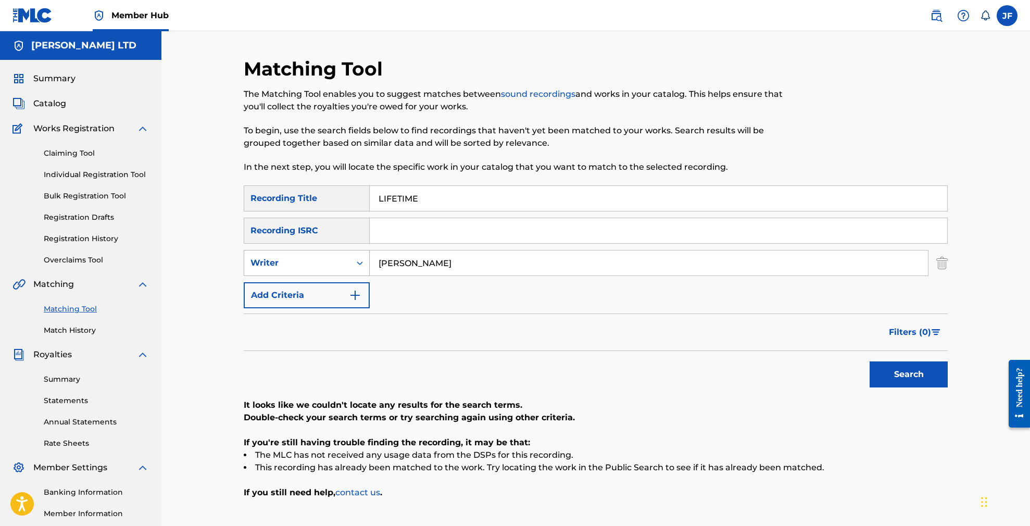
scroll to position [0, 1]
drag, startPoint x: 368, startPoint y: 254, endPoint x: 338, endPoint y: 259, distance: 29.6
click at [347, 257] on div "Writer" at bounding box center [307, 263] width 126 height 26
click at [307, 288] on div "Recording Artist" at bounding box center [306, 289] width 125 height 26
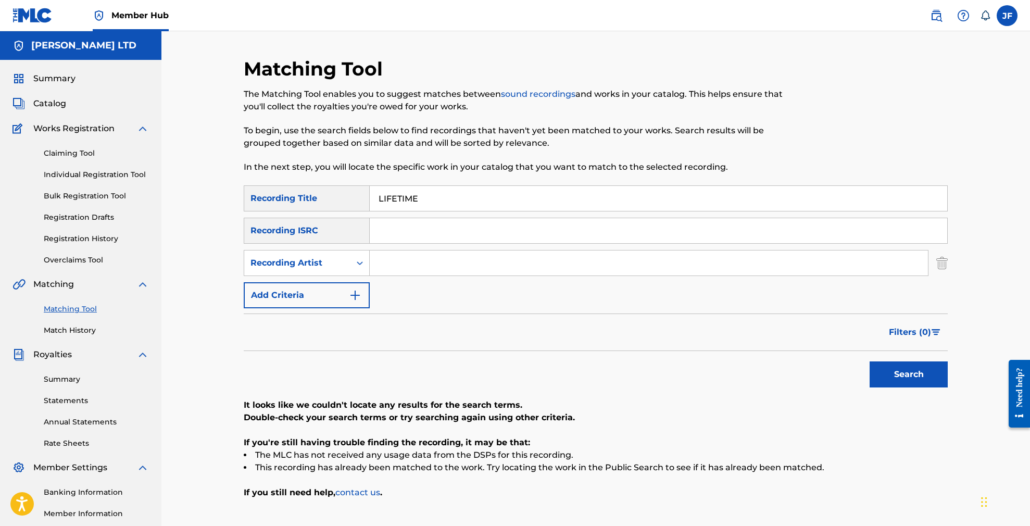
click at [440, 265] on input "Search Form" at bounding box center [649, 262] width 558 height 25
type input "Mos Def"
click at [908, 374] on button "Search" at bounding box center [908, 374] width 78 height 26
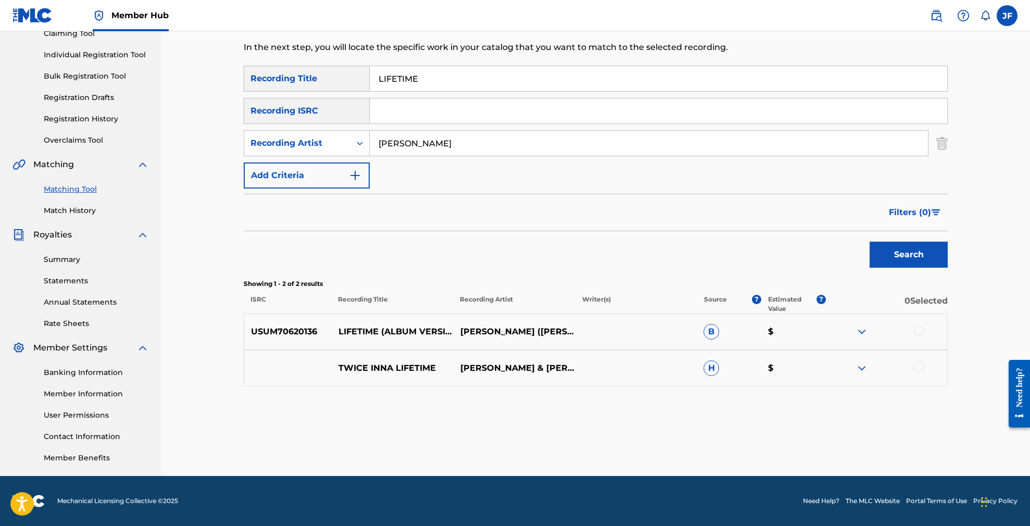
scroll to position [120, 0]
drag, startPoint x: 427, startPoint y: 81, endPoint x: 371, endPoint y: 73, distance: 57.2
click at [371, 73] on input "LIFETIME" at bounding box center [658, 78] width 577 height 25
type input "Thuggin"
drag, startPoint x: 419, startPoint y: 139, endPoint x: 373, endPoint y: 141, distance: 45.8
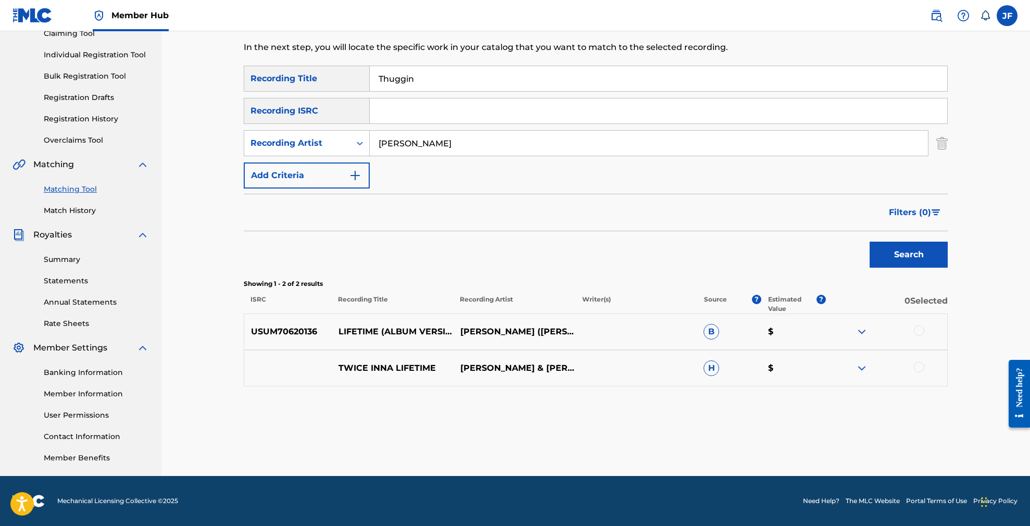
click at [373, 141] on input "Mos Def" at bounding box center [649, 143] width 558 height 25
type input "Madlib"
click at [908, 255] on button "Search" at bounding box center [908, 255] width 78 height 26
drag, startPoint x: 448, startPoint y: 75, endPoint x: 347, endPoint y: 81, distance: 101.7
click at [347, 81] on div "SearchWithCriteriaf9fb393f-21dc-4ba8-b8ea-acc84086db39 Recording Title Thuggin" at bounding box center [596, 79] width 704 height 26
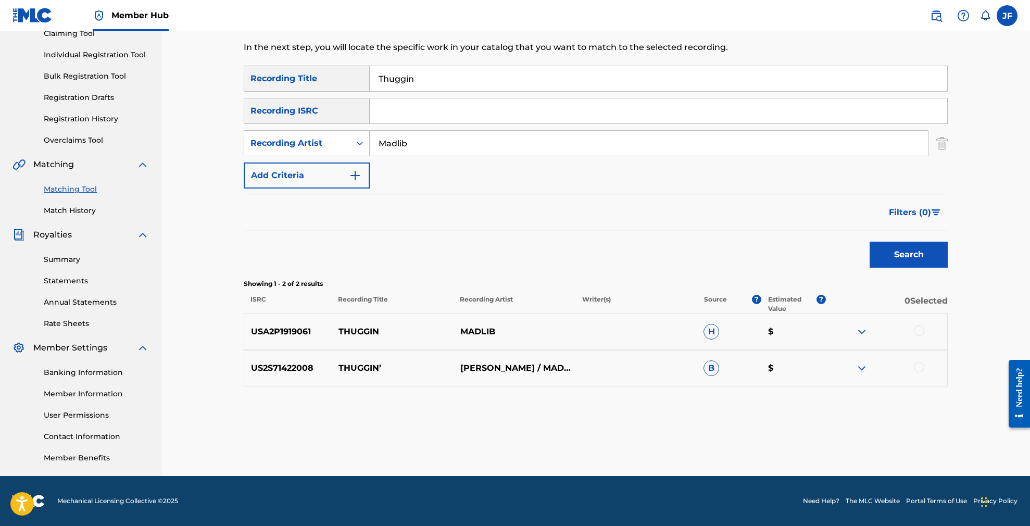
paste input "El Dorado"
type input "El Dorado"
drag, startPoint x: 429, startPoint y: 144, endPoint x: 362, endPoint y: 143, distance: 67.7
click at [362, 143] on div "SearchWithCriteriaa73e0f78-a338-4e42-a9ae-f82f688e262d Recording Artist Madlib" at bounding box center [596, 143] width 704 height 26
type input "Ro James"
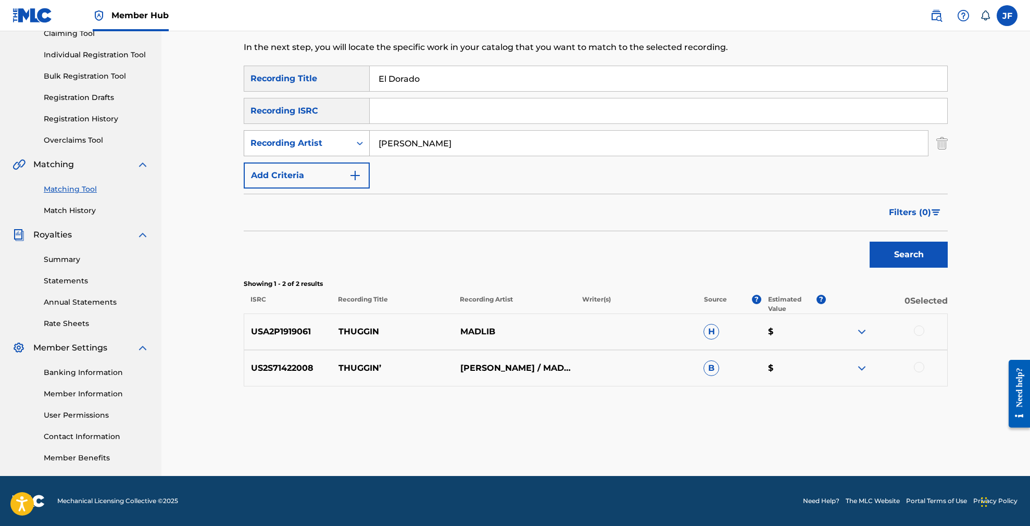
click at [908, 255] on button "Search" at bounding box center [908, 255] width 78 height 26
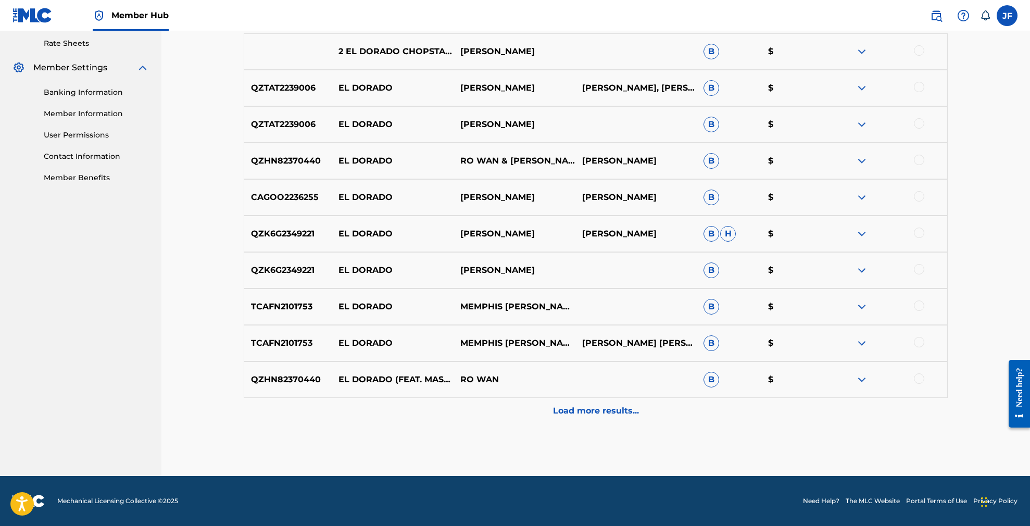
scroll to position [400, 0]
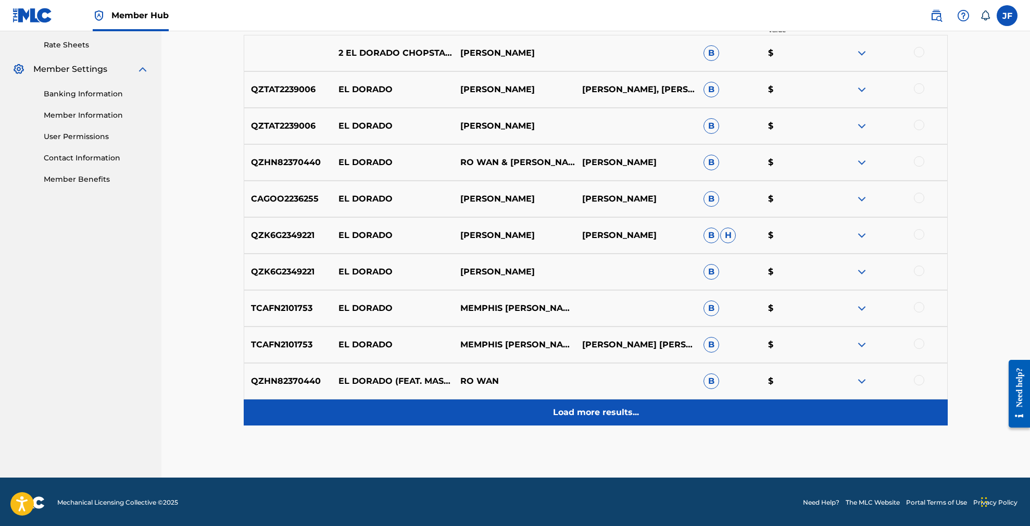
click at [612, 411] on p "Load more results..." at bounding box center [596, 412] width 86 height 12
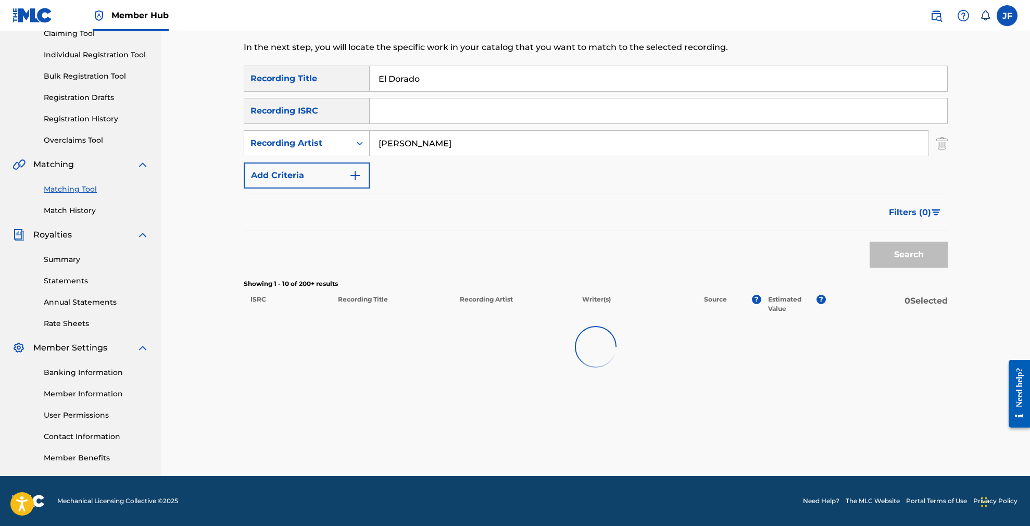
scroll to position [398, 0]
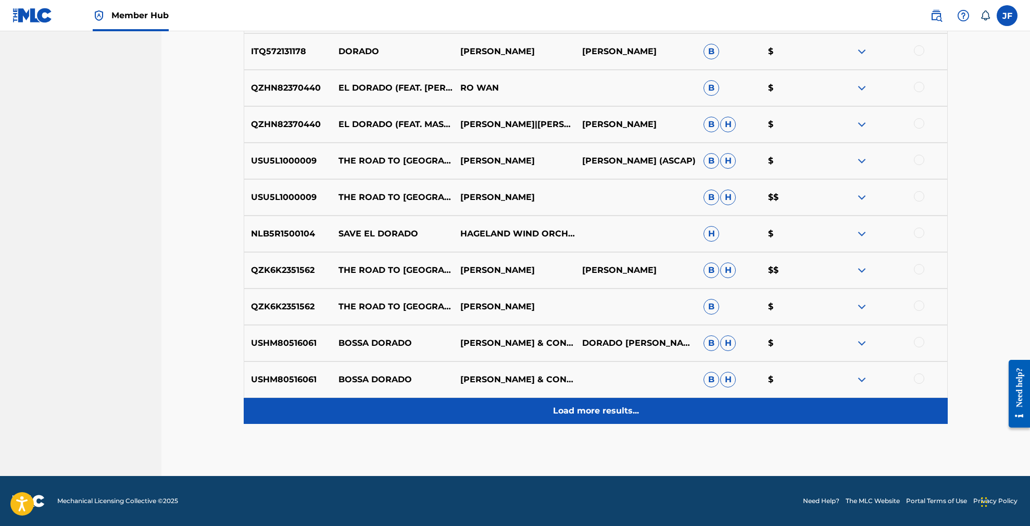
click at [600, 408] on p "Load more results..." at bounding box center [596, 410] width 86 height 12
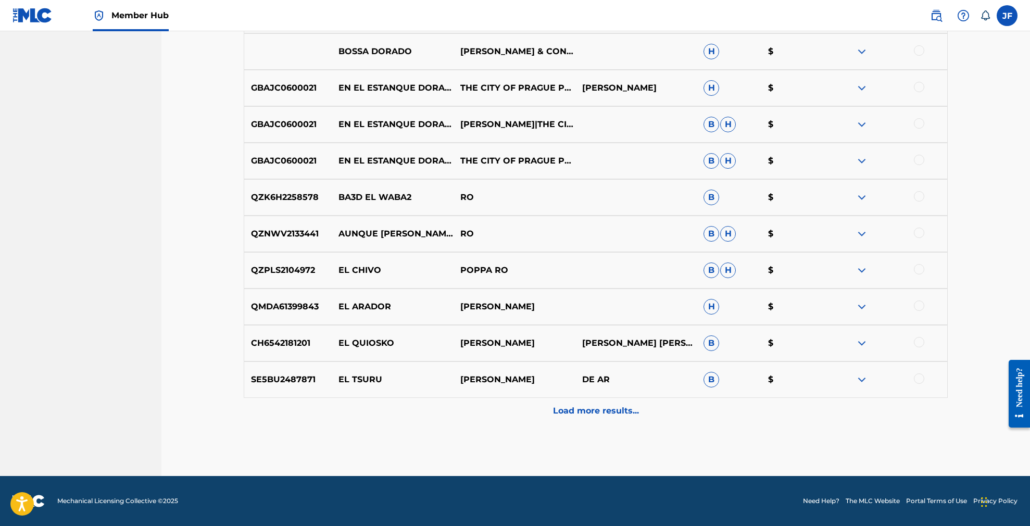
scroll to position [1129, 0]
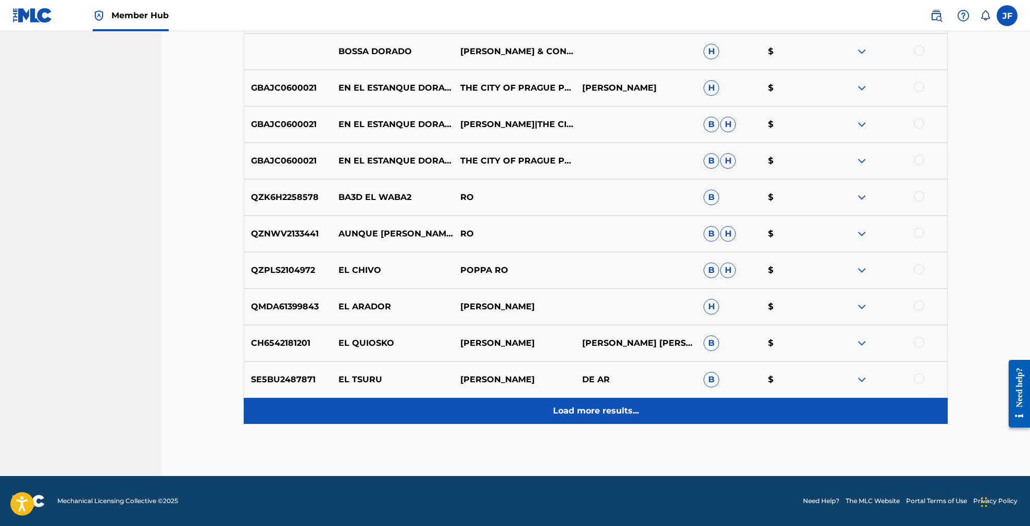
click at [597, 414] on p "Load more results..." at bounding box center [596, 410] width 86 height 12
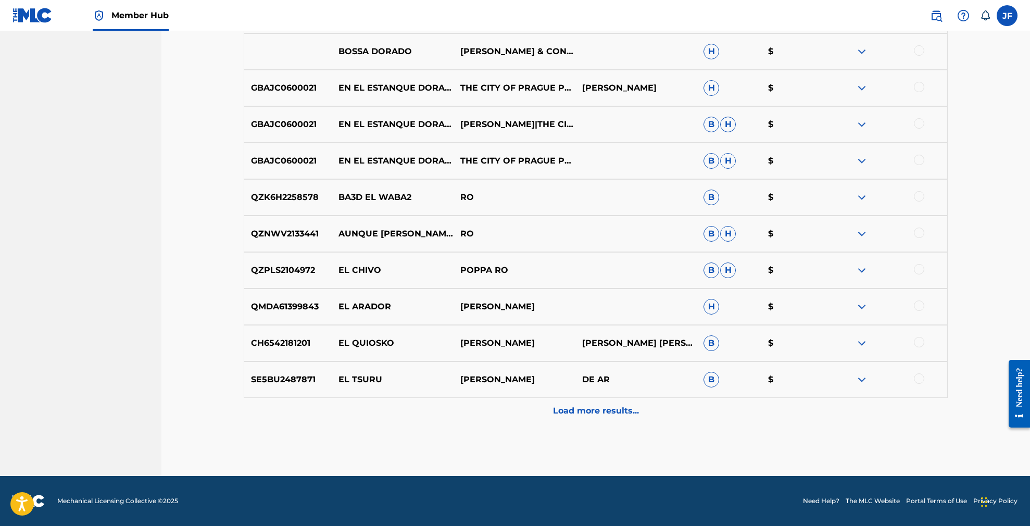
scroll to position [120, 0]
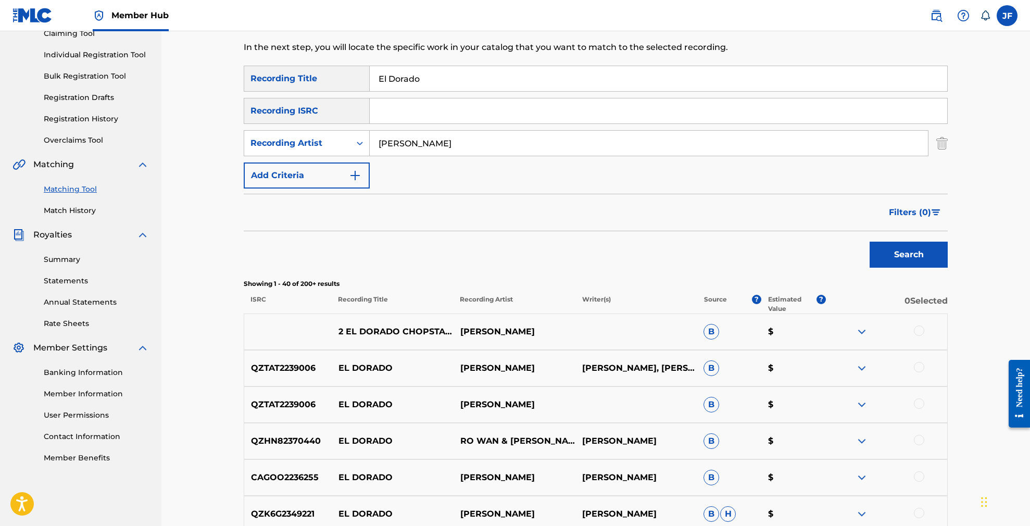
drag, startPoint x: 438, startPoint y: 80, endPoint x: 339, endPoint y: 74, distance: 99.0
click at [339, 74] on div "SearchWithCriteriaf9fb393f-21dc-4ba8-b8ea-acc84086db39 Recording Title El Dorado" at bounding box center [596, 79] width 704 height 26
click at [909, 269] on div "Search" at bounding box center [905, 252] width 83 height 42
click at [909, 261] on button "Search" at bounding box center [908, 255] width 78 height 26
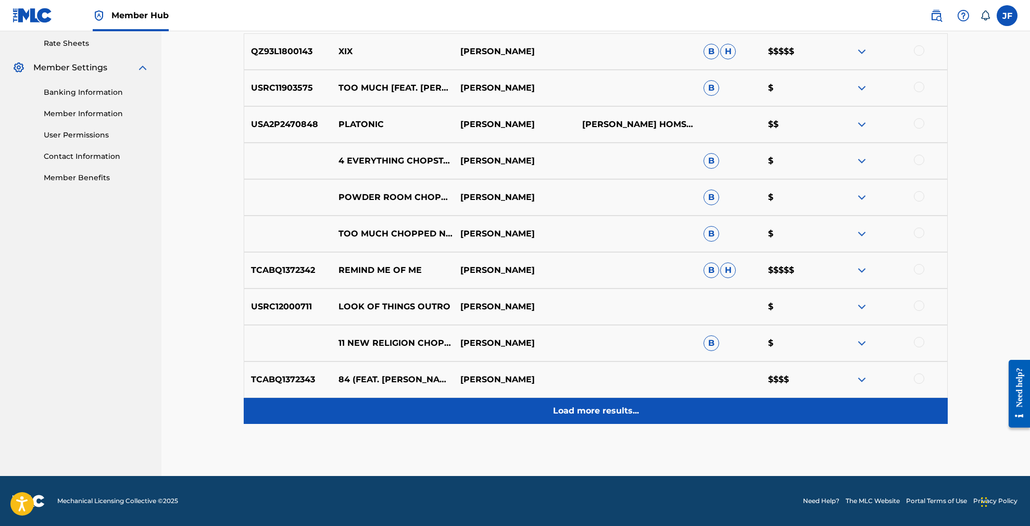
scroll to position [400, 1]
click at [601, 413] on p "Load more results..." at bounding box center [596, 410] width 86 height 12
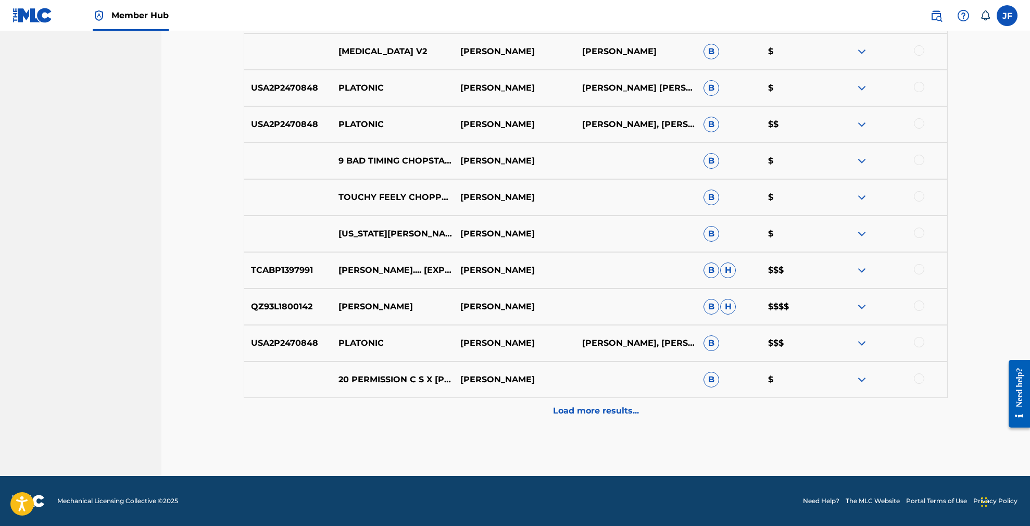
scroll to position [764, 0]
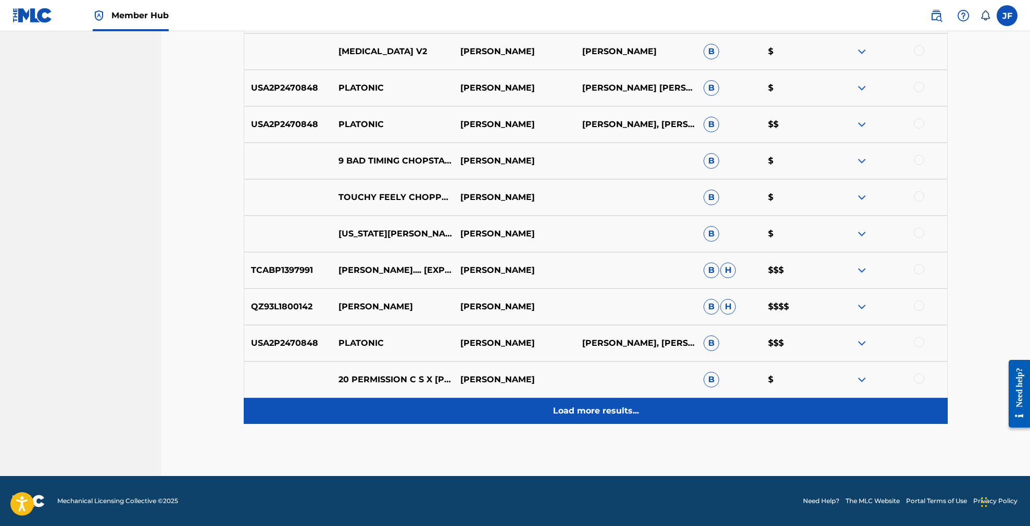
click at [606, 406] on p "Load more results..." at bounding box center [596, 410] width 86 height 12
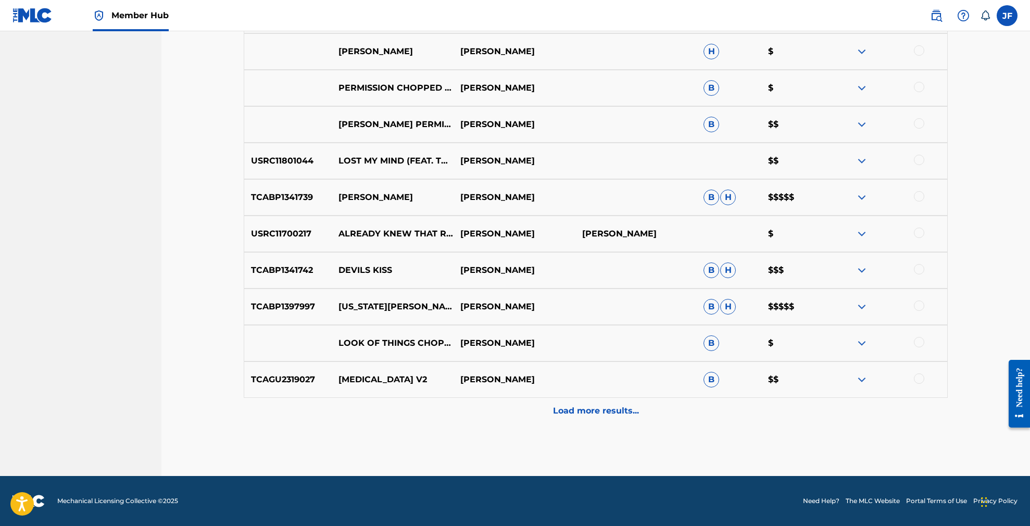
scroll to position [1129, 0]
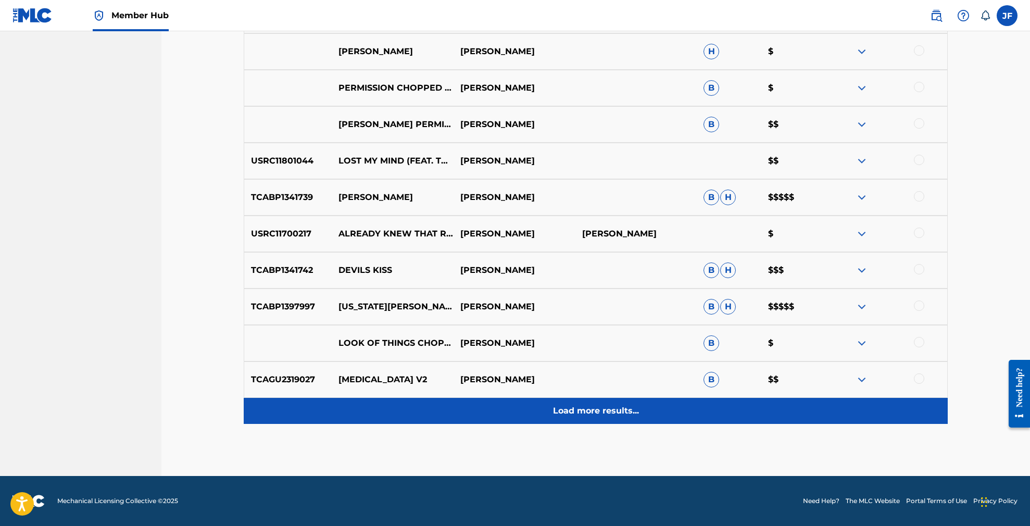
click at [597, 409] on p "Load more results..." at bounding box center [596, 410] width 86 height 12
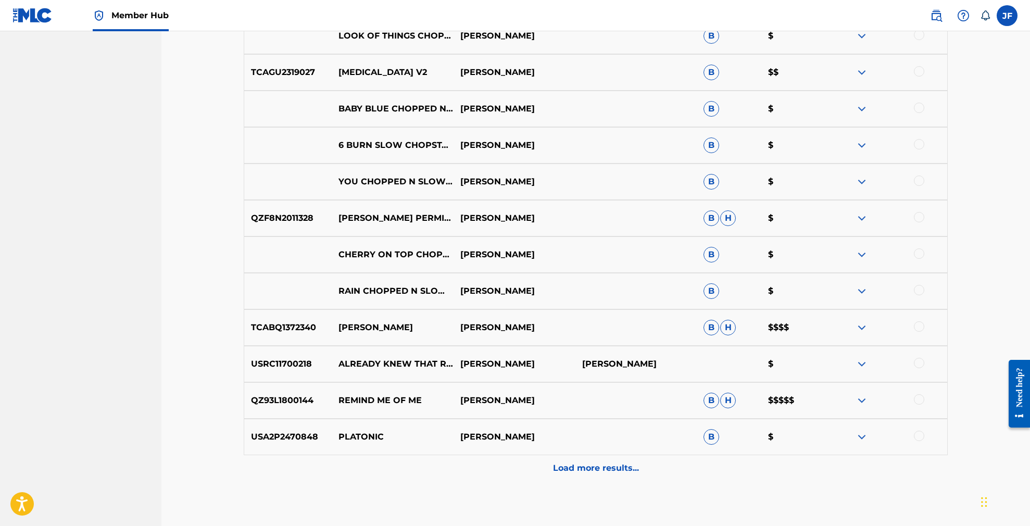
scroll to position [1438, 0]
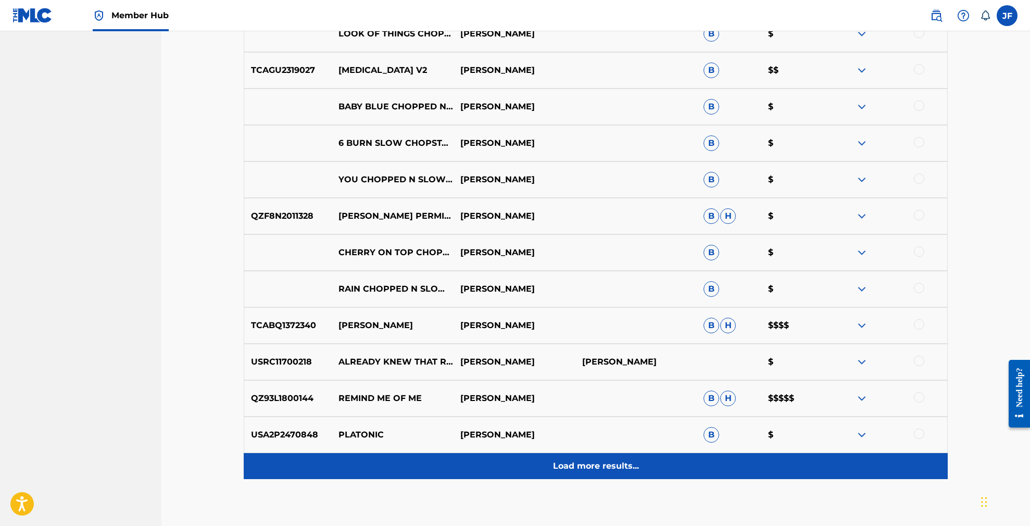
click at [592, 466] on p "Load more results..." at bounding box center [596, 466] width 86 height 12
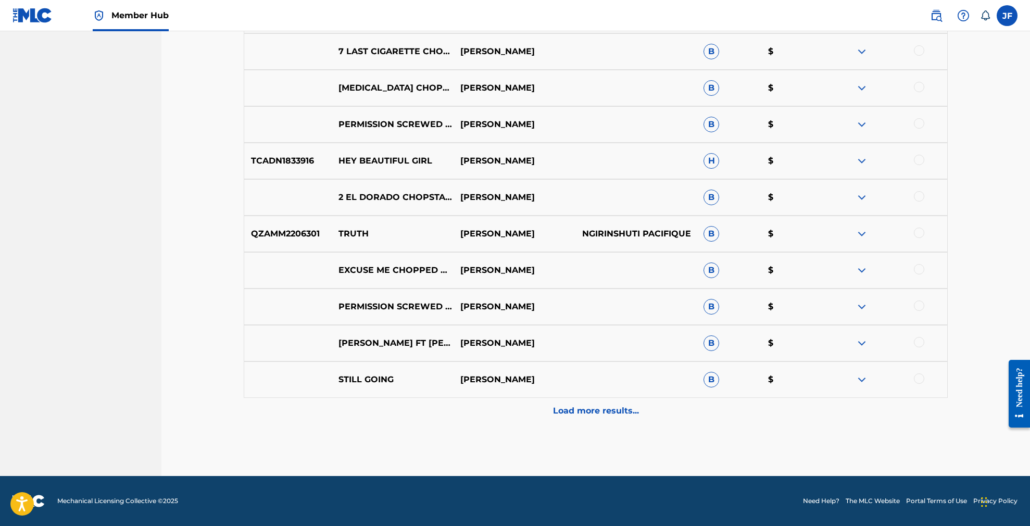
scroll to position [1857, 0]
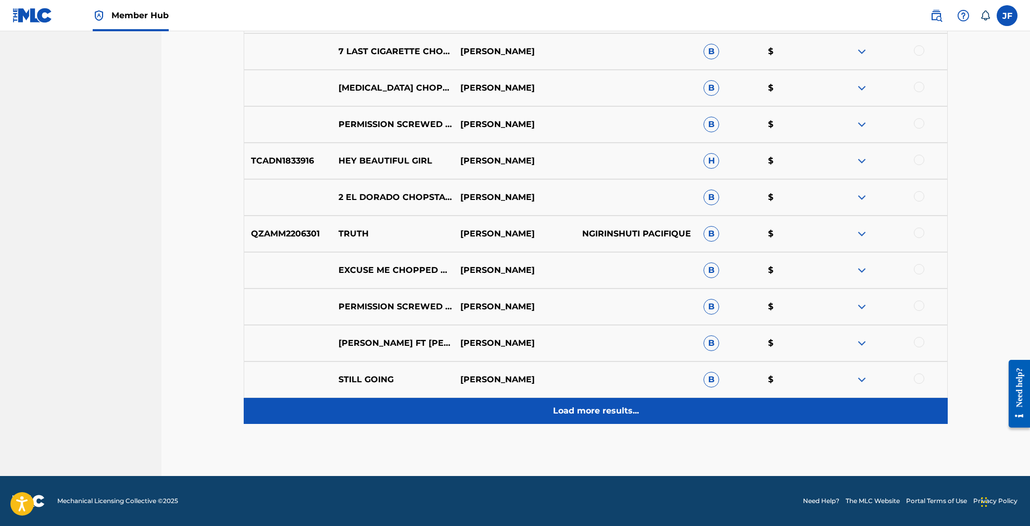
click at [583, 415] on p "Load more results..." at bounding box center [596, 410] width 86 height 12
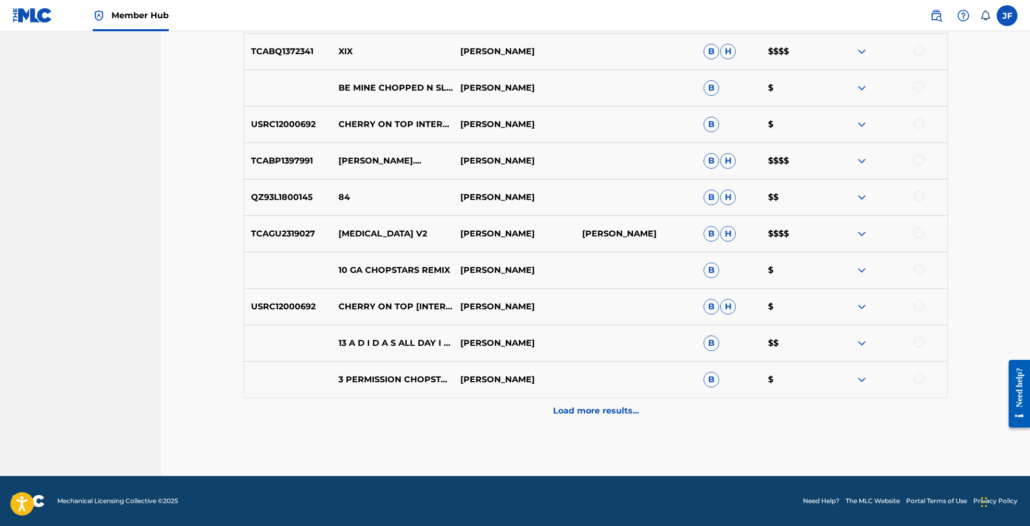
scroll to position [2222, 0]
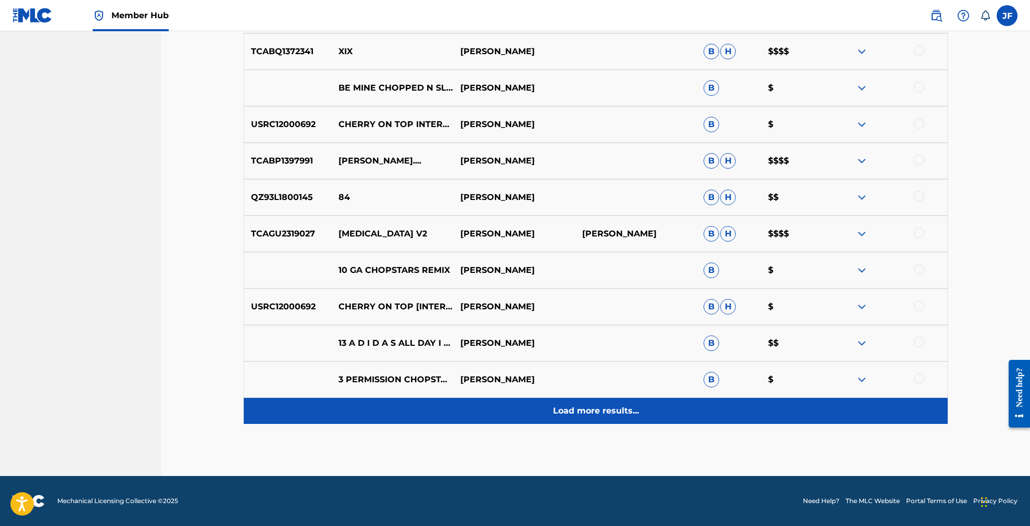
click at [588, 408] on p "Load more results..." at bounding box center [596, 410] width 86 height 12
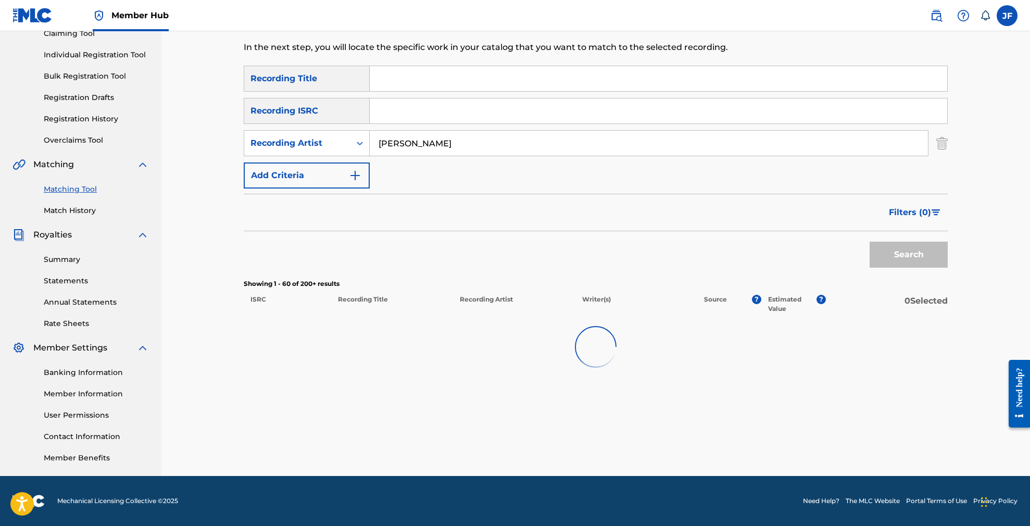
scroll to position [120, 0]
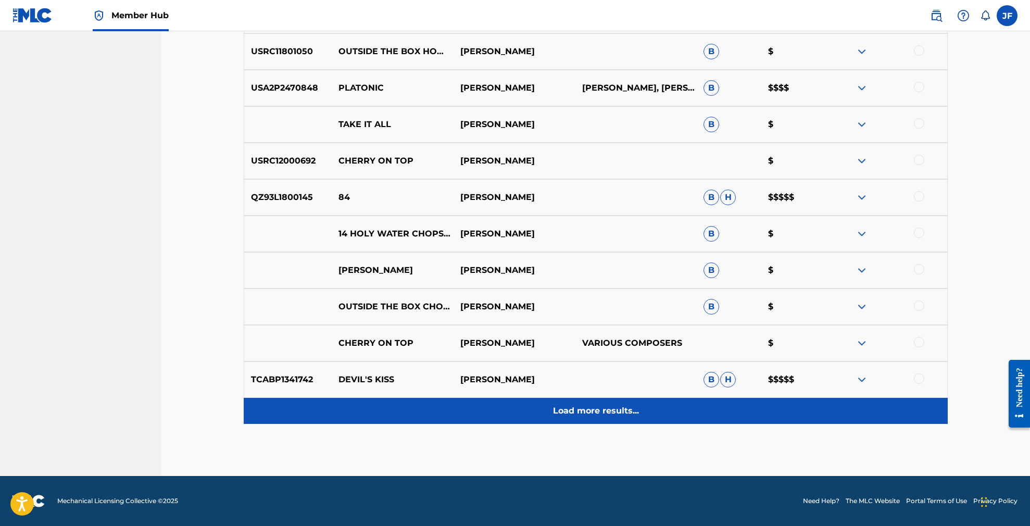
click at [588, 413] on p "Load more results..." at bounding box center [596, 410] width 86 height 12
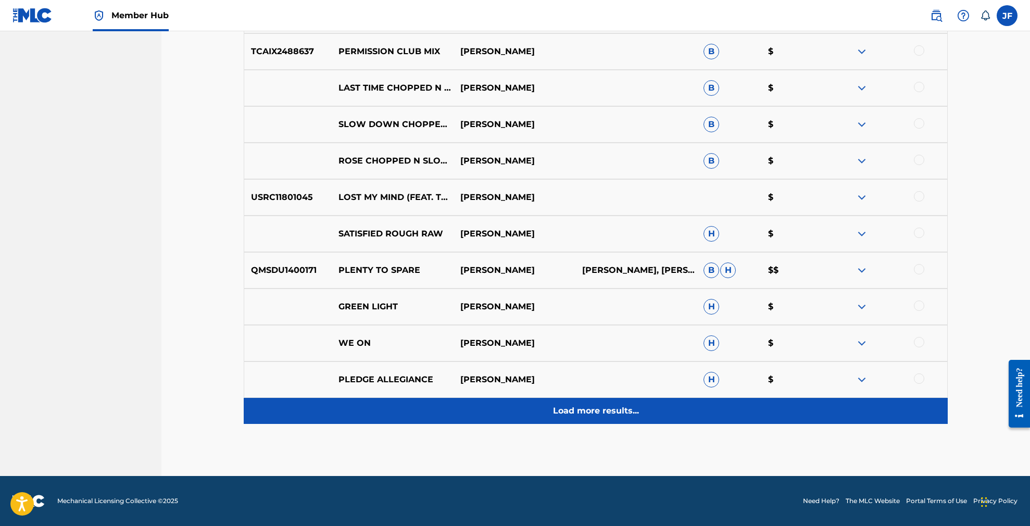
click at [593, 409] on p "Load more results..." at bounding box center [596, 410] width 86 height 12
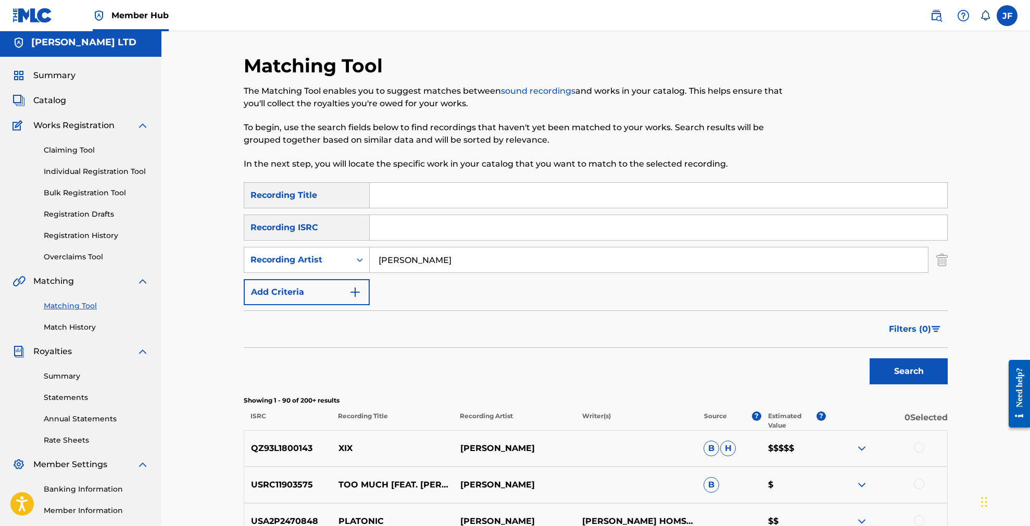
scroll to position [4, 1]
drag, startPoint x: 431, startPoint y: 263, endPoint x: 347, endPoint y: 259, distance: 83.9
click at [346, 259] on div "SearchWithCriteriaa73e0f78-a338-4e42-a9ae-f82f688e262d Recording Artist Ro James" at bounding box center [596, 259] width 704 height 26
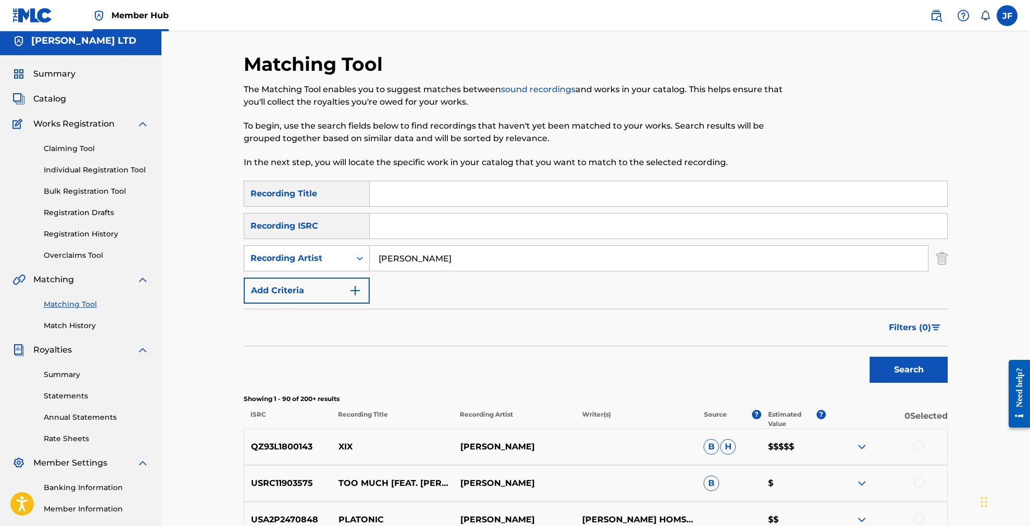
scroll to position [6, 0]
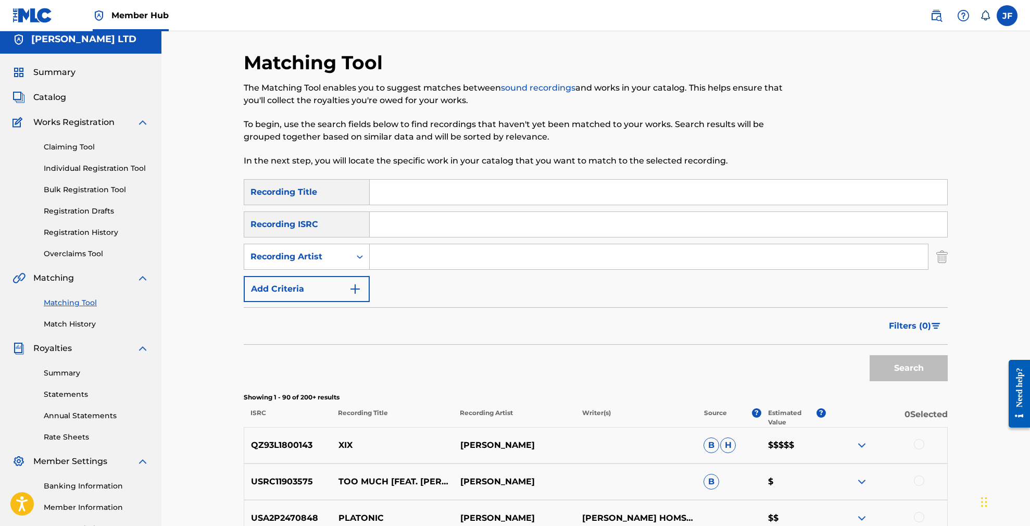
click at [432, 193] on input "Search Form" at bounding box center [658, 192] width 577 height 25
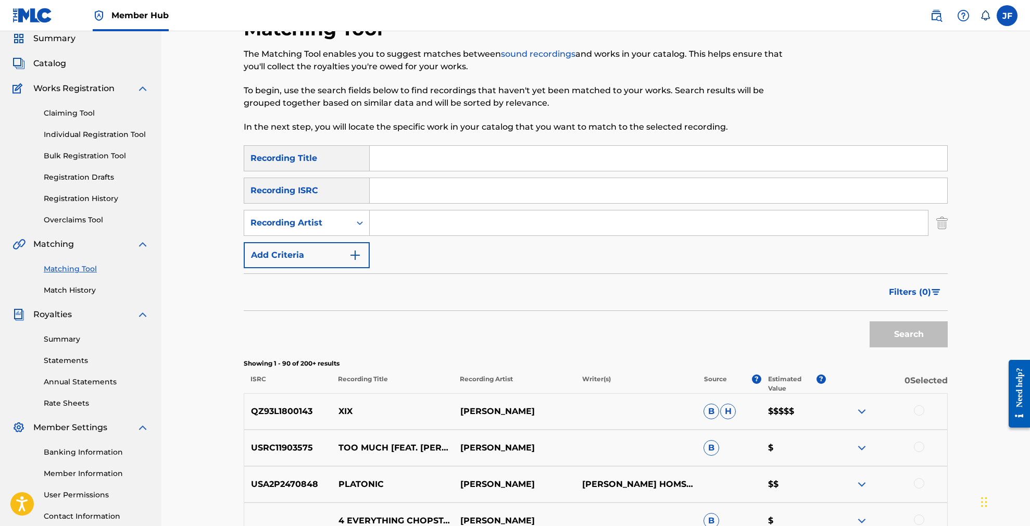
scroll to position [42, 0]
paste input "Einstein's on stage"
type input "Einstein's on stage"
click at [908, 333] on button "Search" at bounding box center [908, 333] width 78 height 26
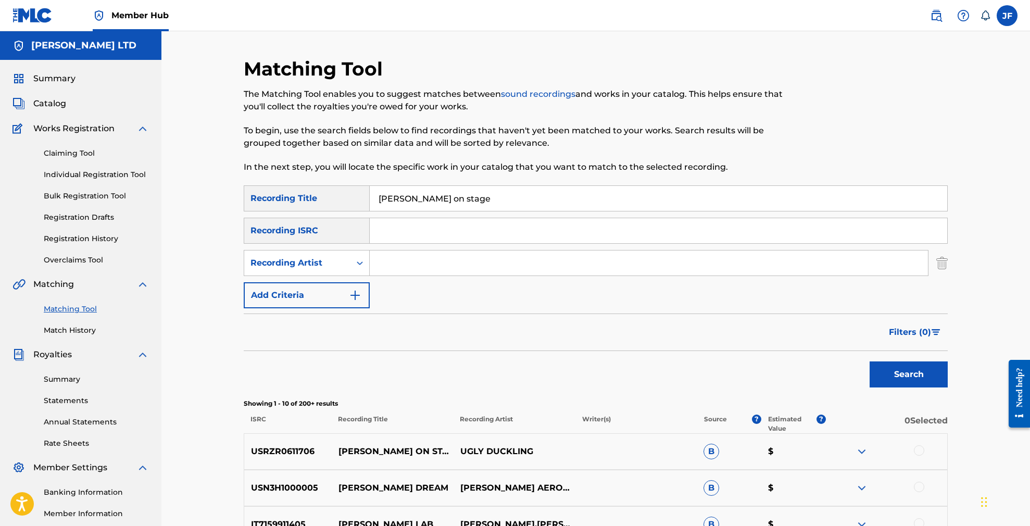
scroll to position [0, 1]
click at [404, 267] on input "Search Form" at bounding box center [649, 262] width 558 height 25
type input "Ugly Duckling"
click at [908, 374] on button "Search" at bounding box center [908, 374] width 78 height 26
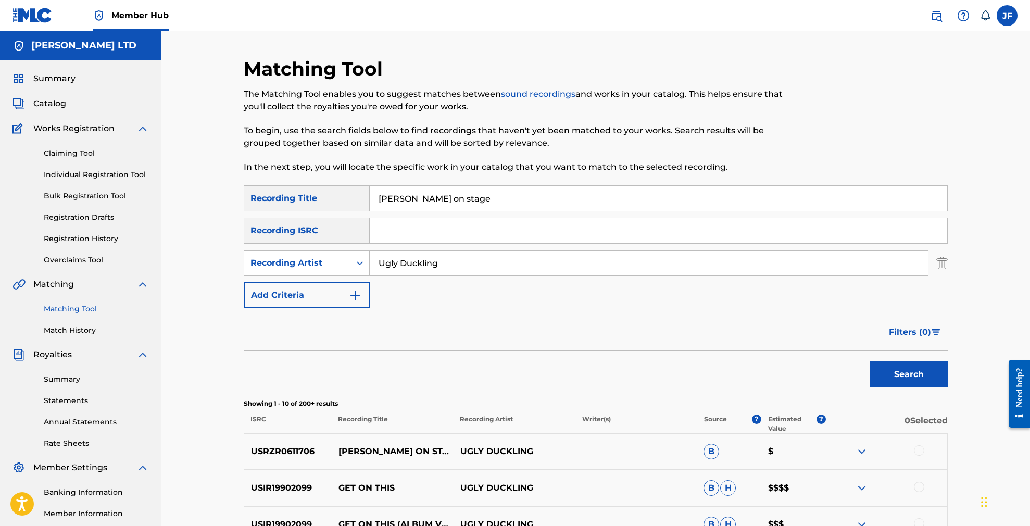
click at [460, 197] on input "Einstein's on stage" at bounding box center [658, 198] width 577 height 25
drag, startPoint x: 471, startPoint y: 197, endPoint x: 364, endPoint y: 195, distance: 106.2
click at [364, 195] on div "SearchWithCriteriaf9fb393f-21dc-4ba8-b8ea-acc84086db39 Recording Title Einstein…" at bounding box center [596, 198] width 704 height 26
paste input "I Won't Let it Di"
click at [908, 374] on button "Search" at bounding box center [908, 374] width 78 height 26
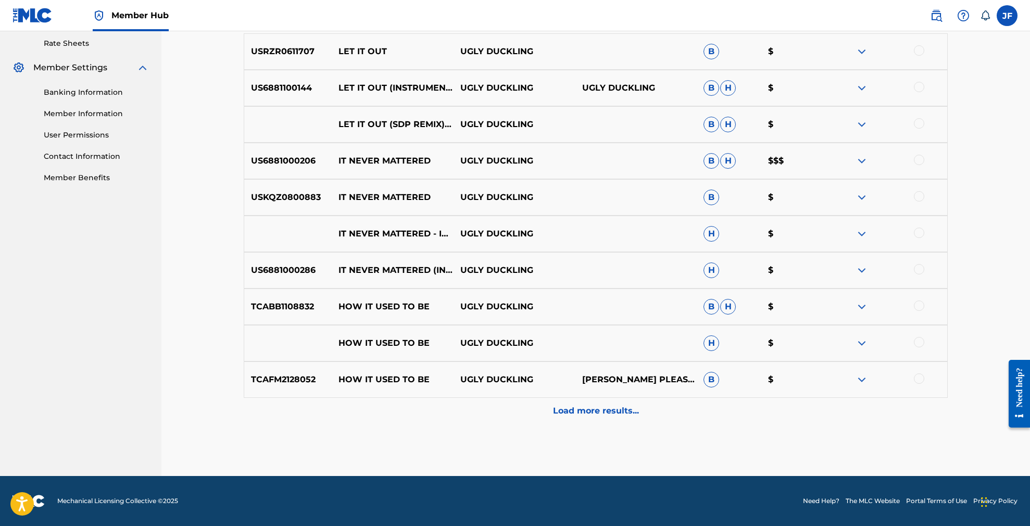
scroll to position [400, 0]
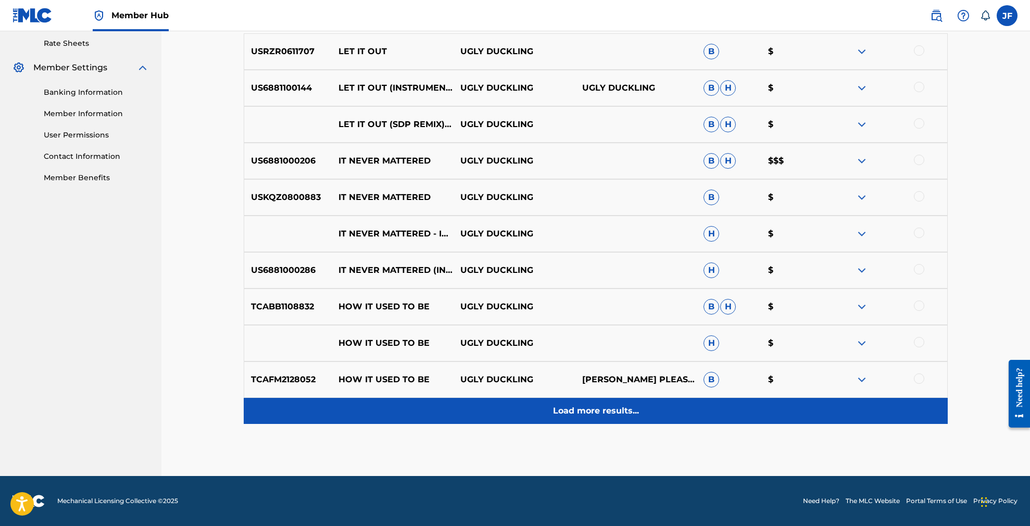
click at [584, 409] on p "Load more results..." at bounding box center [596, 410] width 86 height 12
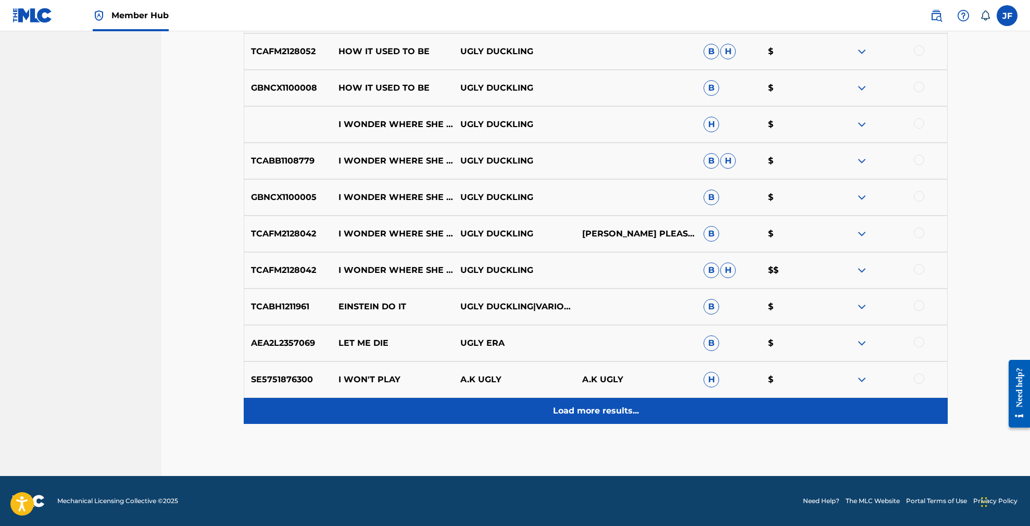
click at [601, 408] on p "Load more results..." at bounding box center [596, 410] width 86 height 12
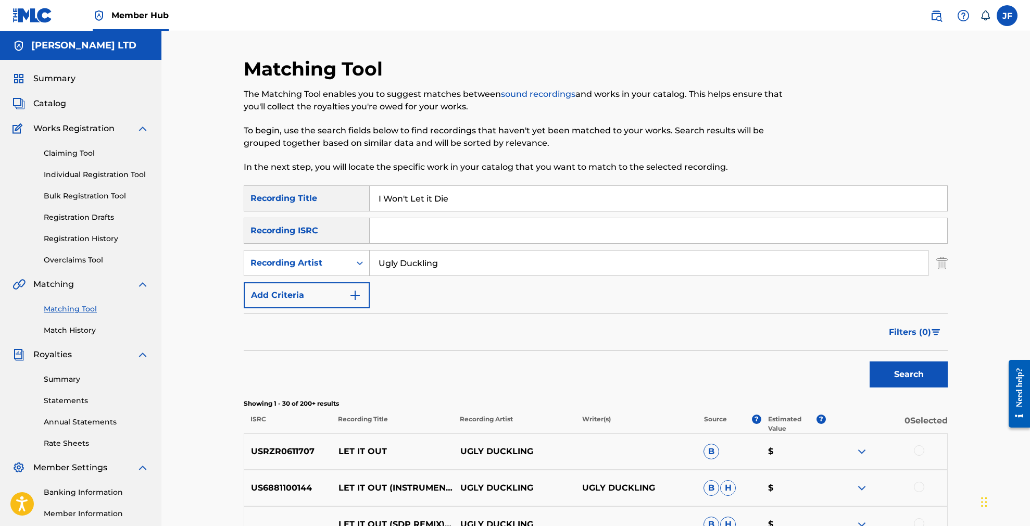
scroll to position [0, 0]
click at [492, 197] on input "I Won't Let it Die" at bounding box center [658, 198] width 577 height 25
drag, startPoint x: 458, startPoint y: 198, endPoint x: 317, endPoint y: 202, distance: 141.1
click at [317, 202] on div "SearchWithCriteriaf9fb393f-21dc-4ba8-b8ea-acc84086db39 Recording Title I Won't …" at bounding box center [596, 198] width 704 height 26
paste input "Suicide Slang"
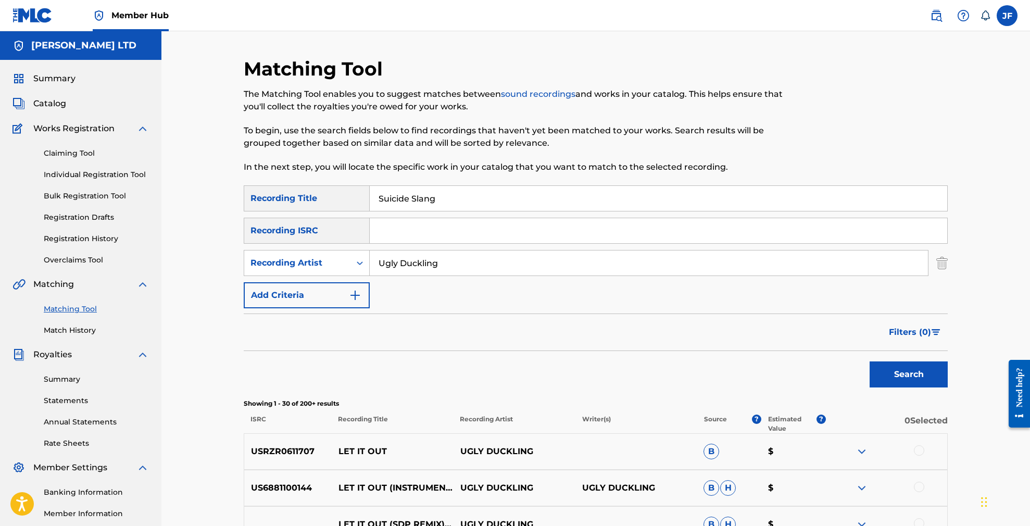
type input "Suicide Slang"
drag, startPoint x: 415, startPoint y: 264, endPoint x: 348, endPoint y: 261, distance: 67.2
click at [348, 261] on div "SearchWithCriteriaa73e0f78-a338-4e42-a9ae-f82f688e262d Recording Artist Ugly Du…" at bounding box center [596, 263] width 704 height 26
click at [908, 374] on button "Search" at bounding box center [908, 374] width 78 height 26
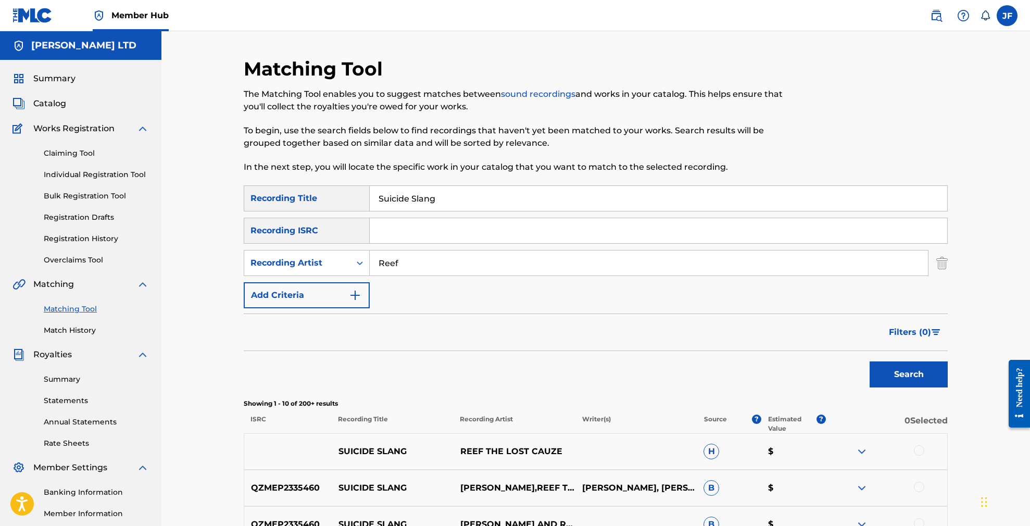
type input "Reef"
click at [908, 374] on button "Search" at bounding box center [908, 374] width 78 height 26
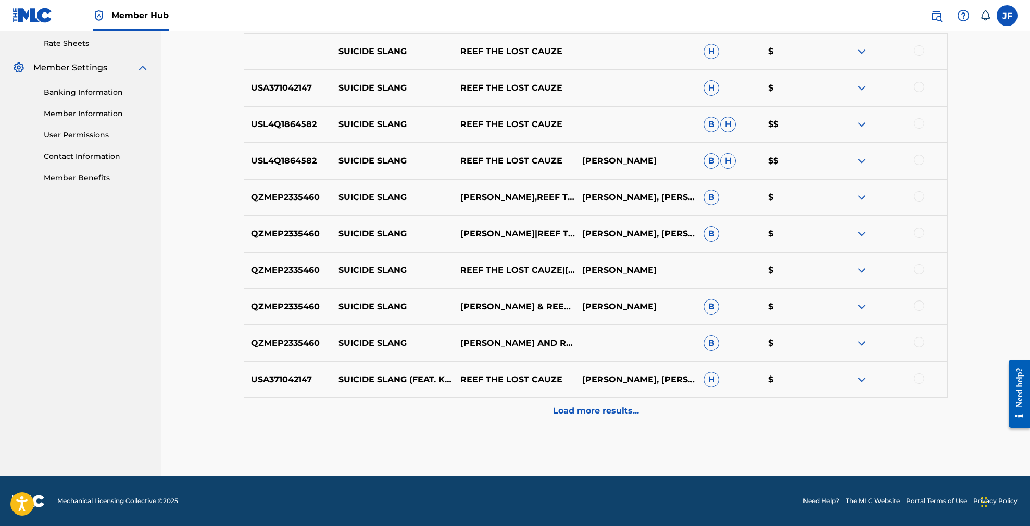
scroll to position [400, 0]
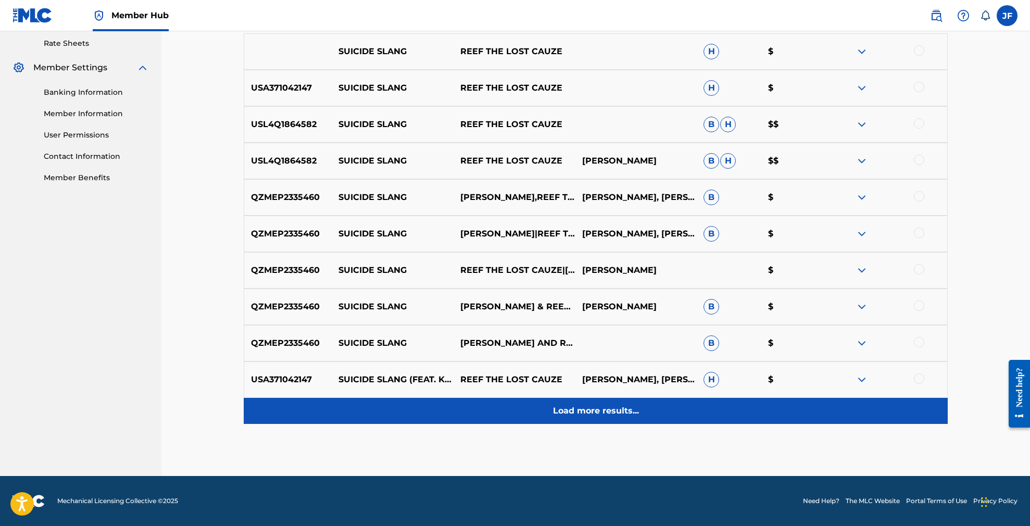
click at [595, 410] on p "Load more results..." at bounding box center [596, 410] width 86 height 12
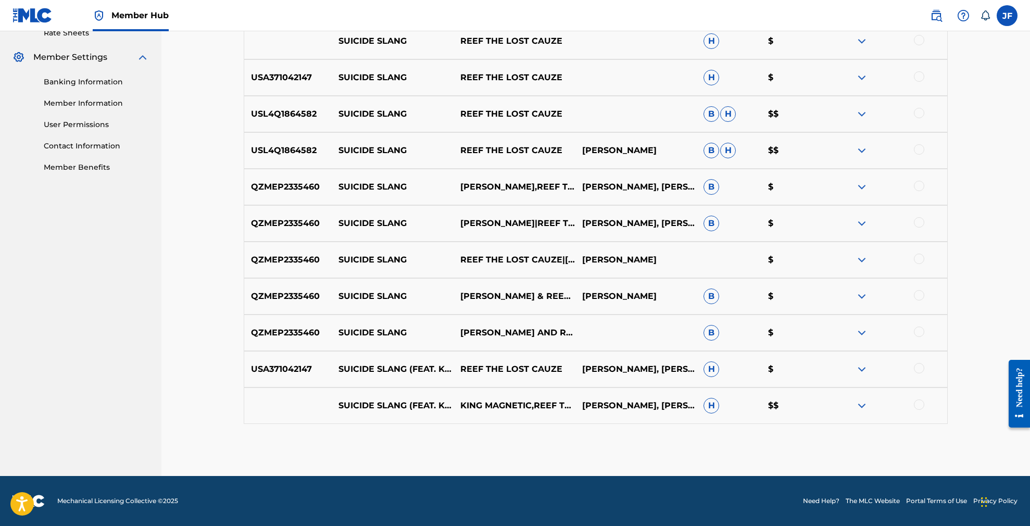
scroll to position [410, 0]
click at [863, 409] on img at bounding box center [861, 405] width 12 height 12
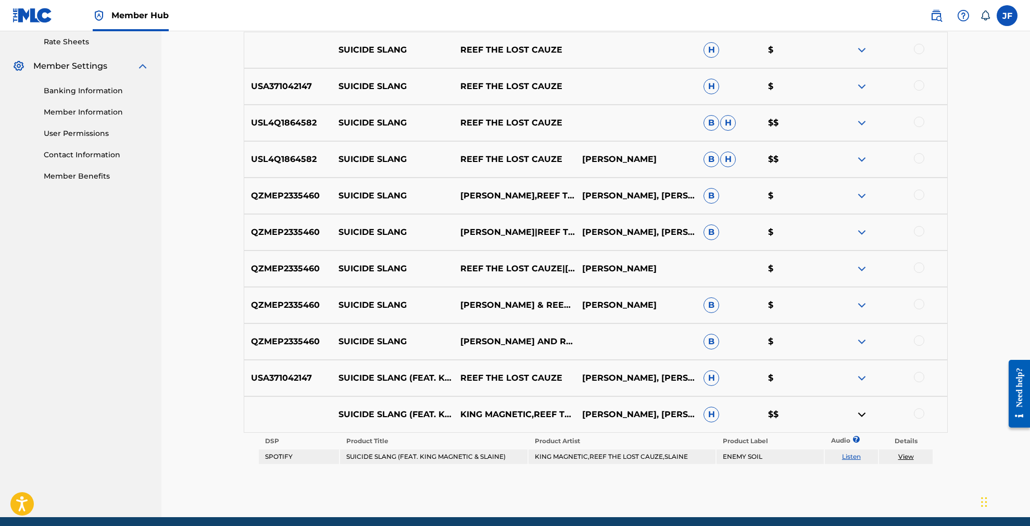
scroll to position [402, 0]
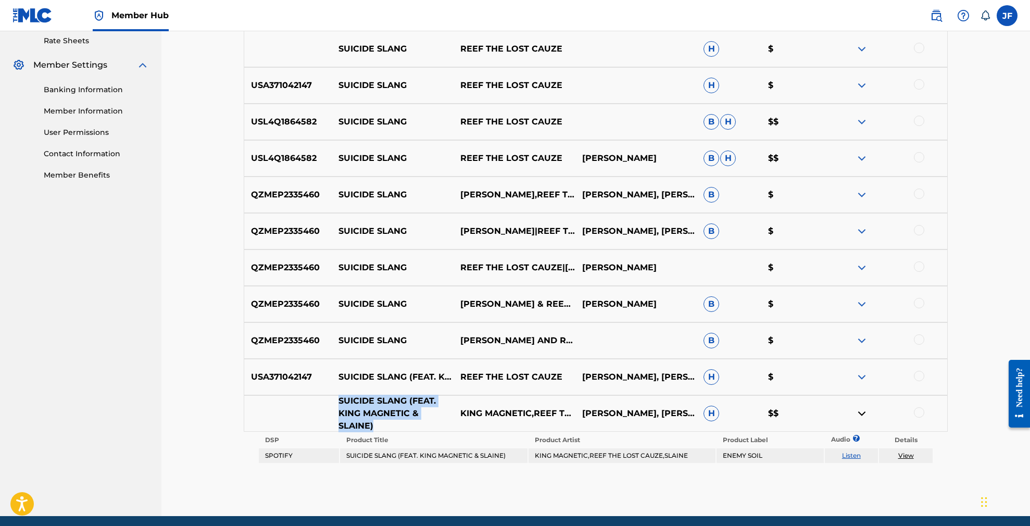
drag, startPoint x: 374, startPoint y: 424, endPoint x: 334, endPoint y: 396, distance: 49.7
click at [334, 396] on p "SUICIDE SLANG (FEAT. KING MAGNETIC & SLAINE)" at bounding box center [393, 413] width 122 height 37
copy p "SUICIDE SLANG (FEAT. KING MAGNETIC & SLAINE)"
click at [853, 455] on link "Listen" at bounding box center [851, 455] width 19 height 8
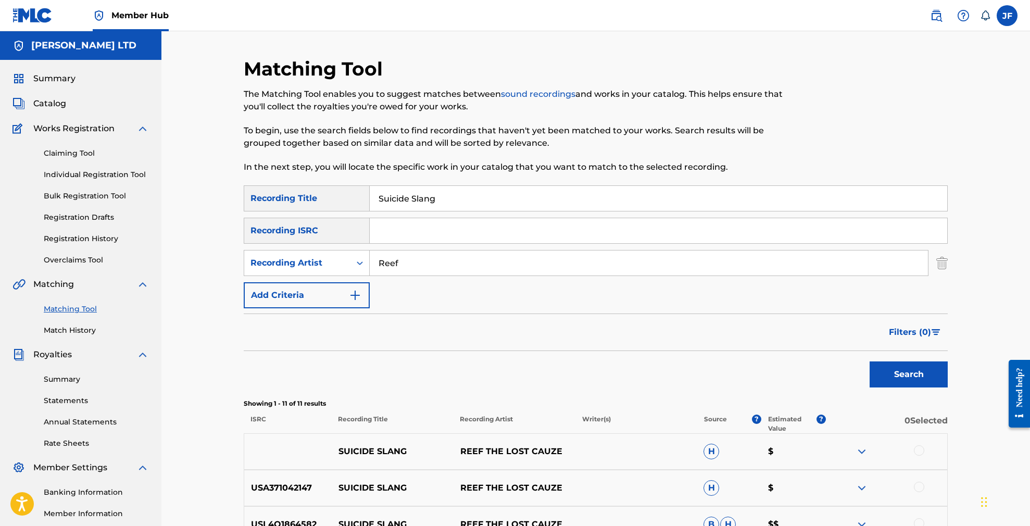
scroll to position [0, 0]
click at [933, 16] on img at bounding box center [936, 15] width 12 height 12
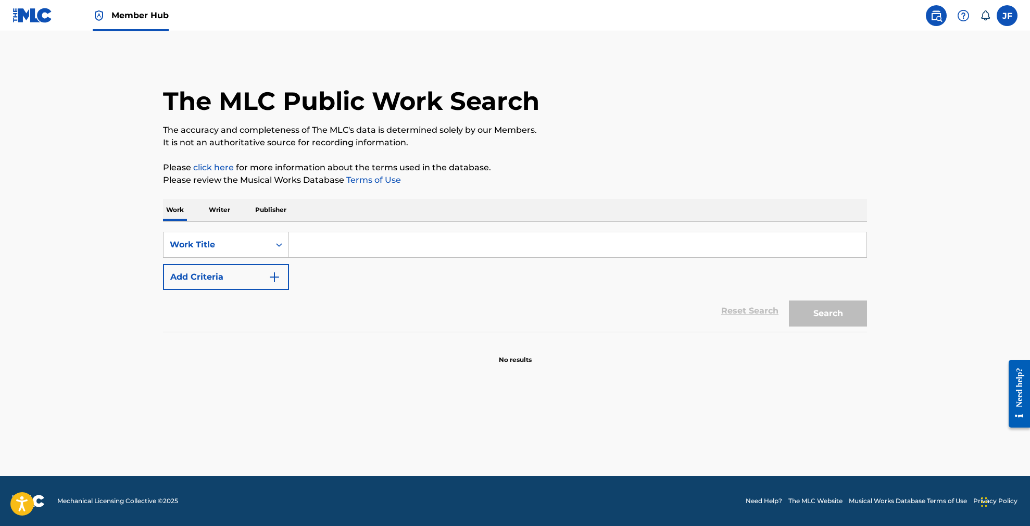
click at [225, 212] on p "Writer" at bounding box center [220, 210] width 28 height 22
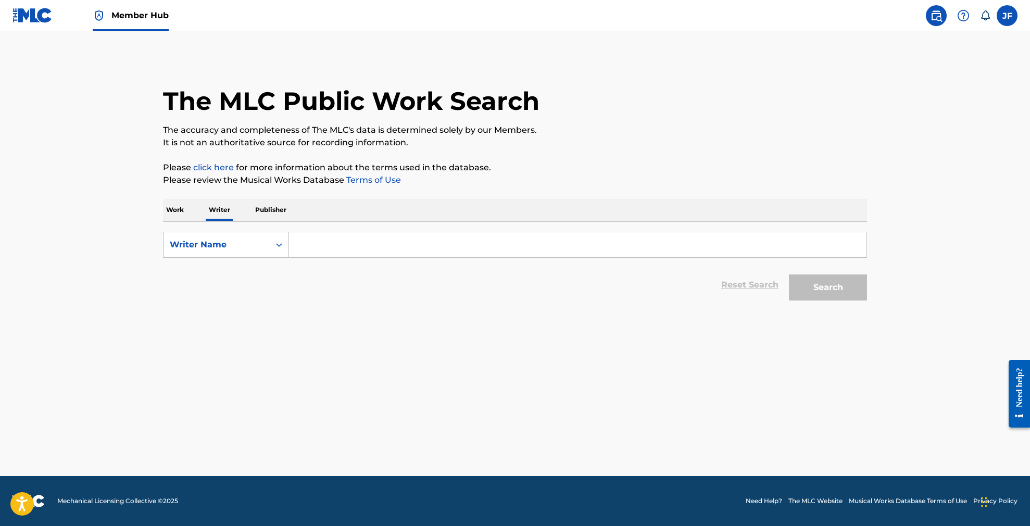
click at [315, 243] on input "Search Form" at bounding box center [577, 244] width 577 height 25
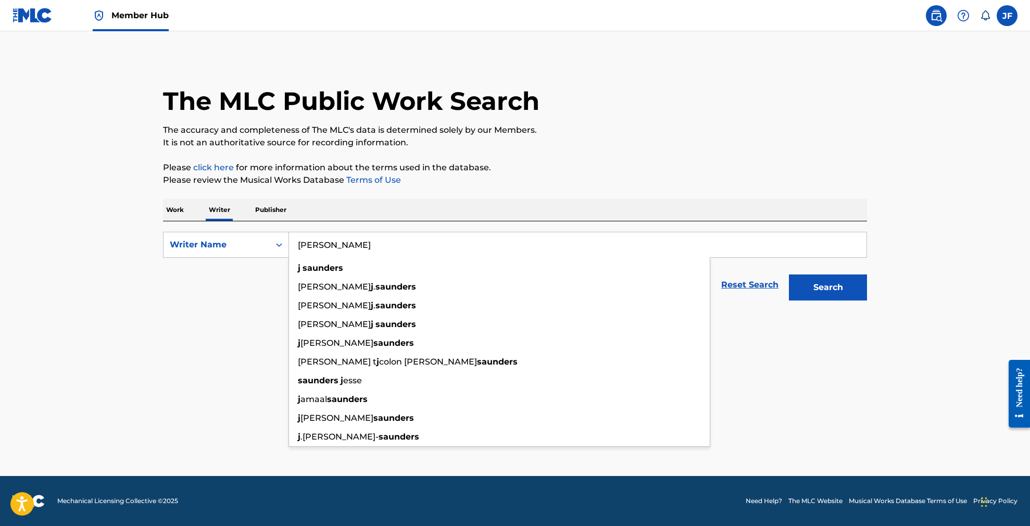
type input "[PERSON_NAME]"
click at [828, 287] on button "Search" at bounding box center [828, 287] width 78 height 26
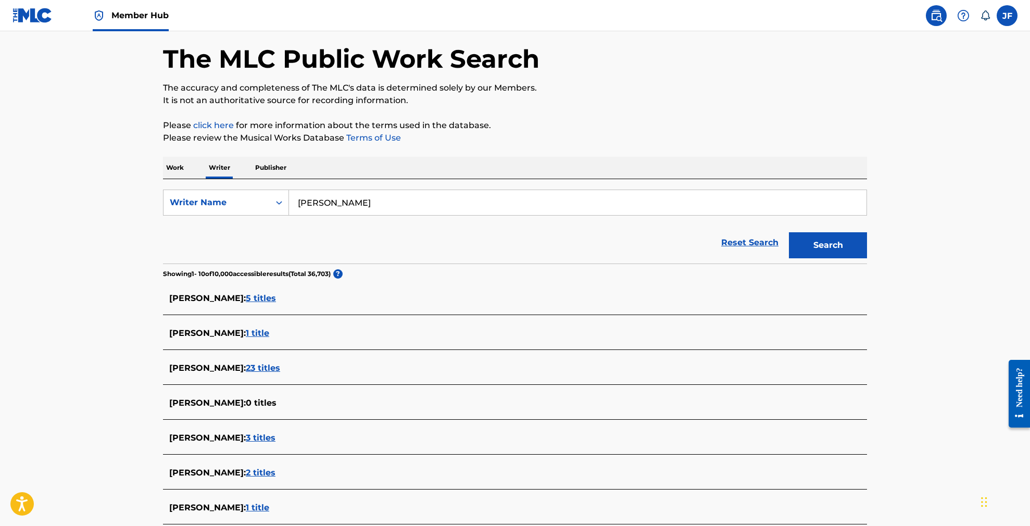
scroll to position [43, 0]
click at [246, 296] on span "5 titles" at bounding box center [261, 298] width 30 height 10
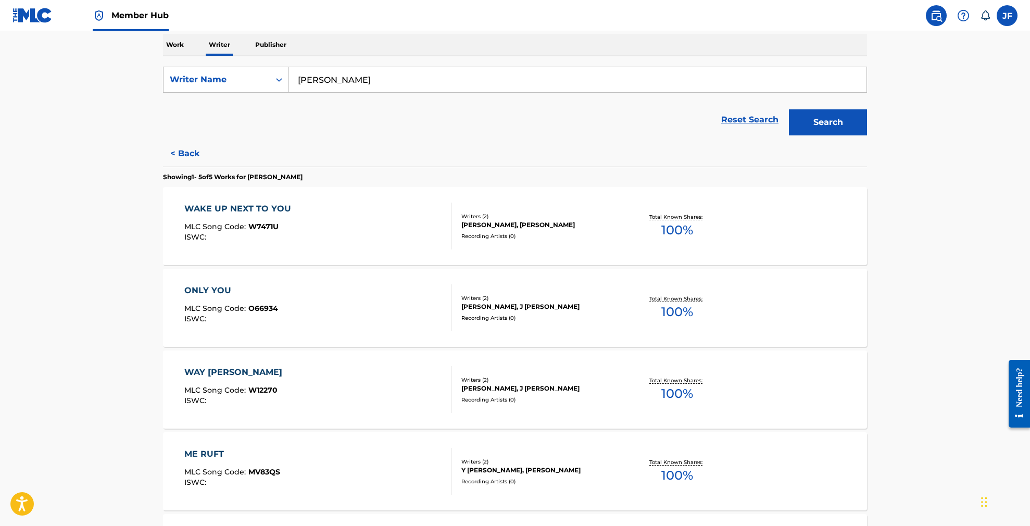
scroll to position [82, 0]
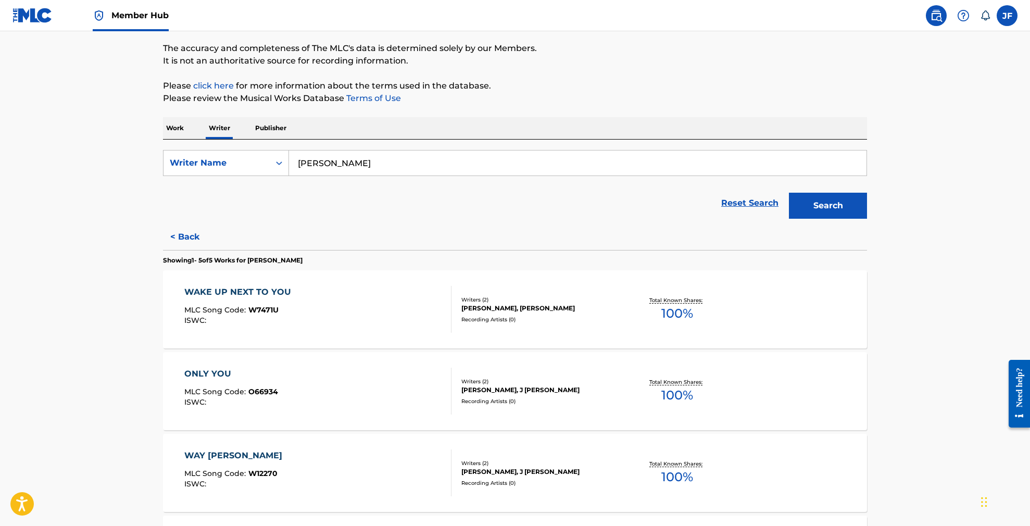
click at [221, 289] on div "WAKE UP NEXT TO YOU" at bounding box center [240, 292] width 112 height 12
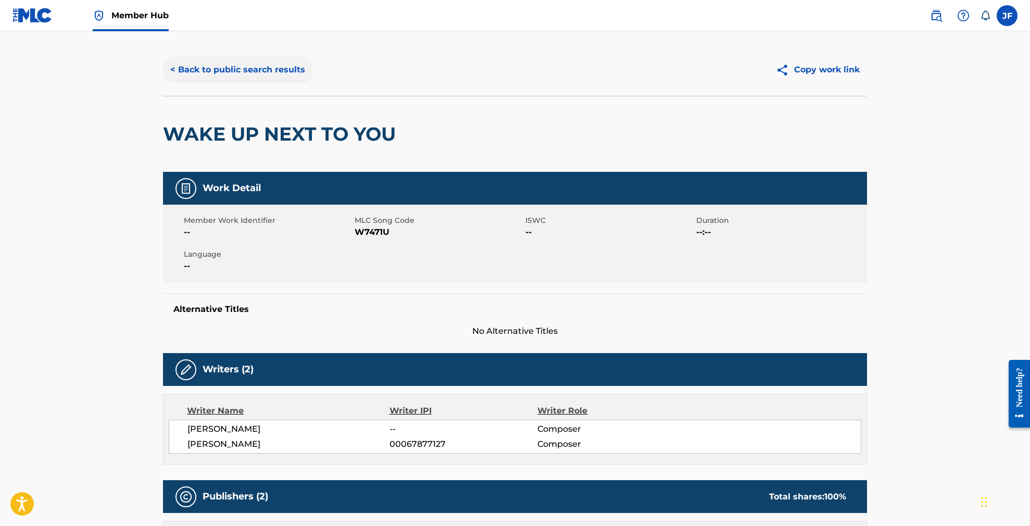
scroll to position [13, 0]
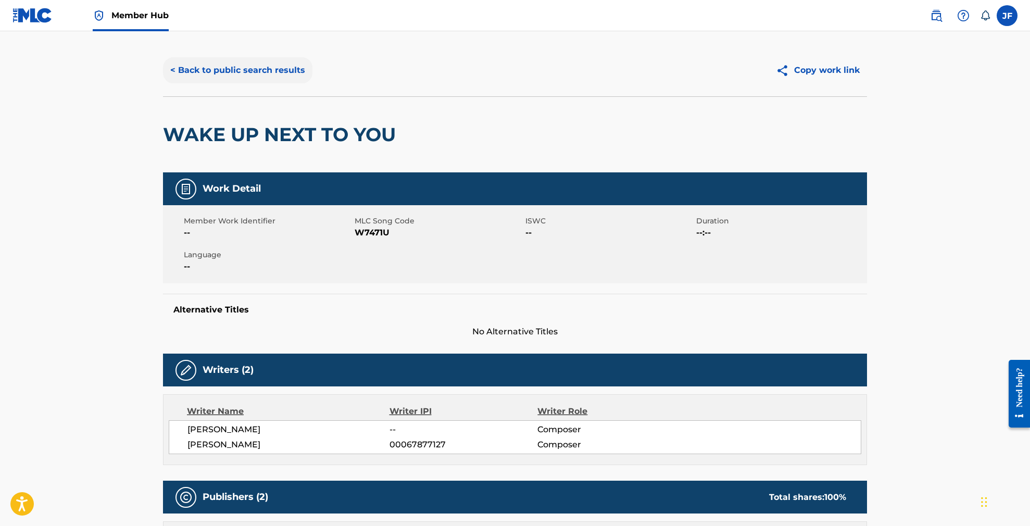
click at [249, 69] on button "< Back to public search results" at bounding box center [237, 70] width 149 height 26
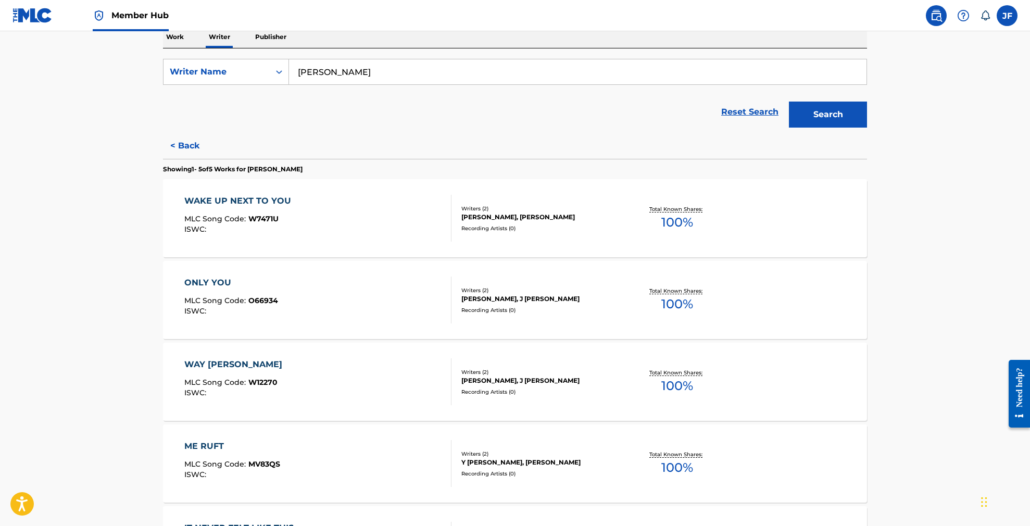
scroll to position [191, 0]
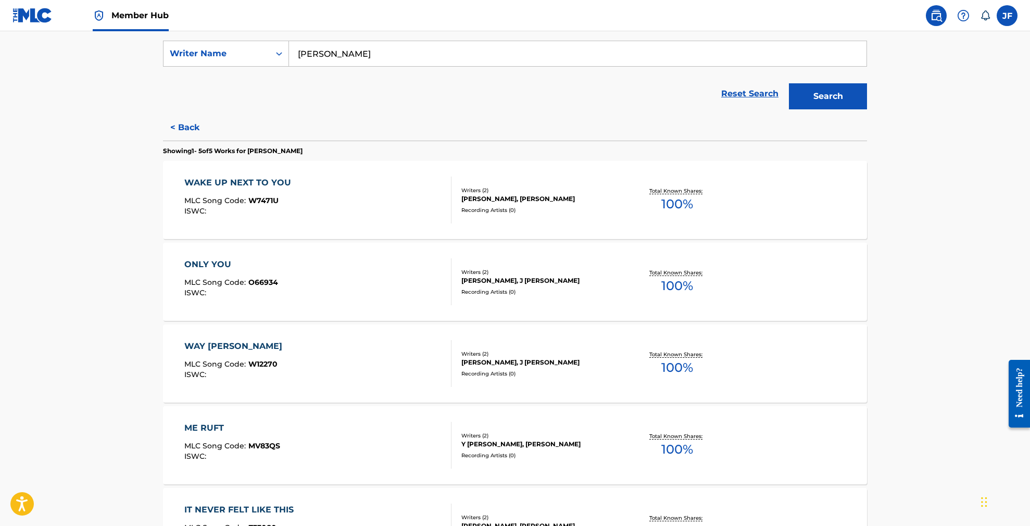
click at [219, 344] on div "WAY MARIE" at bounding box center [235, 346] width 103 height 12
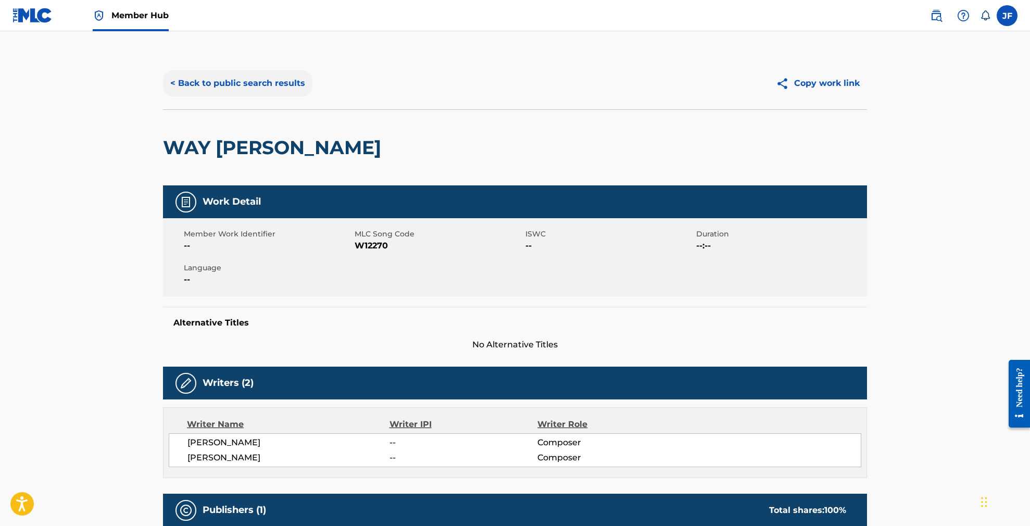
click at [201, 79] on button "< Back to public search results" at bounding box center [237, 83] width 149 height 26
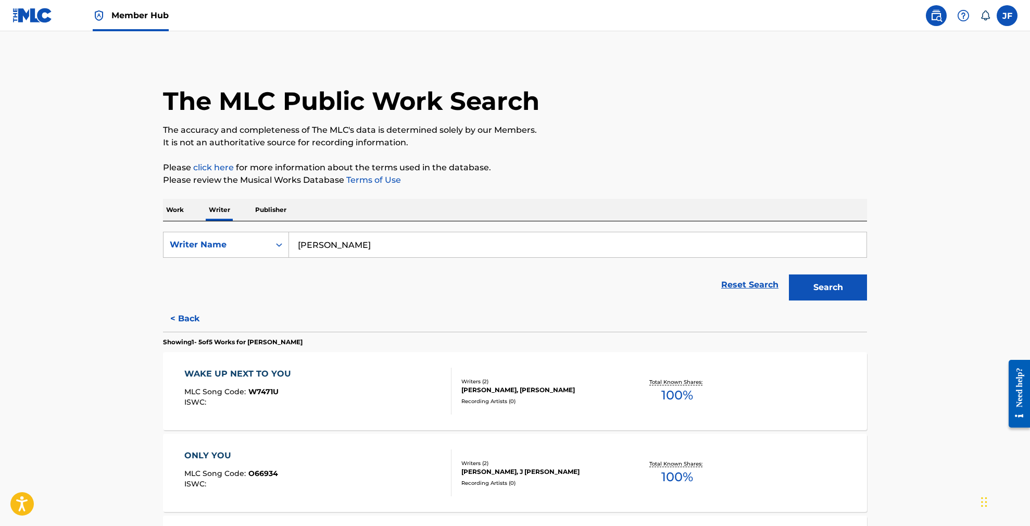
click at [353, 246] on input "[PERSON_NAME]" at bounding box center [577, 244] width 577 height 25
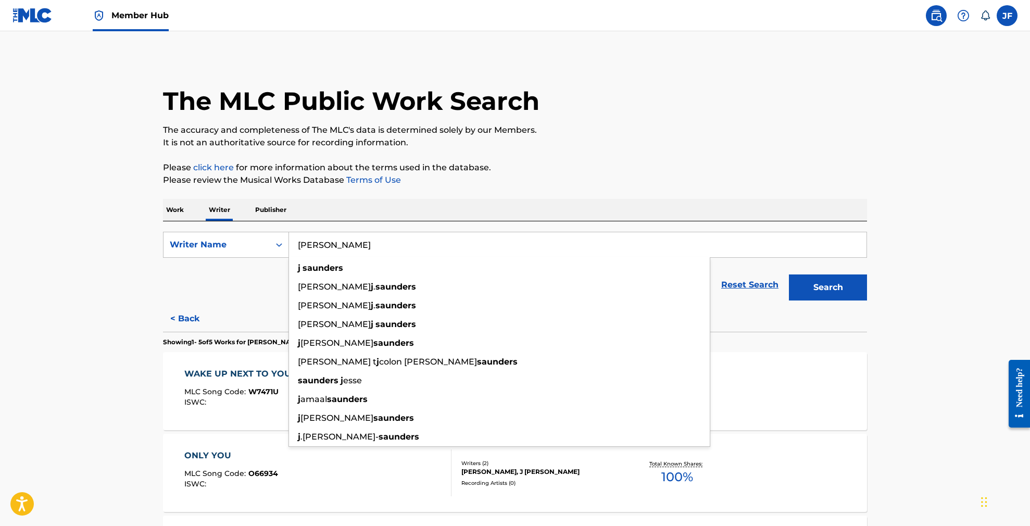
drag, startPoint x: 348, startPoint y: 246, endPoint x: 302, endPoint y: 243, distance: 46.4
click at [302, 243] on input "[PERSON_NAME]" at bounding box center [577, 244] width 577 height 25
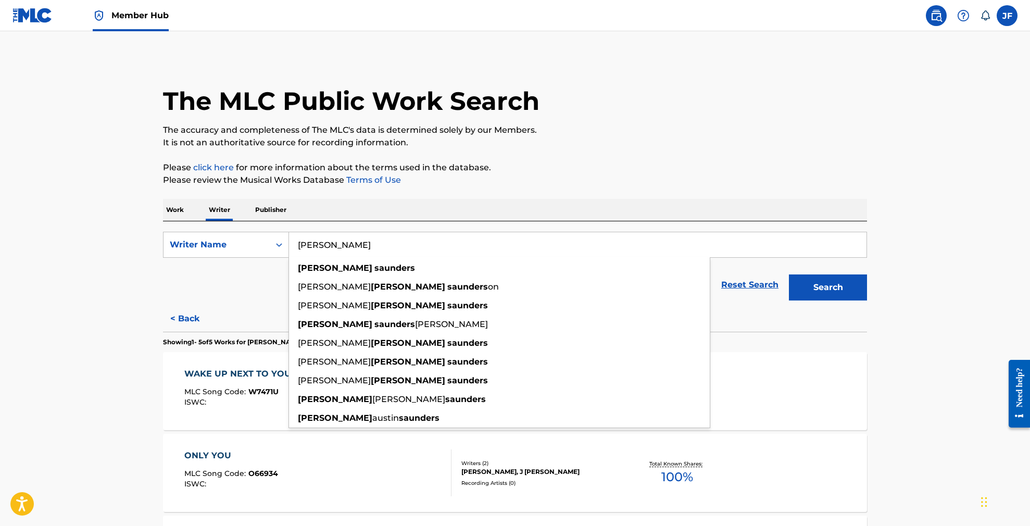
type input "John saunders"
click at [828, 287] on button "Search" at bounding box center [828, 287] width 78 height 26
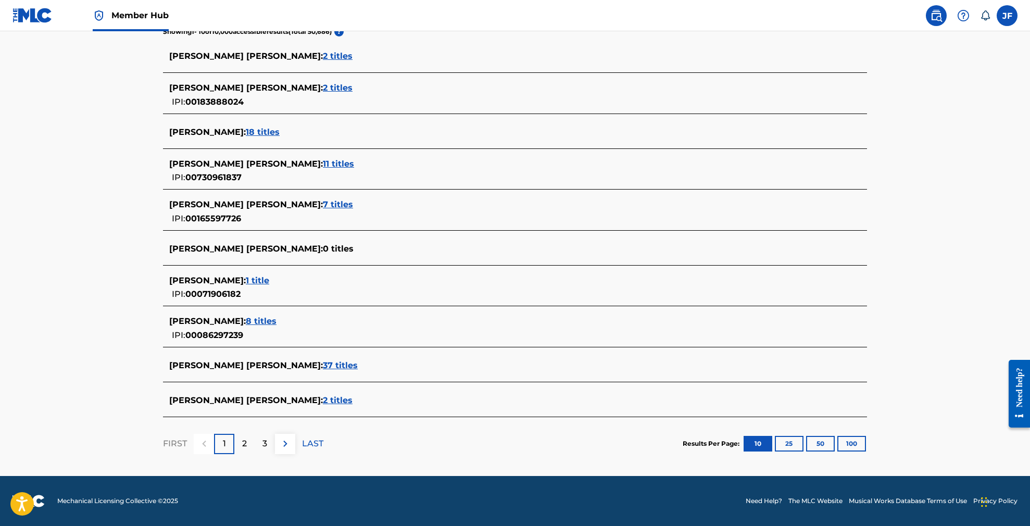
scroll to position [284, 0]
click at [849, 443] on button "100" at bounding box center [851, 444] width 29 height 16
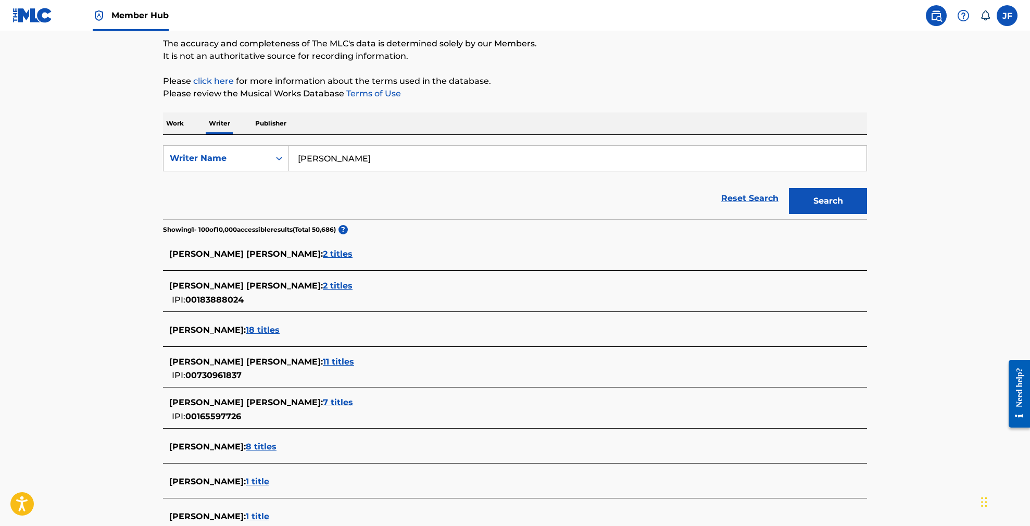
scroll to position [86, 0]
click at [323, 286] on span "2 titles" at bounding box center [338, 286] width 30 height 10
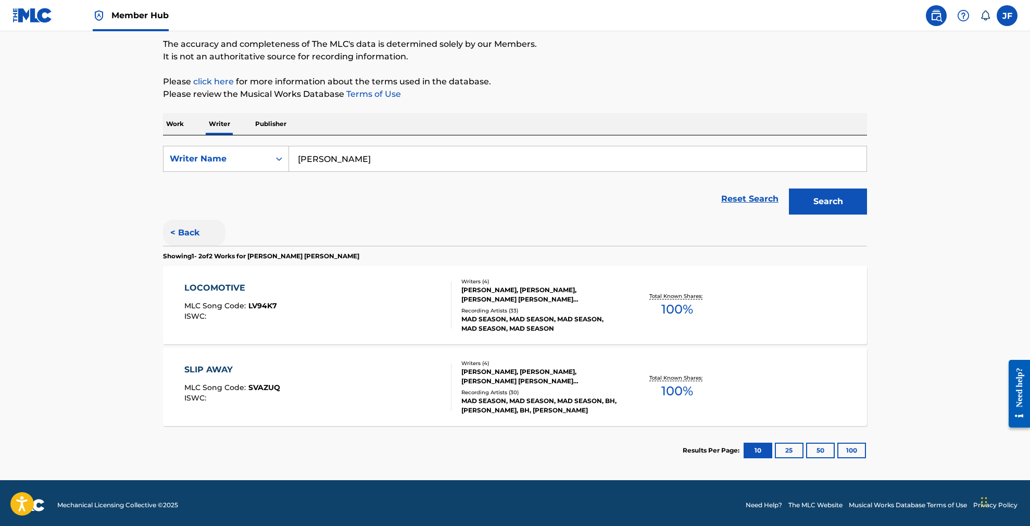
scroll to position [87, 0]
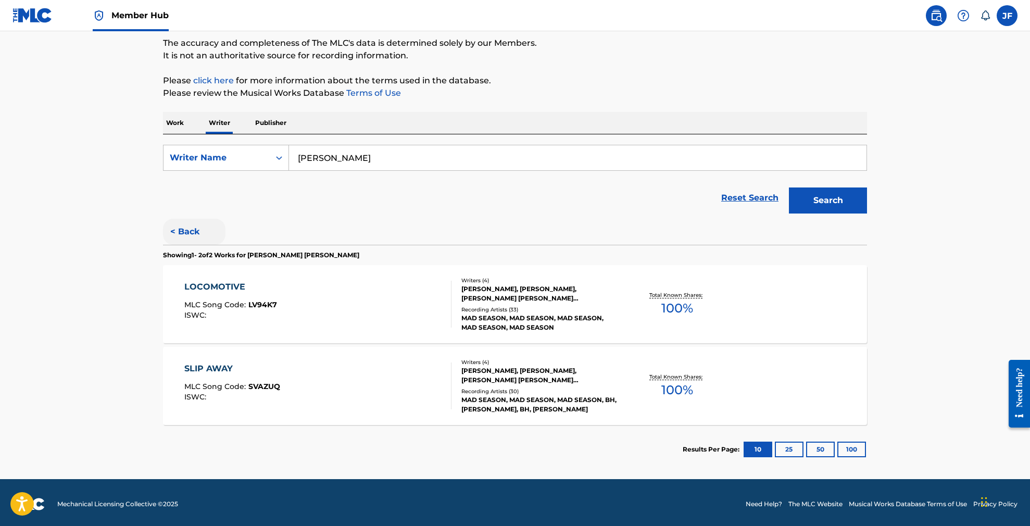
click at [186, 227] on button "< Back" at bounding box center [194, 232] width 62 height 26
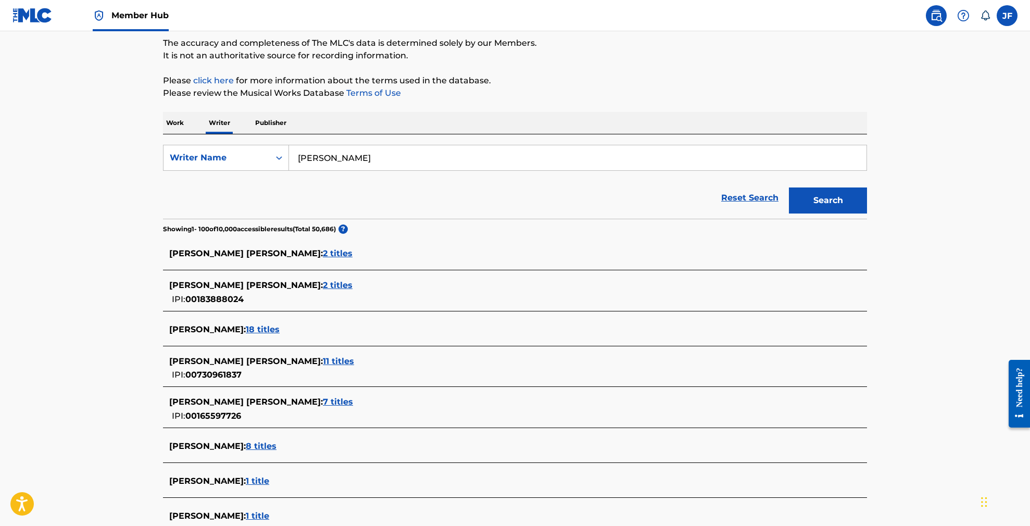
click at [323, 254] on span "2 titles" at bounding box center [338, 253] width 30 height 10
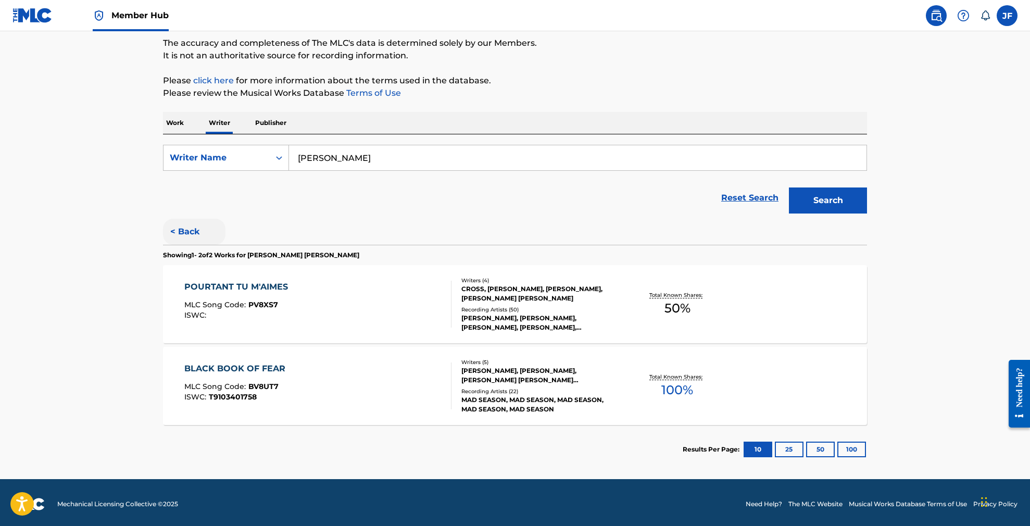
click at [188, 235] on button "< Back" at bounding box center [194, 232] width 62 height 26
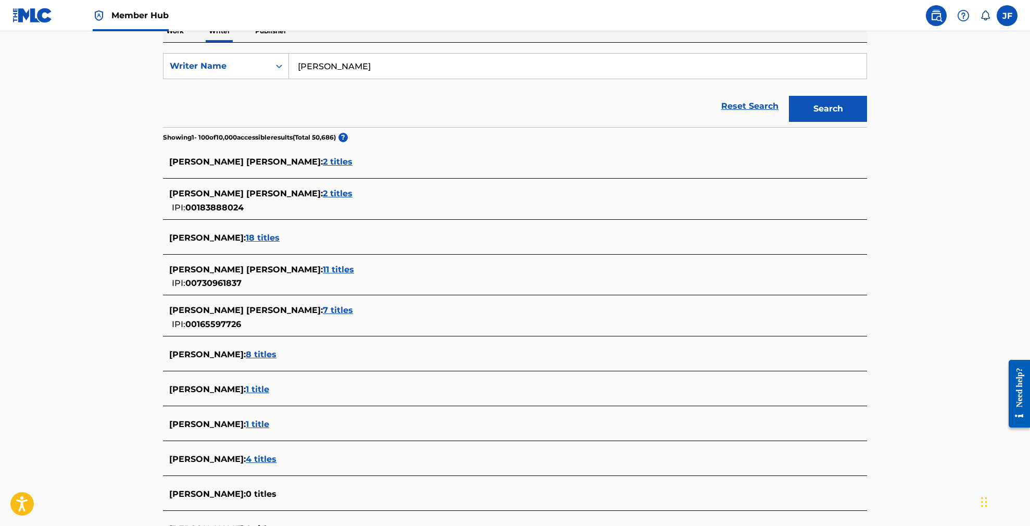
scroll to position [189, 0]
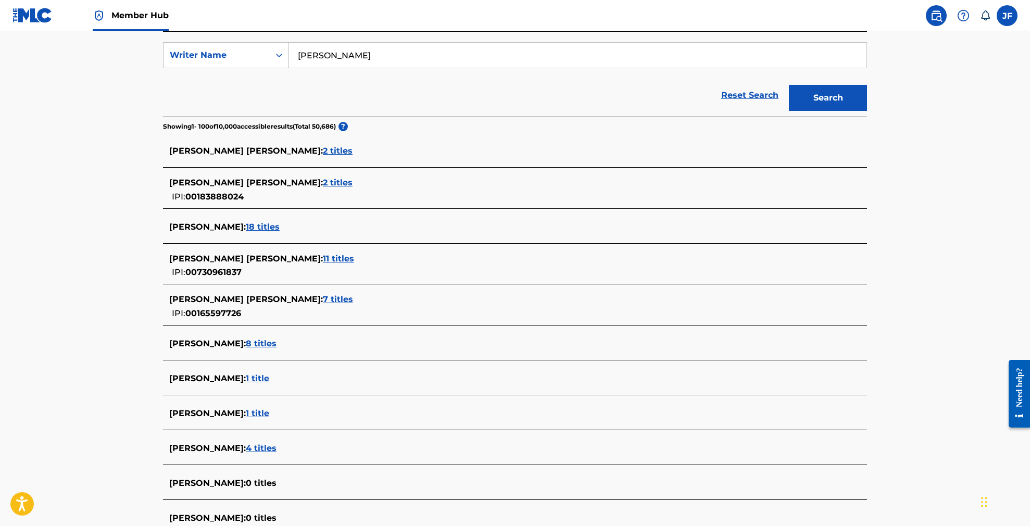
click at [265, 224] on span "18 titles" at bounding box center [263, 227] width 34 height 10
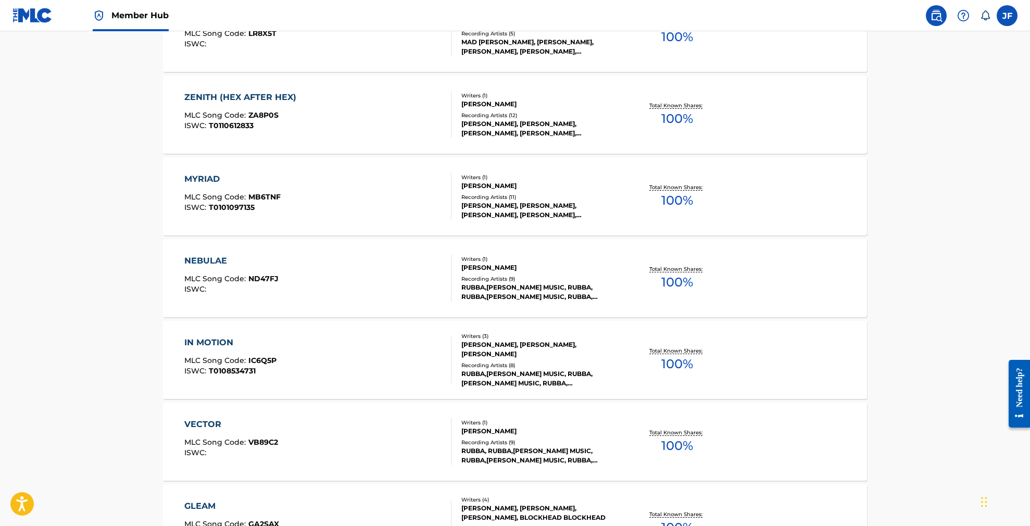
scroll to position [360, 0]
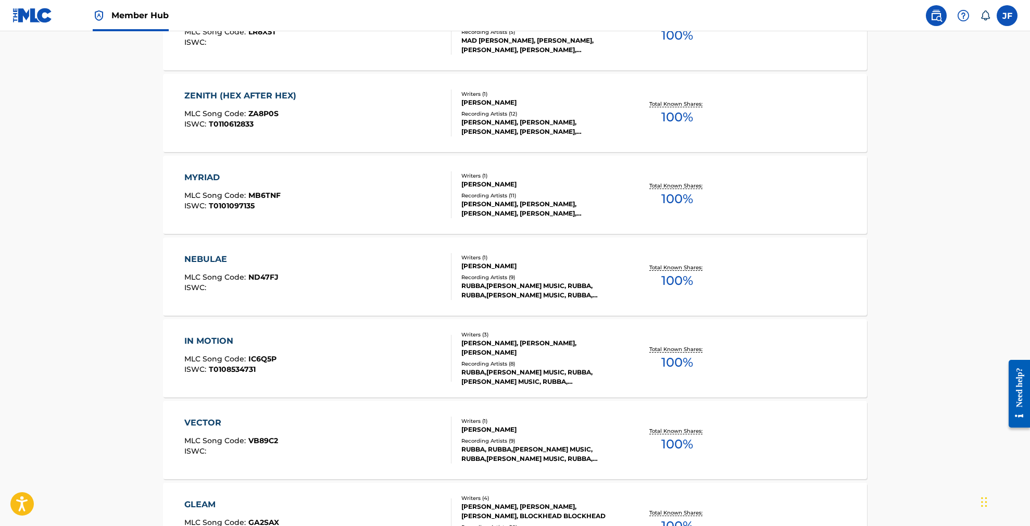
click at [496, 342] on div "JOHN SAUNDERS, ALAN HOWE, TIM BROUGHTON" at bounding box center [539, 347] width 157 height 19
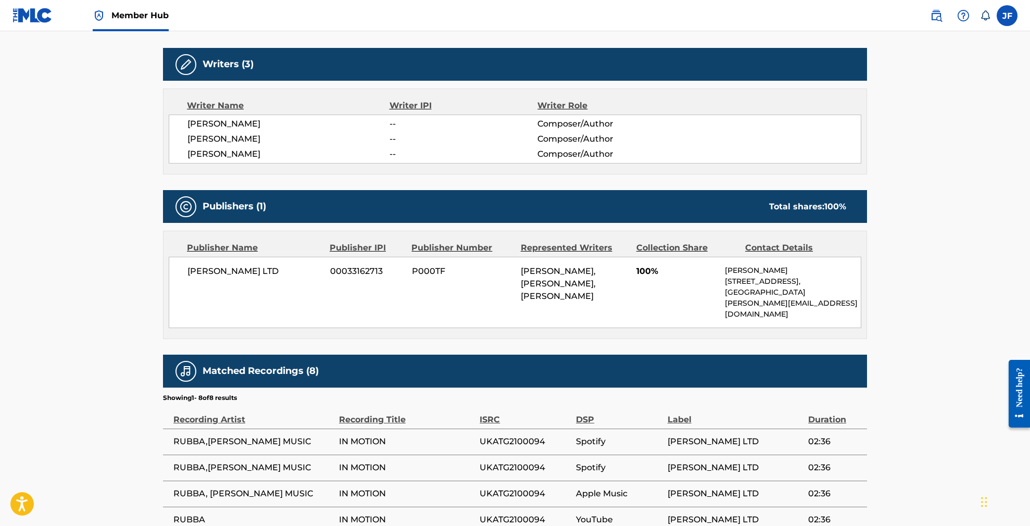
scroll to position [318, 0]
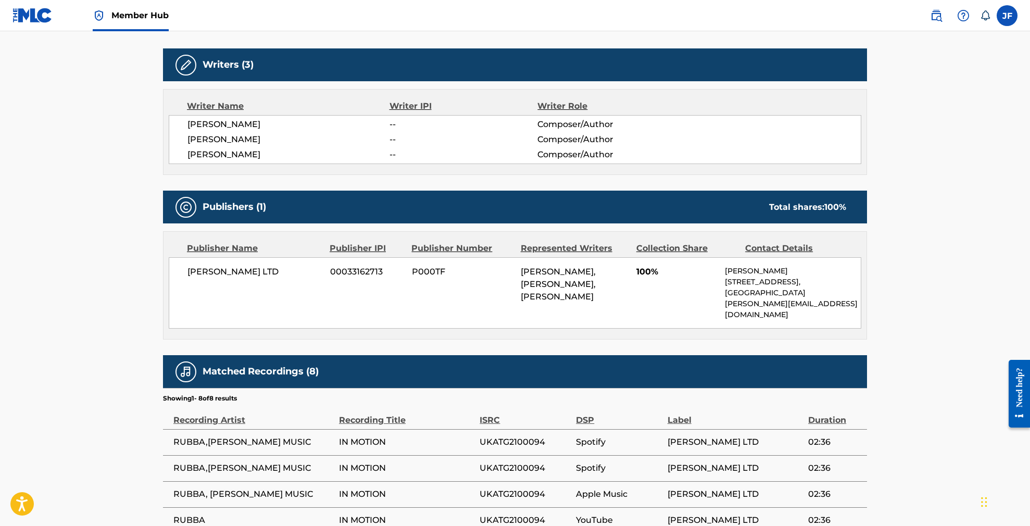
click at [226, 122] on span "[PERSON_NAME]" at bounding box center [288, 124] width 202 height 12
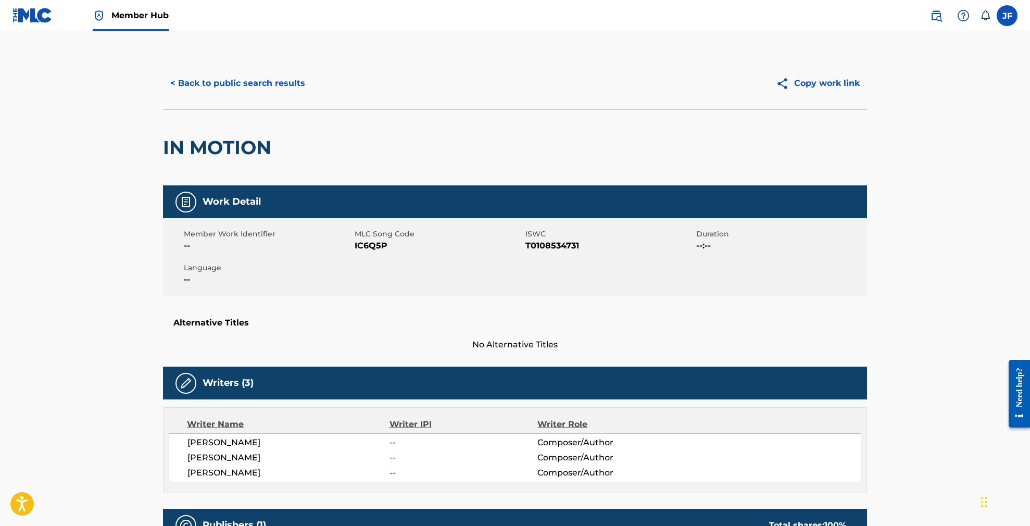
scroll to position [0, 0]
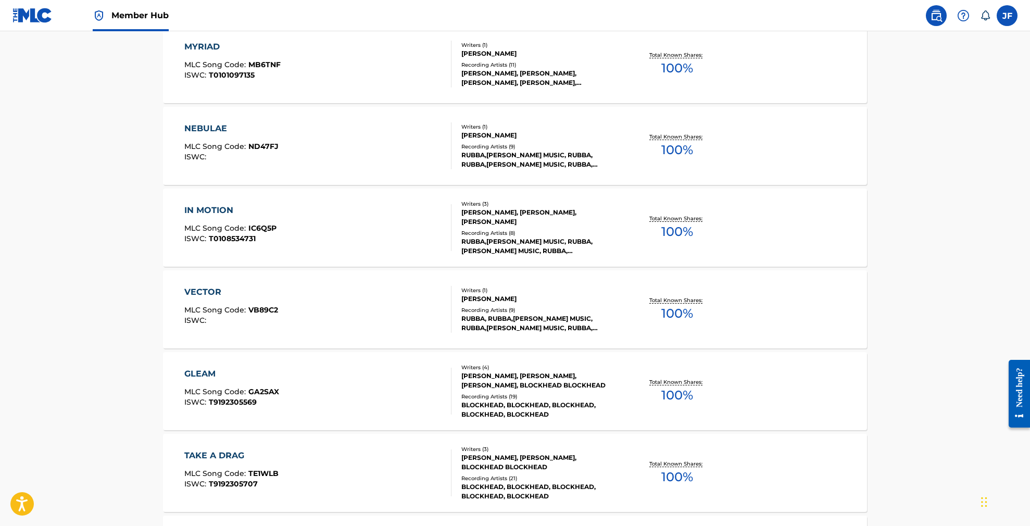
scroll to position [491, 0]
click at [200, 289] on div "VECTOR" at bounding box center [231, 291] width 94 height 12
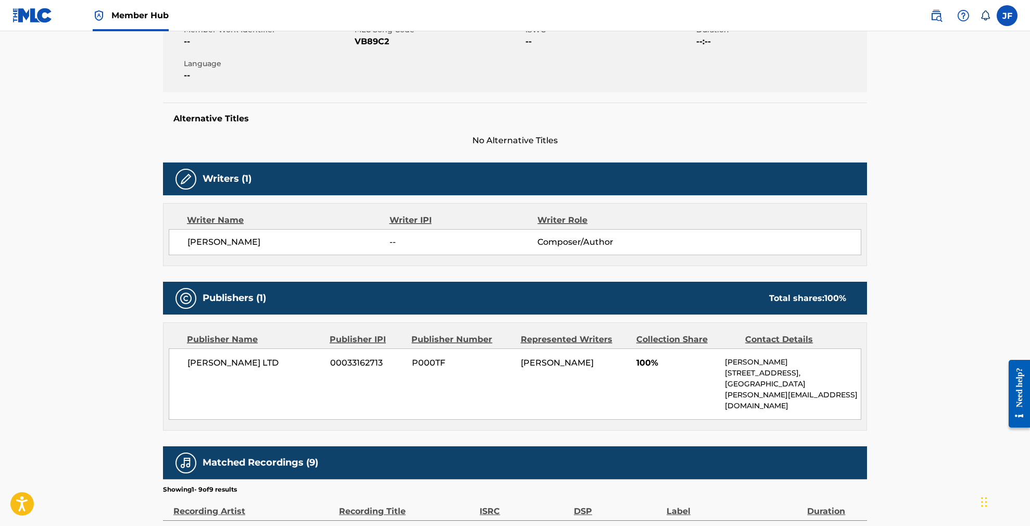
scroll to position [205, 0]
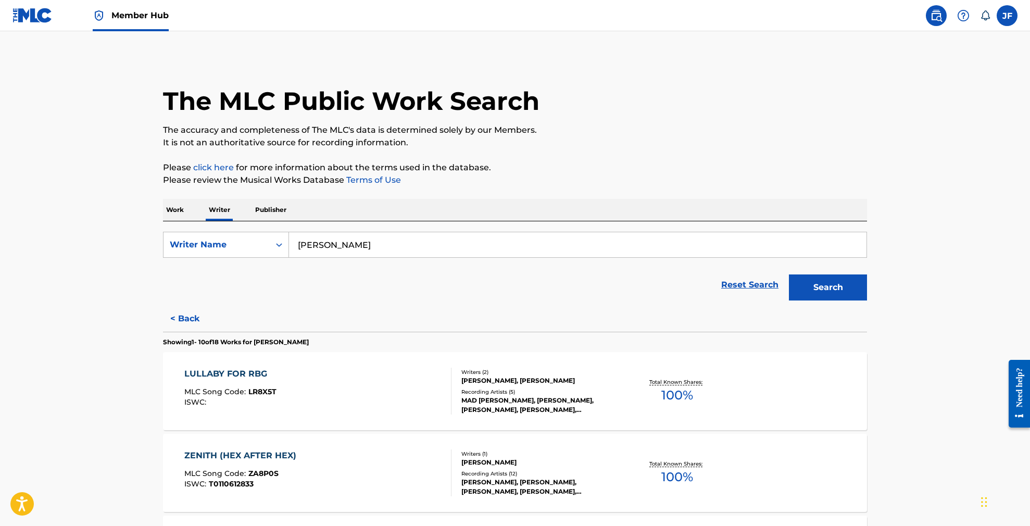
click at [361, 250] on input "John saunders" at bounding box center [577, 244] width 577 height 25
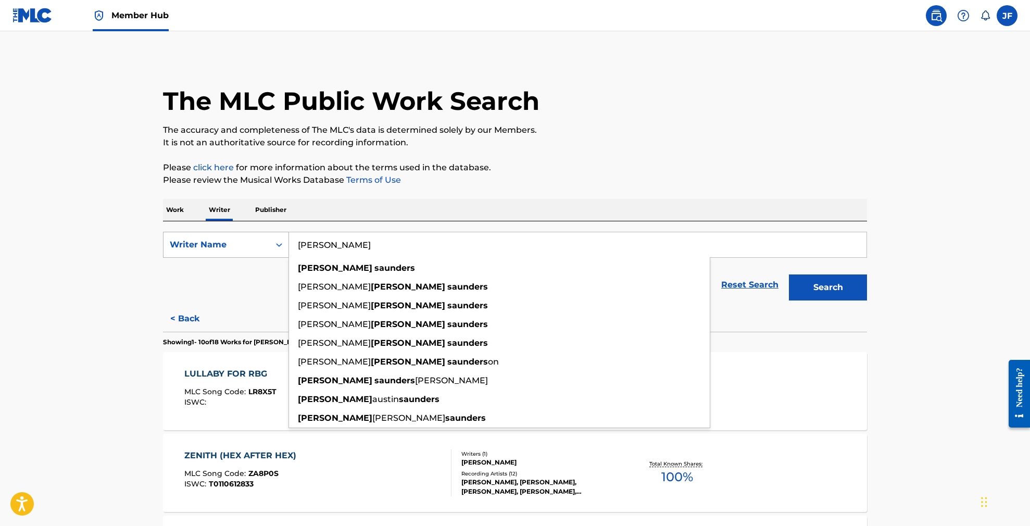
drag, startPoint x: 368, startPoint y: 247, endPoint x: 268, endPoint y: 244, distance: 100.0
click at [266, 247] on div "SearchWithCriteria7e315837-2147-49bf-ad48-5c9c07632890 Writer Name John saunder…" at bounding box center [515, 245] width 704 height 26
paste input "Monica Hyde"
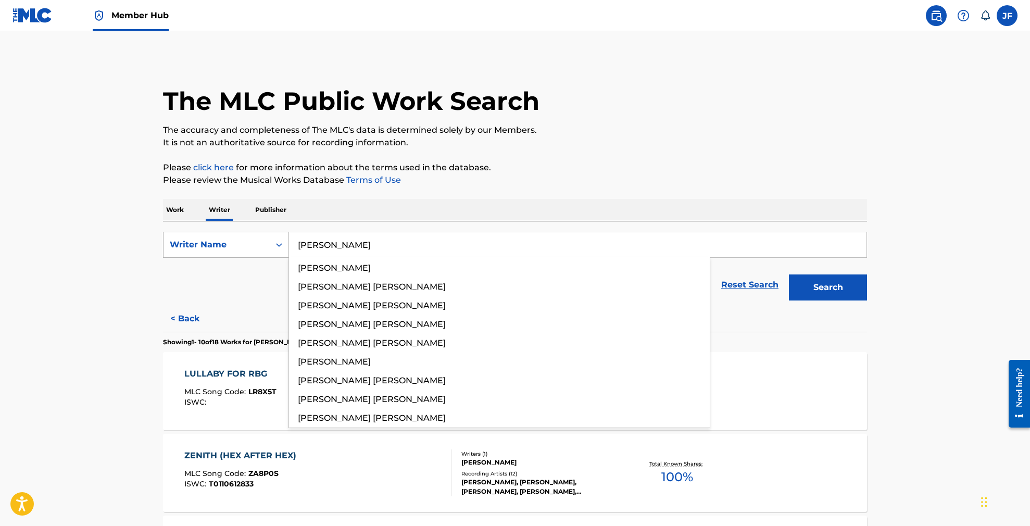
click at [828, 287] on button "Search" at bounding box center [828, 287] width 78 height 26
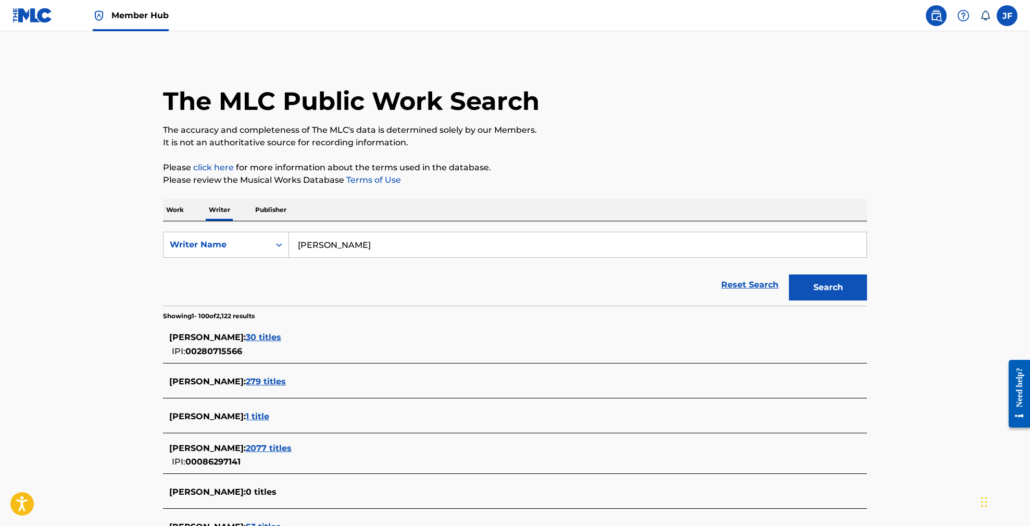
drag, startPoint x: 330, startPoint y: 246, endPoint x: 308, endPoint y: 247, distance: 21.9
click at [307, 247] on input "Monica Hyde" at bounding box center [577, 244] width 577 height 25
type input "M. Hyde"
click at [828, 287] on button "Search" at bounding box center [828, 287] width 78 height 26
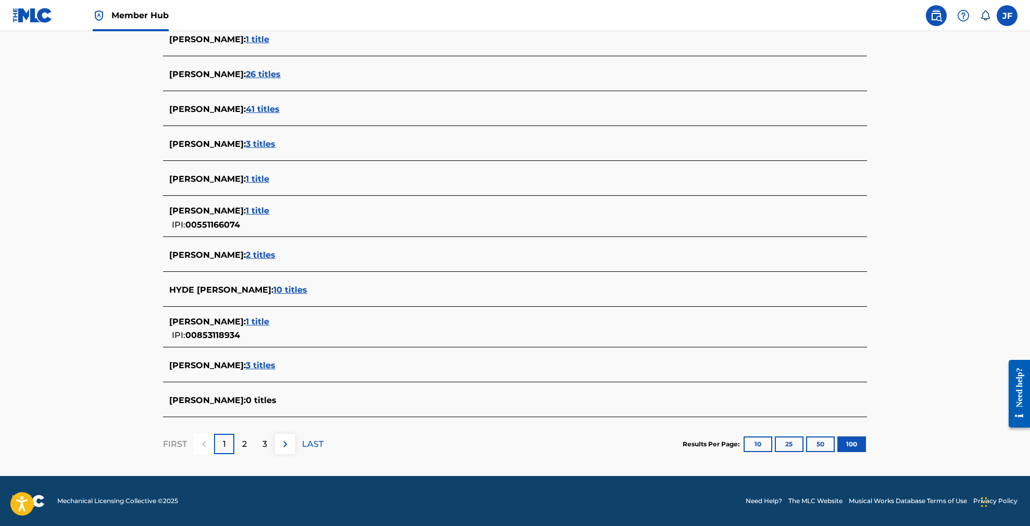
scroll to position [3537, 0]
click at [243, 442] on p "2" at bounding box center [244, 444] width 5 height 12
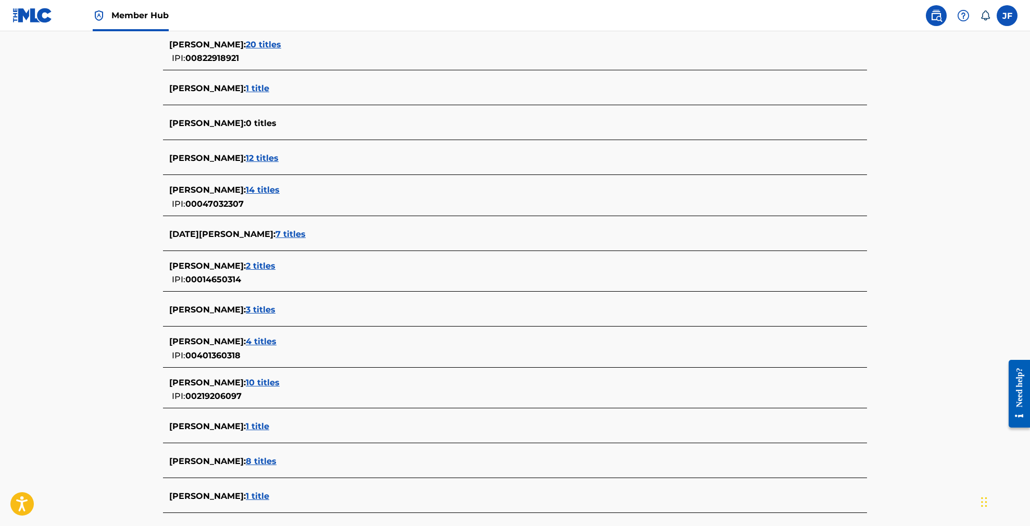
scroll to position [1767, 0]
click at [251, 189] on span "14 titles" at bounding box center [263, 189] width 34 height 10
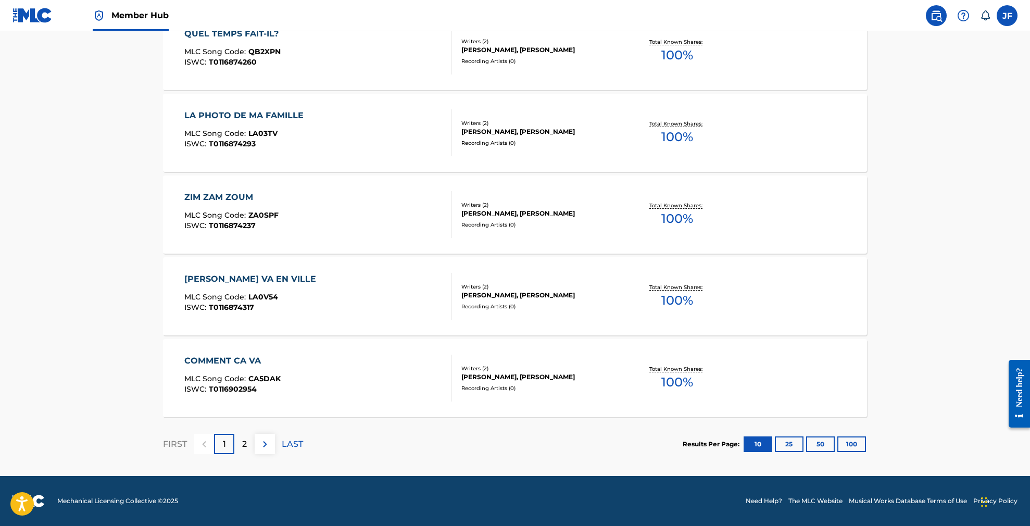
scroll to position [749, 0]
click at [241, 442] on div "2" at bounding box center [244, 444] width 20 height 20
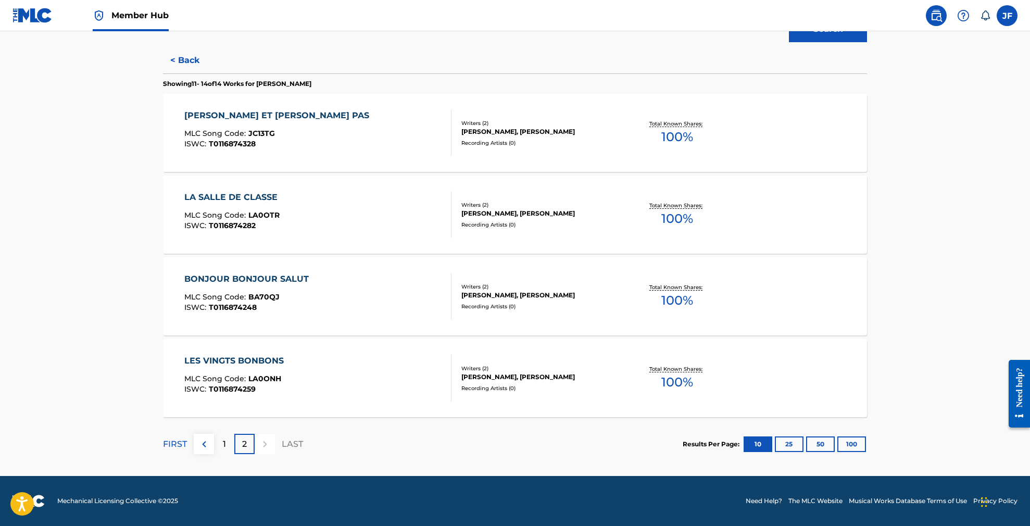
scroll to position [258, 0]
click at [223, 444] on p "1" at bounding box center [224, 444] width 3 height 12
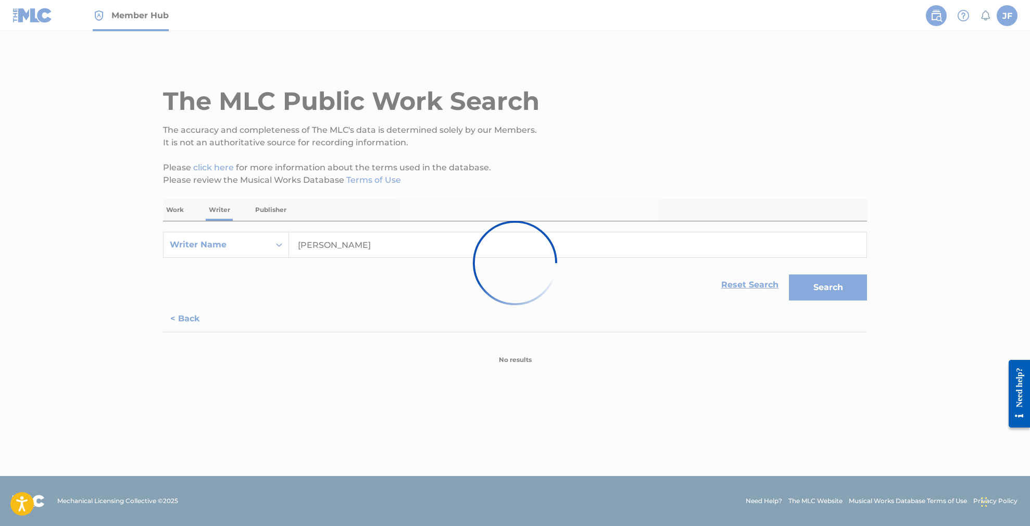
scroll to position [0, 0]
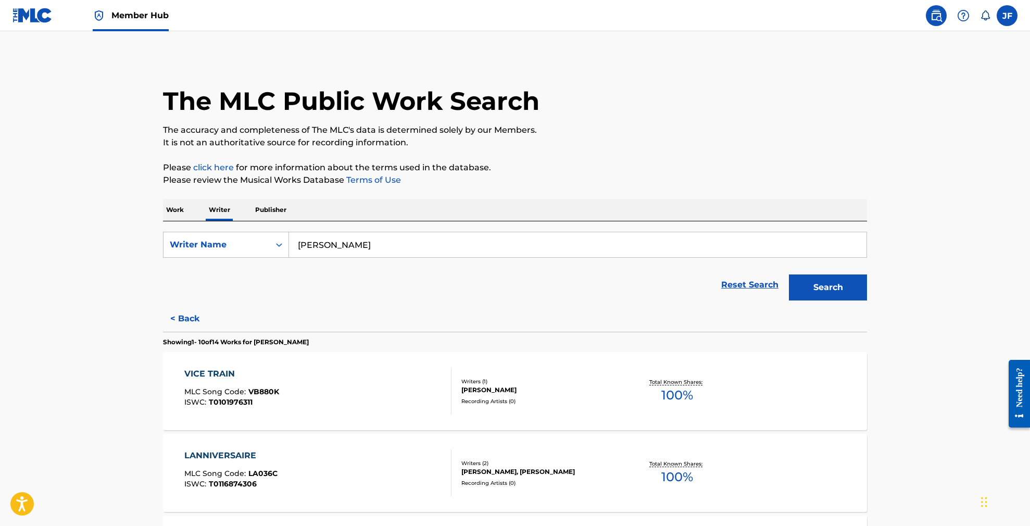
click at [217, 376] on div "VICE TRAIN" at bounding box center [231, 374] width 95 height 12
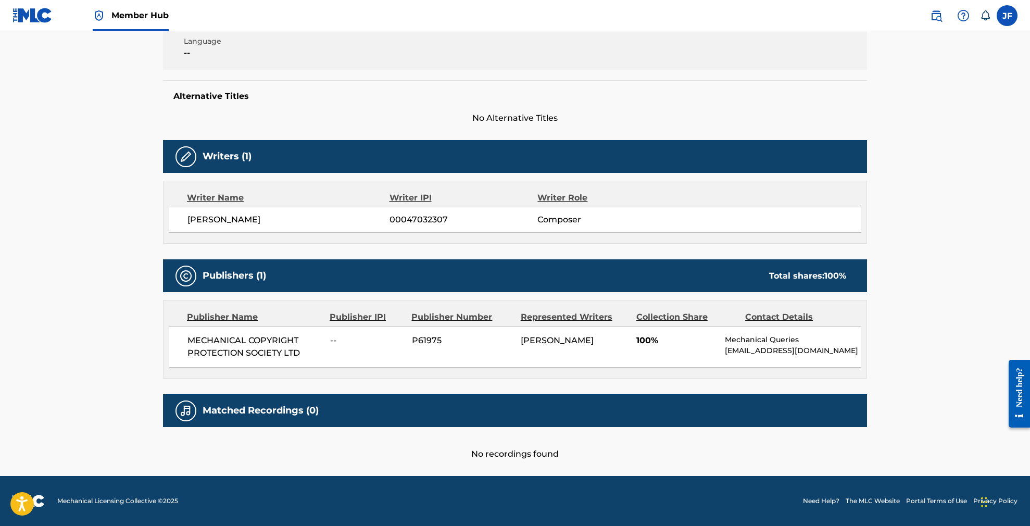
scroll to position [234, 0]
drag, startPoint x: 187, startPoint y: 209, endPoint x: 303, endPoint y: 215, distance: 116.7
click at [303, 215] on span "[PERSON_NAME]" at bounding box center [288, 219] width 202 height 12
copy span "[PERSON_NAME]"
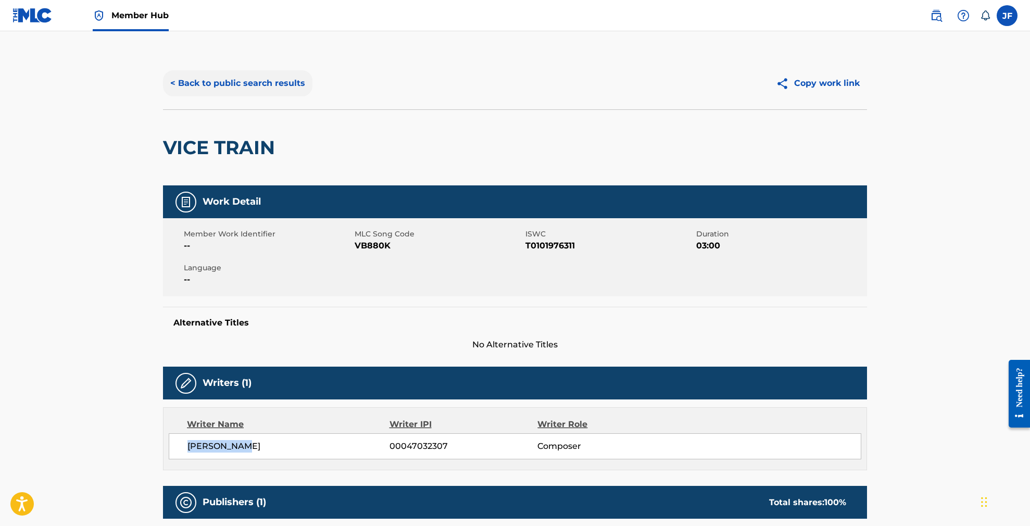
scroll to position [0, 0]
click at [272, 88] on button "< Back to public search results" at bounding box center [237, 83] width 149 height 26
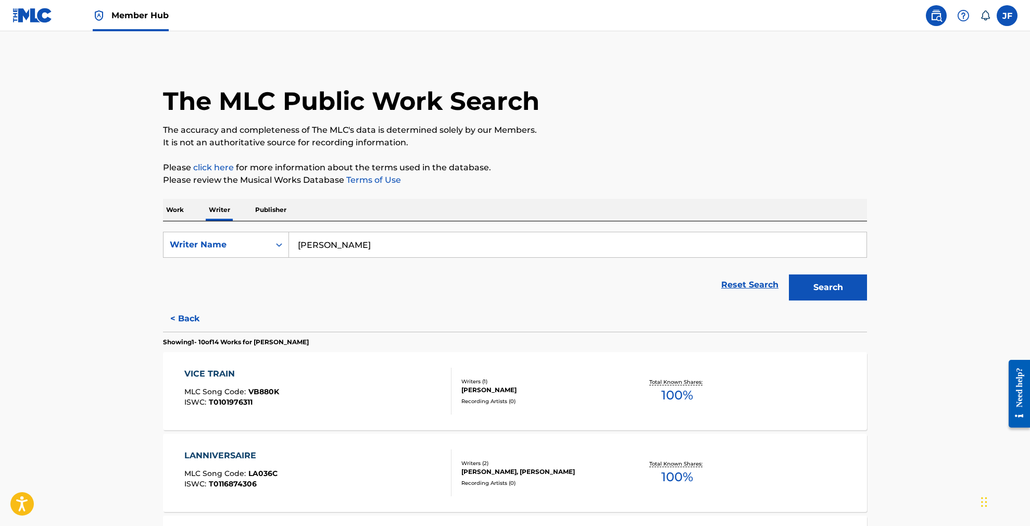
click at [182, 210] on p "Work" at bounding box center [175, 210] width 24 height 22
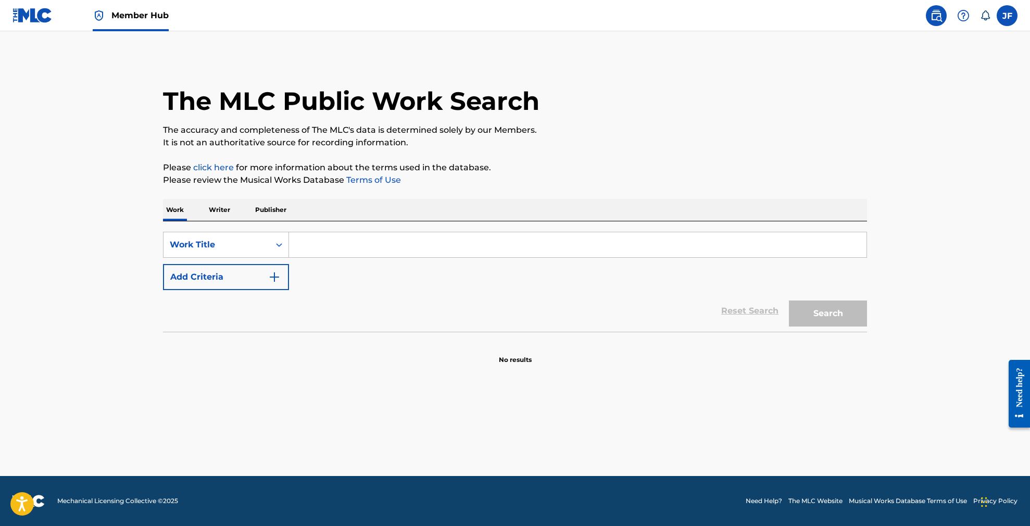
click at [317, 238] on input "Search Form" at bounding box center [577, 244] width 577 height 25
paste input "Better Be Good"
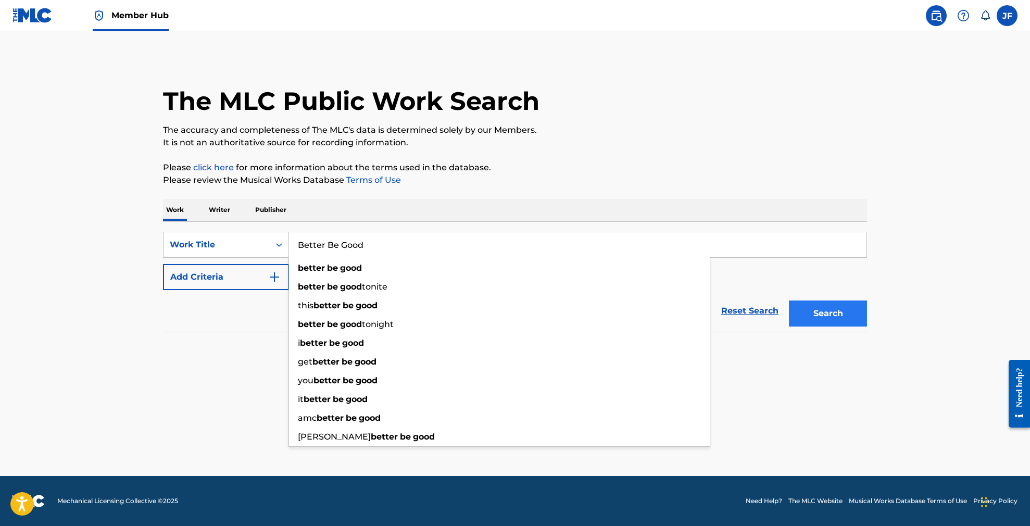
type input "Better Be Good"
click at [853, 314] on button "Search" at bounding box center [828, 313] width 78 height 26
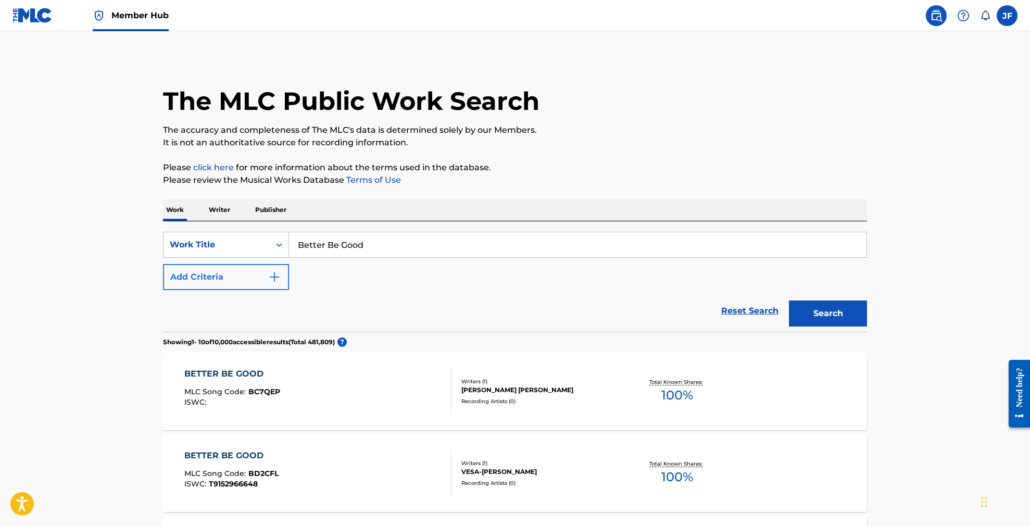
click at [280, 274] on img "Search Form" at bounding box center [274, 277] width 12 height 12
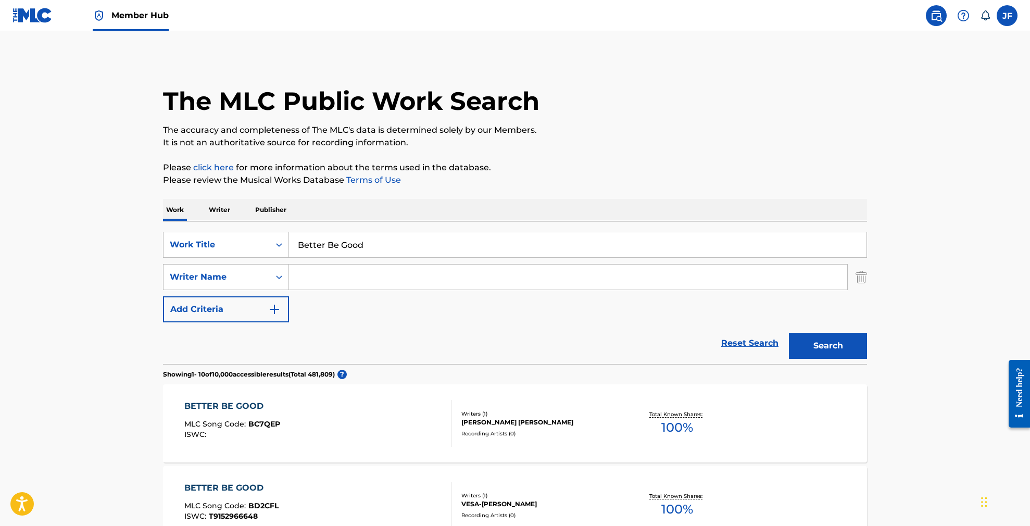
click at [311, 279] on input "Search Form" at bounding box center [568, 276] width 558 height 25
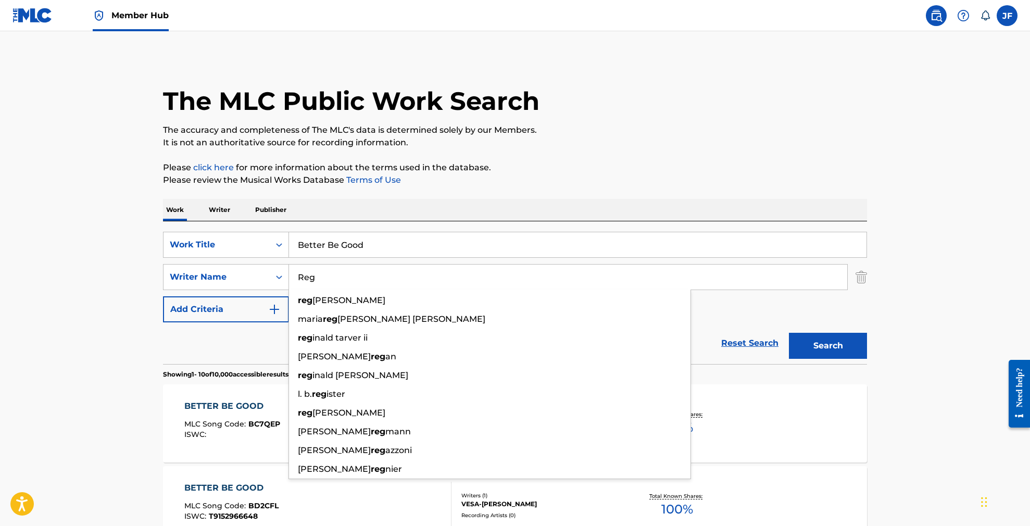
type input "Reg"
click at [828, 346] on button "Search" at bounding box center [828, 346] width 78 height 26
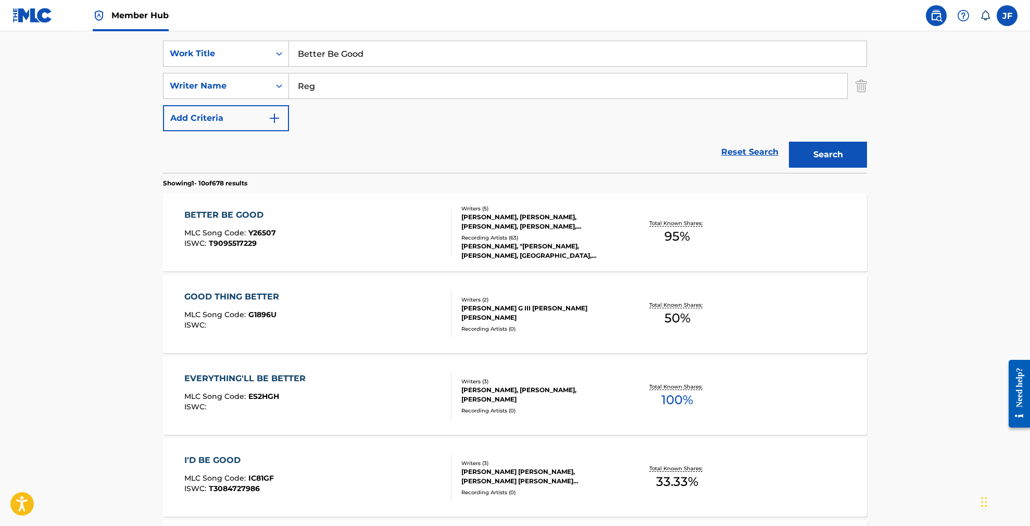
scroll to position [191, 0]
click at [230, 212] on div "BETTER BE GOOD" at bounding box center [230, 215] width 92 height 12
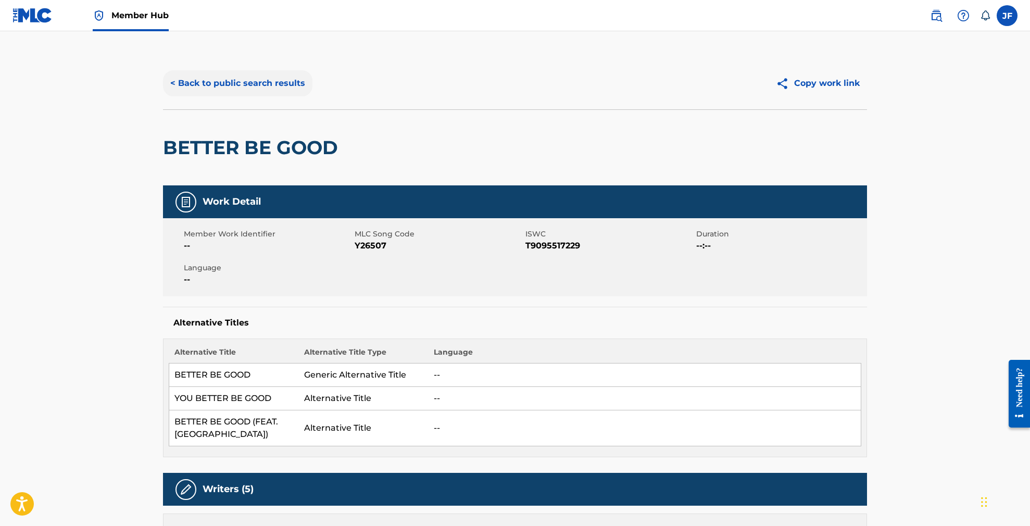
click at [244, 84] on button "< Back to public search results" at bounding box center [237, 83] width 149 height 26
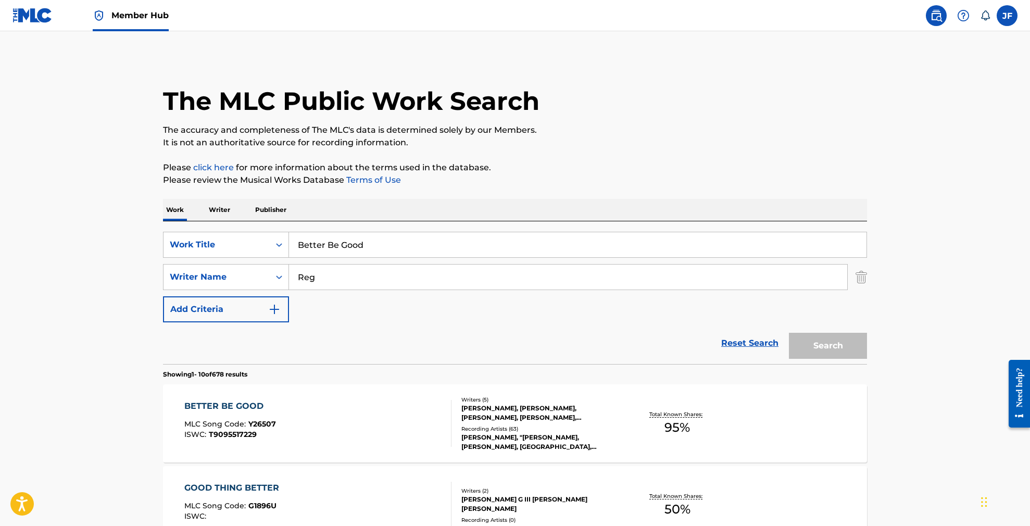
scroll to position [191, 0]
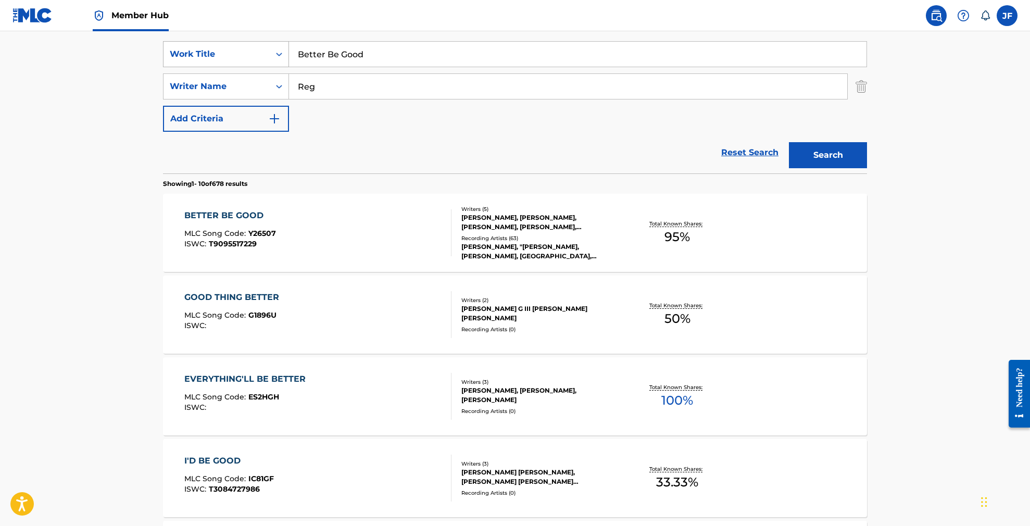
drag, startPoint x: 371, startPoint y: 55, endPoint x: 260, endPoint y: 46, distance: 111.3
click at [260, 46] on div "SearchWithCriteria1ea92bd2-063e-4435-b88e-ff7bbdcce21d Work Title Better Be Good" at bounding box center [515, 54] width 704 height 26
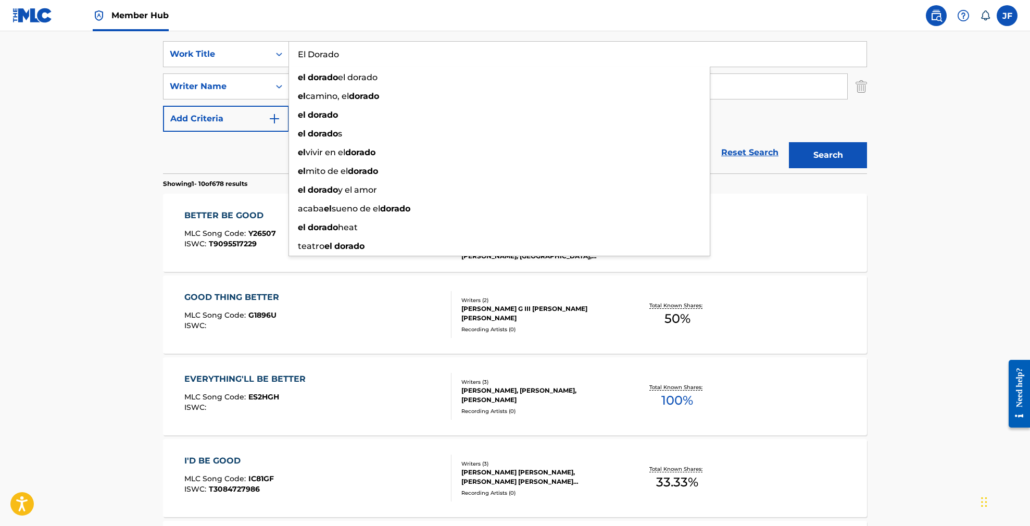
type input "El Dorado"
click at [54, 87] on main "The MLC Public Work Search The accuracy and completeness of The MLC's data is d…" at bounding box center [515, 453] width 1030 height 1225
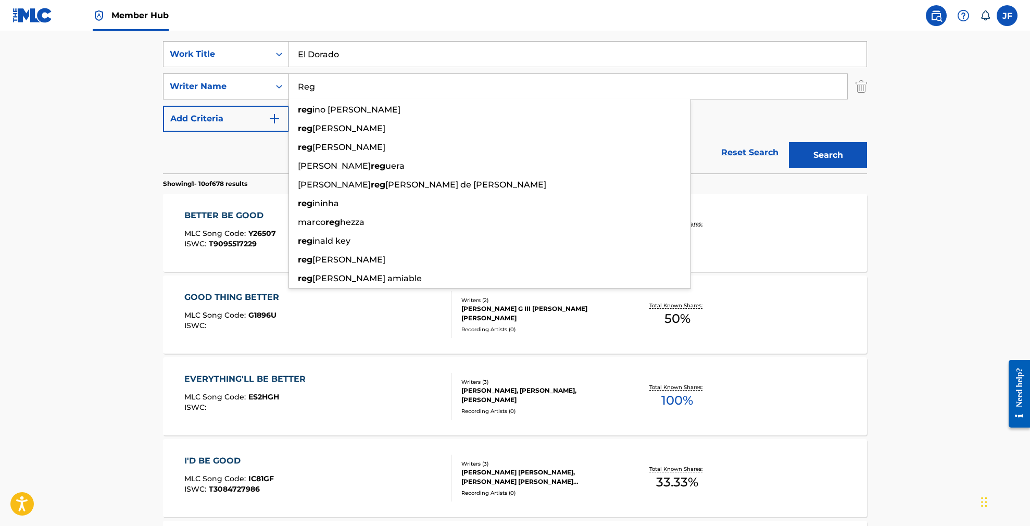
drag, startPoint x: 328, startPoint y: 91, endPoint x: 276, endPoint y: 86, distance: 52.3
click at [276, 86] on div "SearchWithCriteria6a92422c-21c4-47e8-a60d-19ccdcffff47 Writer Name Reg reg ino …" at bounding box center [515, 86] width 704 height 26
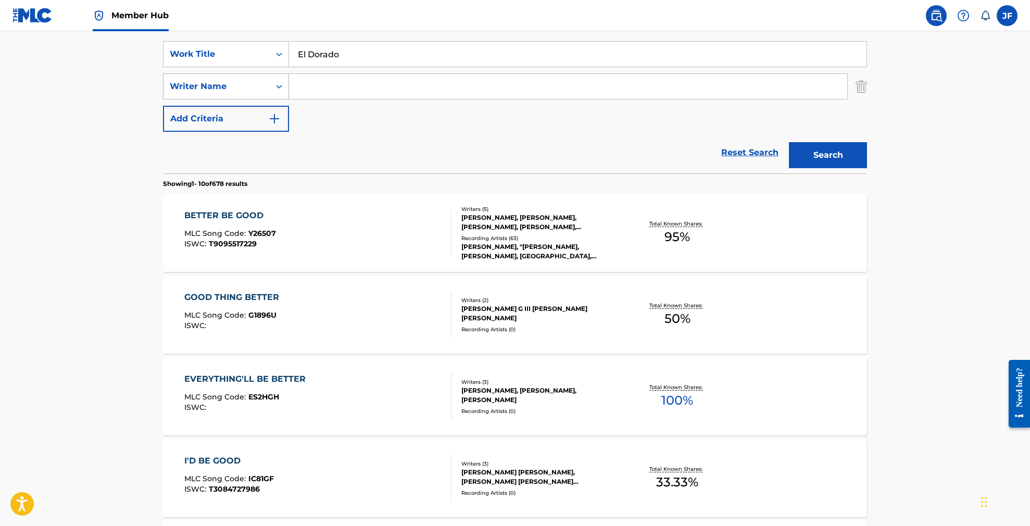
click at [828, 155] on button "Search" at bounding box center [828, 155] width 78 height 26
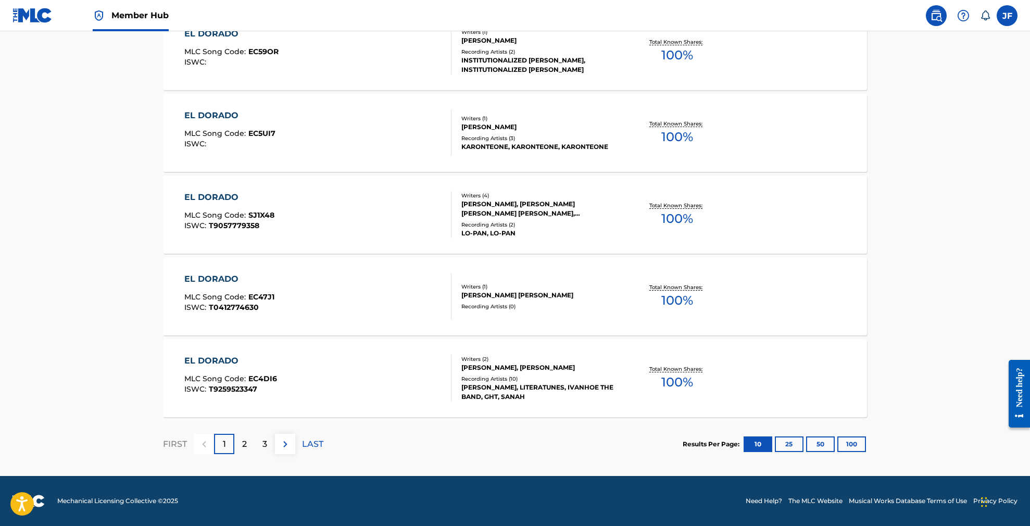
scroll to position [781, 0]
click at [858, 445] on button "100" at bounding box center [851, 444] width 29 height 16
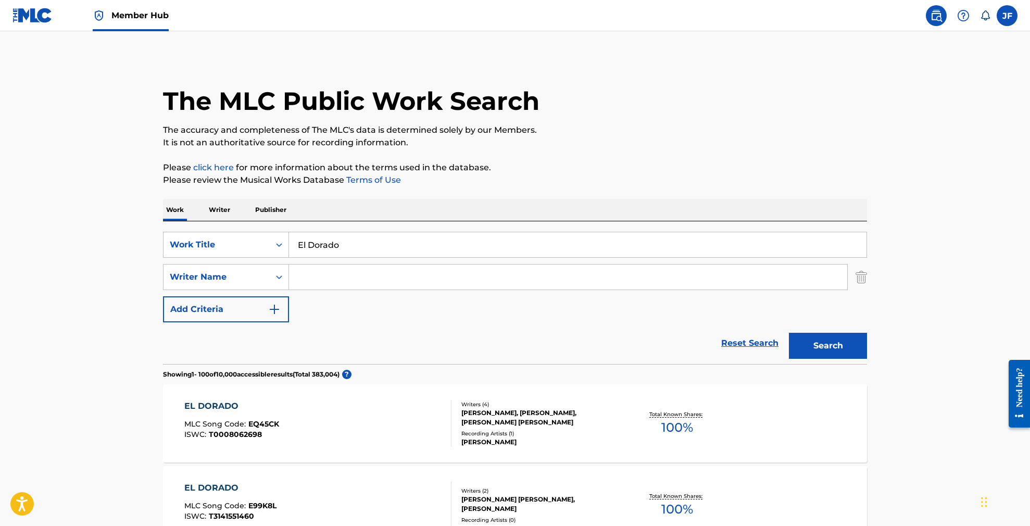
scroll to position [0, 0]
click at [362, 284] on input "Search Form" at bounding box center [568, 276] width 558 height 25
paste input "Sherylee"
type input "Sherylee"
click at [828, 346] on button "Search" at bounding box center [828, 346] width 78 height 26
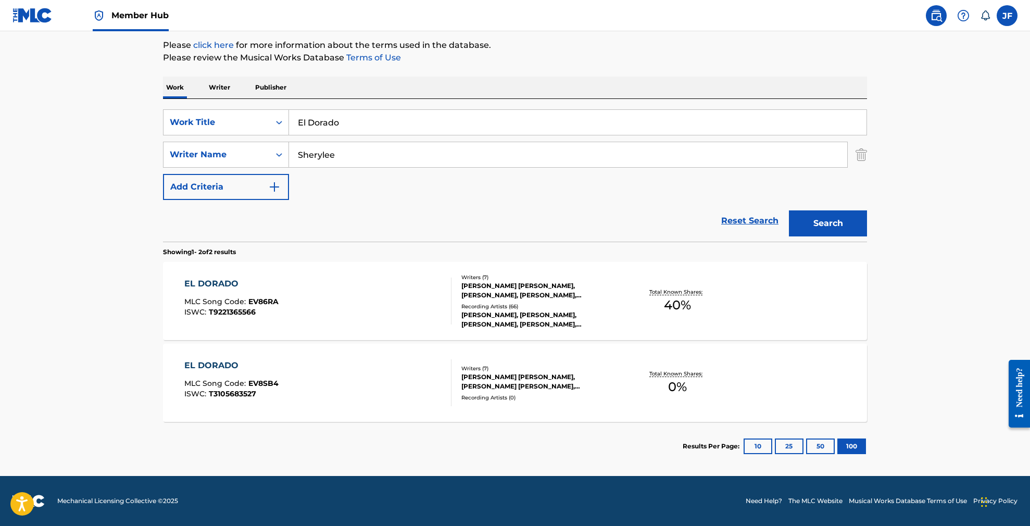
scroll to position [122, 0]
click at [219, 281] on div "EL DORADO" at bounding box center [231, 283] width 94 height 12
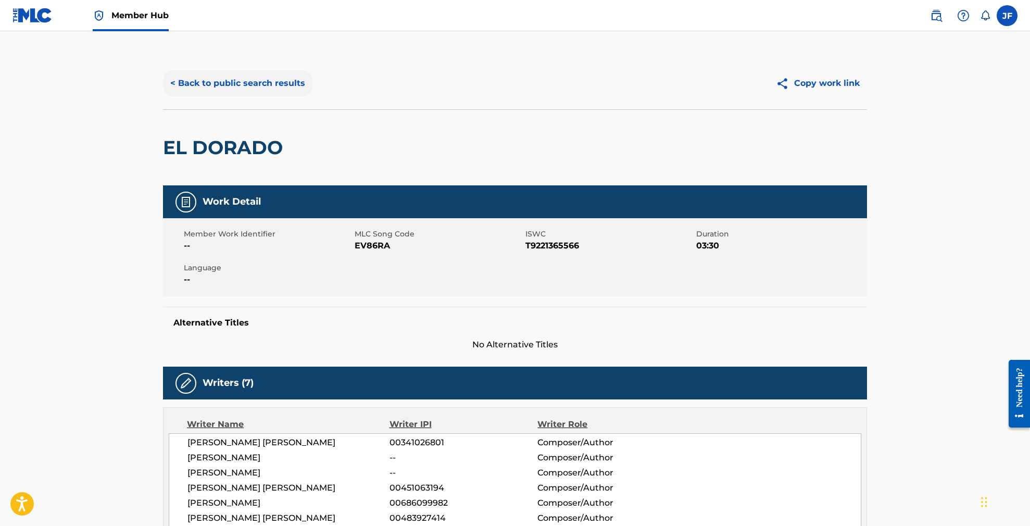
click at [263, 80] on button "< Back to public search results" at bounding box center [237, 83] width 149 height 26
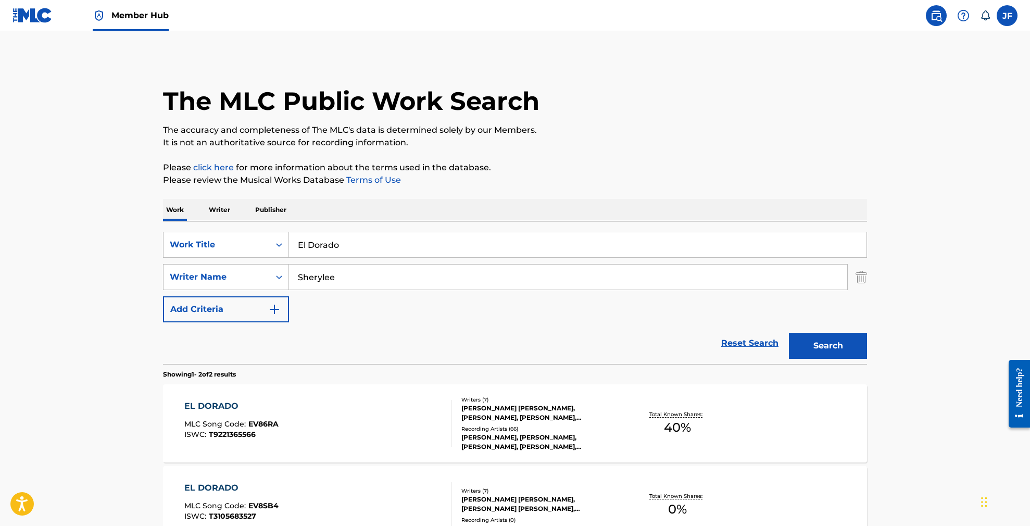
scroll to position [63, 0]
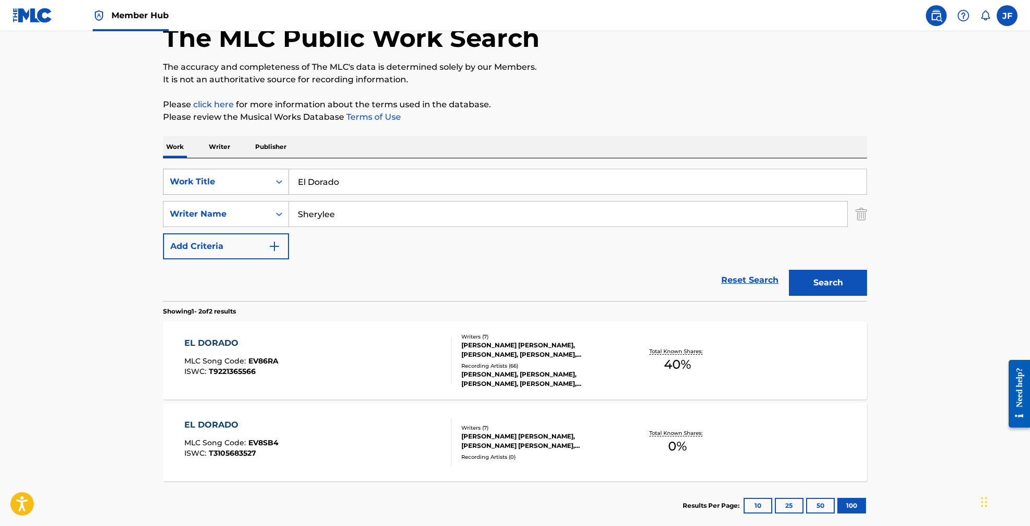
drag, startPoint x: 359, startPoint y: 180, endPoint x: 266, endPoint y: 176, distance: 93.3
click at [266, 176] on div "SearchWithCriteria1ea92bd2-063e-4435-b88e-ff7bbdcce21d Work Title El Dorado" at bounding box center [515, 182] width 704 height 26
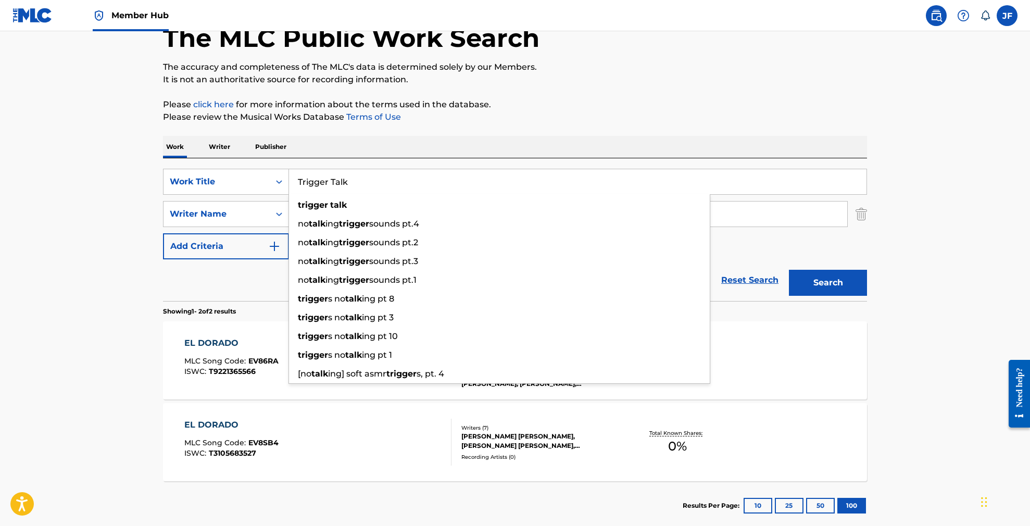
type input "Trigger Talk"
drag, startPoint x: 919, startPoint y: 198, endPoint x: 924, endPoint y: 218, distance: 20.3
click at [919, 198] on main "The MLC Public Work Search The accuracy and completeness of The MLC's data is d…" at bounding box center [515, 251] width 1030 height 567
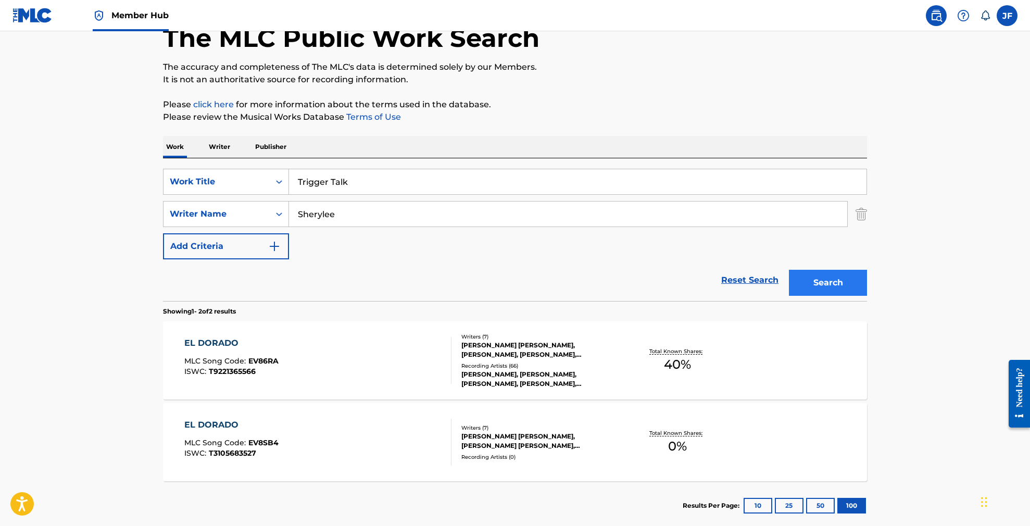
click at [843, 276] on button "Search" at bounding box center [828, 283] width 78 height 26
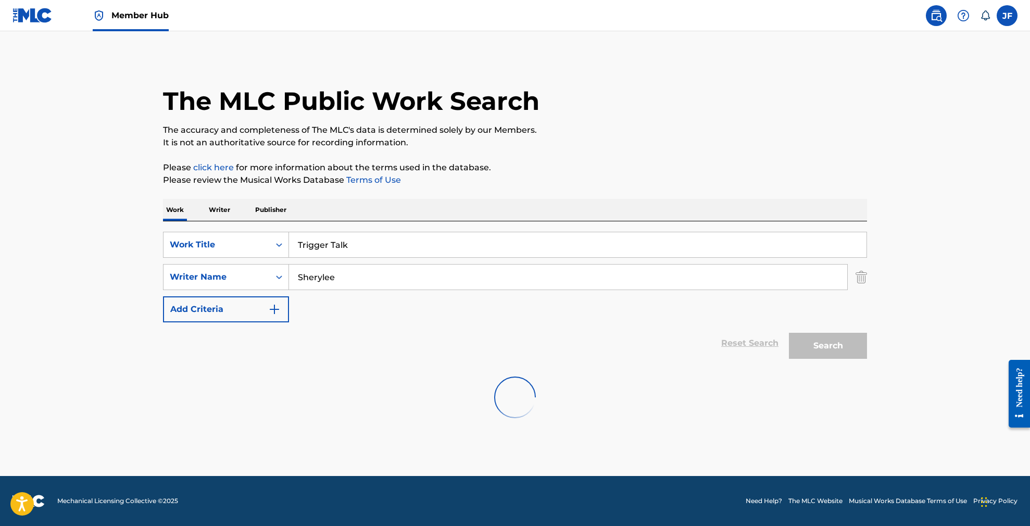
scroll to position [0, 0]
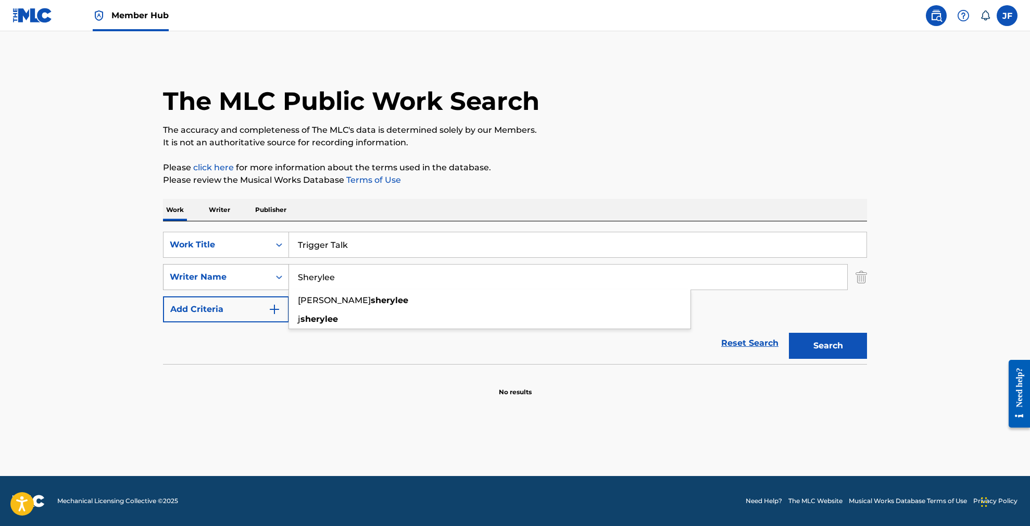
drag, startPoint x: 346, startPoint y: 279, endPoint x: 281, endPoint y: 275, distance: 65.2
click at [281, 275] on div "SearchWithCriteria6a92422c-21c4-47e8-a60d-19ccdcffff47 Writer Name Sherylee joa…" at bounding box center [515, 277] width 704 height 26
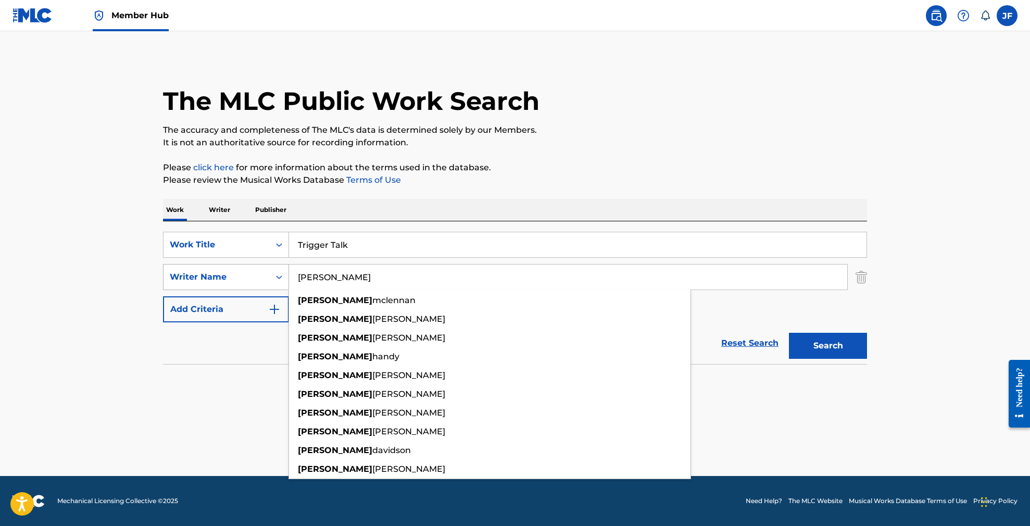
click at [828, 346] on button "Search" at bounding box center [828, 346] width 78 height 26
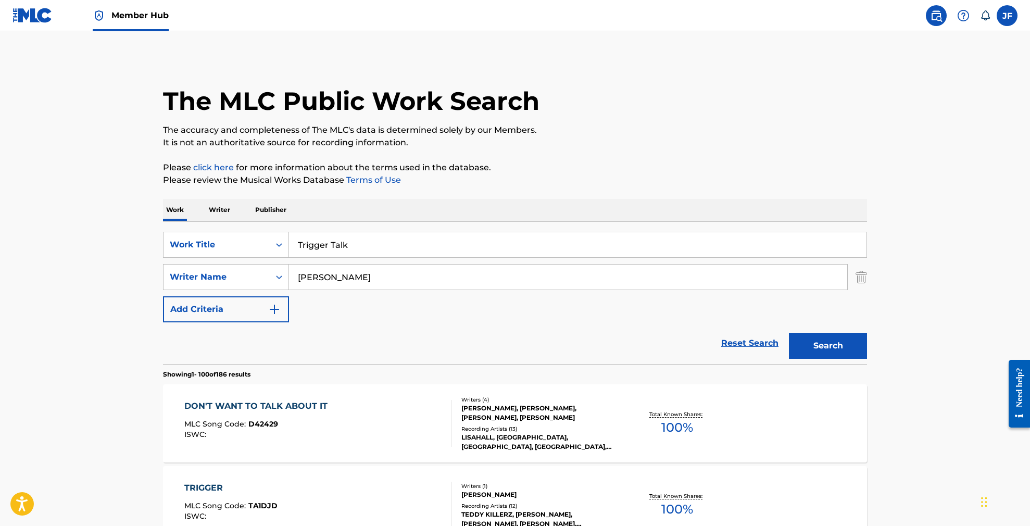
drag, startPoint x: 323, startPoint y: 277, endPoint x: 298, endPoint y: 279, distance: 25.5
click at [298, 279] on input "[PERSON_NAME]" at bounding box center [568, 276] width 558 height 25
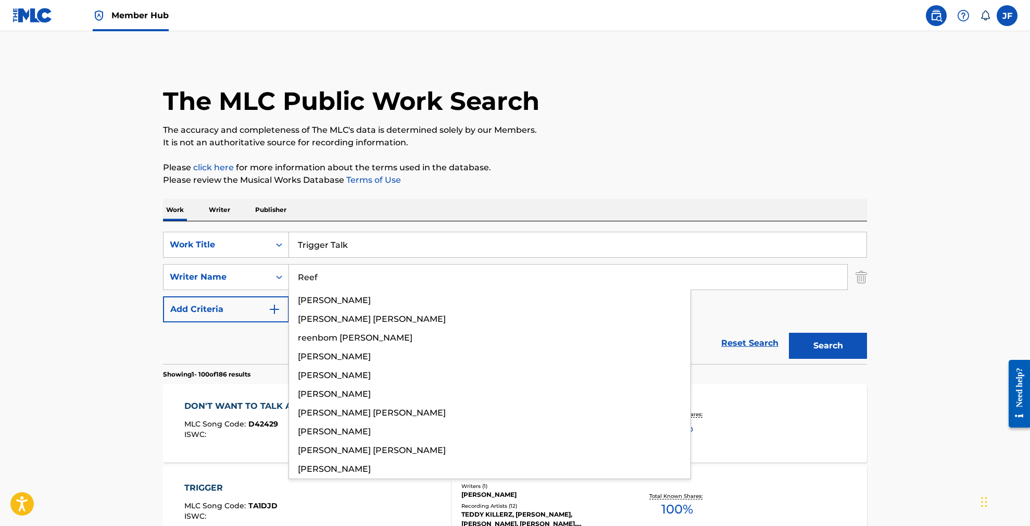
type input "Reef"
click at [828, 346] on button "Search" at bounding box center [828, 346] width 78 height 26
